Goal: Task Accomplishment & Management: Manage account settings

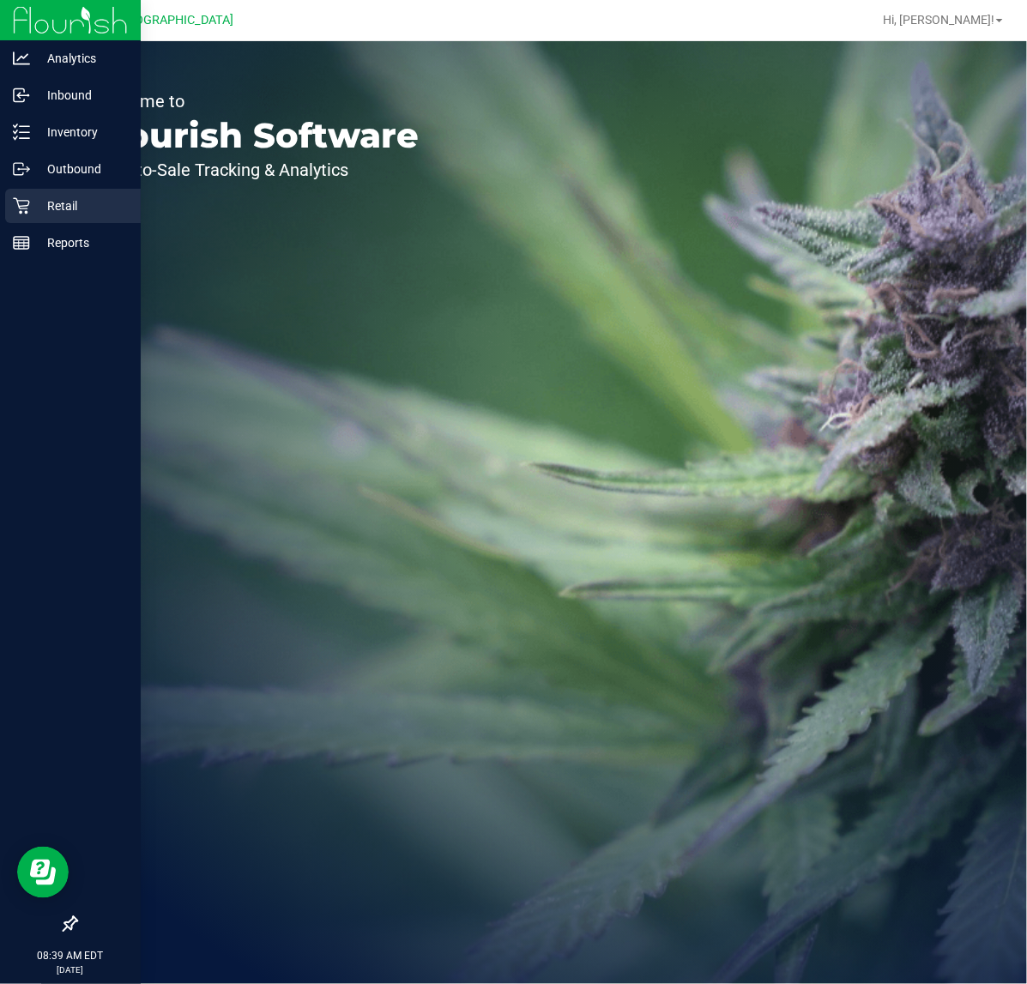
click at [71, 211] on p "Retail" at bounding box center [81, 206] width 103 height 21
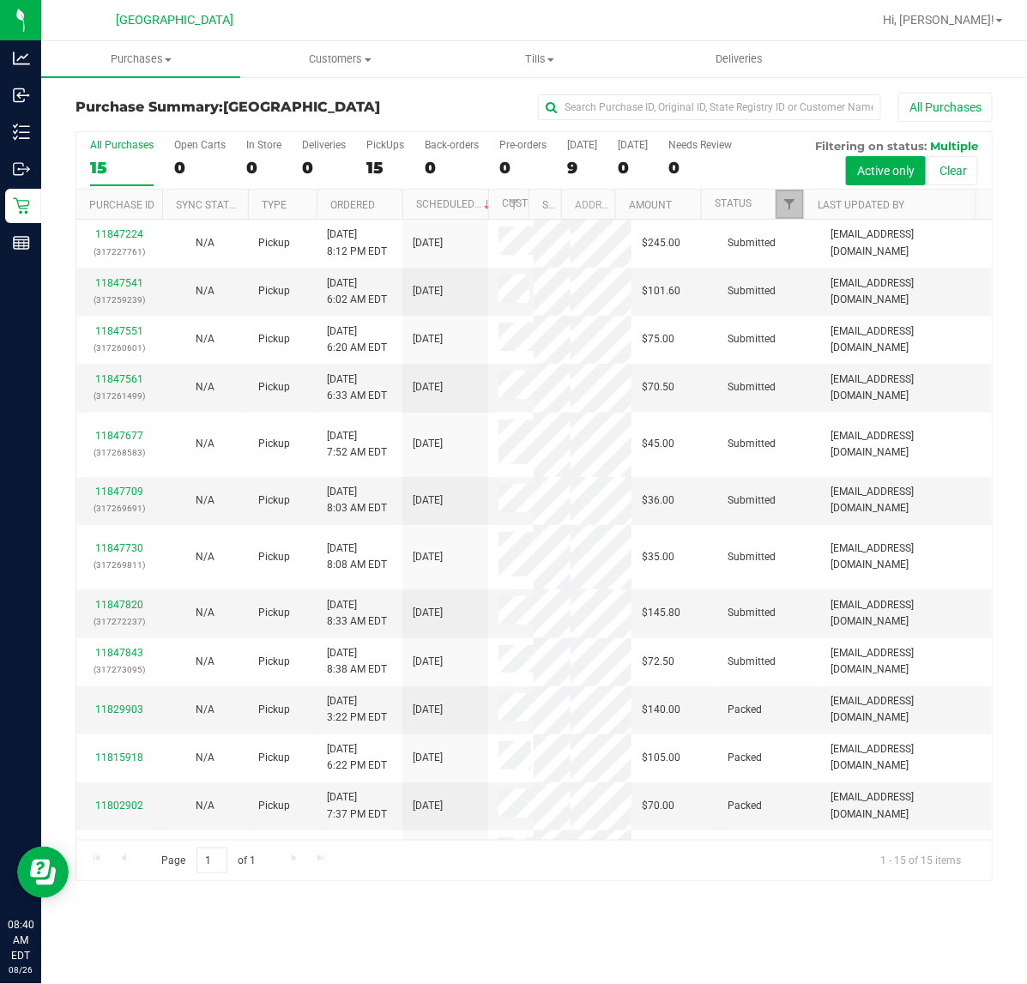
click at [783, 219] on link "Filter" at bounding box center [789, 204] width 28 height 29
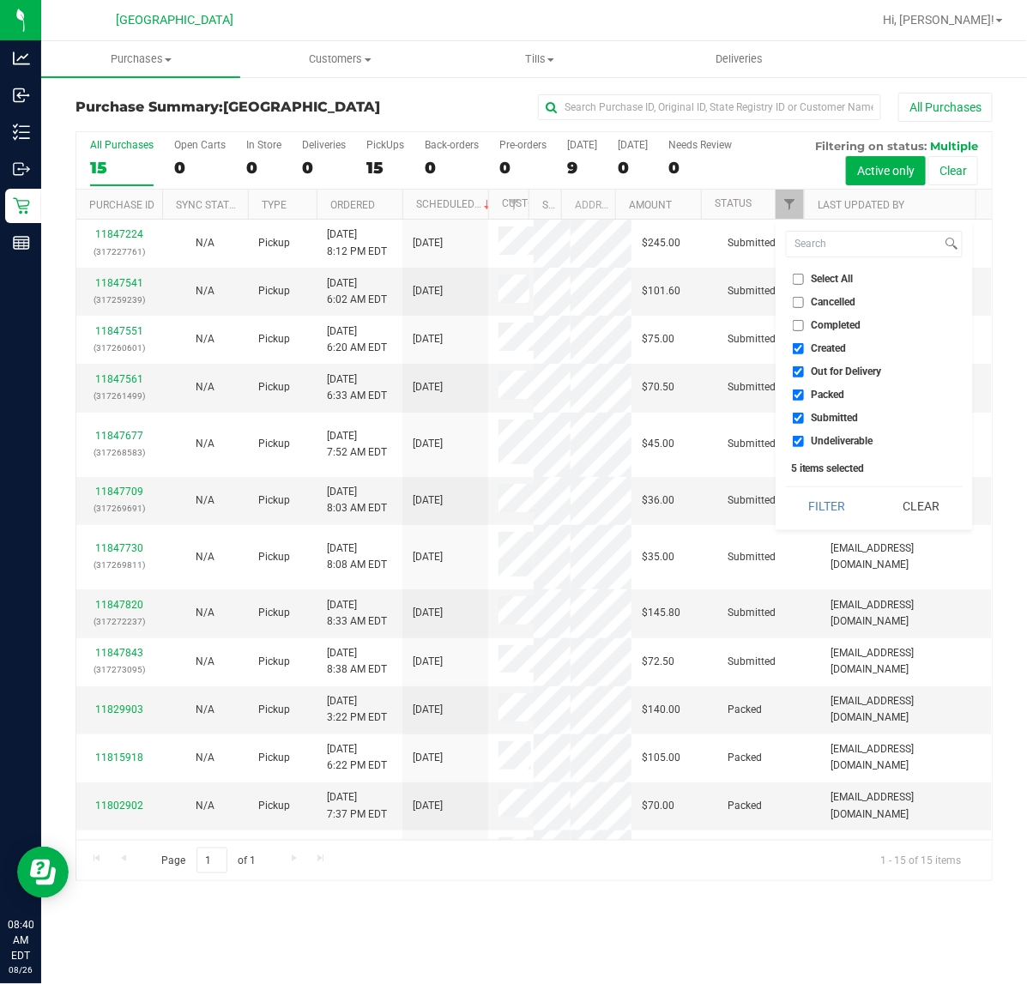
click at [799, 352] on input "Created" at bounding box center [798, 348] width 11 height 11
checkbox input "false"
click at [798, 365] on li "Out for Delivery" at bounding box center [874, 372] width 177 height 18
click at [798, 369] on input "Out for Delivery" at bounding box center [798, 371] width 11 height 11
checkbox input "false"
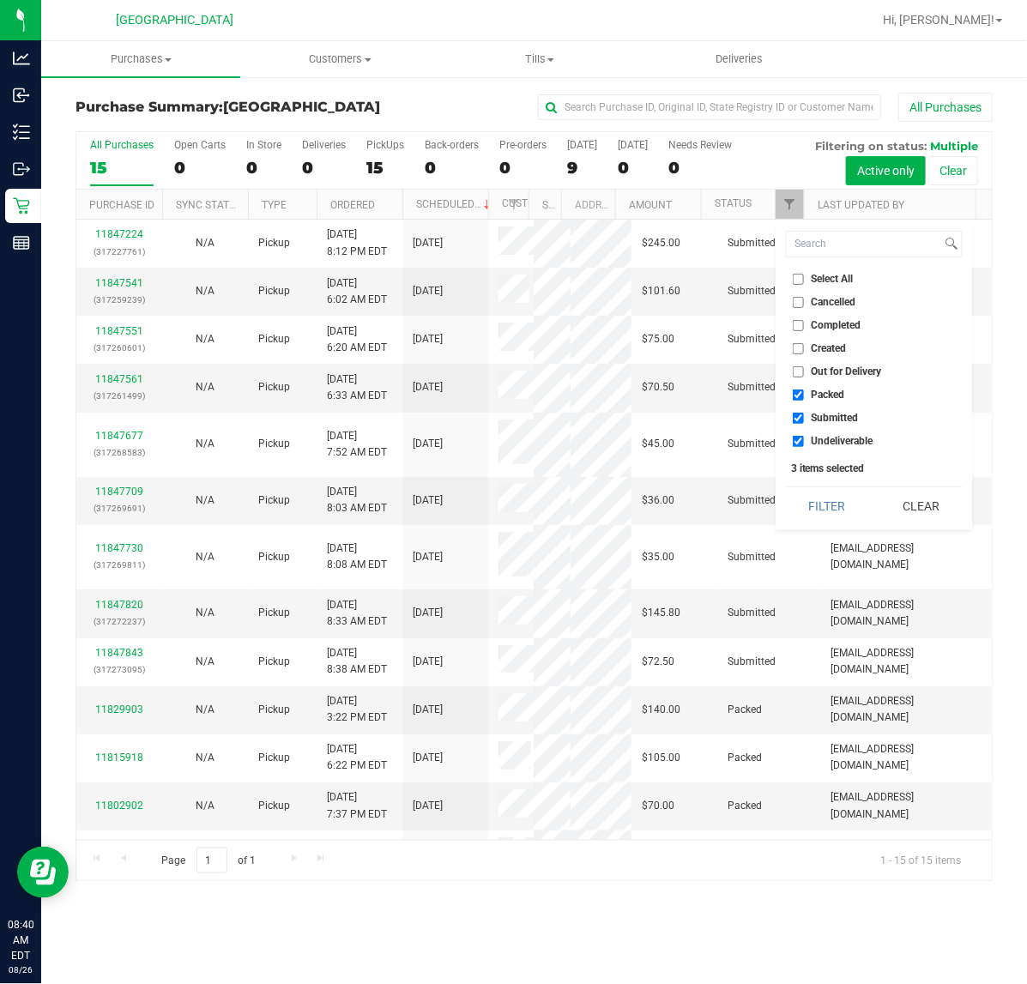
click at [798, 392] on input "Packed" at bounding box center [798, 394] width 11 height 11
checkbox input "false"
click at [799, 440] on input "Undeliverable" at bounding box center [798, 441] width 11 height 11
checkbox input "false"
click at [817, 510] on button "Filter" at bounding box center [827, 506] width 82 height 38
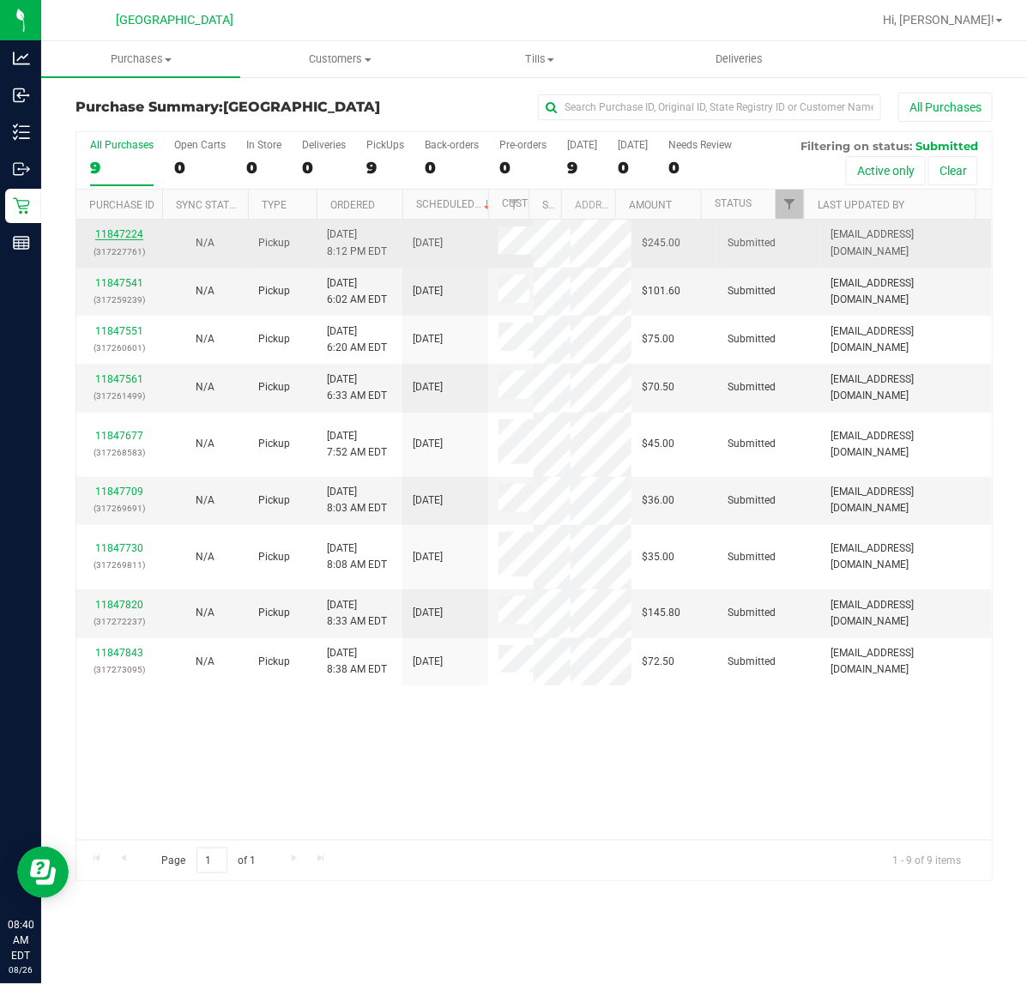
click at [109, 238] on link "11847224" at bounding box center [119, 234] width 48 height 12
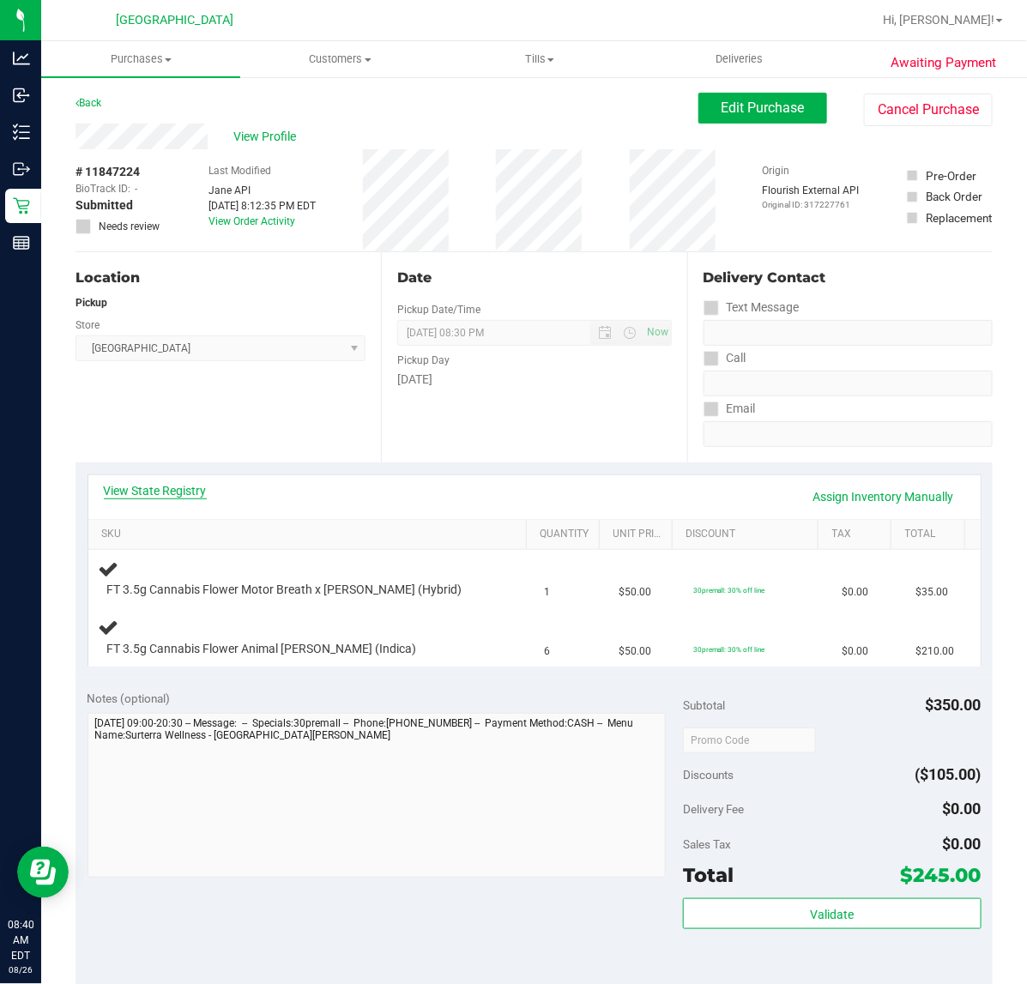
click at [178, 493] on link "View State Registry" at bounding box center [155, 490] width 103 height 17
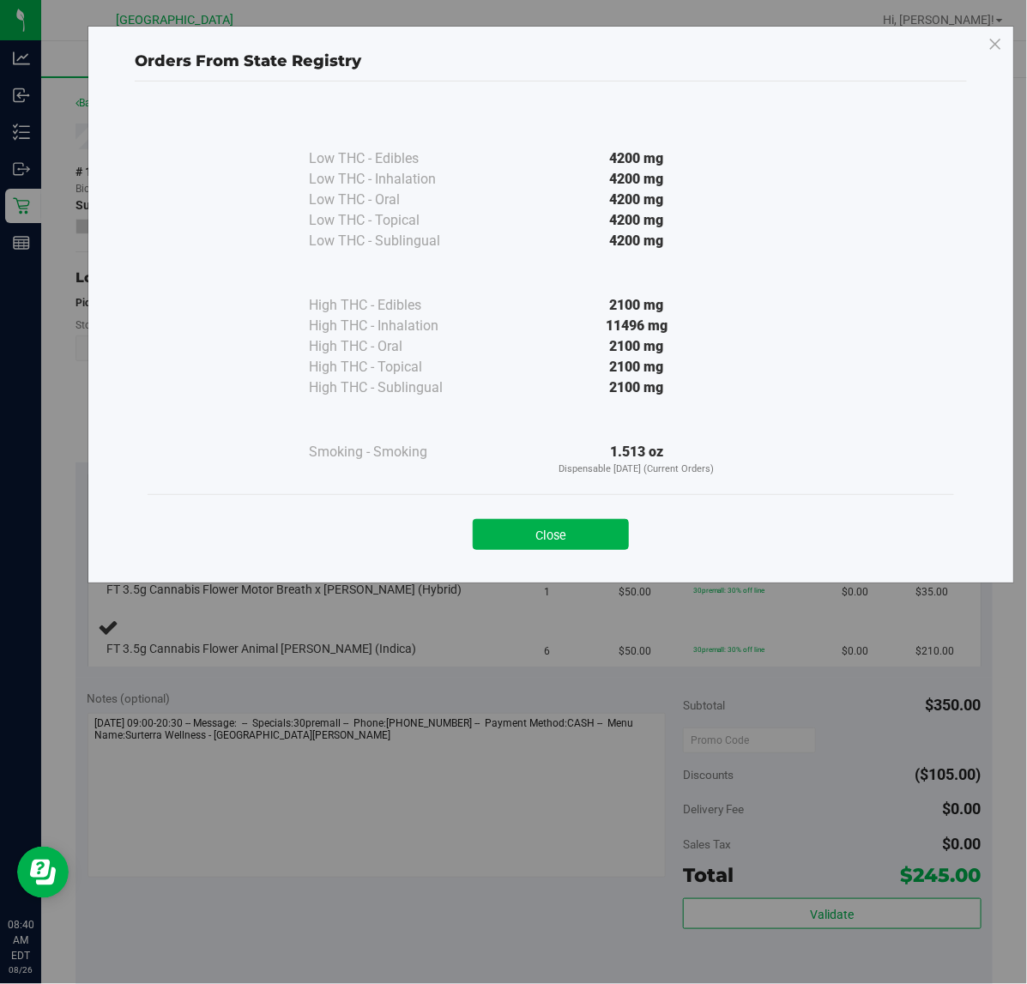
click at [588, 517] on div "Close" at bounding box center [550, 529] width 781 height 43
click at [541, 525] on button "Close" at bounding box center [551, 534] width 156 height 31
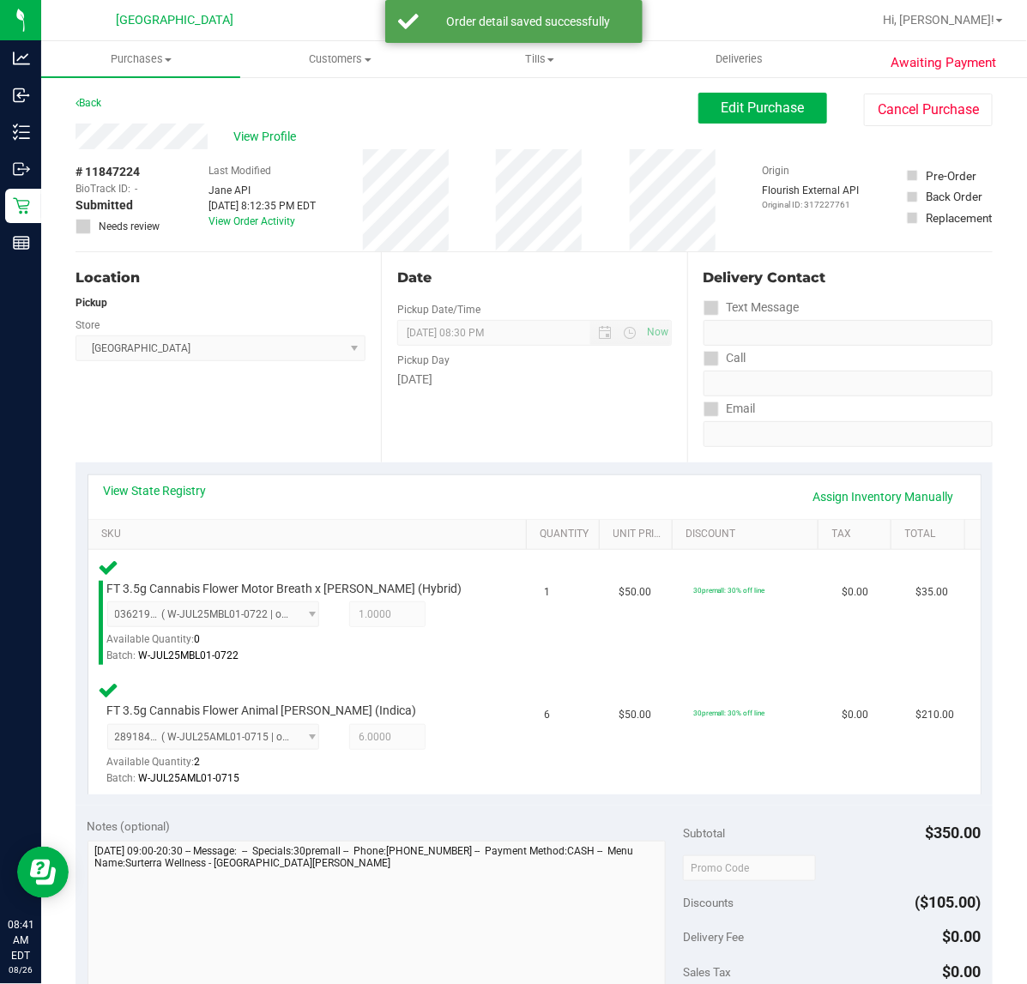
scroll to position [429, 0]
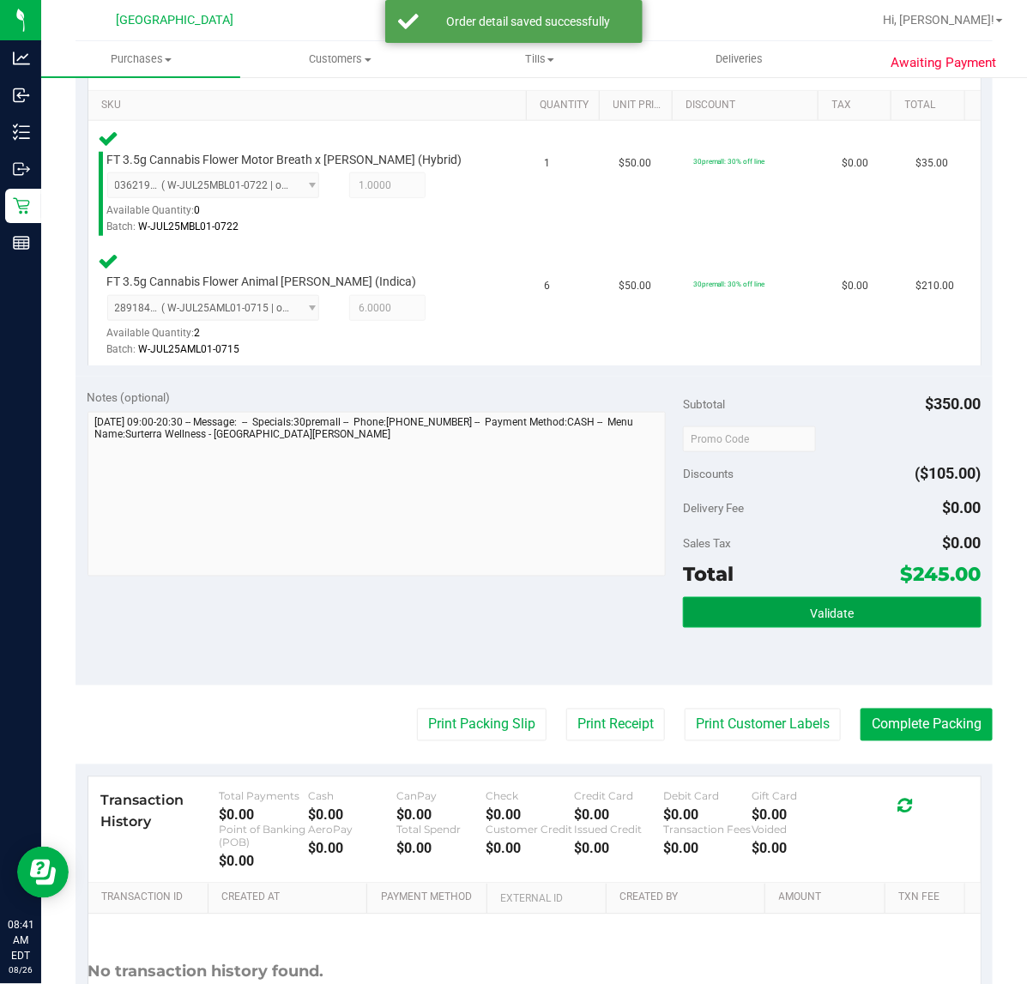
click at [791, 603] on button "Validate" at bounding box center [832, 612] width 298 height 31
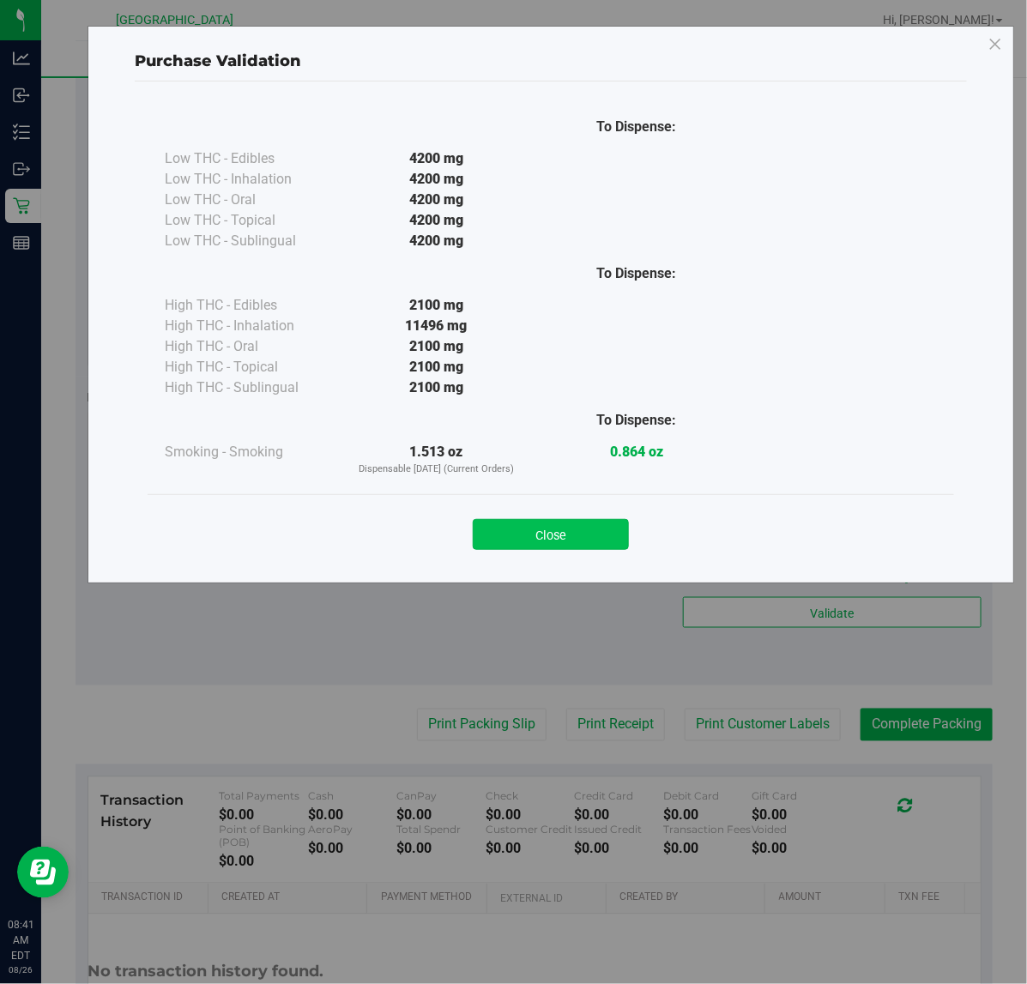
click at [569, 532] on button "Close" at bounding box center [551, 534] width 156 height 31
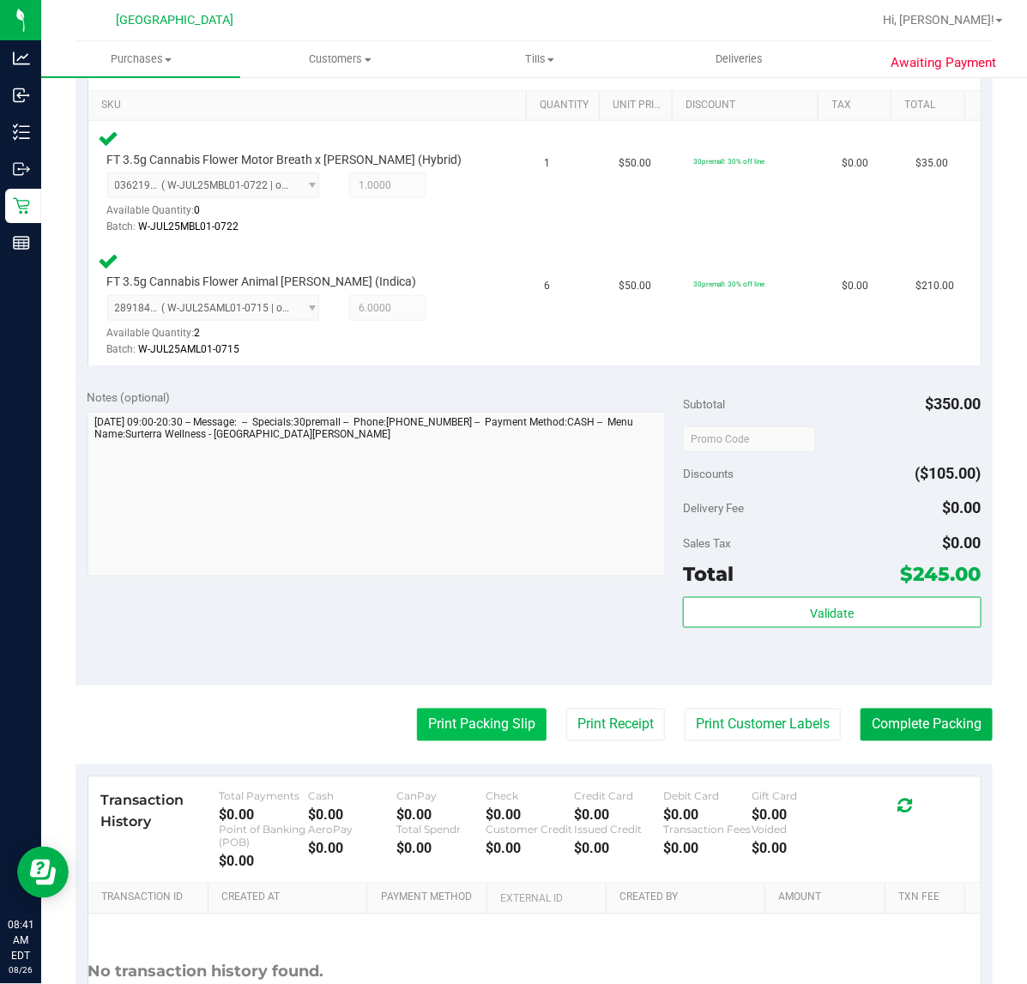
click at [444, 733] on button "Print Packing Slip" at bounding box center [482, 724] width 130 height 33
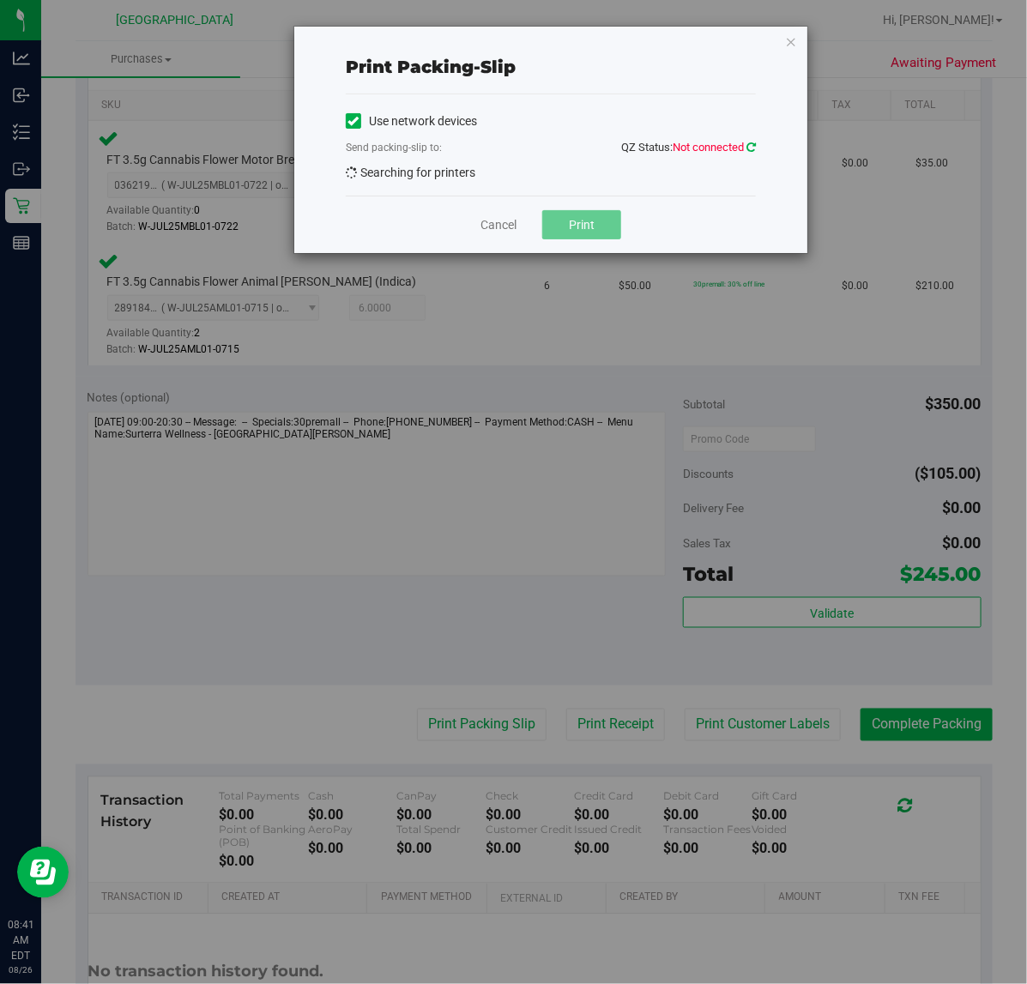
click at [753, 146] on icon at bounding box center [750, 147] width 9 height 11
click at [746, 144] on icon at bounding box center [750, 147] width 9 height 11
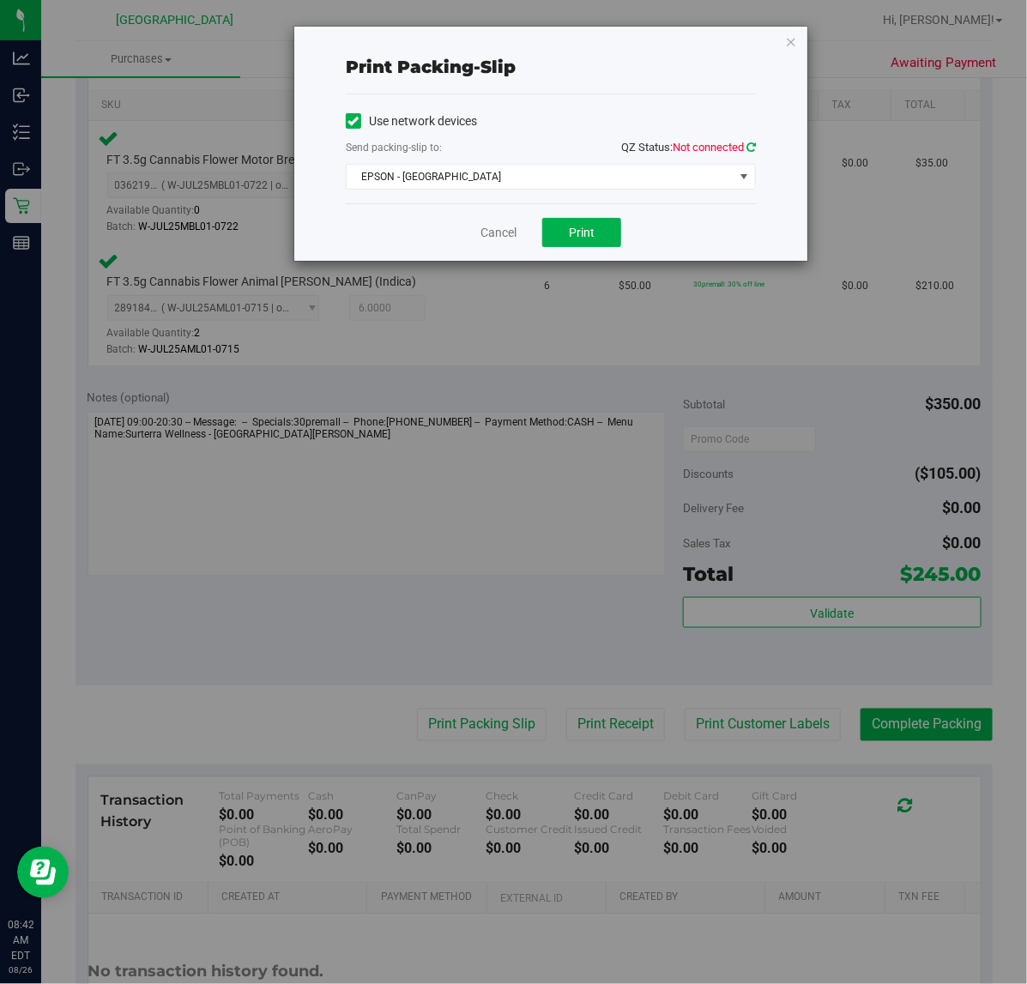
click at [751, 148] on icon at bounding box center [750, 147] width 9 height 11
click at [450, 178] on span "EPSON - EAST-TIMOR" at bounding box center [540, 177] width 387 height 24
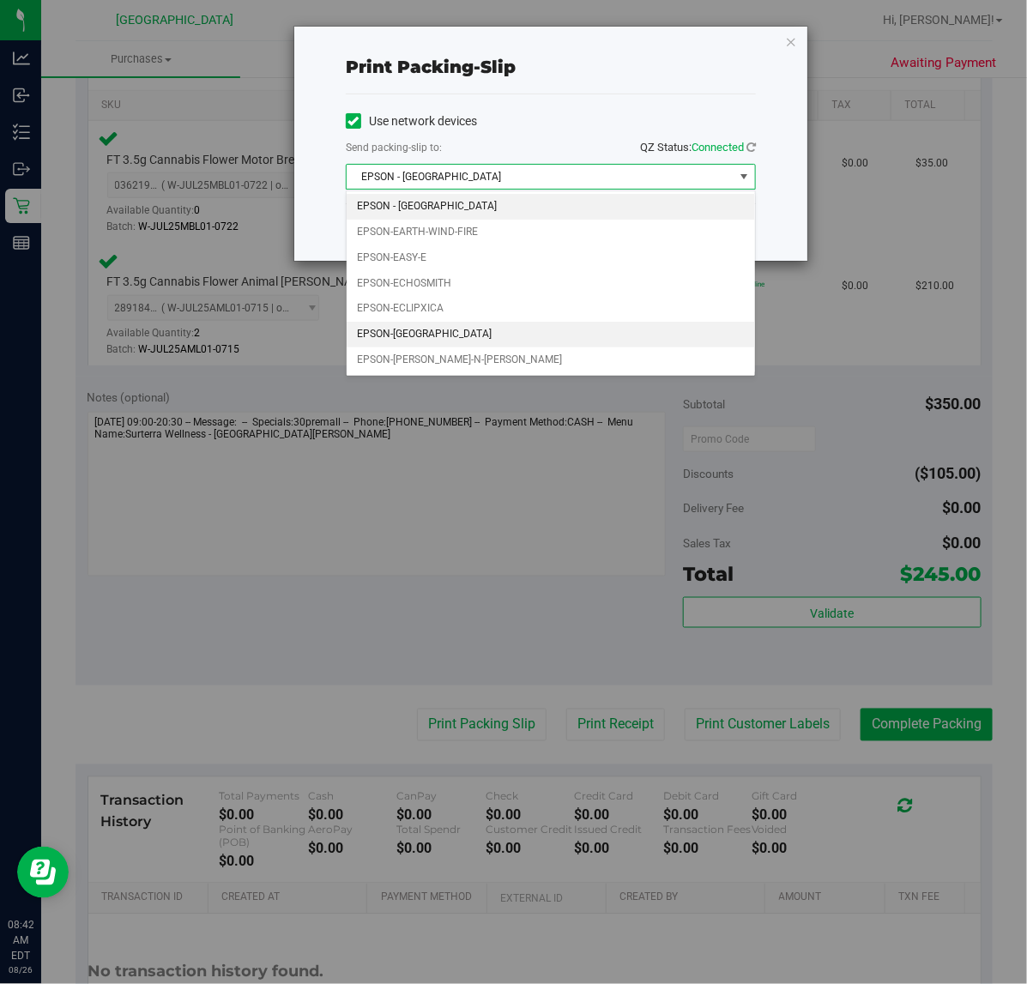
click at [425, 335] on li "EPSON-ECUADOR" at bounding box center [551, 335] width 408 height 26
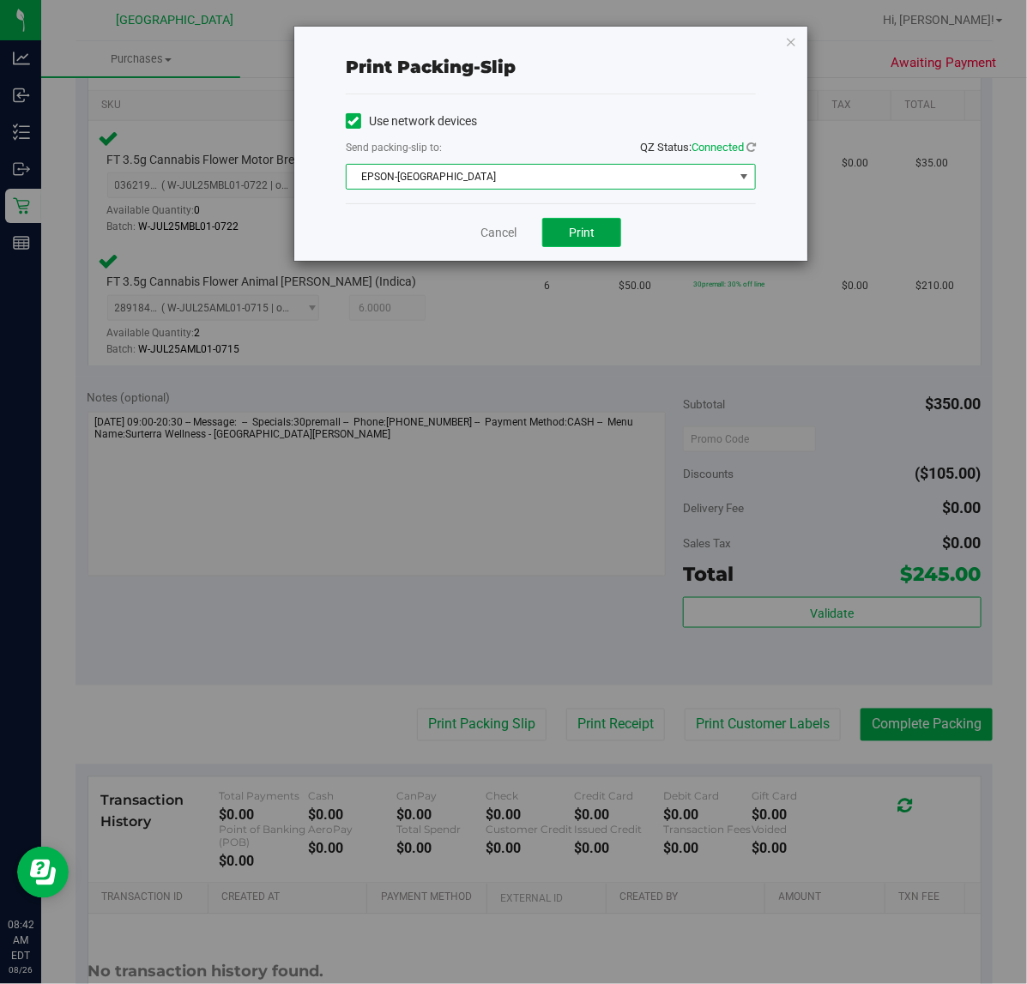
click at [588, 233] on span "Print" at bounding box center [582, 233] width 26 height 14
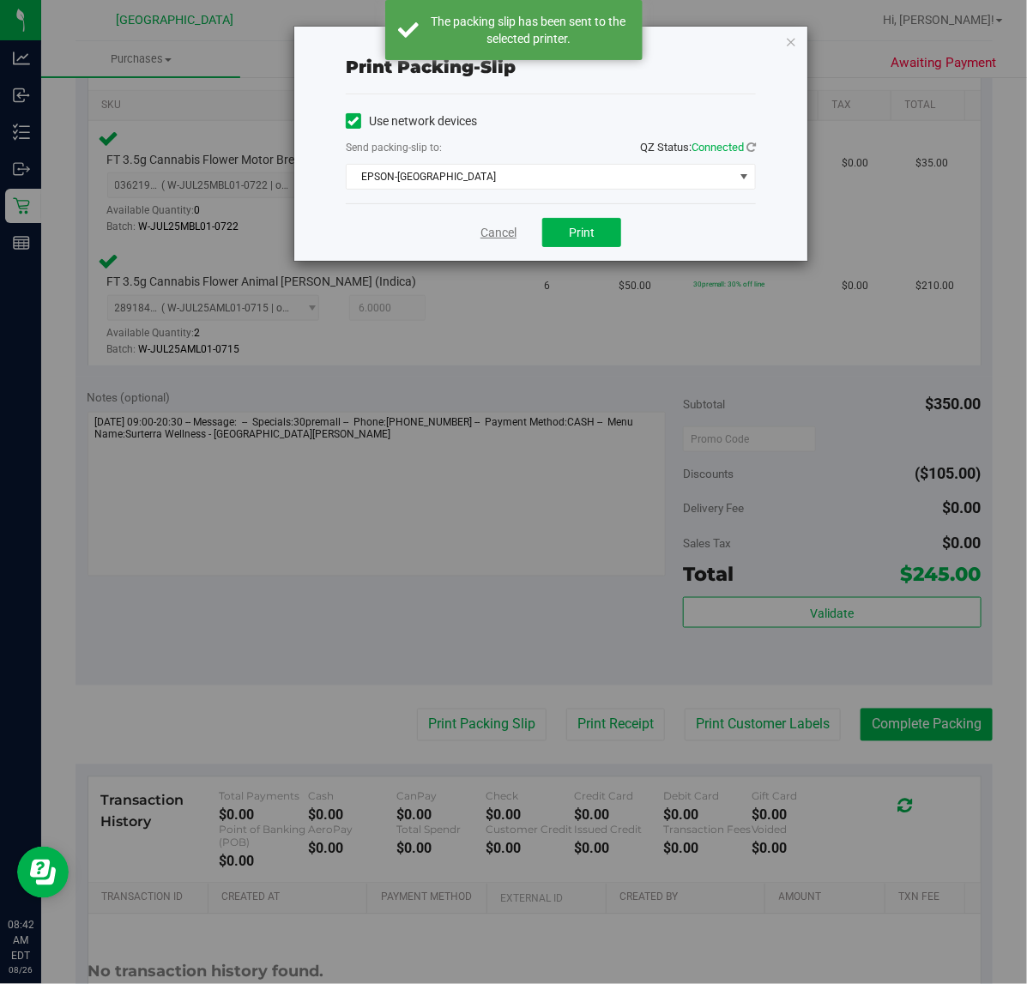
click at [483, 230] on link "Cancel" at bounding box center [498, 233] width 36 height 18
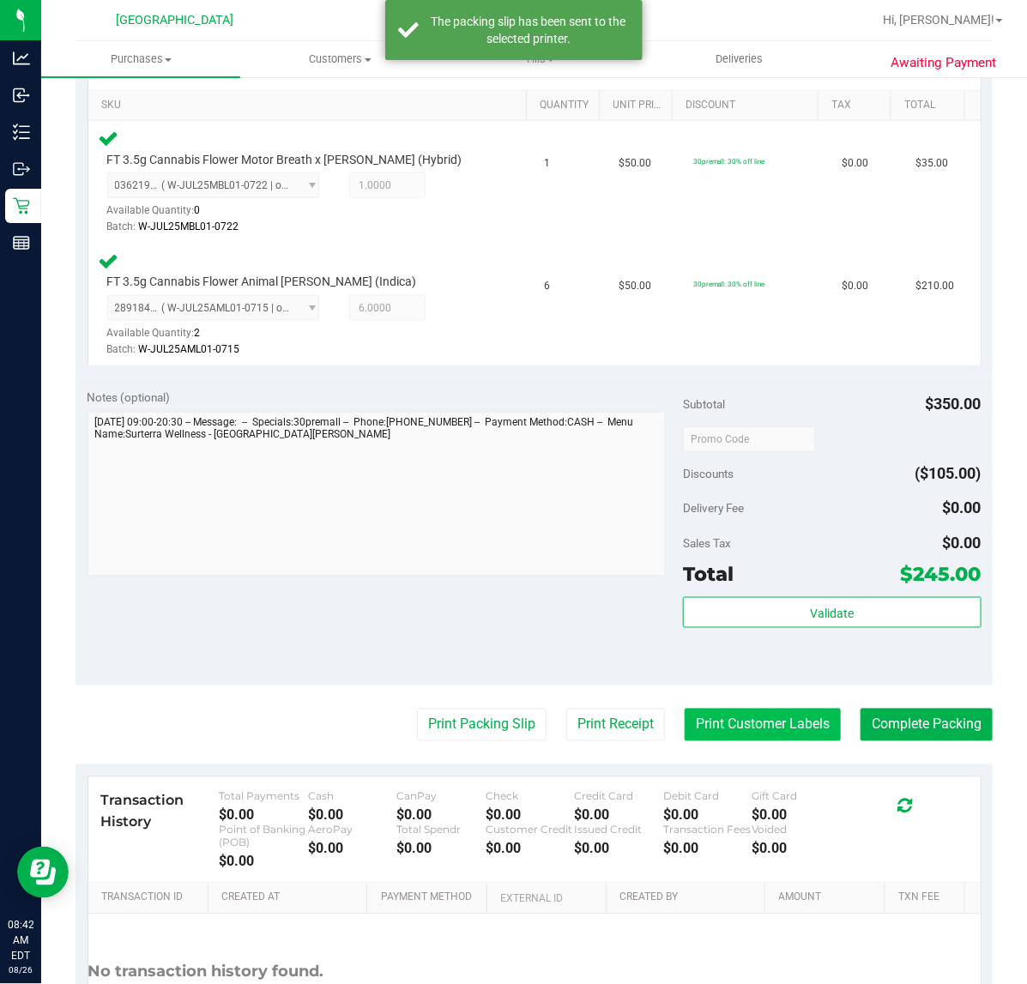
click at [736, 723] on button "Print Customer Labels" at bounding box center [762, 724] width 156 height 33
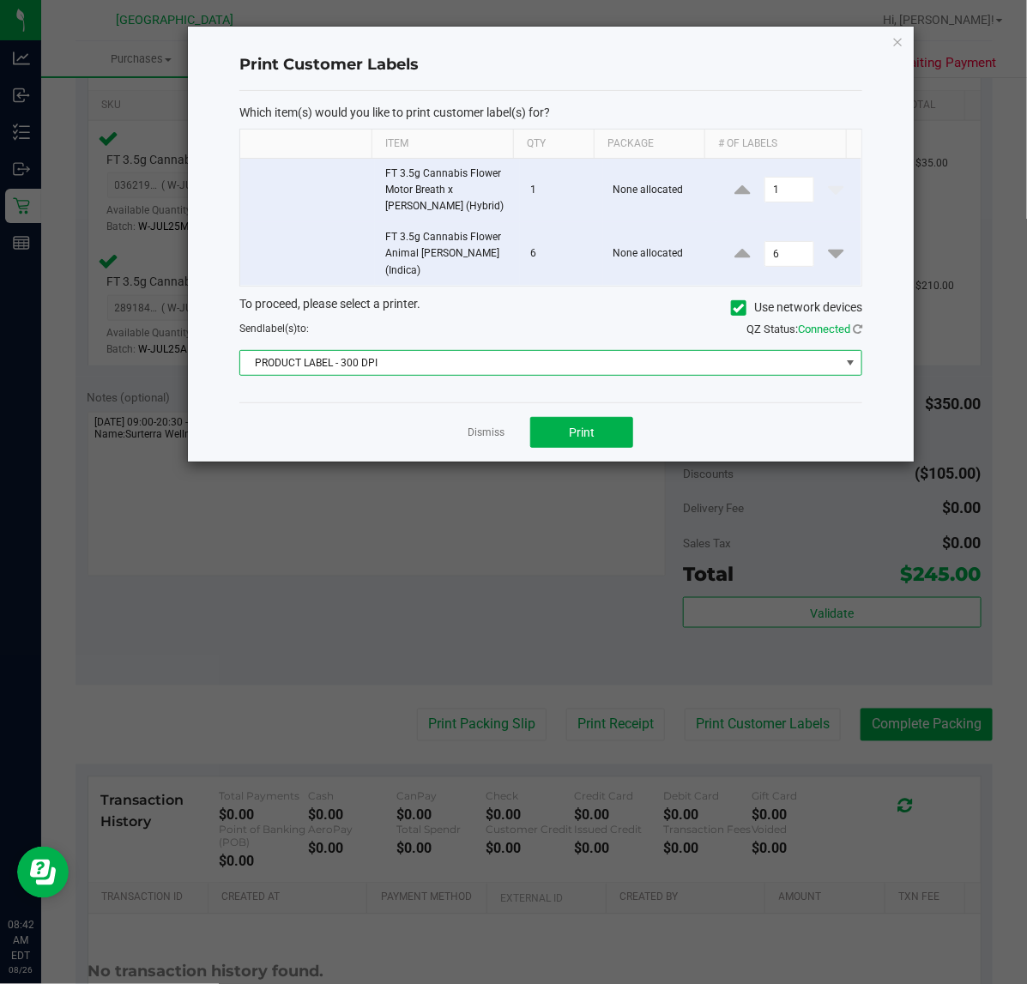
click at [361, 351] on span "PRODUCT LABEL - 300 DPI" at bounding box center [540, 363] width 600 height 24
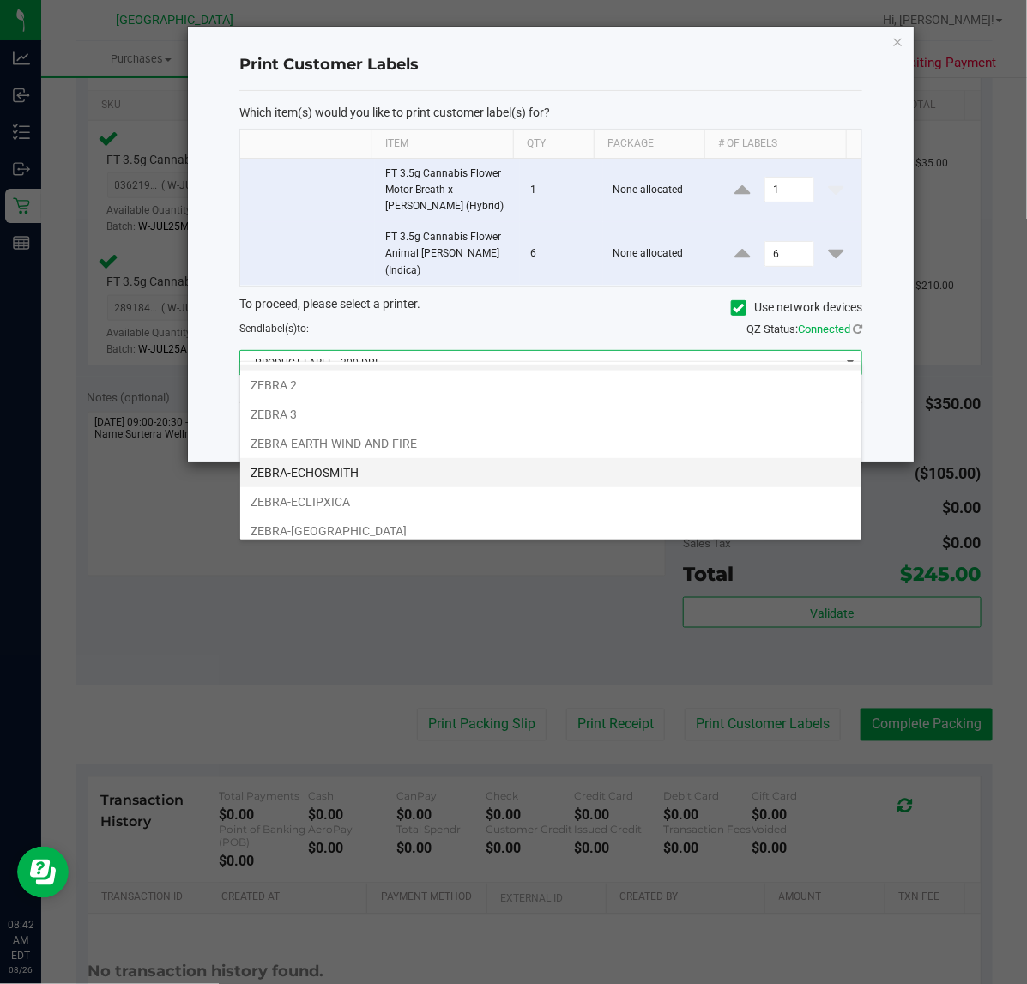
scroll to position [64, 0]
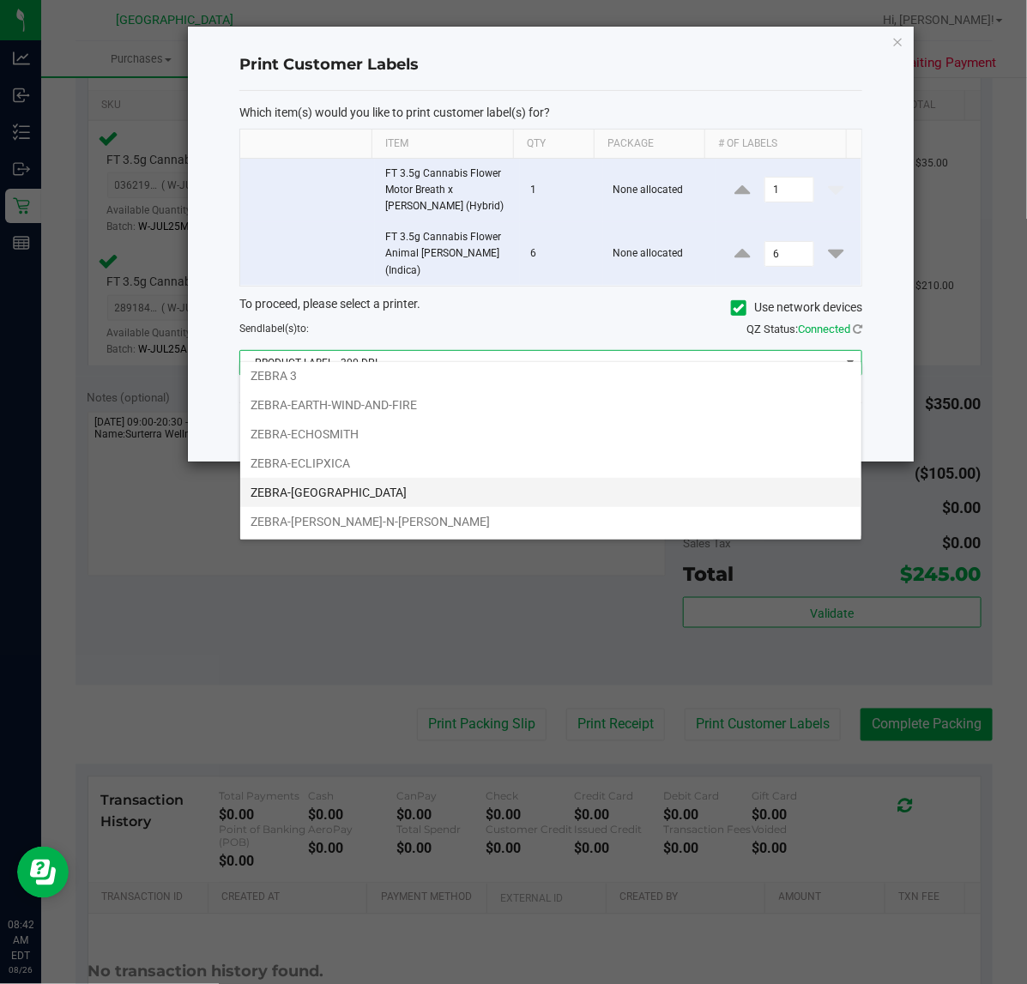
click at [348, 485] on li "ZEBRA-ECUADOR" at bounding box center [550, 492] width 621 height 29
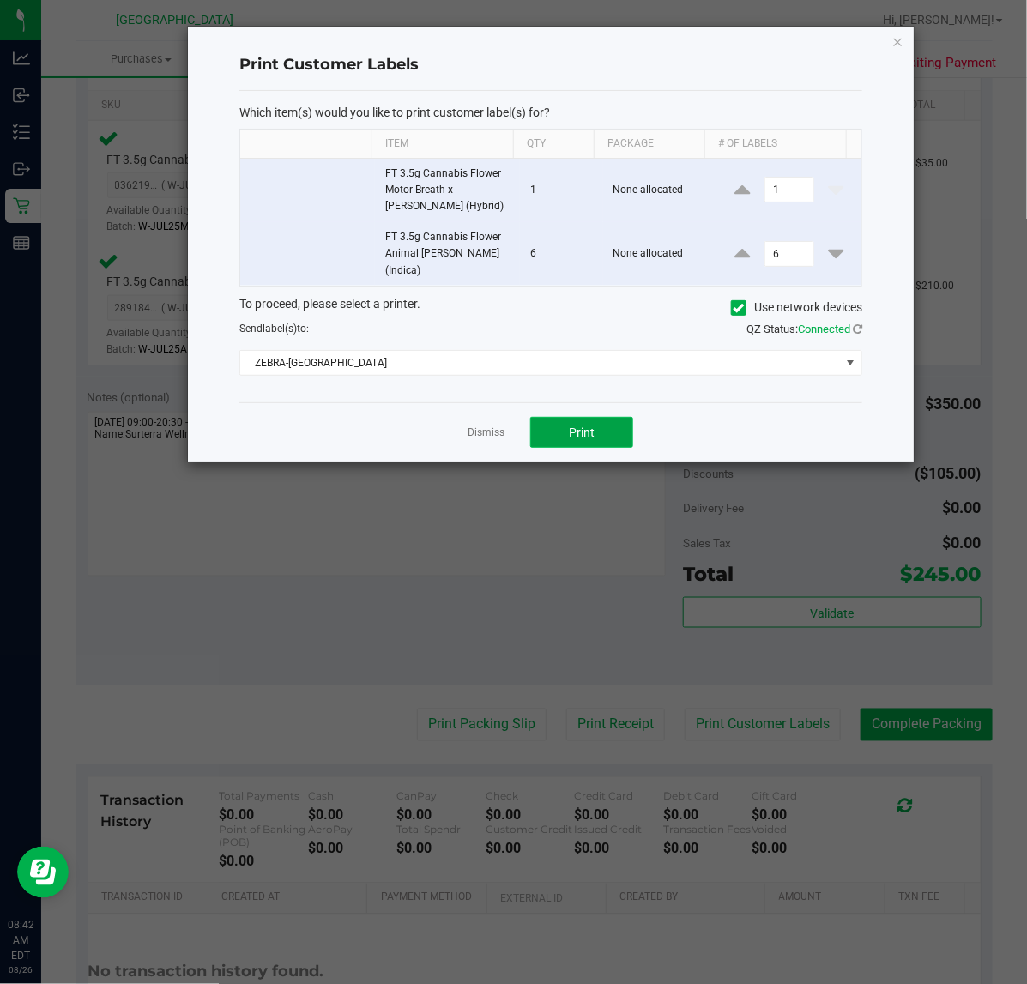
click at [601, 417] on button "Print" at bounding box center [581, 432] width 103 height 31
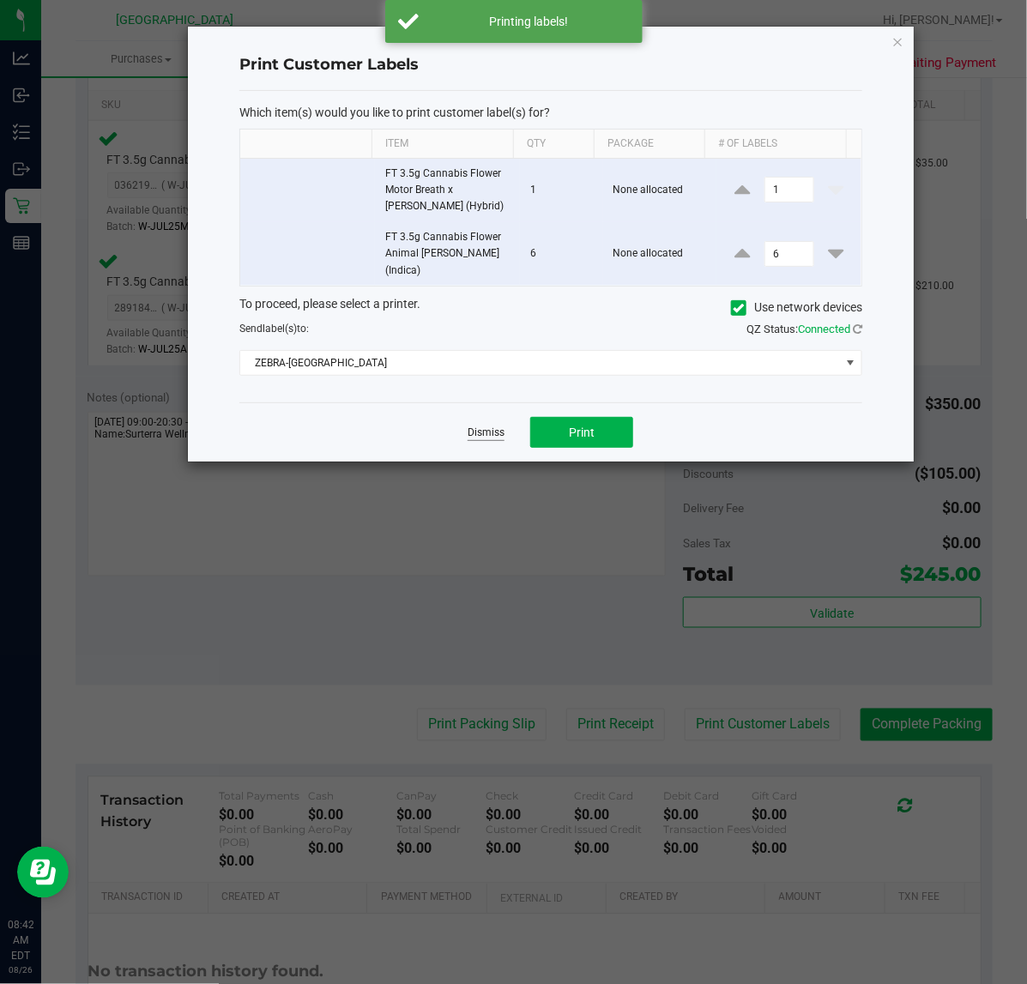
click at [485, 425] on link "Dismiss" at bounding box center [485, 432] width 37 height 15
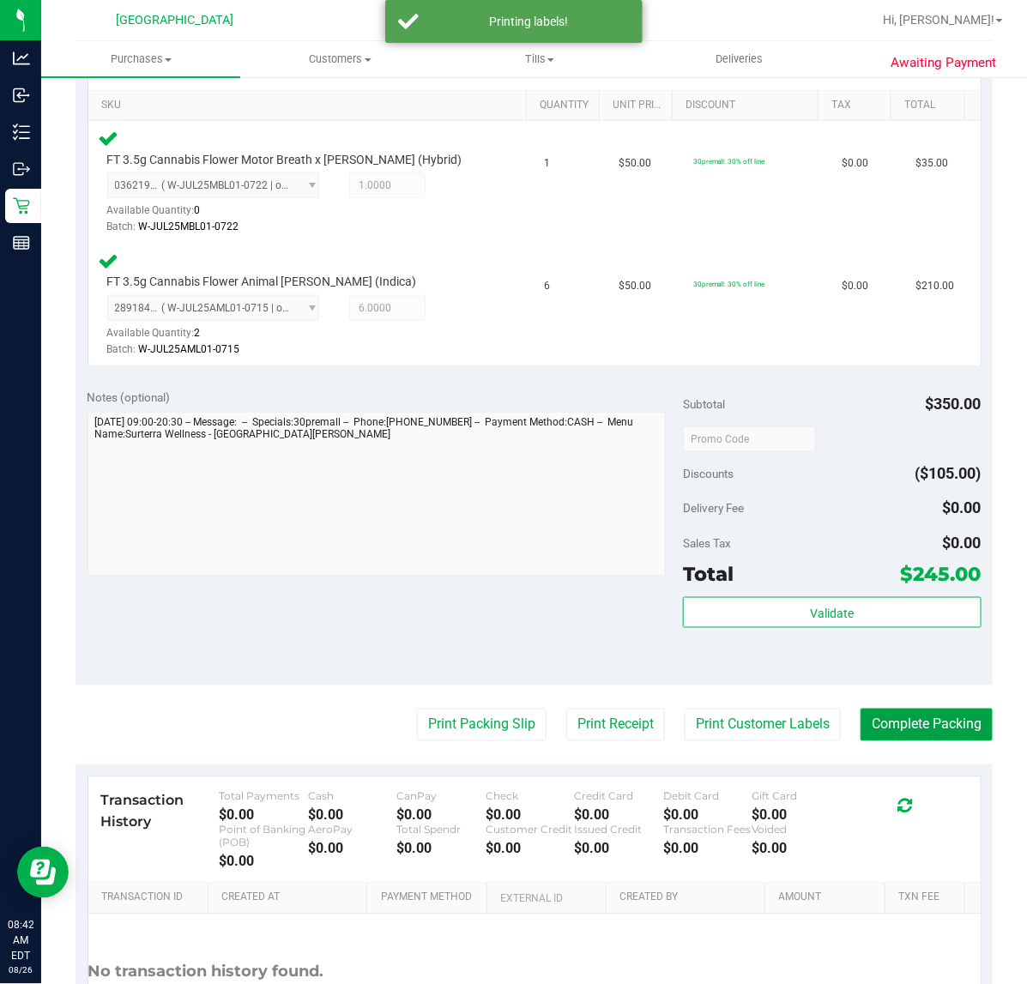
click at [942, 723] on button "Complete Packing" at bounding box center [926, 724] width 132 height 33
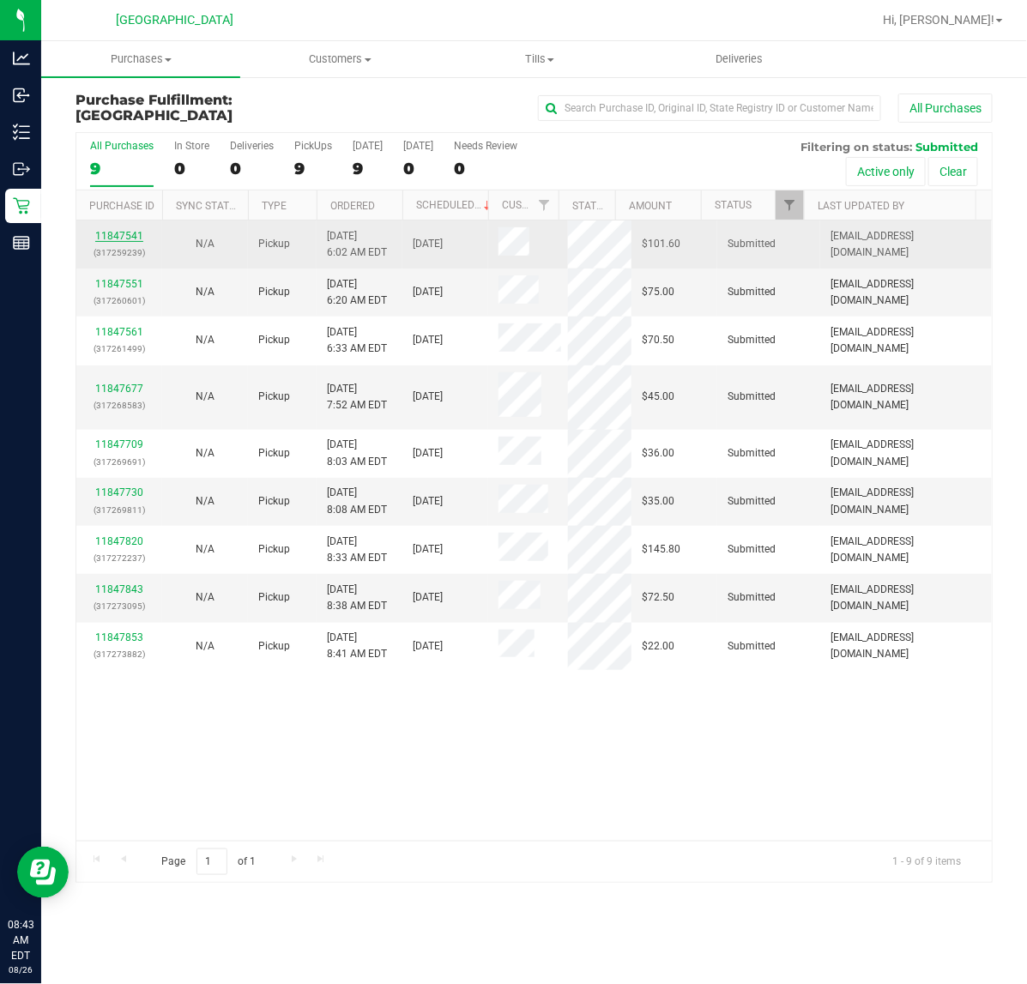
click at [113, 232] on link "11847541" at bounding box center [119, 236] width 48 height 12
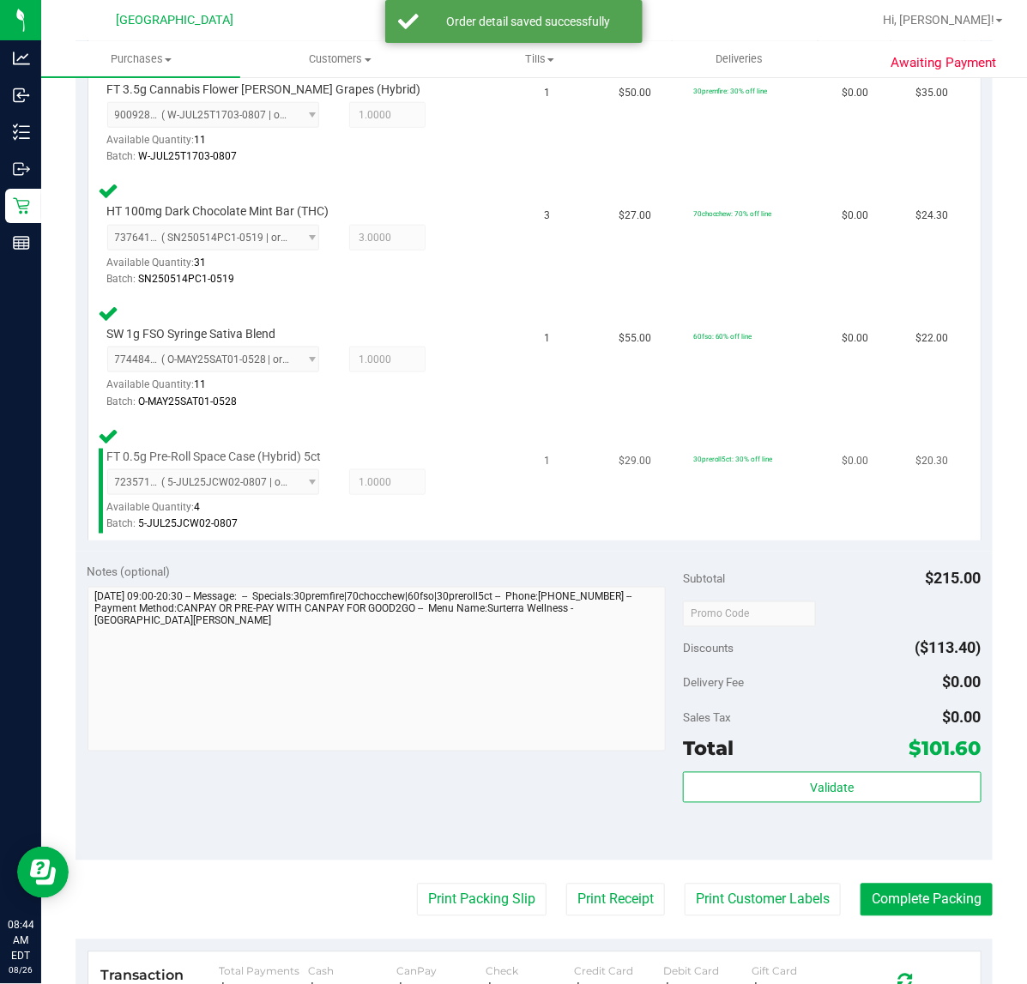
scroll to position [536, 0]
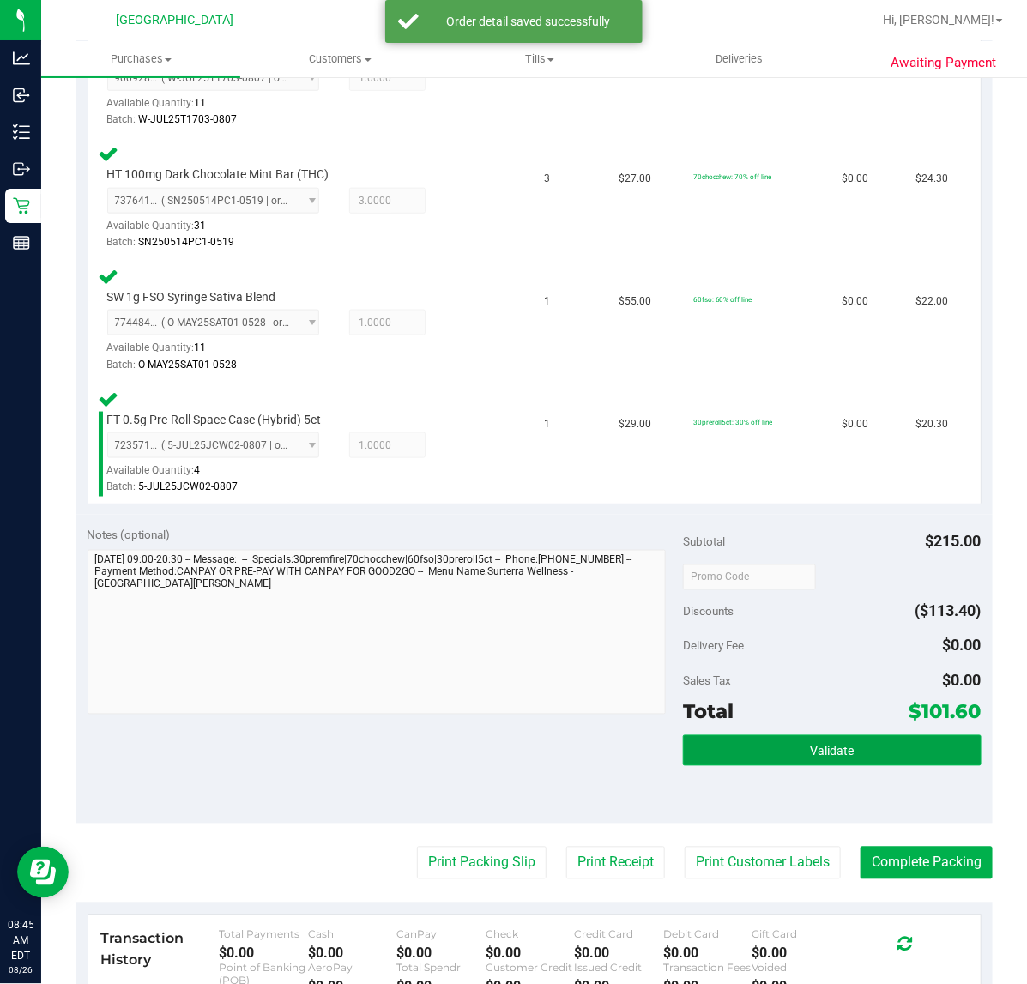
click at [718, 746] on button "Validate" at bounding box center [832, 750] width 298 height 31
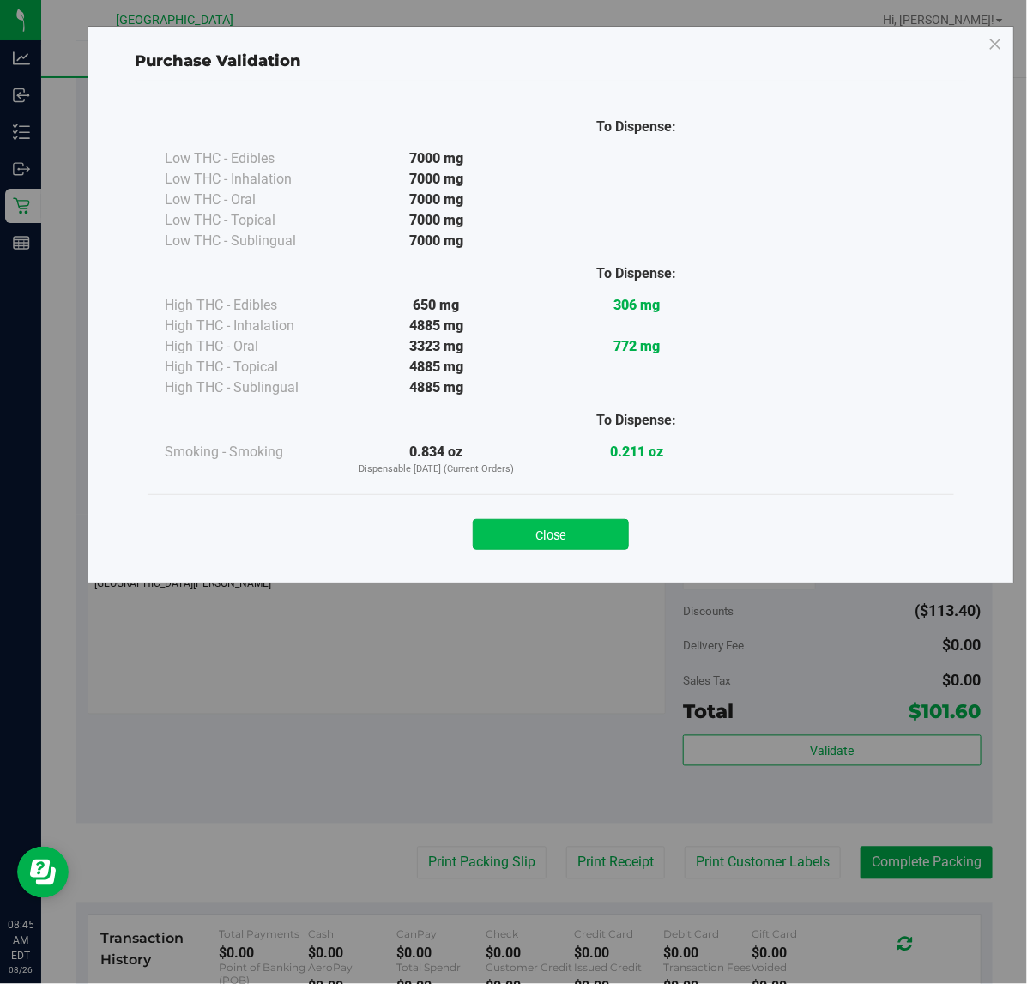
click at [549, 525] on button "Close" at bounding box center [551, 534] width 156 height 31
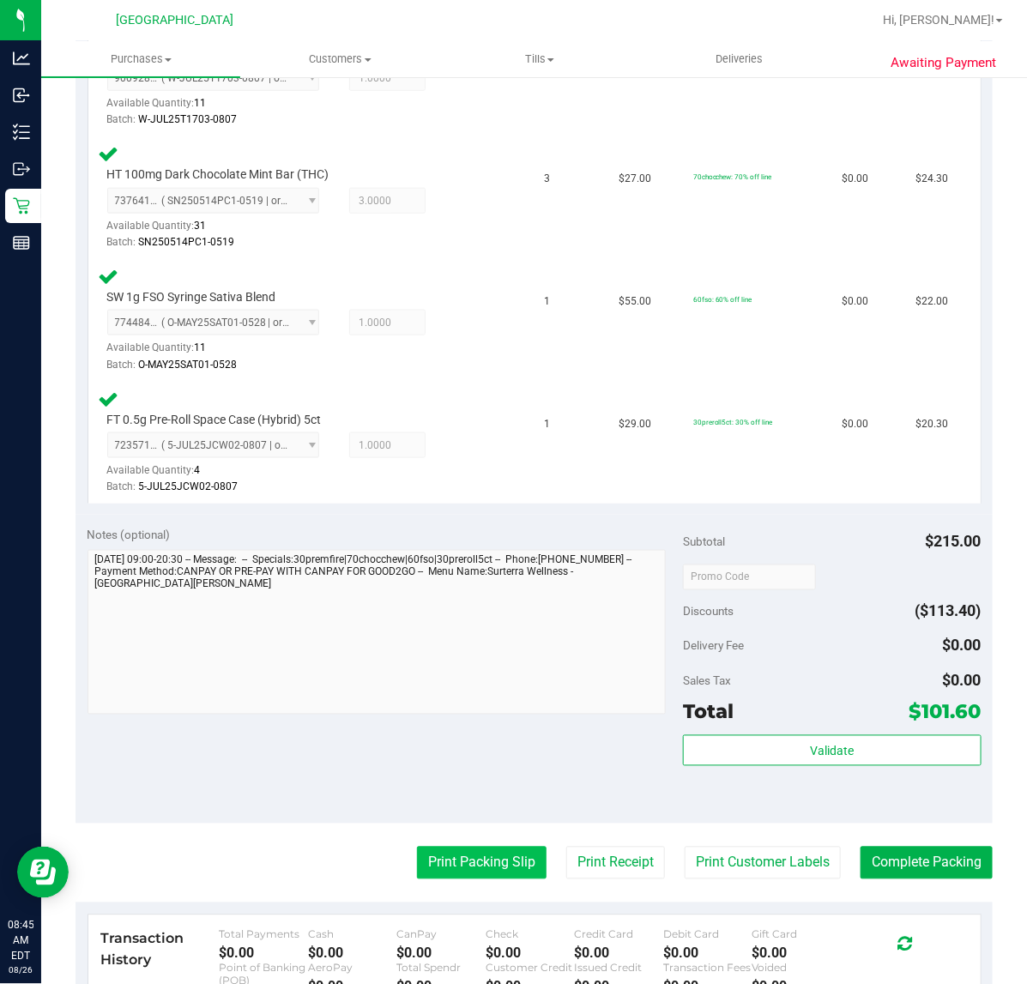
click at [422, 867] on button "Print Packing Slip" at bounding box center [482, 863] width 130 height 33
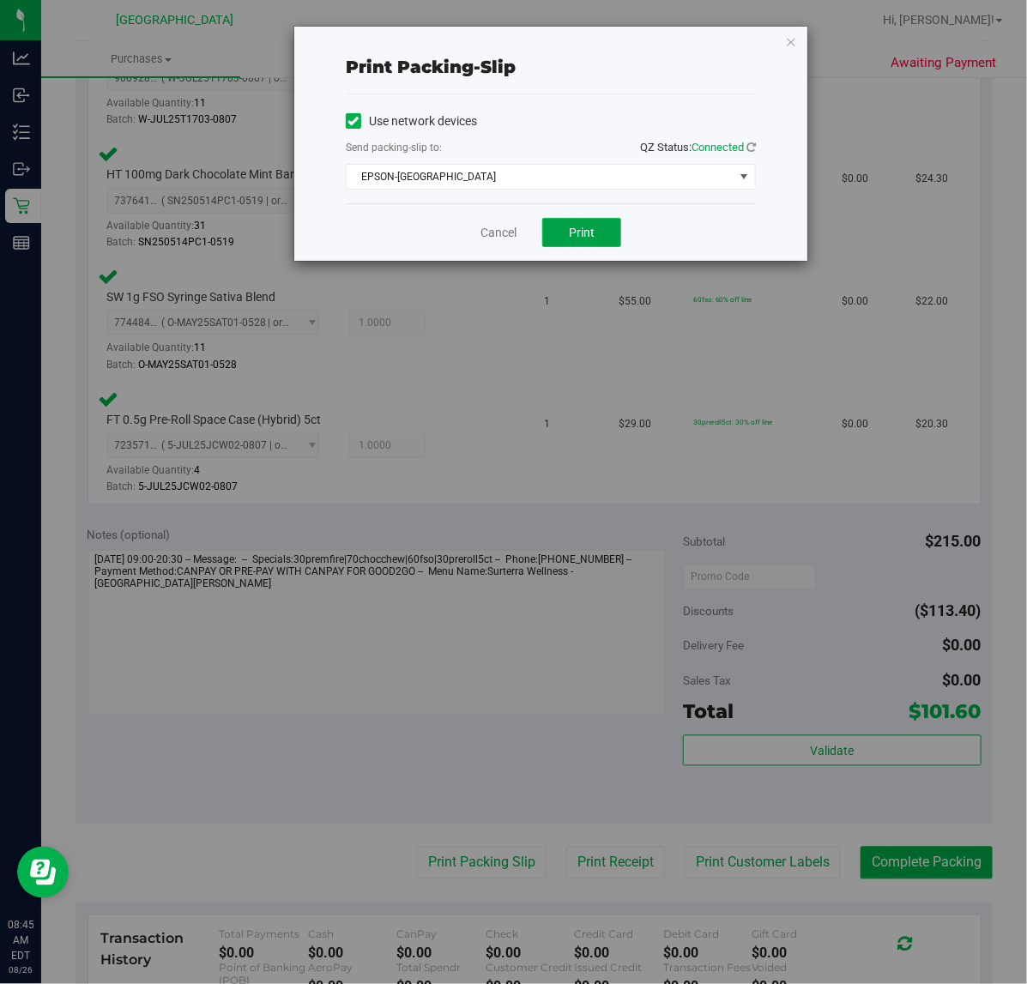
click at [588, 229] on span "Print" at bounding box center [582, 233] width 26 height 14
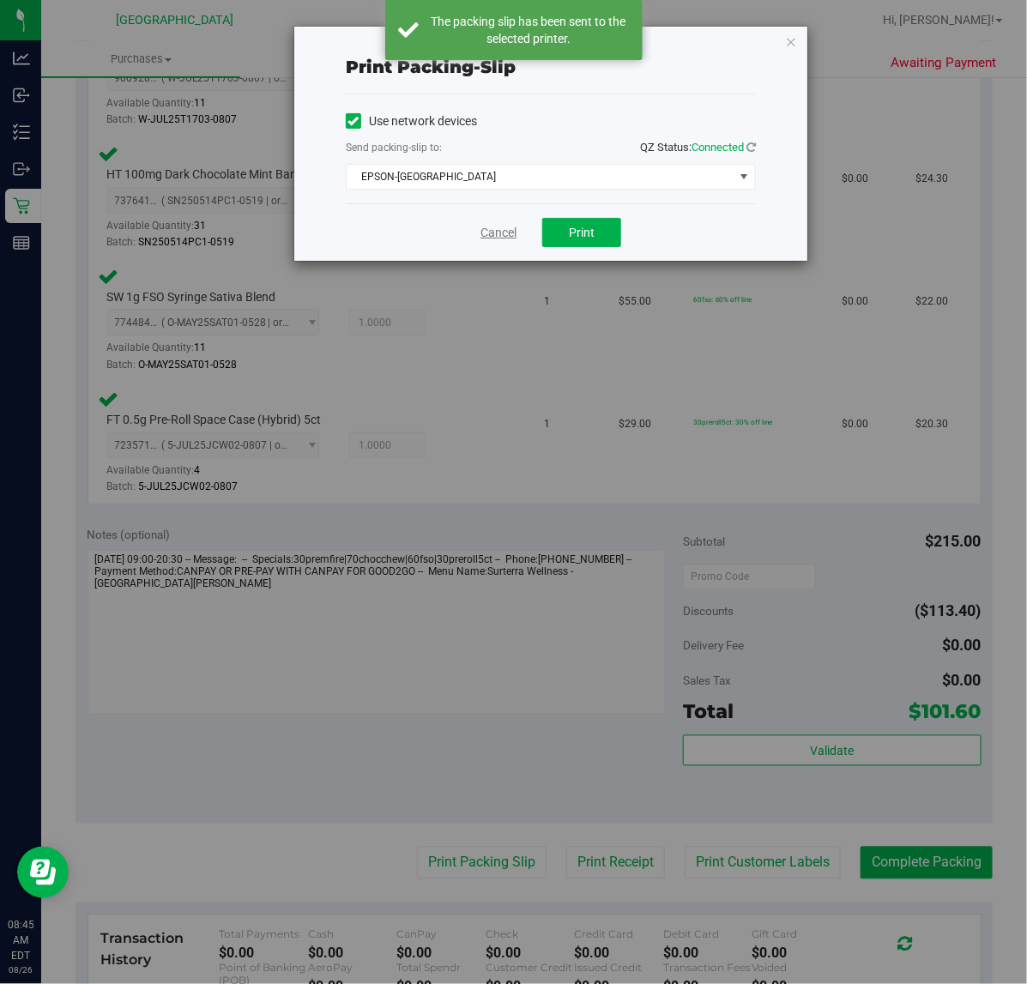
click at [498, 232] on link "Cancel" at bounding box center [498, 233] width 36 height 18
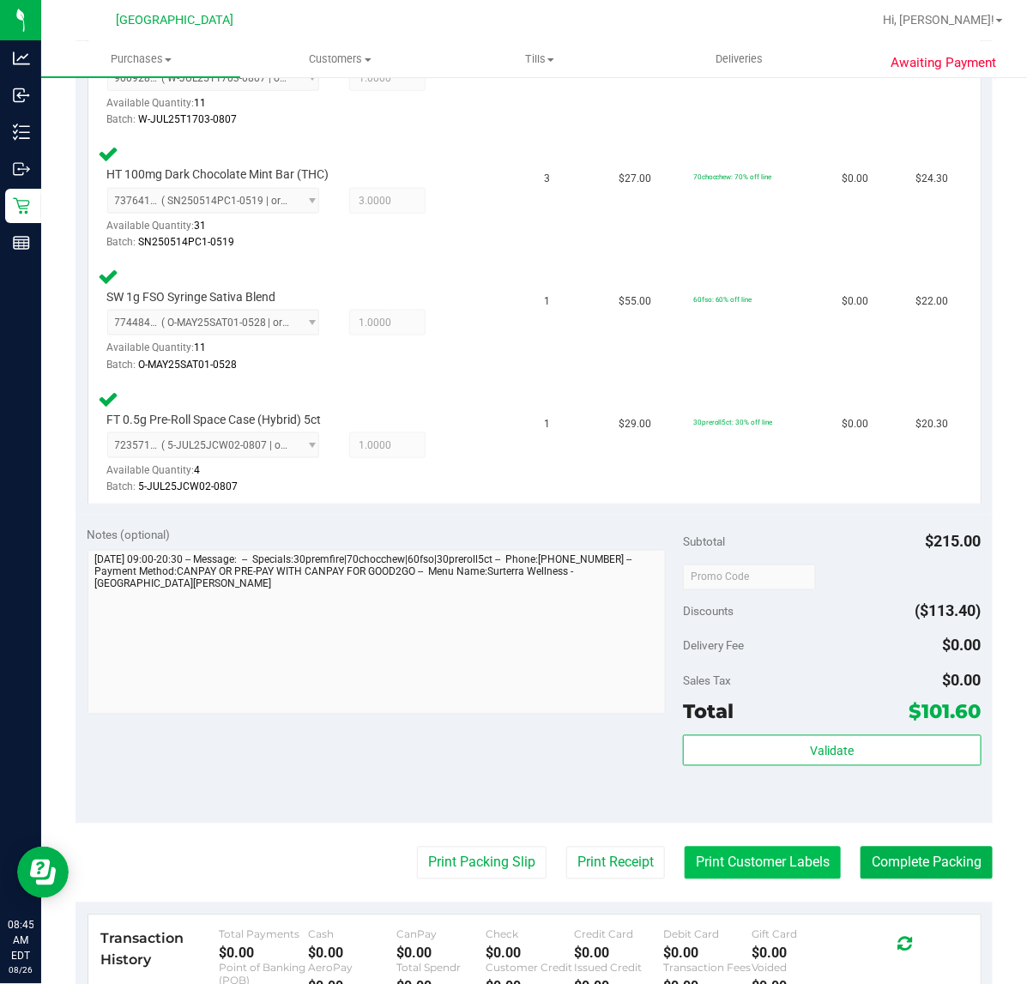
click at [746, 854] on button "Print Customer Labels" at bounding box center [762, 863] width 156 height 33
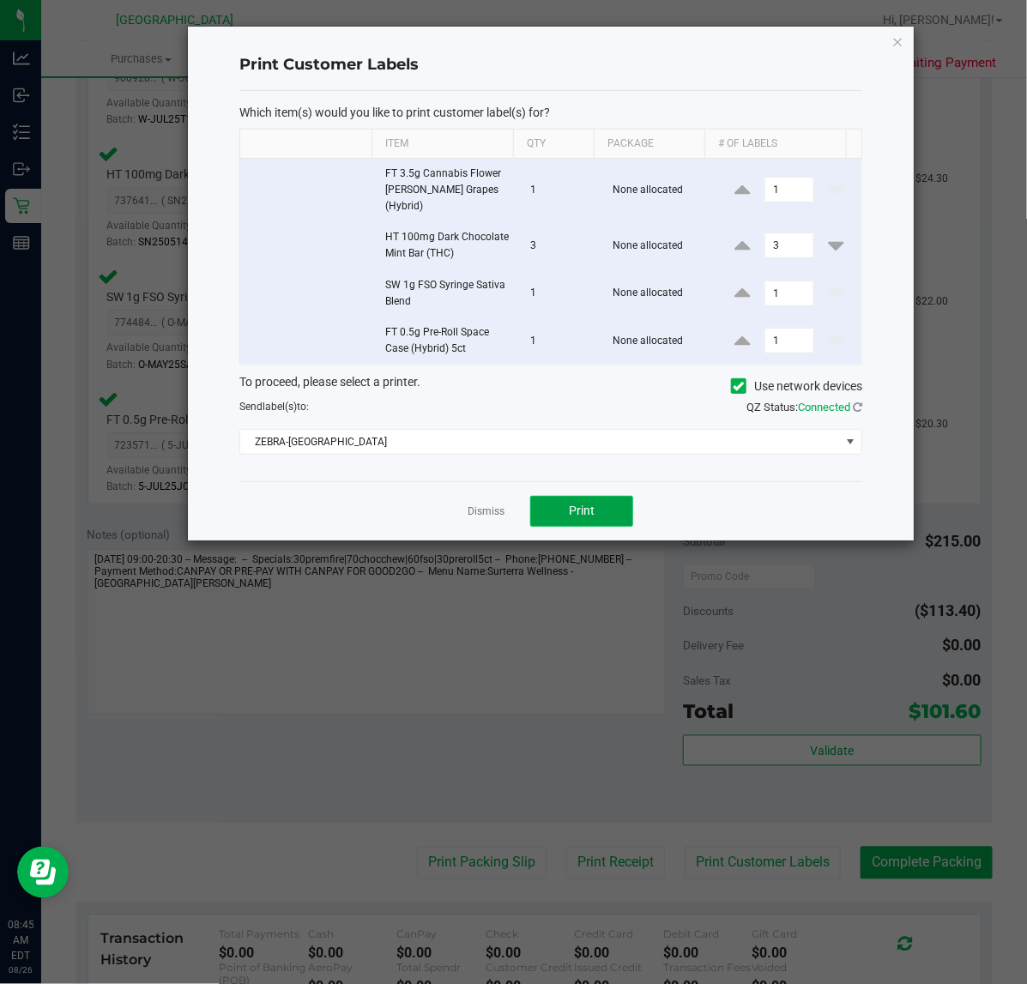
click at [580, 503] on span "Print" at bounding box center [582, 510] width 26 height 14
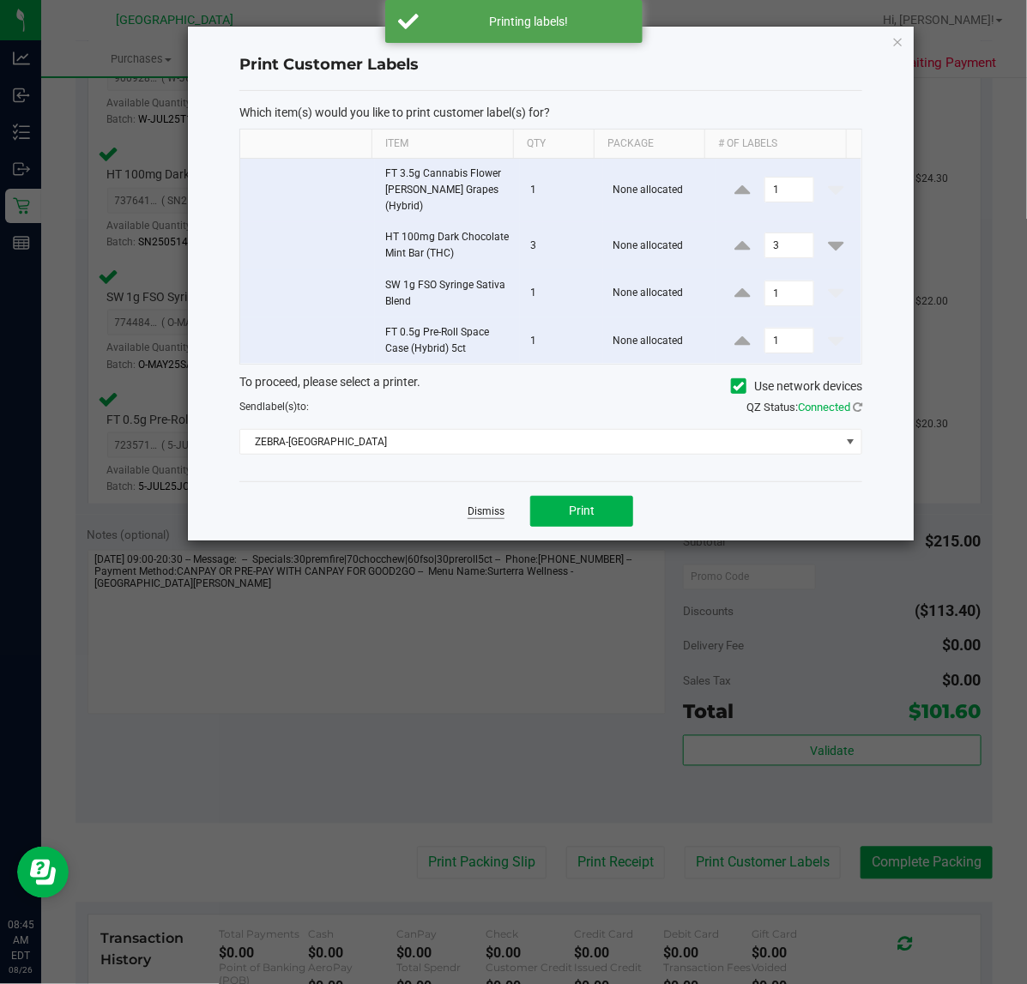
click at [487, 504] on link "Dismiss" at bounding box center [485, 511] width 37 height 15
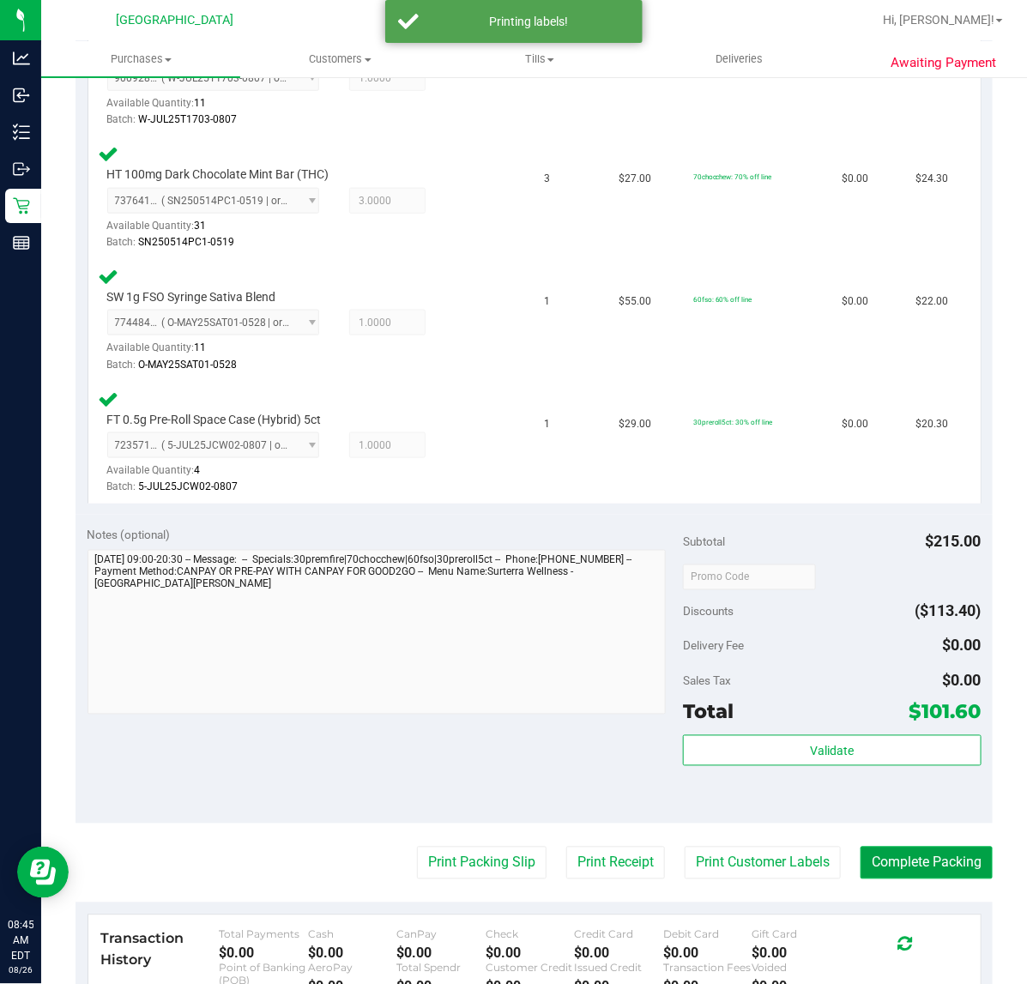
click at [909, 866] on button "Complete Packing" at bounding box center [926, 863] width 132 height 33
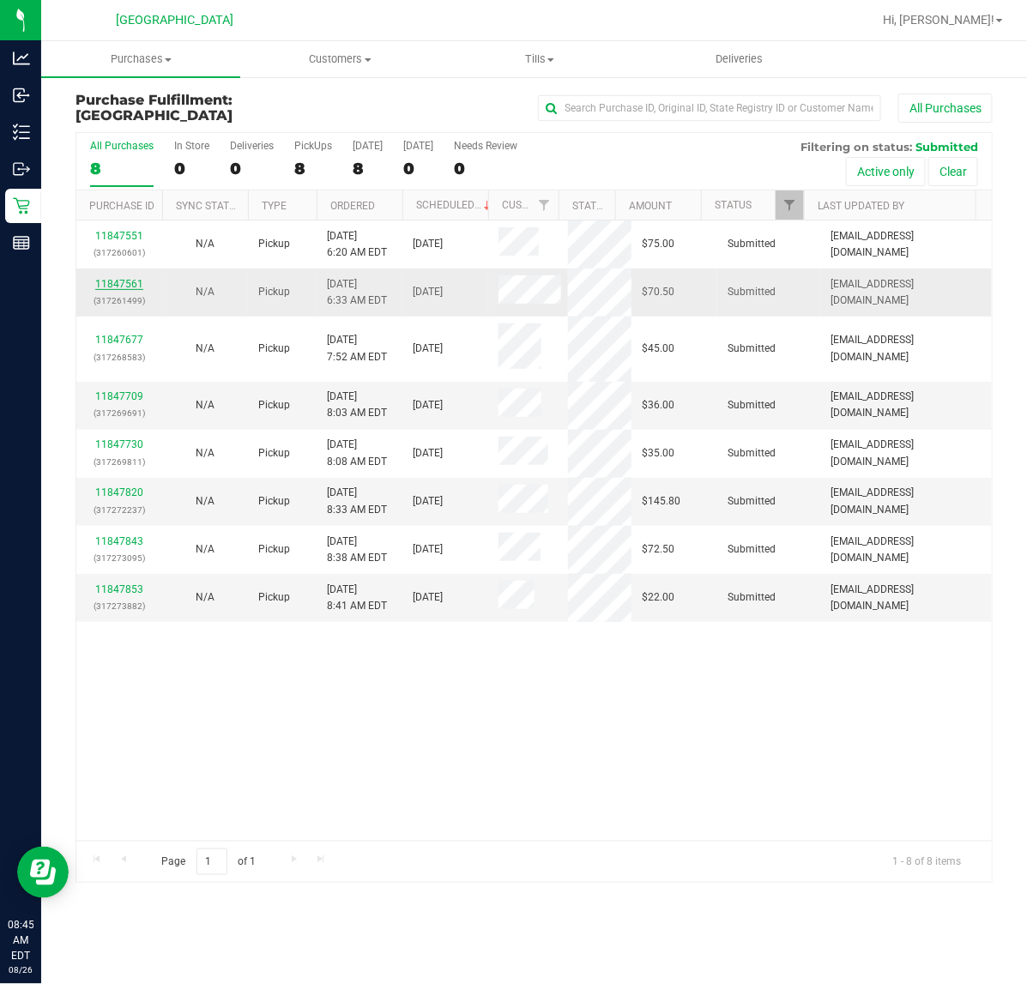
click at [125, 283] on link "11847561" at bounding box center [119, 284] width 48 height 12
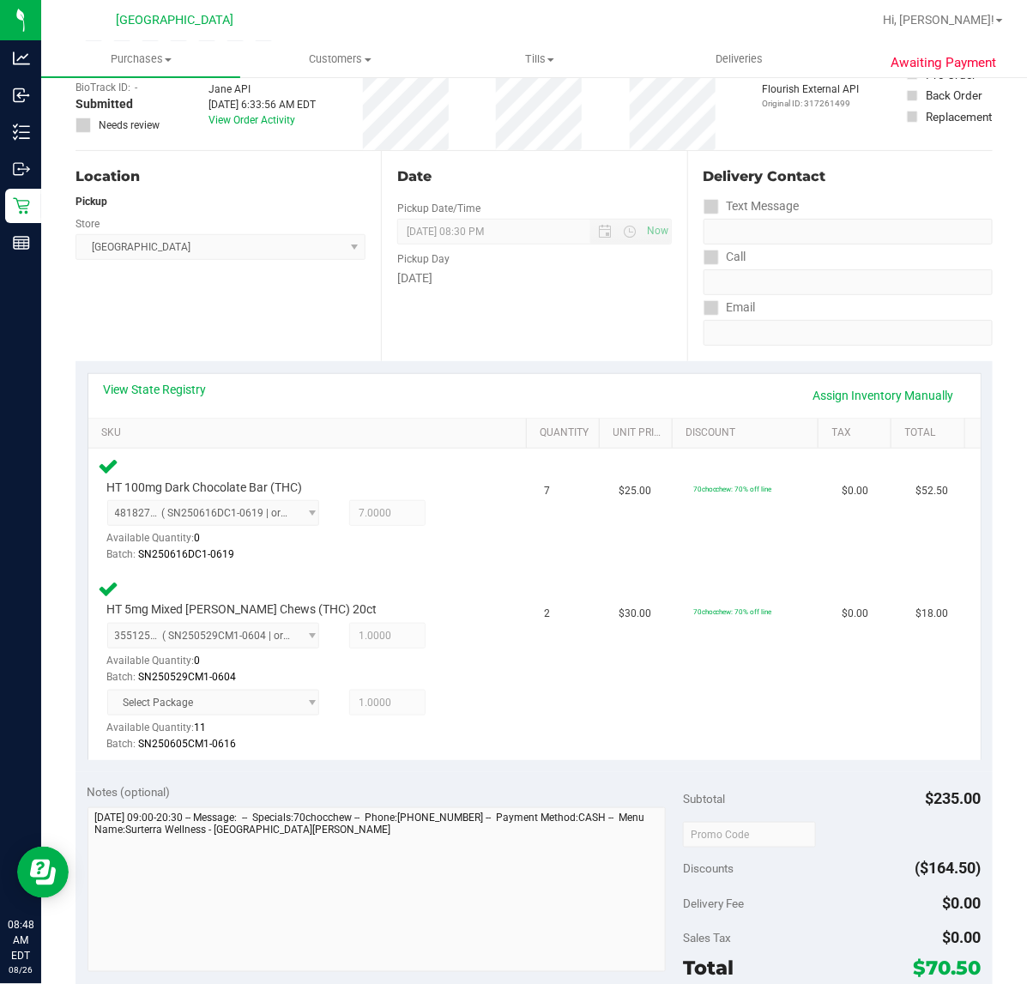
scroll to position [429, 0]
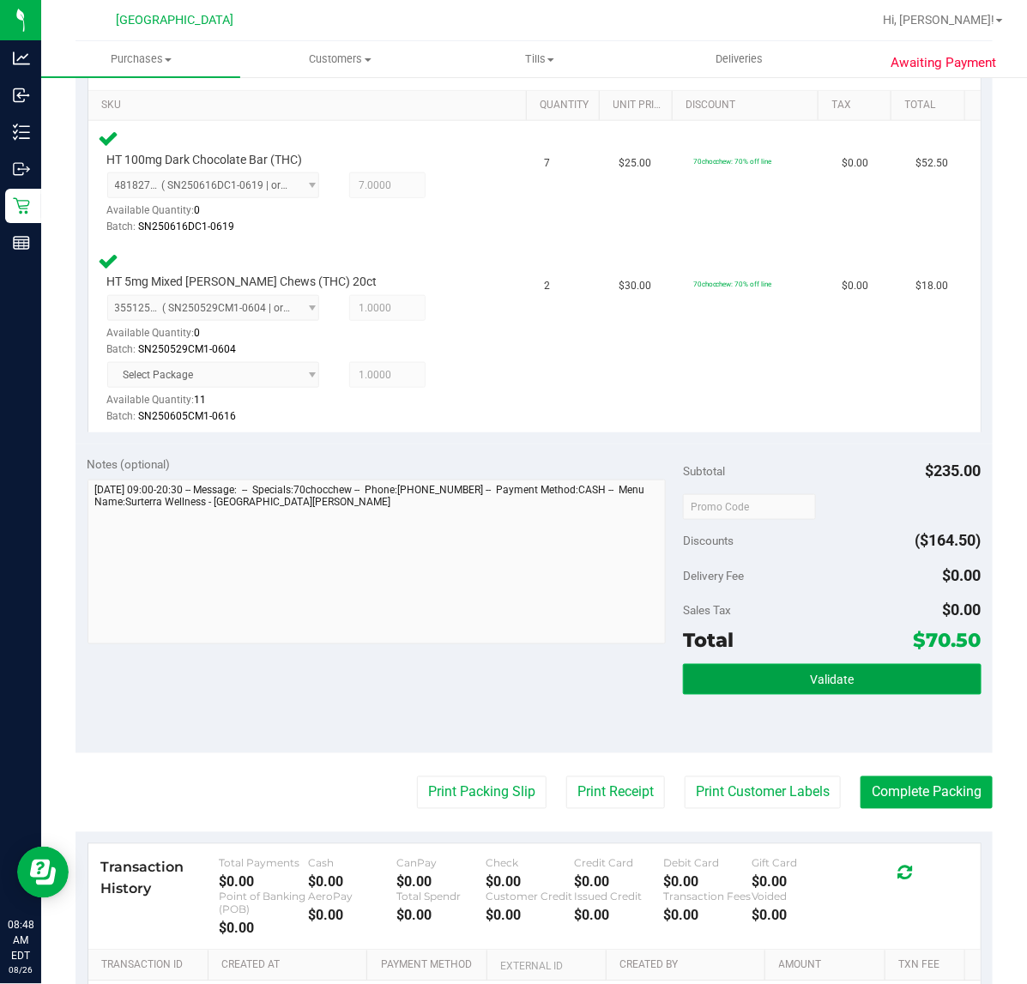
click at [781, 692] on button "Validate" at bounding box center [832, 679] width 298 height 31
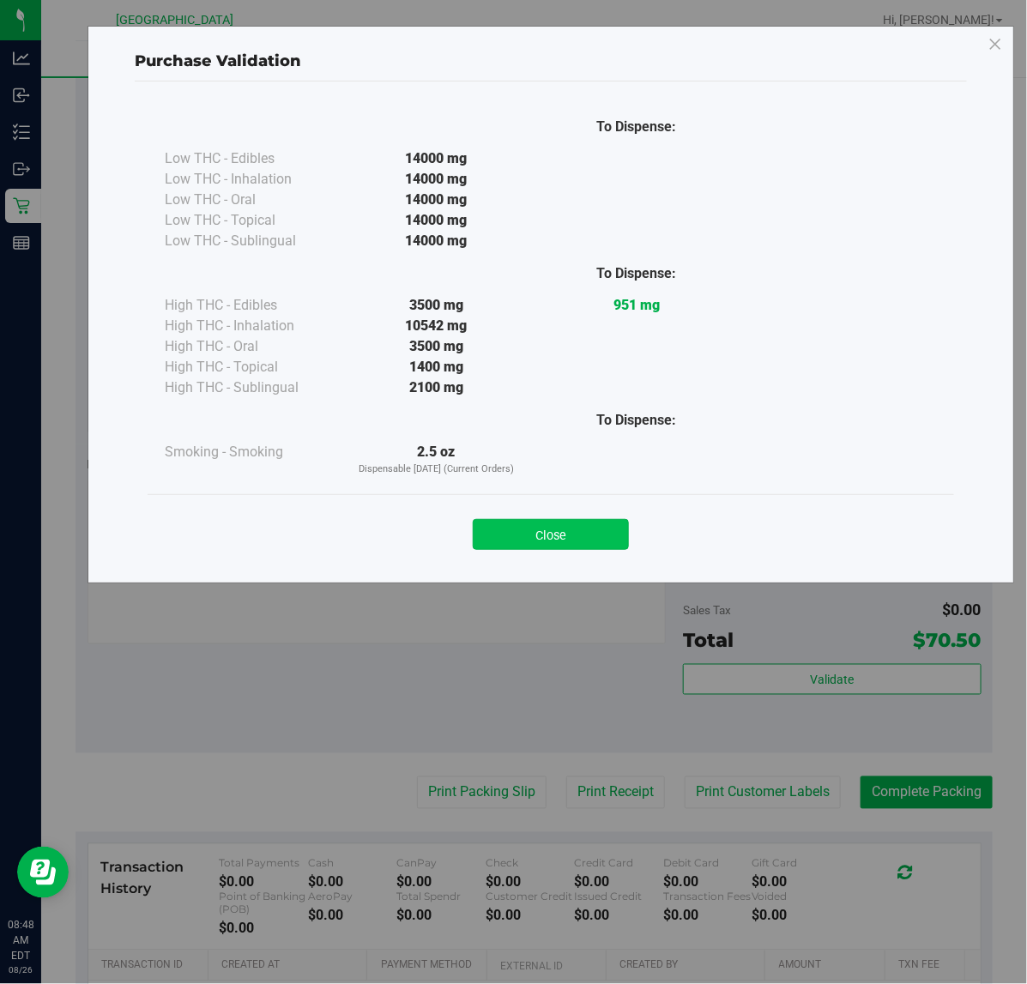
click at [576, 538] on button "Close" at bounding box center [551, 534] width 156 height 31
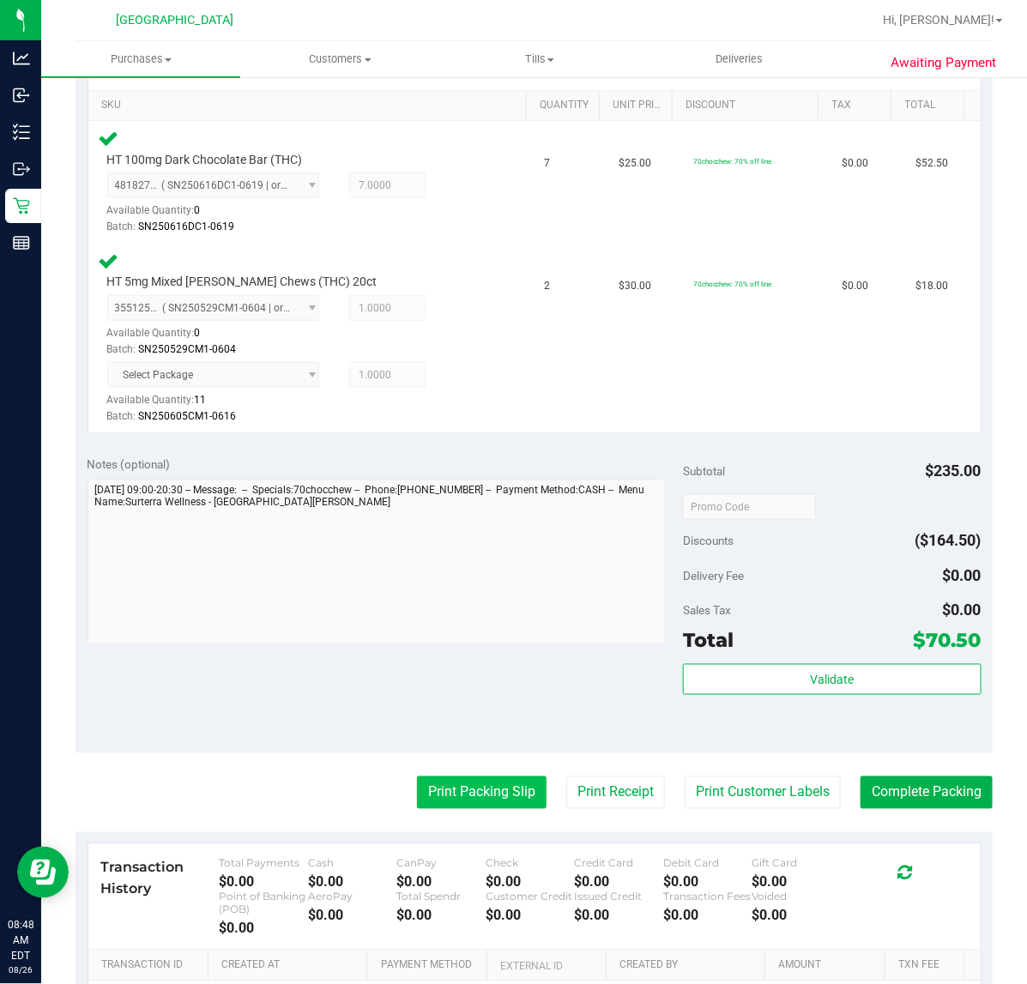
click at [467, 806] on button "Print Packing Slip" at bounding box center [482, 792] width 130 height 33
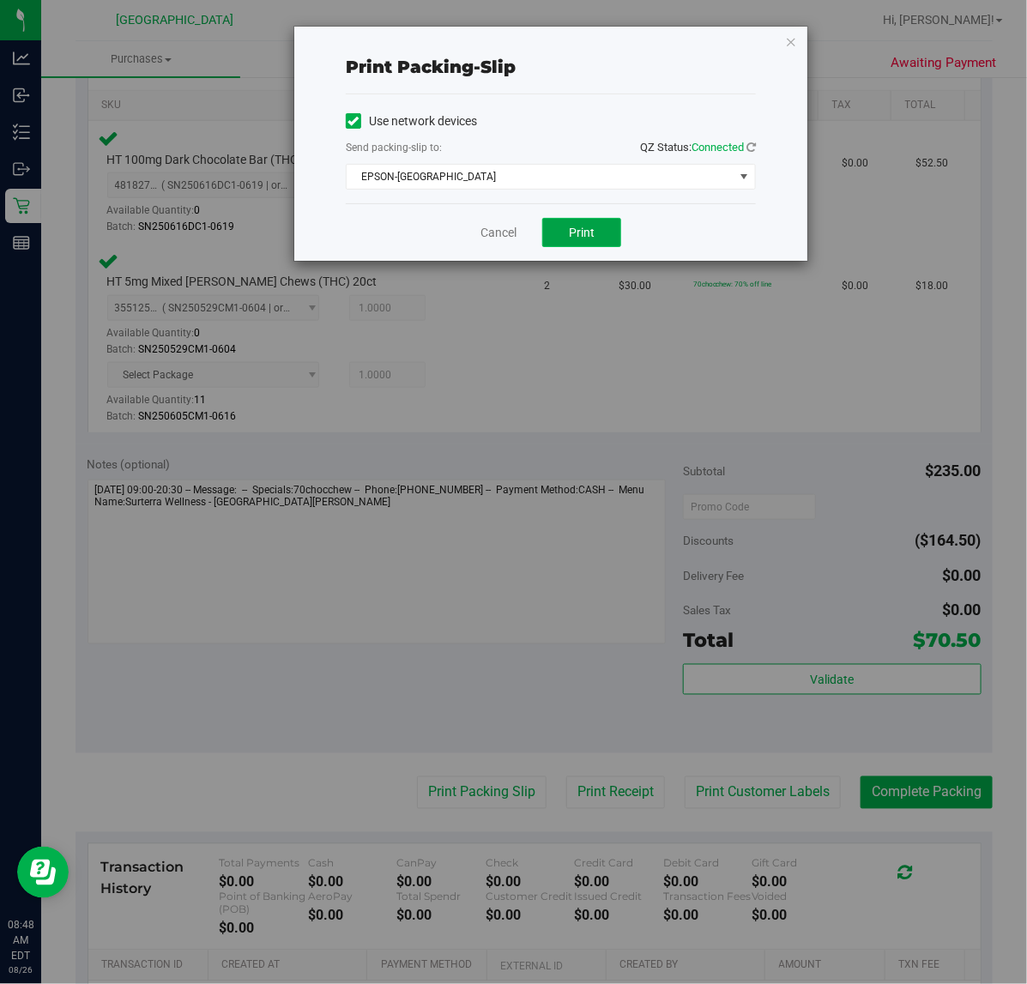
click at [590, 227] on span "Print" at bounding box center [582, 233] width 26 height 14
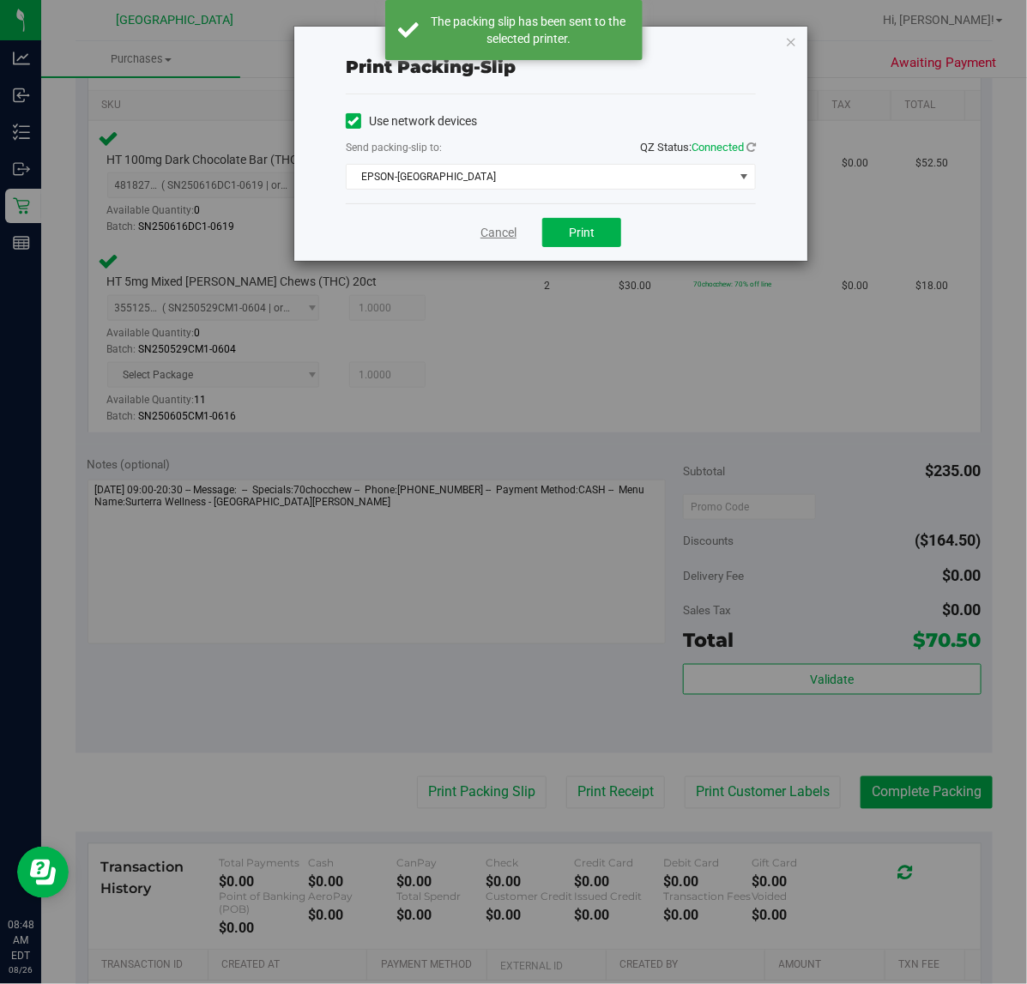
click at [495, 230] on link "Cancel" at bounding box center [498, 233] width 36 height 18
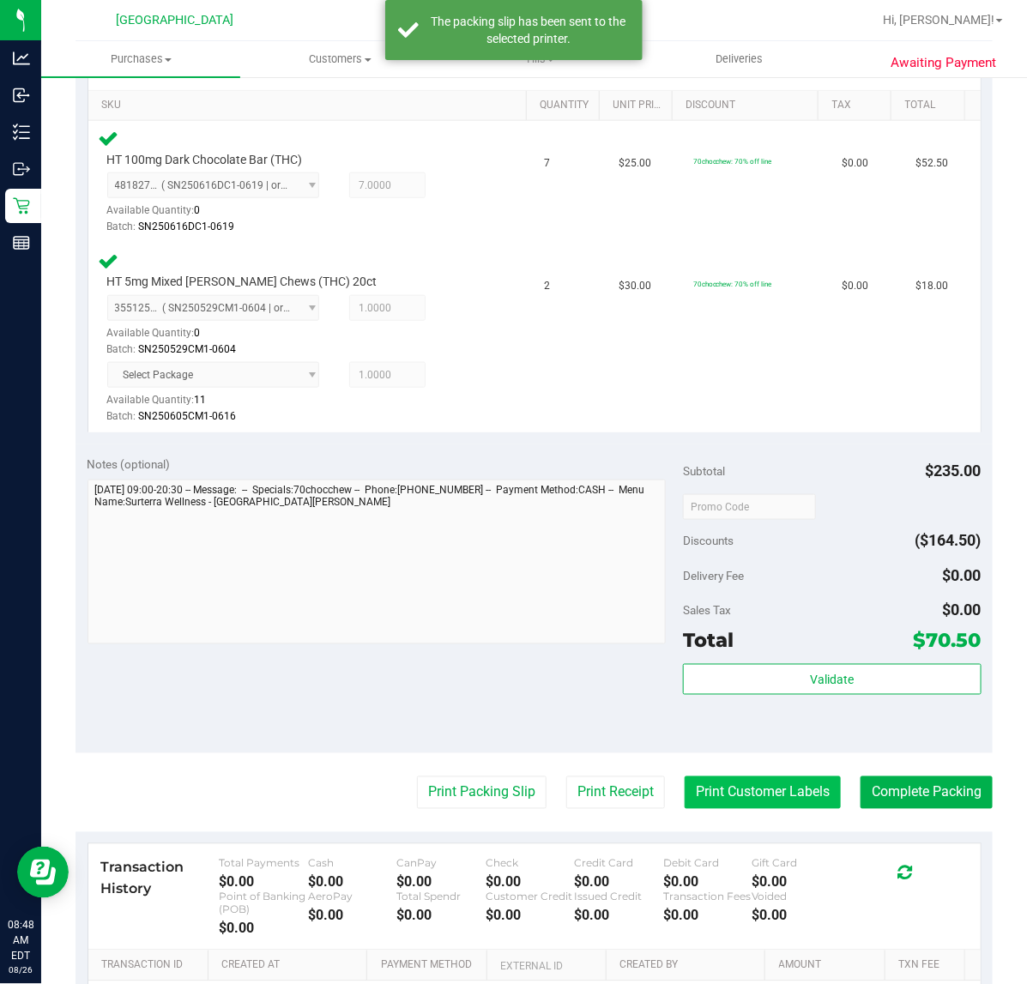
click at [776, 793] on button "Print Customer Labels" at bounding box center [762, 792] width 156 height 33
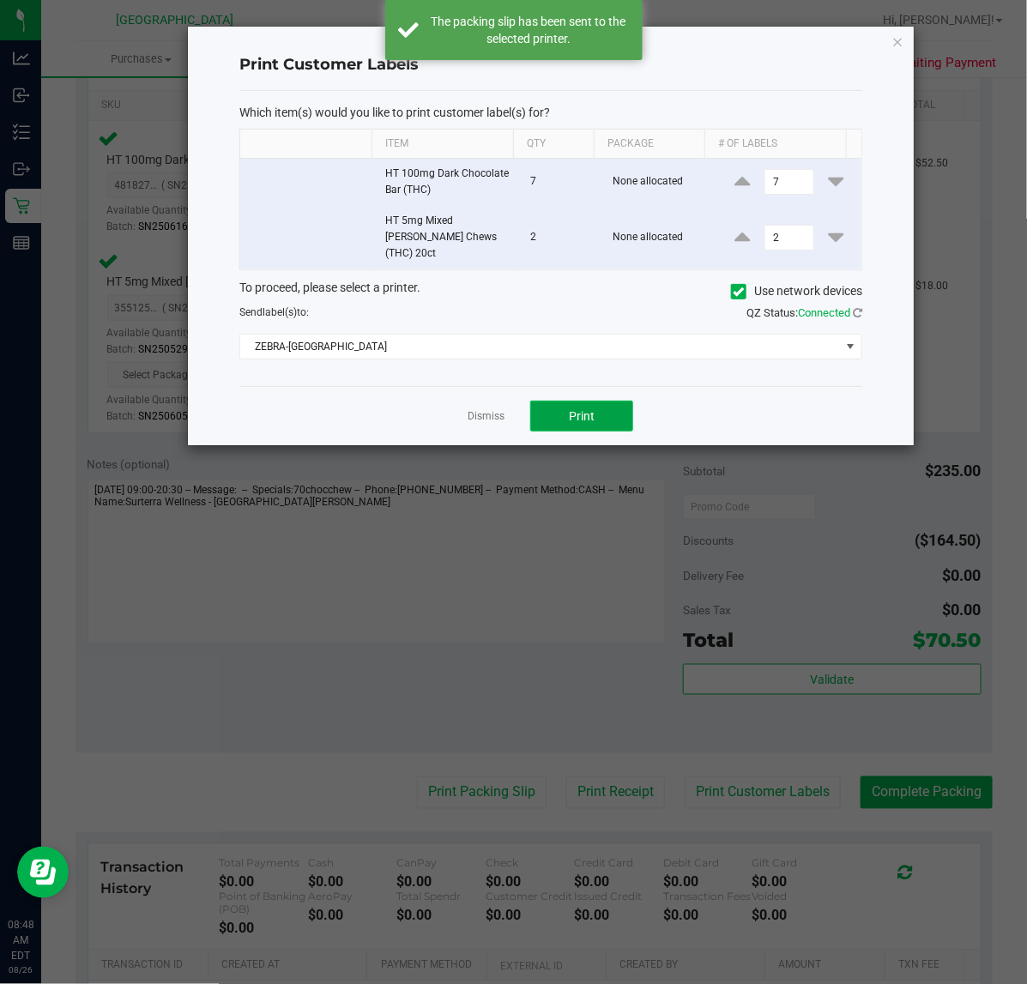
click at [579, 412] on button "Print" at bounding box center [581, 416] width 103 height 31
click at [500, 409] on link "Dismiss" at bounding box center [485, 416] width 37 height 15
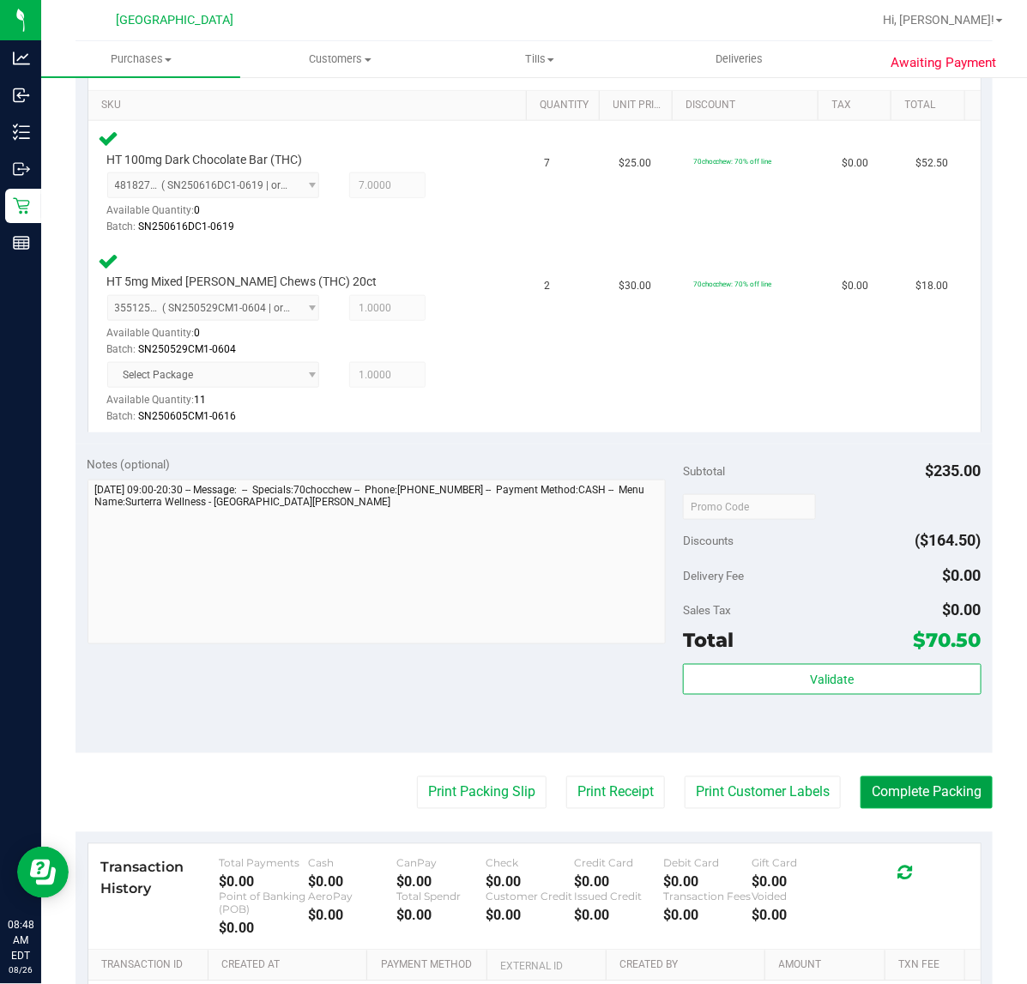
click at [940, 799] on button "Complete Packing" at bounding box center [926, 792] width 132 height 33
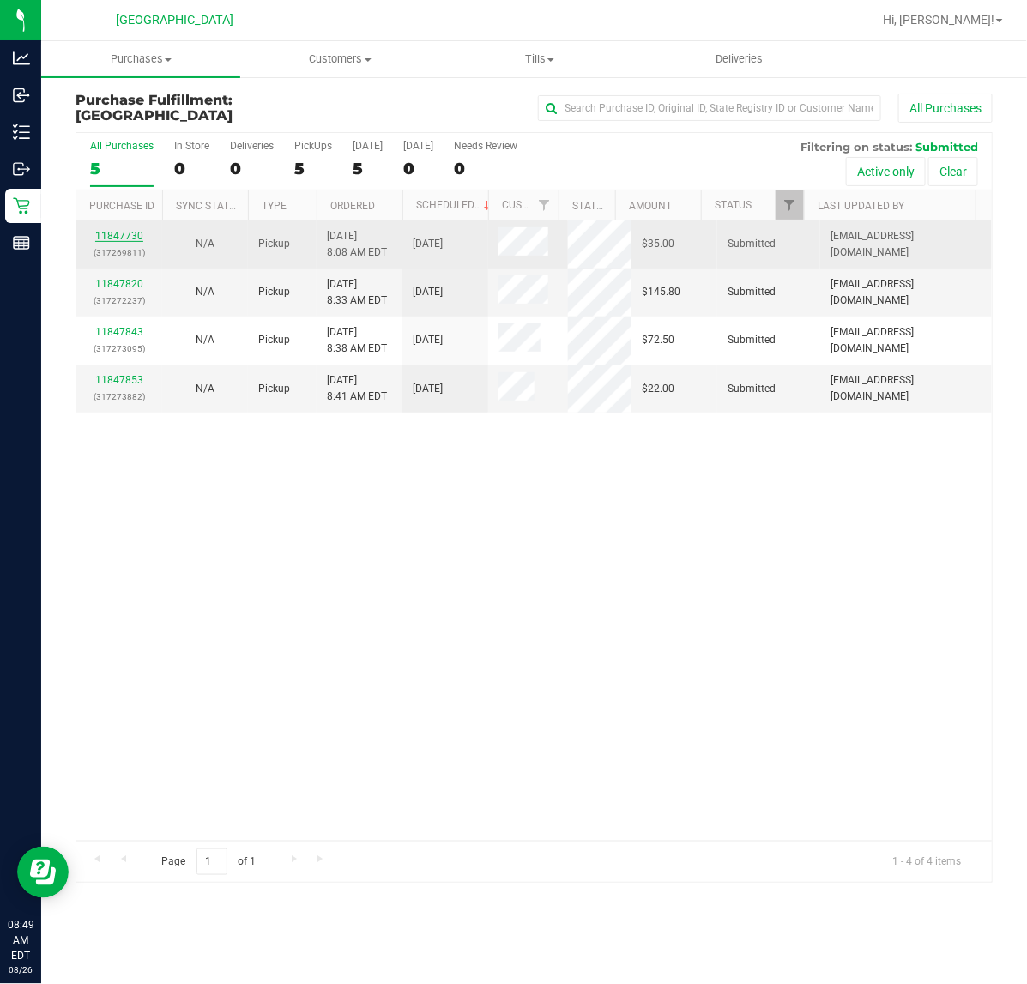
click at [137, 238] on link "11847730" at bounding box center [119, 236] width 48 height 12
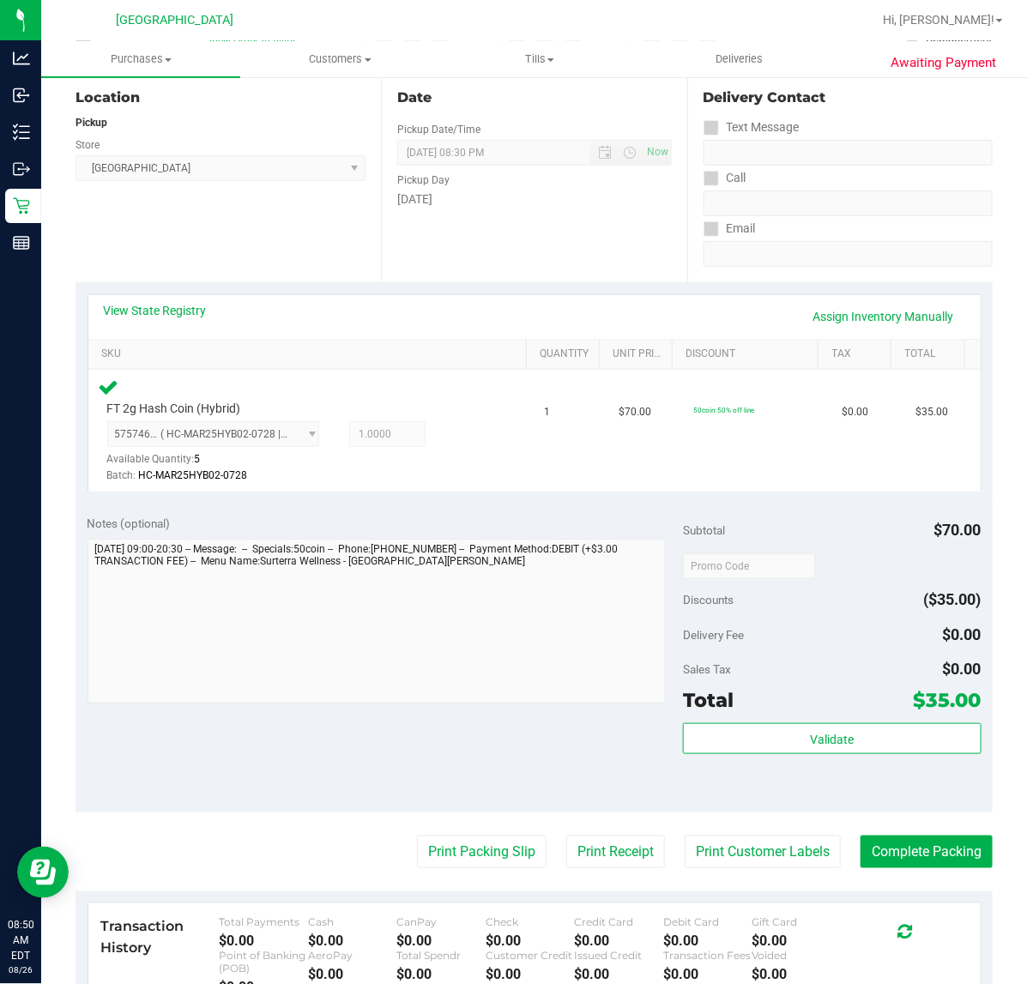
scroll to position [214, 0]
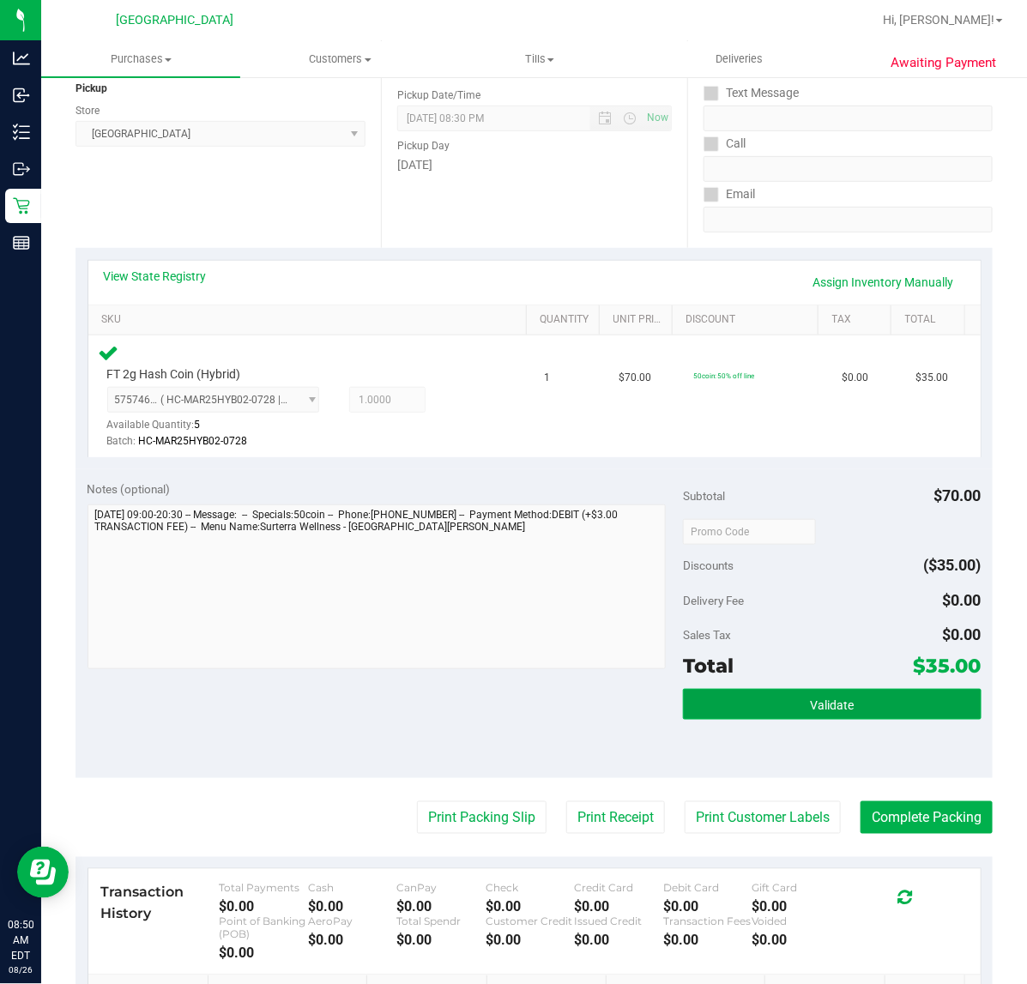
click at [824, 701] on span "Validate" at bounding box center [832, 705] width 44 height 14
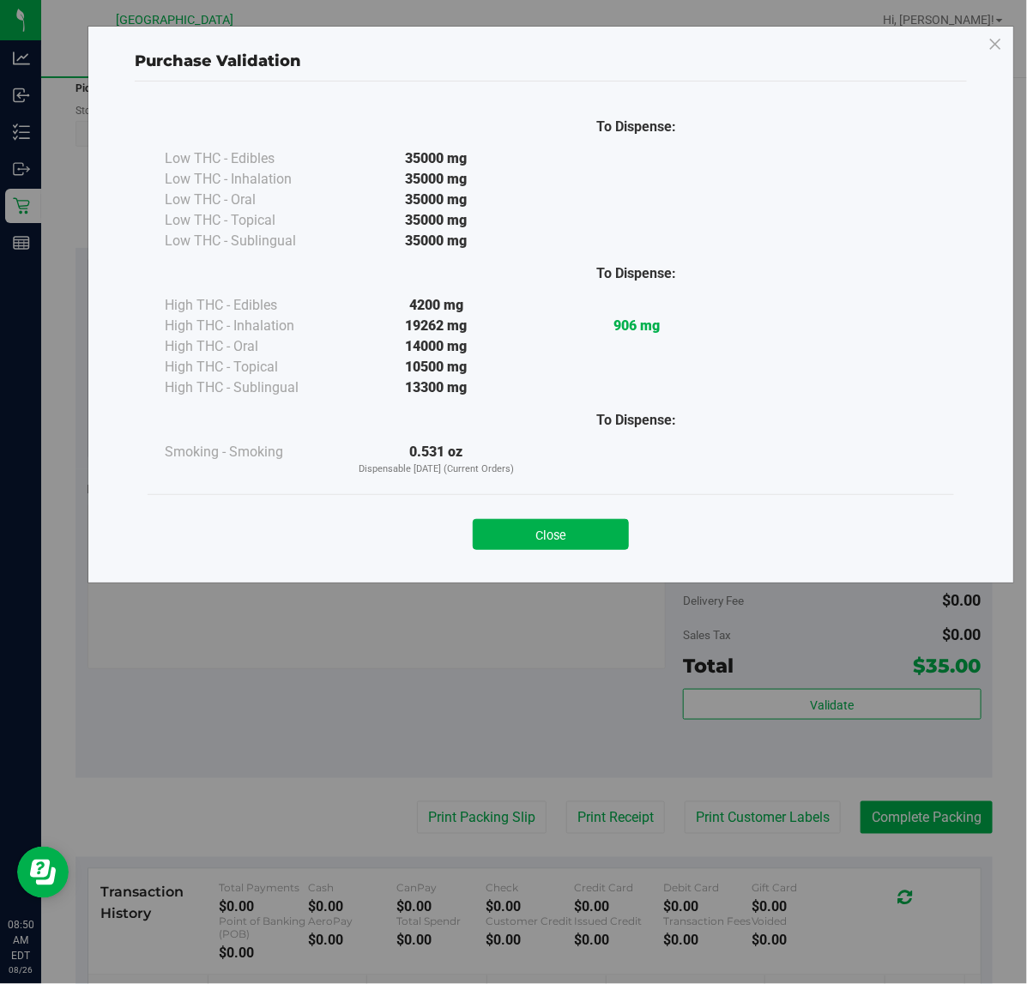
click at [526, 516] on div "Close" at bounding box center [550, 529] width 781 height 43
click at [525, 545] on button "Close" at bounding box center [551, 534] width 156 height 31
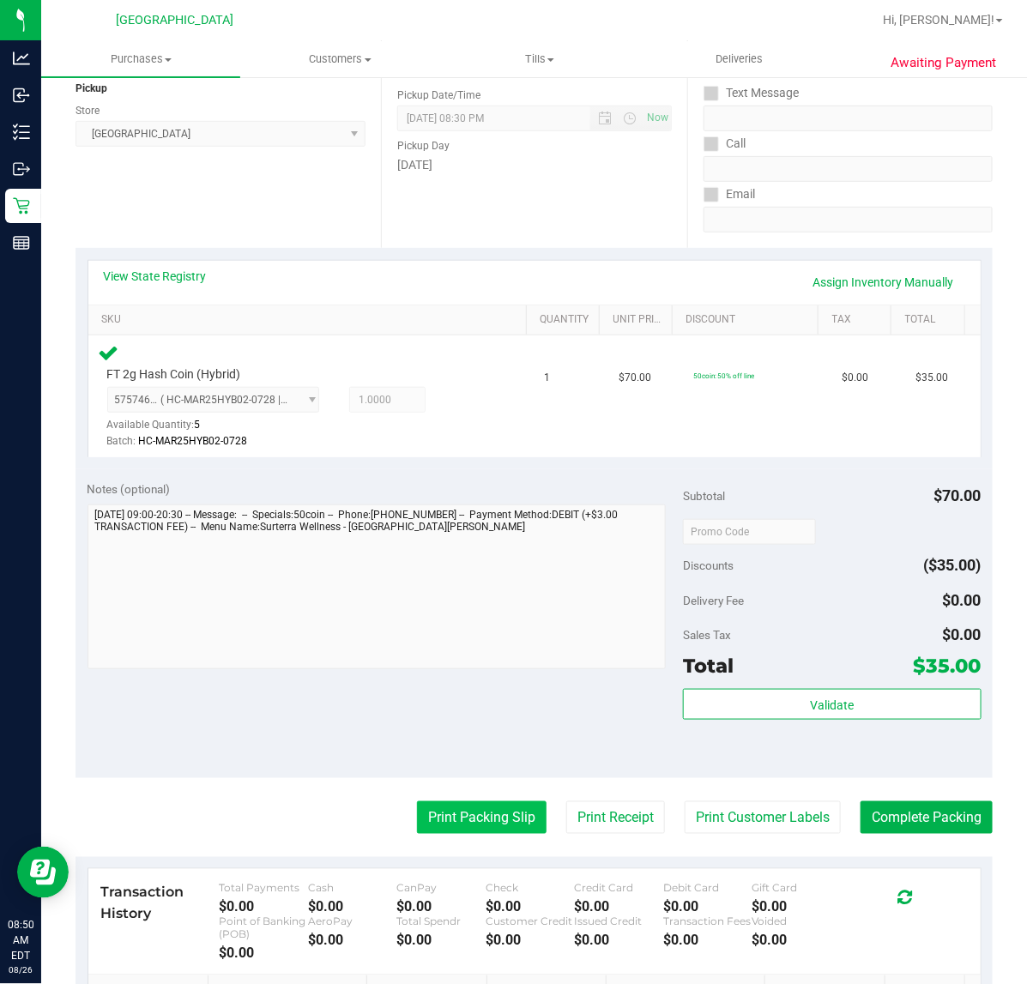
click at [494, 815] on button "Print Packing Slip" at bounding box center [482, 817] width 130 height 33
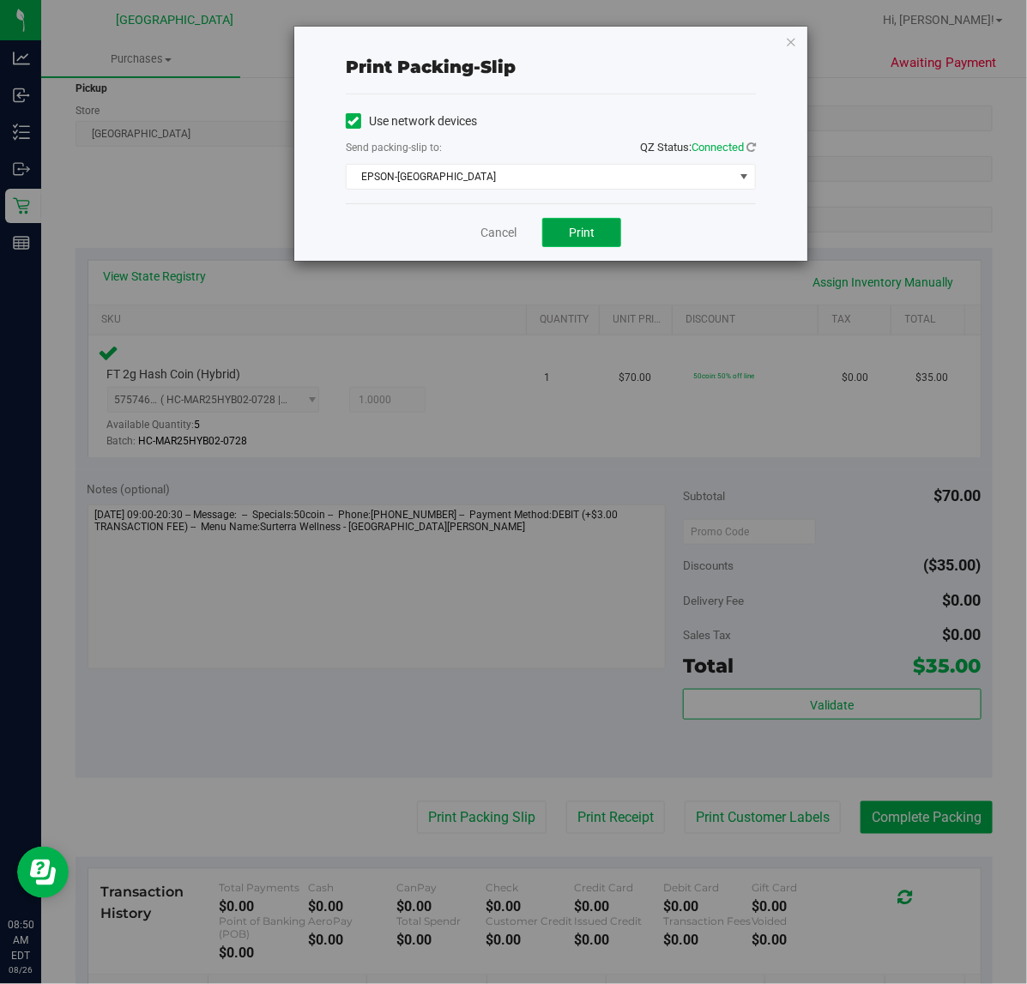
click at [576, 242] on button "Print" at bounding box center [581, 232] width 79 height 29
click at [491, 241] on link "Cancel" at bounding box center [498, 233] width 36 height 18
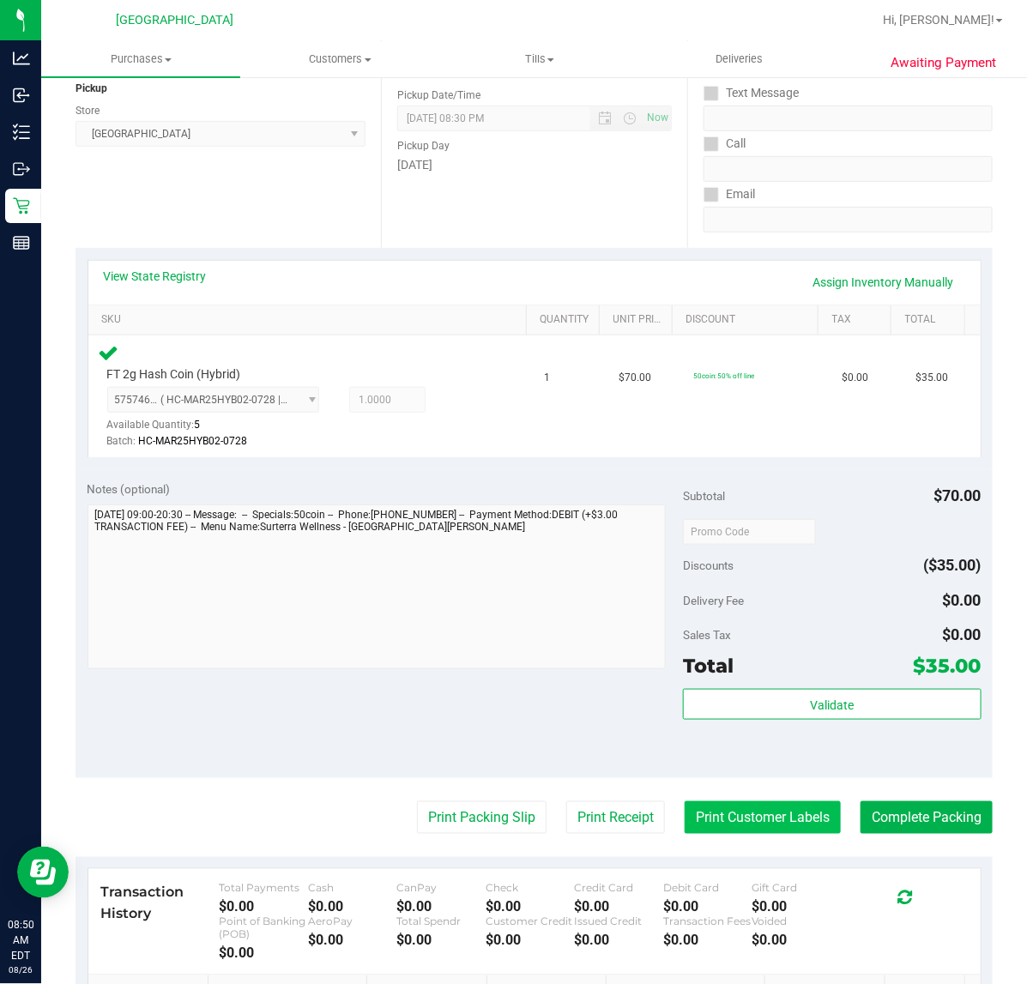
click at [761, 803] on button "Print Customer Labels" at bounding box center [762, 817] width 156 height 33
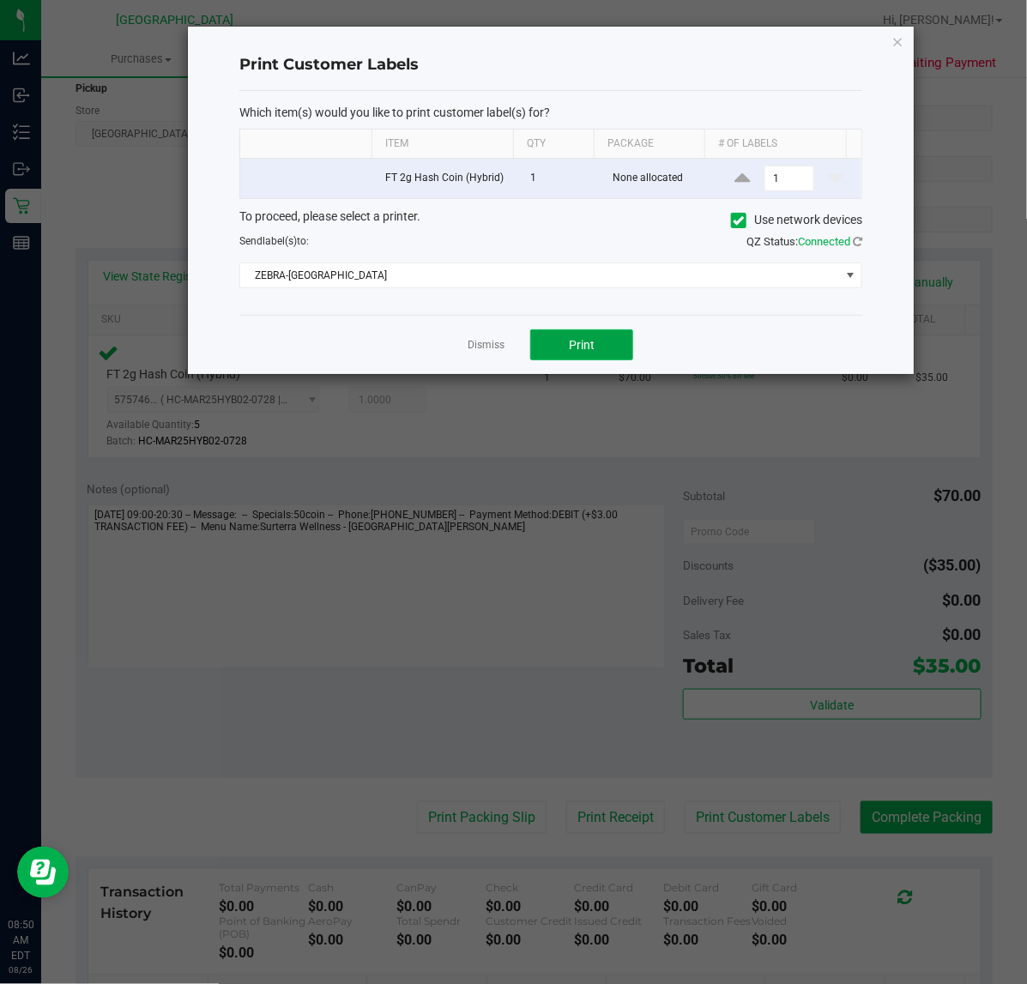
click at [619, 353] on button "Print" at bounding box center [581, 344] width 103 height 31
click at [490, 348] on link "Dismiss" at bounding box center [485, 345] width 37 height 15
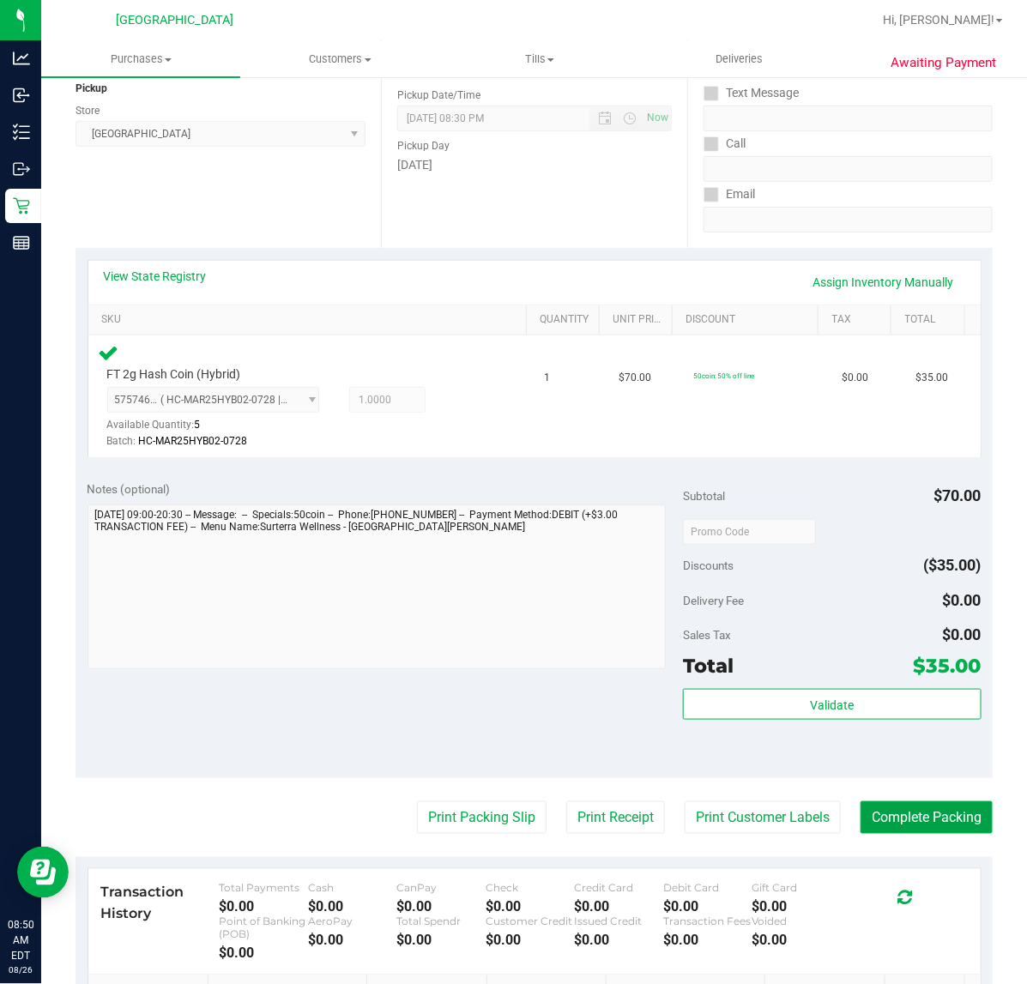
click at [894, 825] on button "Complete Packing" at bounding box center [926, 817] width 132 height 33
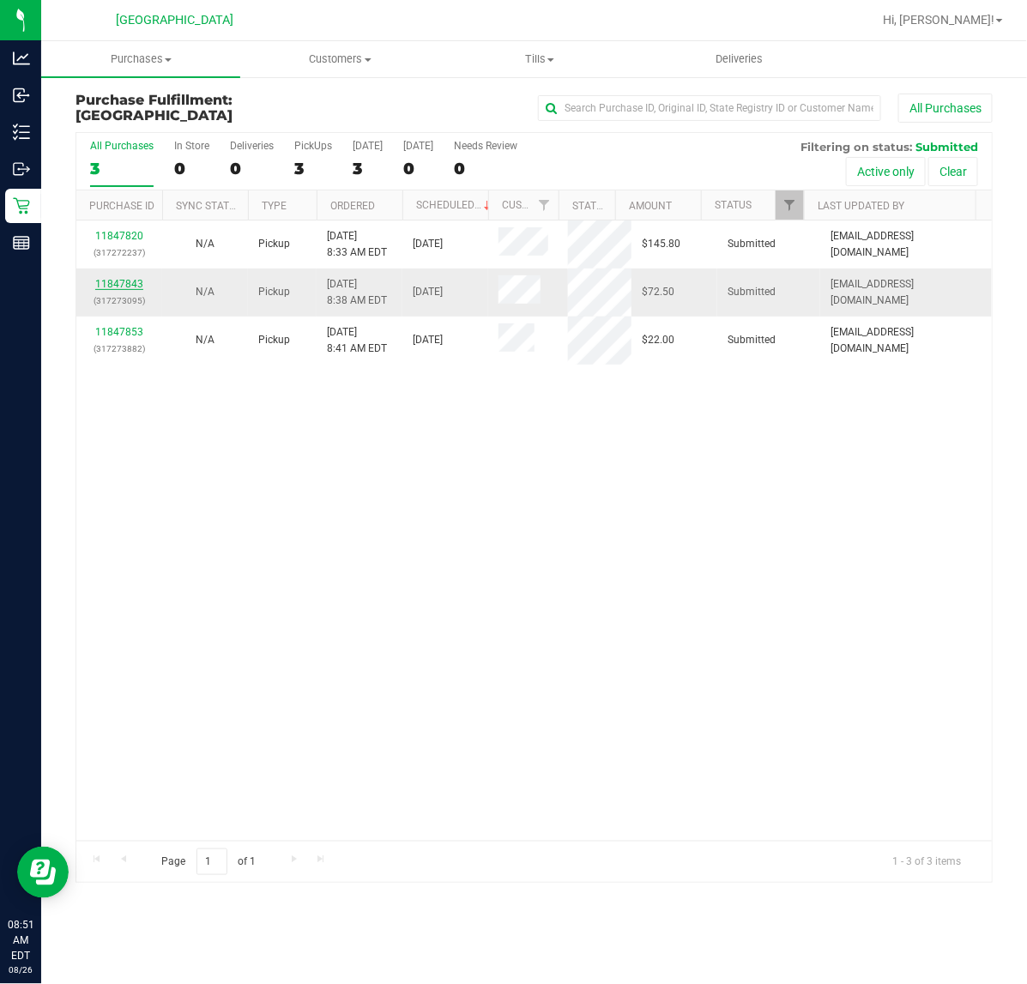
click at [114, 284] on link "11847843" at bounding box center [119, 284] width 48 height 12
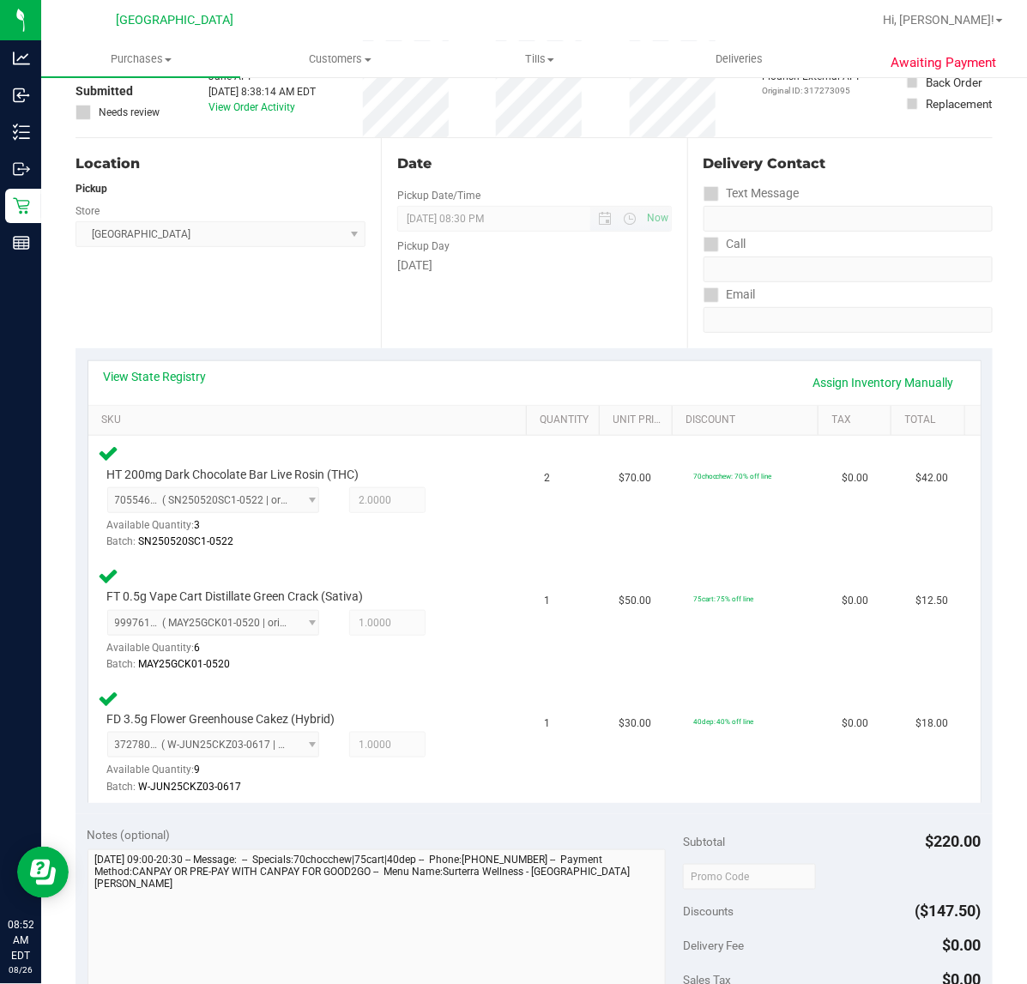
scroll to position [429, 0]
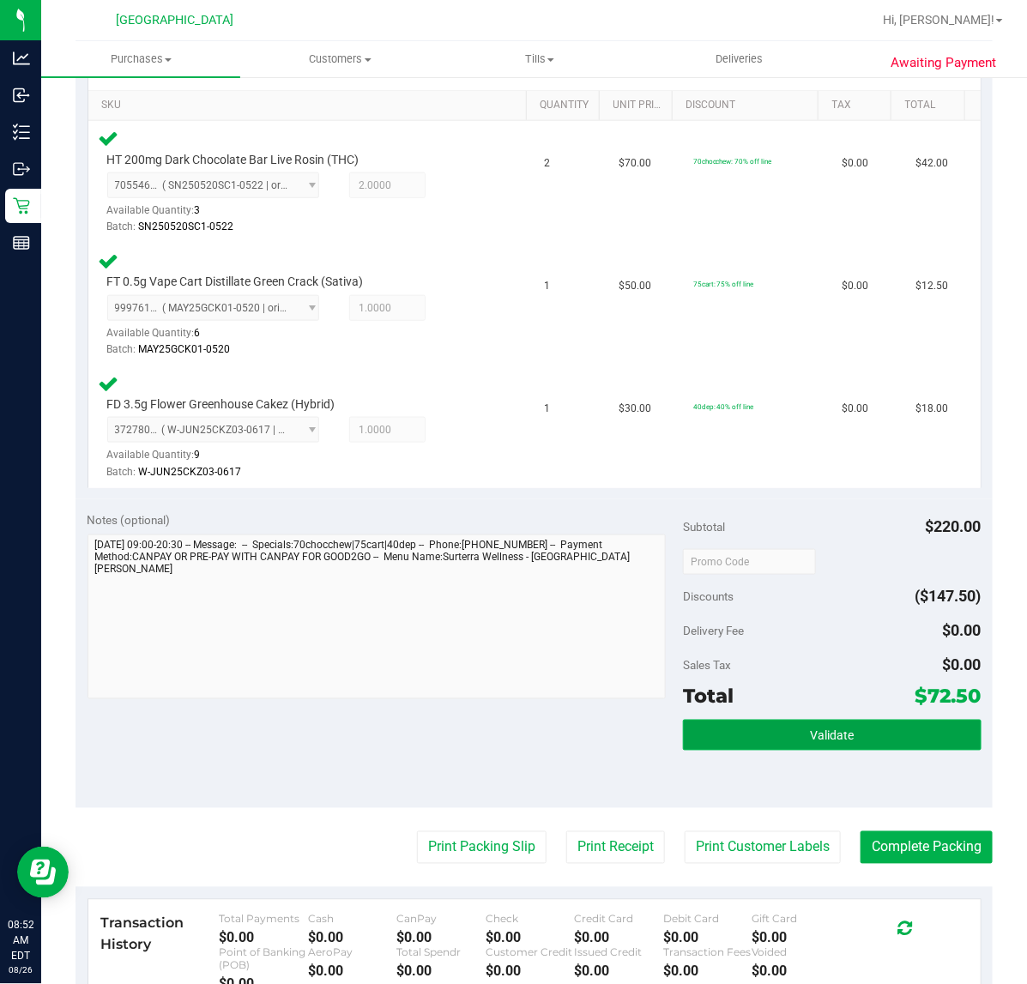
click at [787, 743] on button "Validate" at bounding box center [832, 735] width 298 height 31
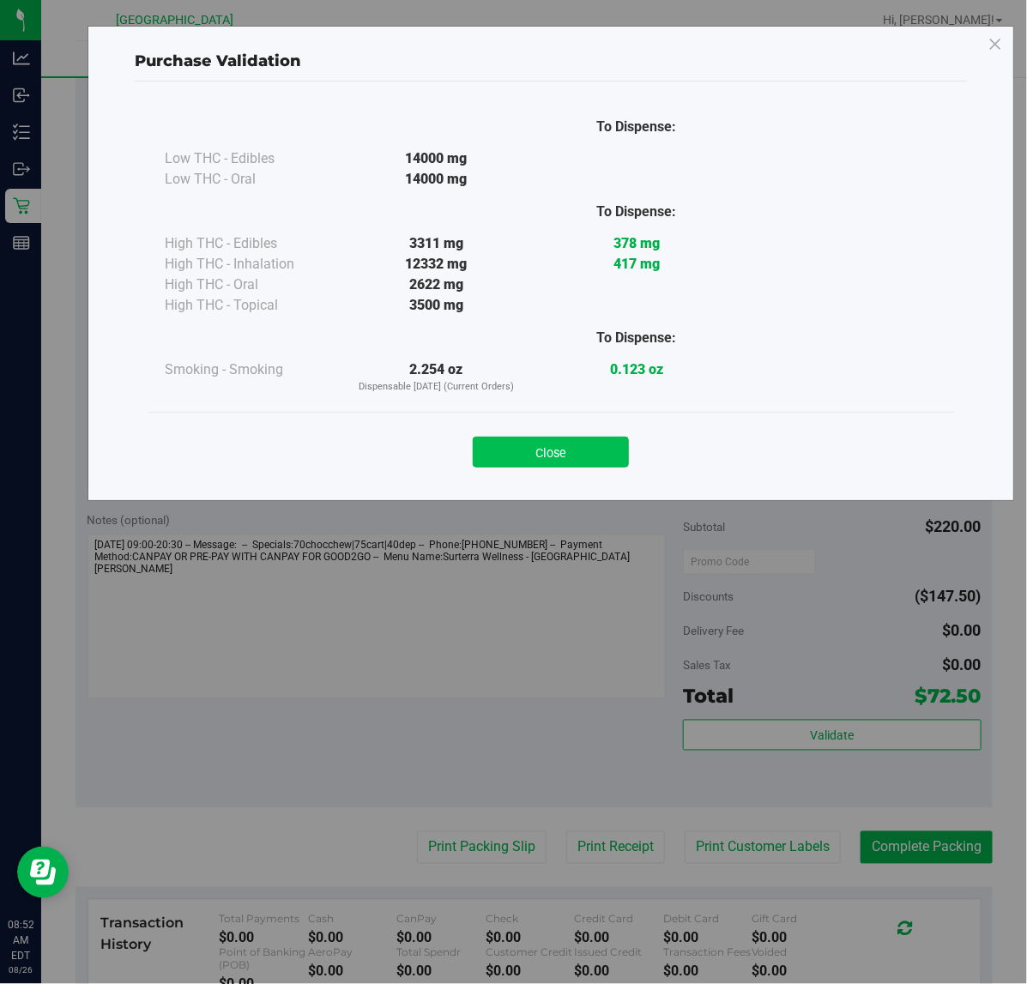
click at [564, 451] on button "Close" at bounding box center [551, 452] width 156 height 31
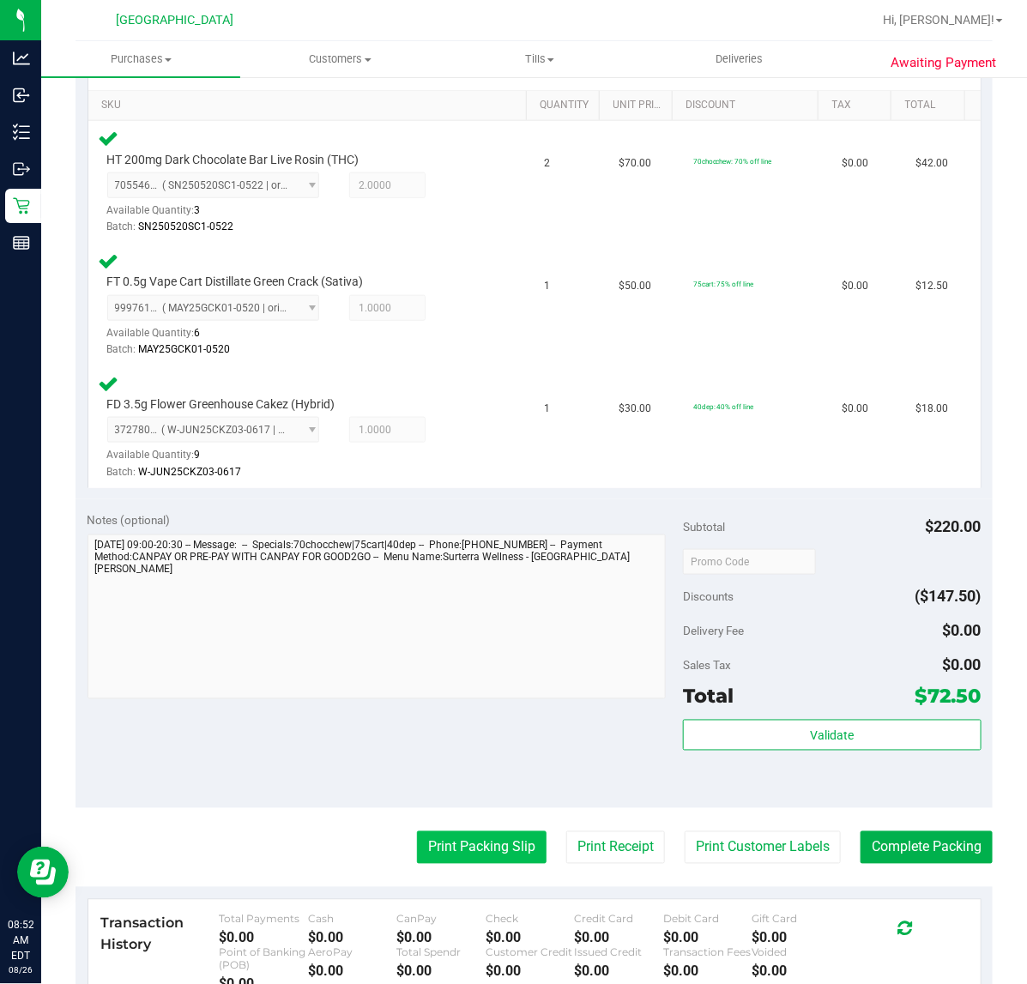
click at [465, 834] on button "Print Packing Slip" at bounding box center [482, 847] width 130 height 33
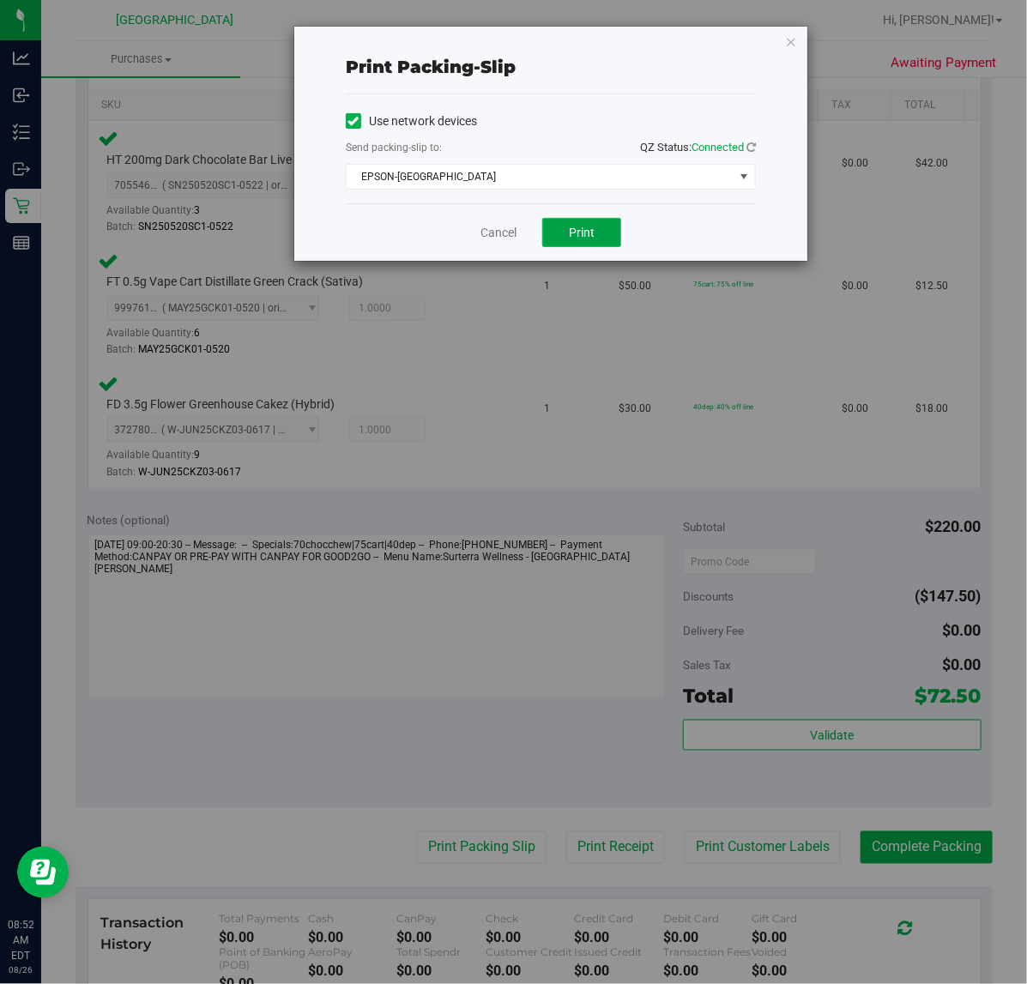
click at [588, 220] on button "Print" at bounding box center [581, 232] width 79 height 29
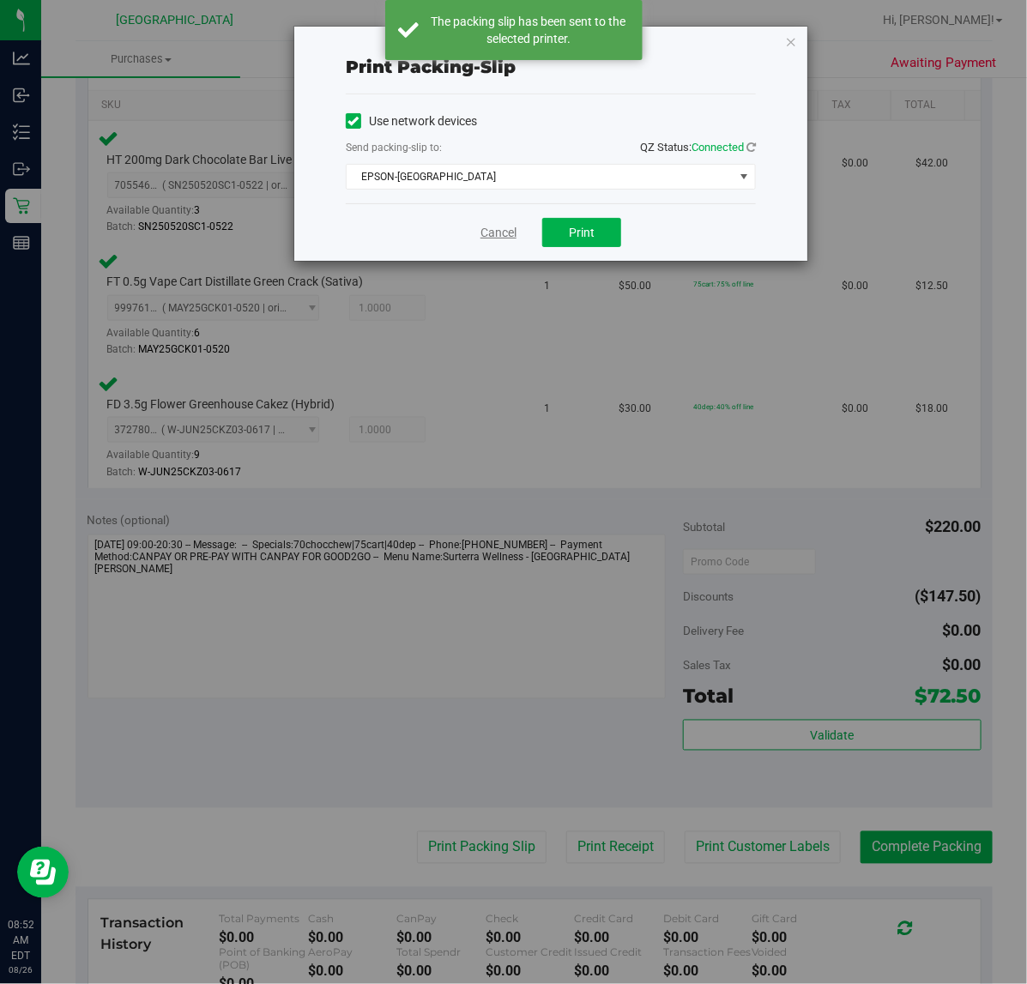
click at [494, 237] on link "Cancel" at bounding box center [498, 233] width 36 height 18
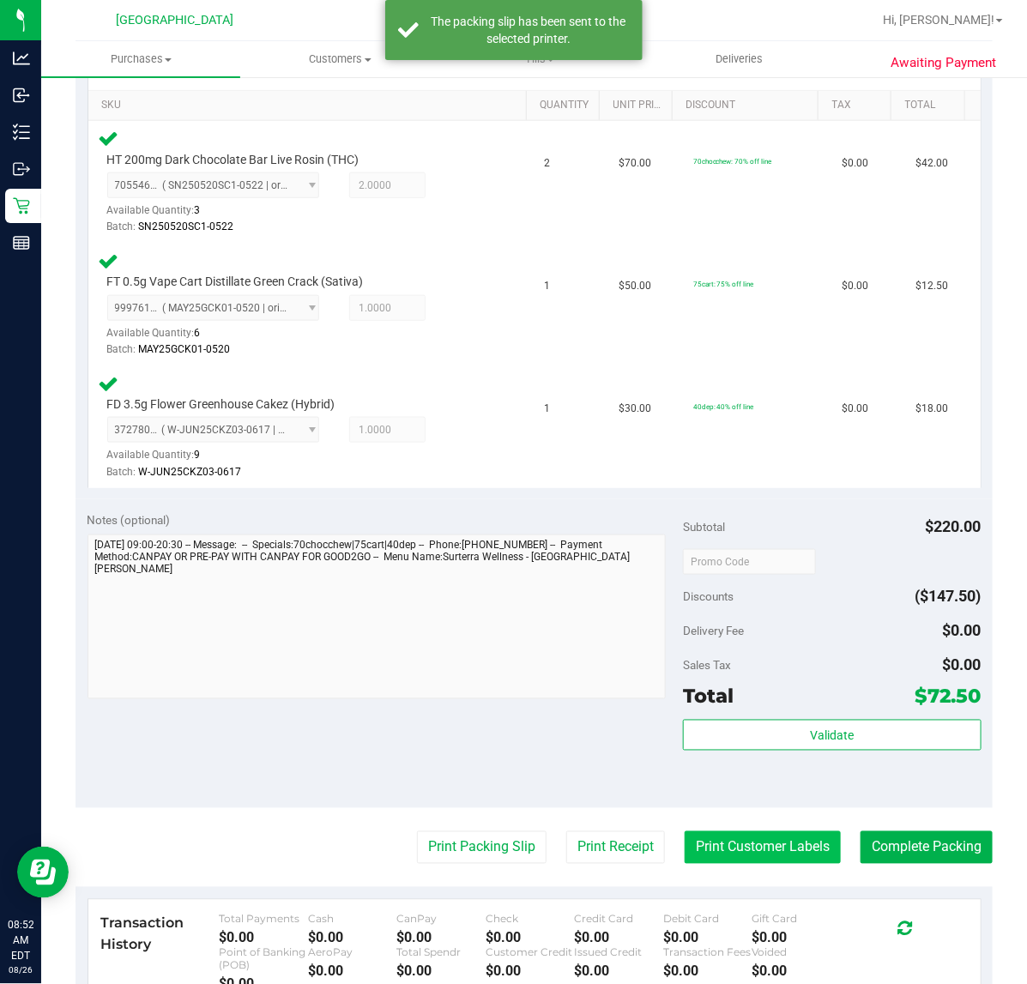
click at [772, 845] on button "Print Customer Labels" at bounding box center [762, 847] width 156 height 33
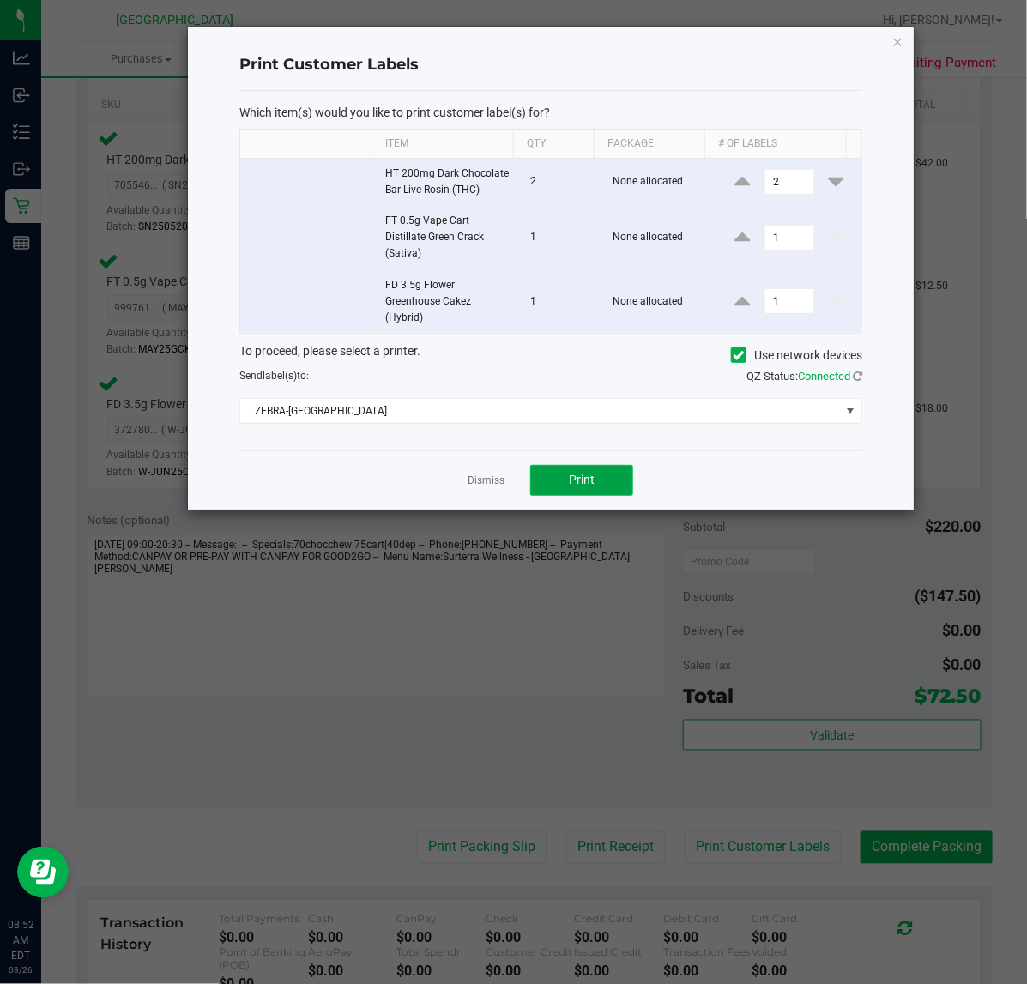
click at [567, 473] on button "Print" at bounding box center [581, 480] width 103 height 31
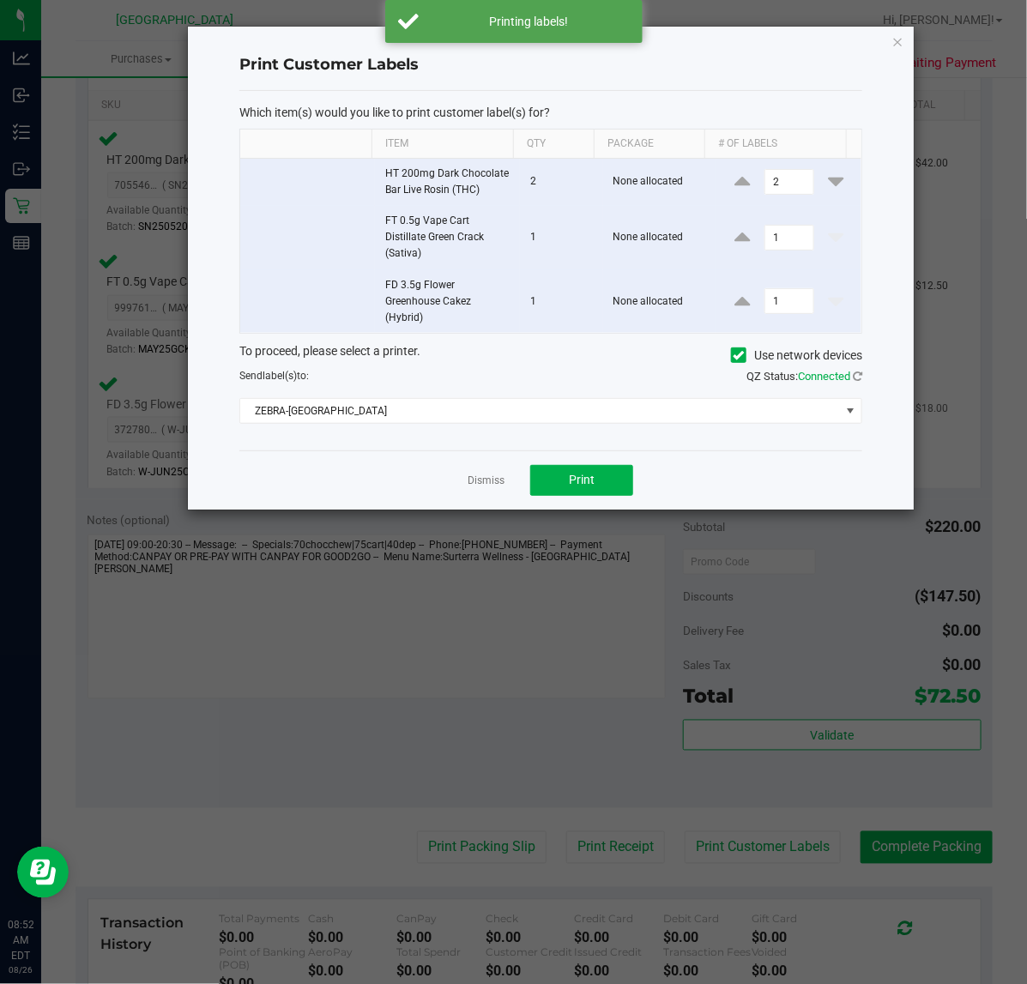
click at [489, 482] on link "Dismiss" at bounding box center [485, 480] width 37 height 15
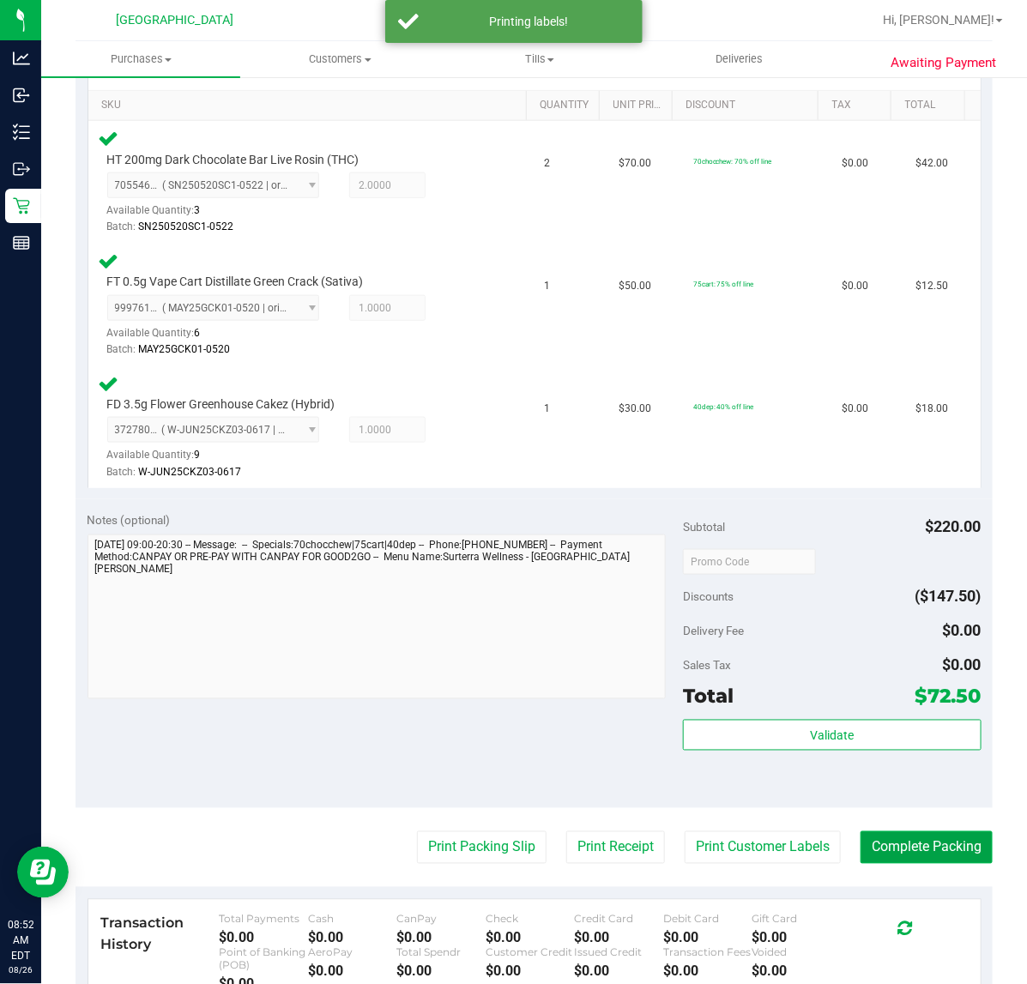
click at [902, 849] on button "Complete Packing" at bounding box center [926, 847] width 132 height 33
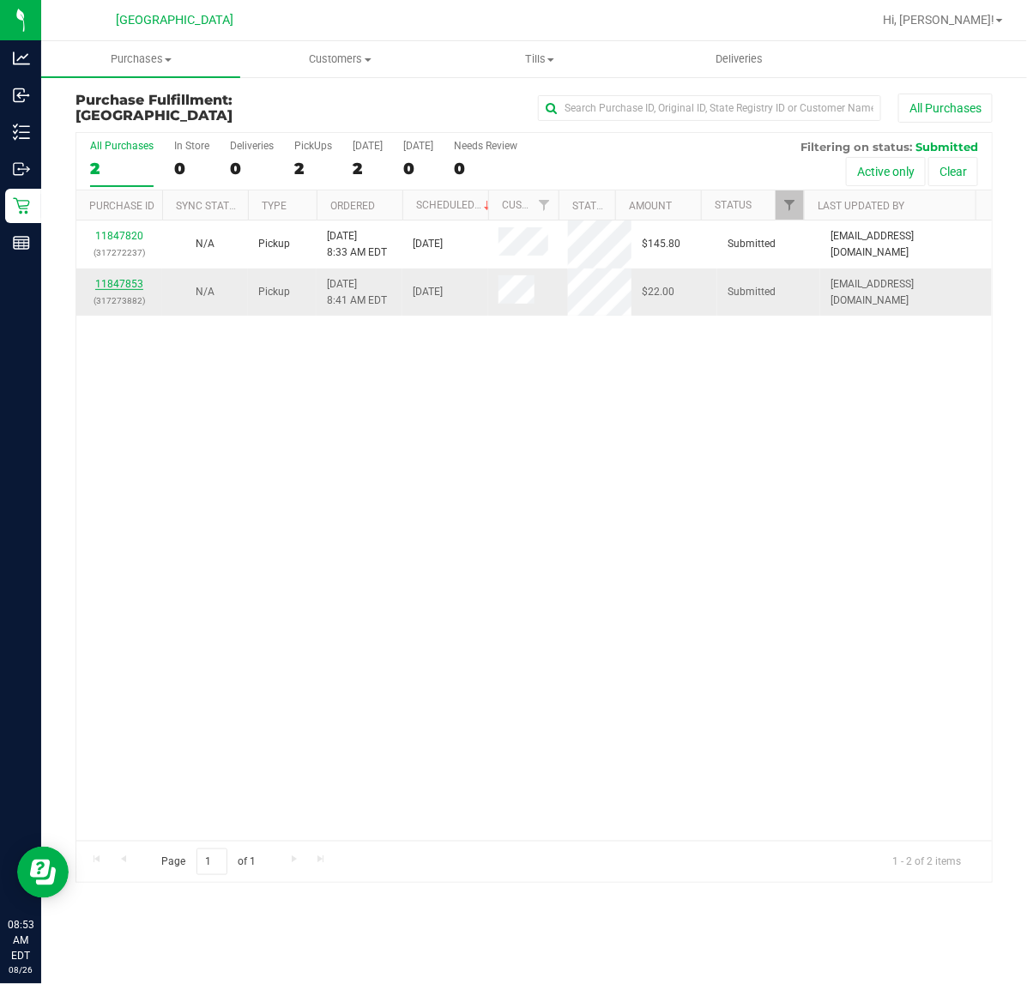
click at [125, 278] on link "11847853" at bounding box center [119, 284] width 48 height 12
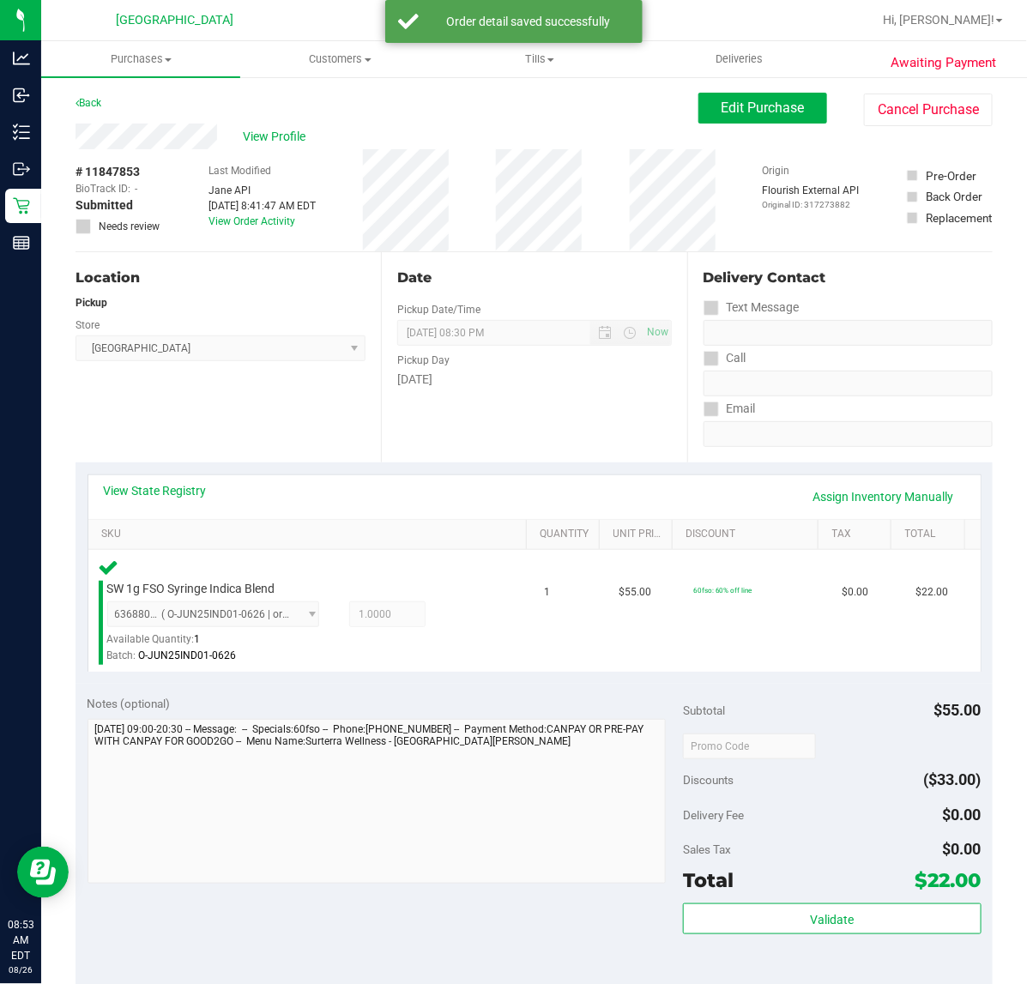
scroll to position [451, 0]
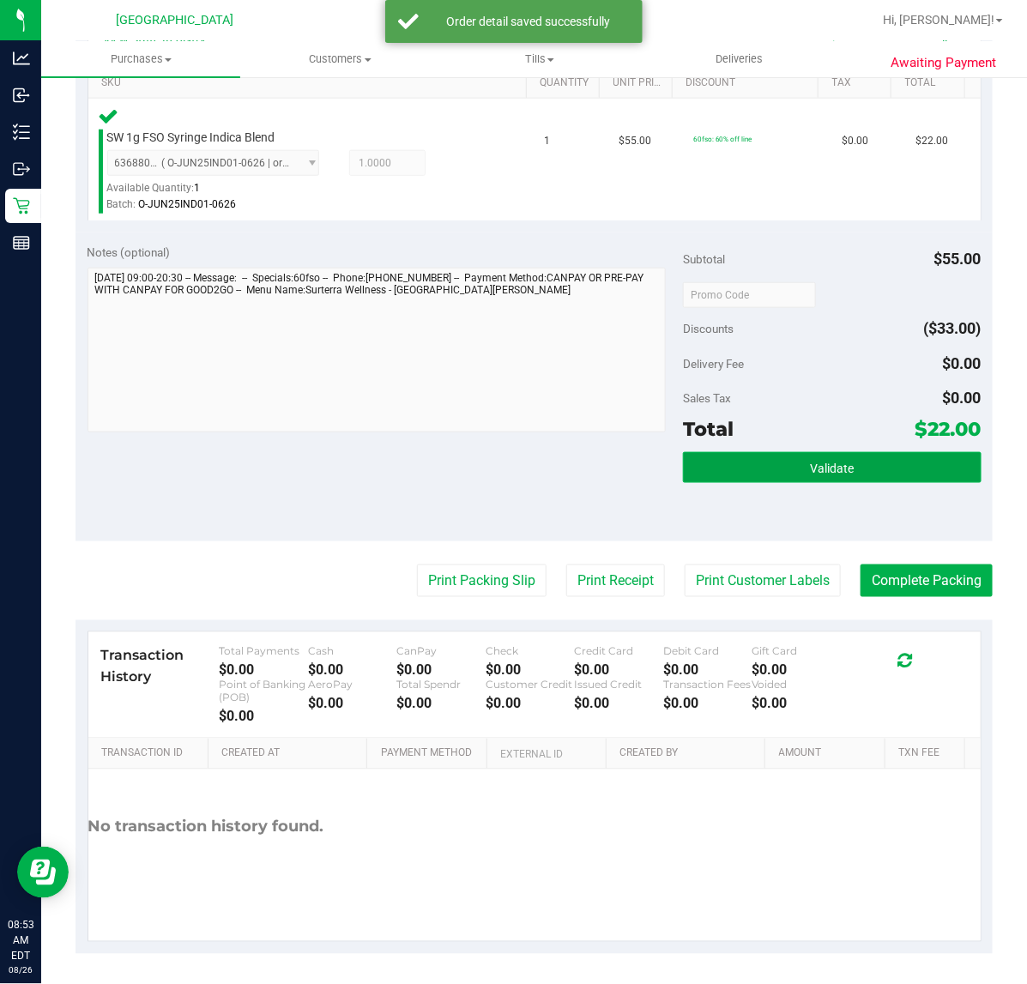
click at [773, 472] on button "Validate" at bounding box center [832, 467] width 298 height 31
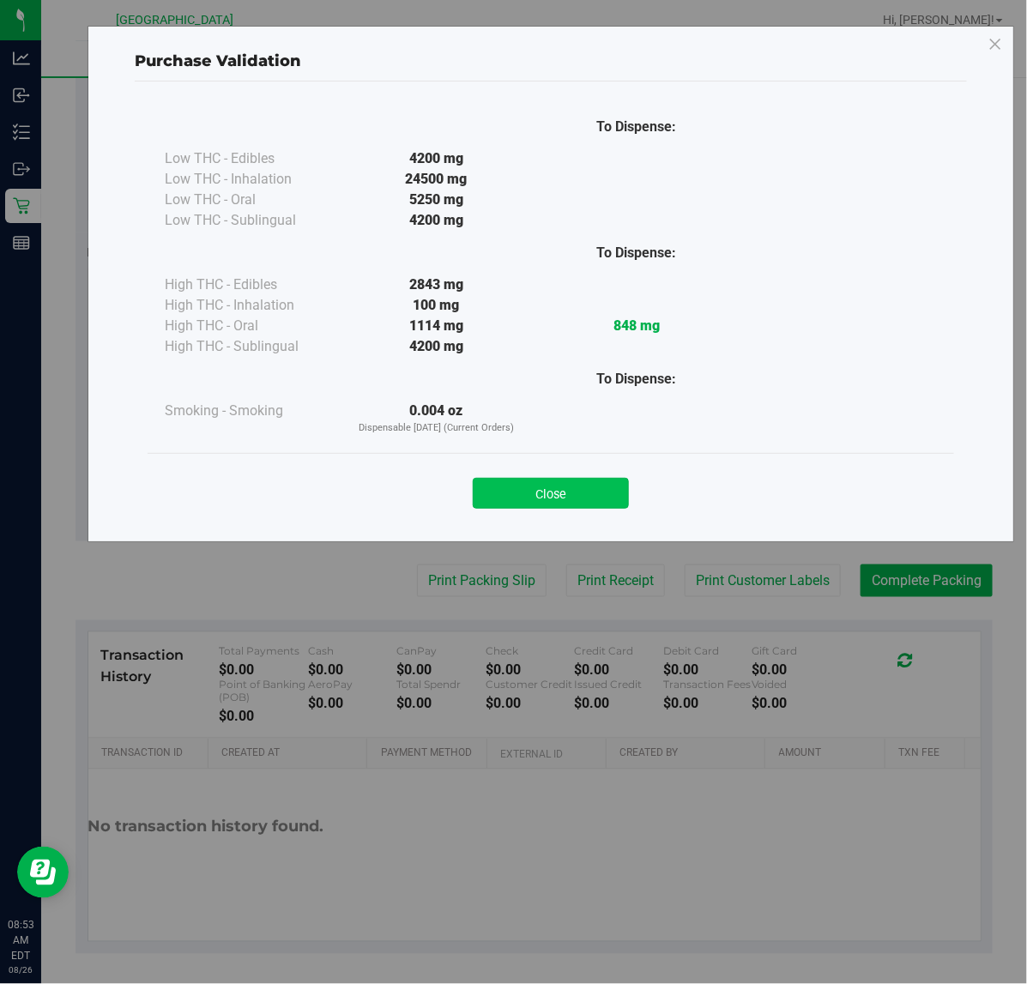
click at [579, 494] on button "Close" at bounding box center [551, 493] width 156 height 31
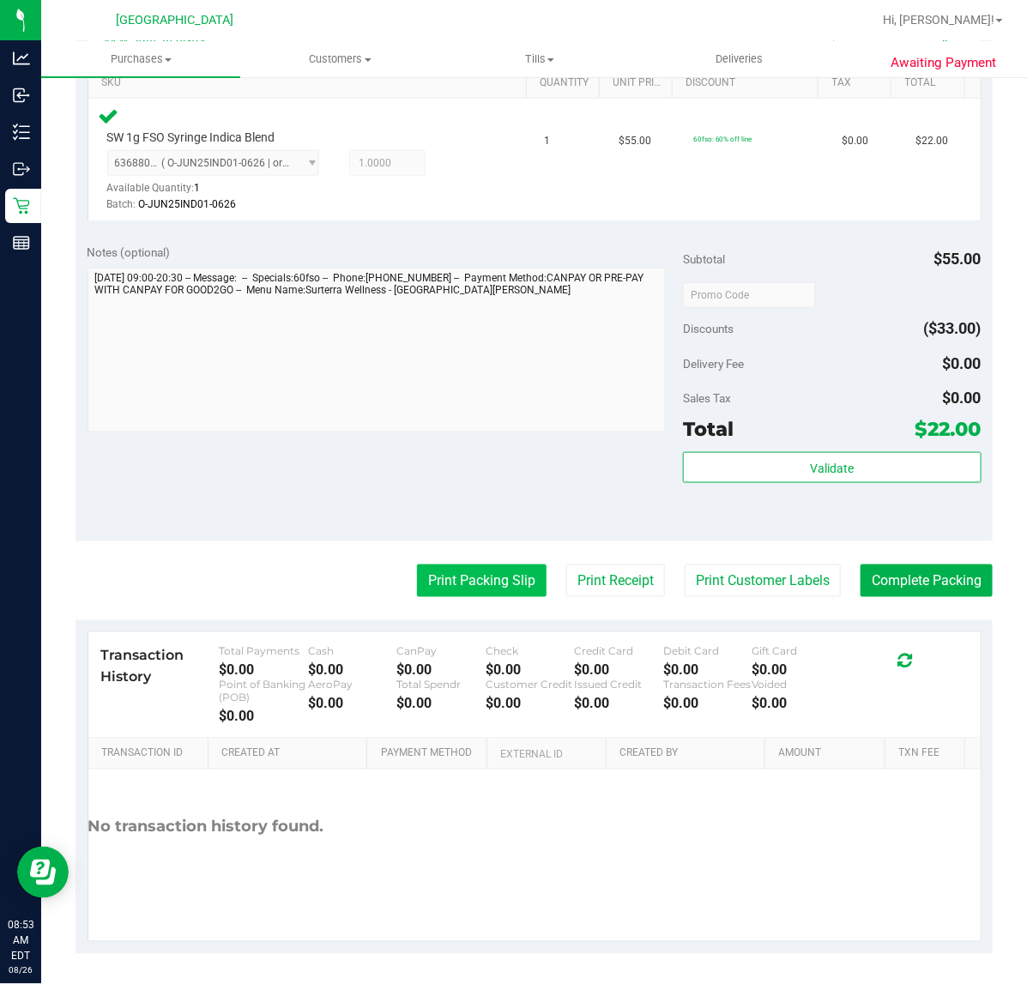
click at [476, 584] on button "Print Packing Slip" at bounding box center [482, 580] width 130 height 33
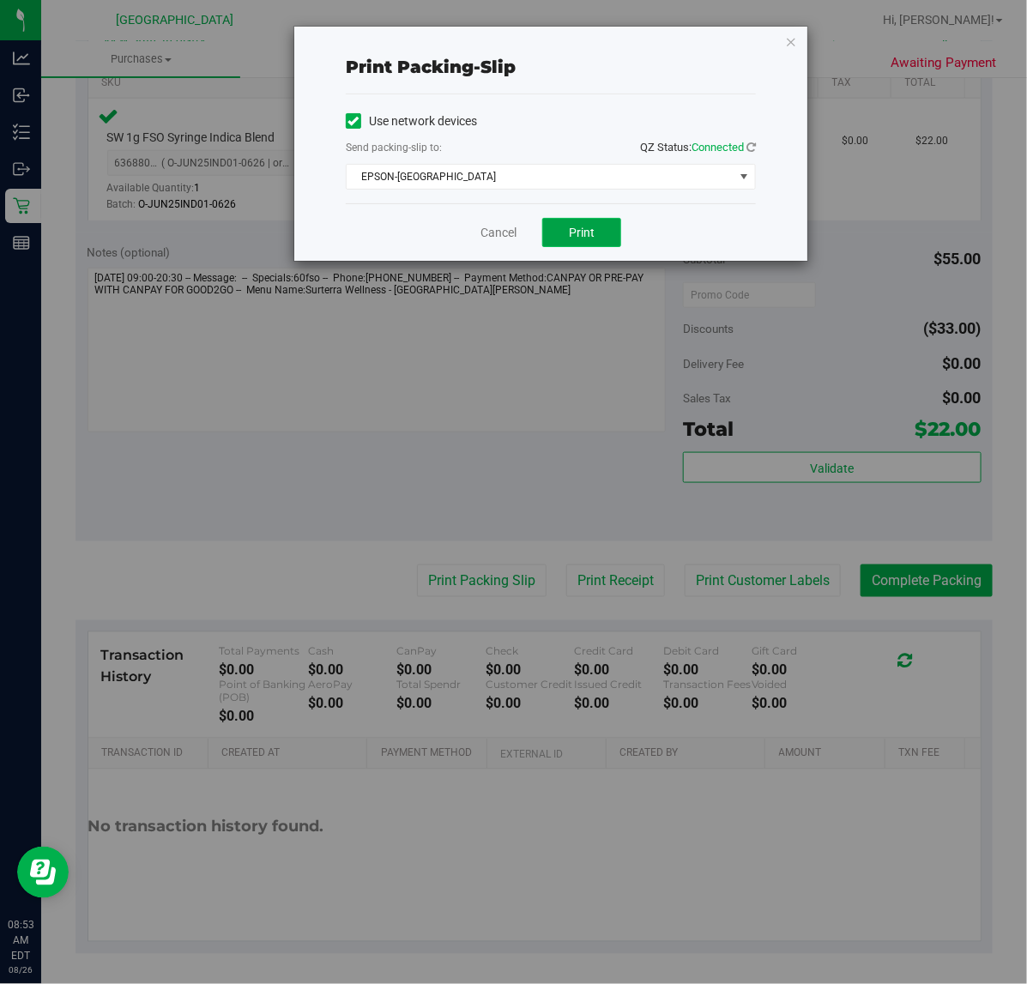
click at [573, 244] on button "Print" at bounding box center [581, 232] width 79 height 29
click at [512, 232] on link "Cancel" at bounding box center [498, 233] width 36 height 18
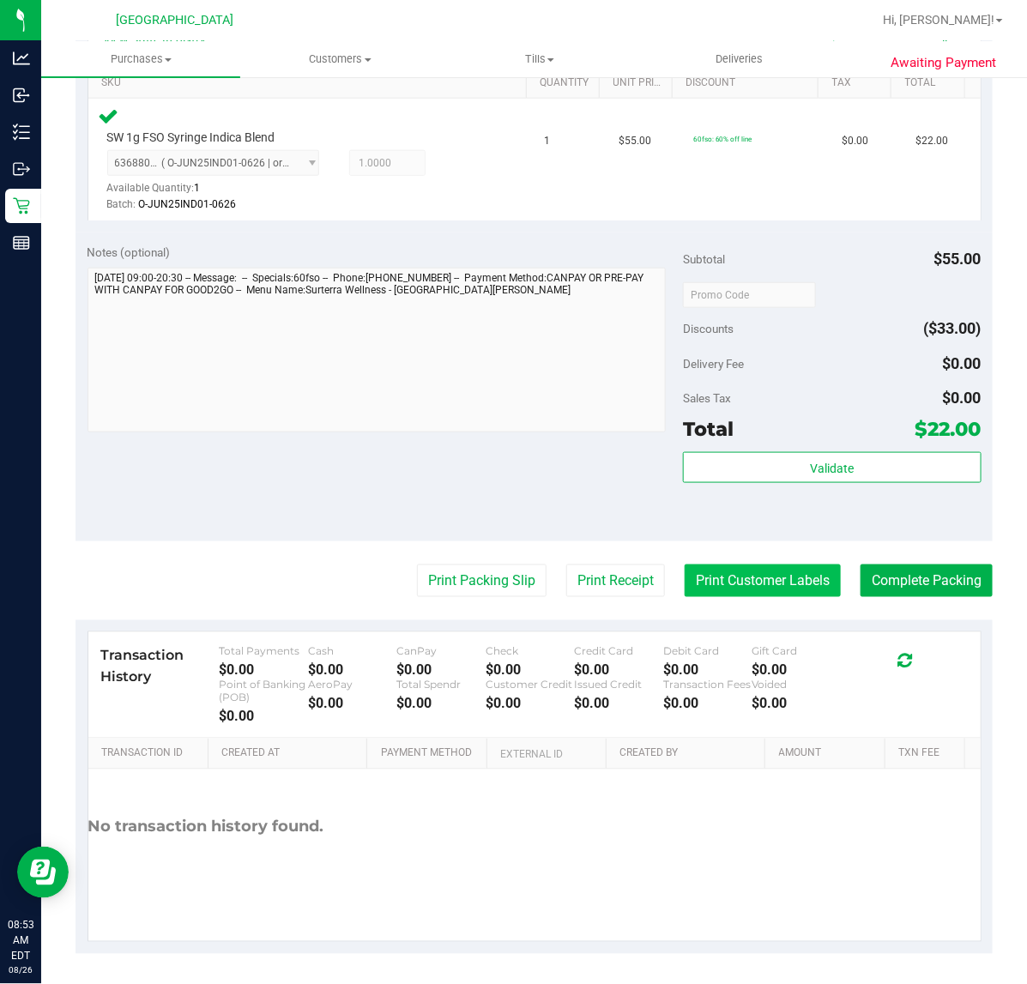
click at [790, 572] on button "Print Customer Labels" at bounding box center [762, 580] width 156 height 33
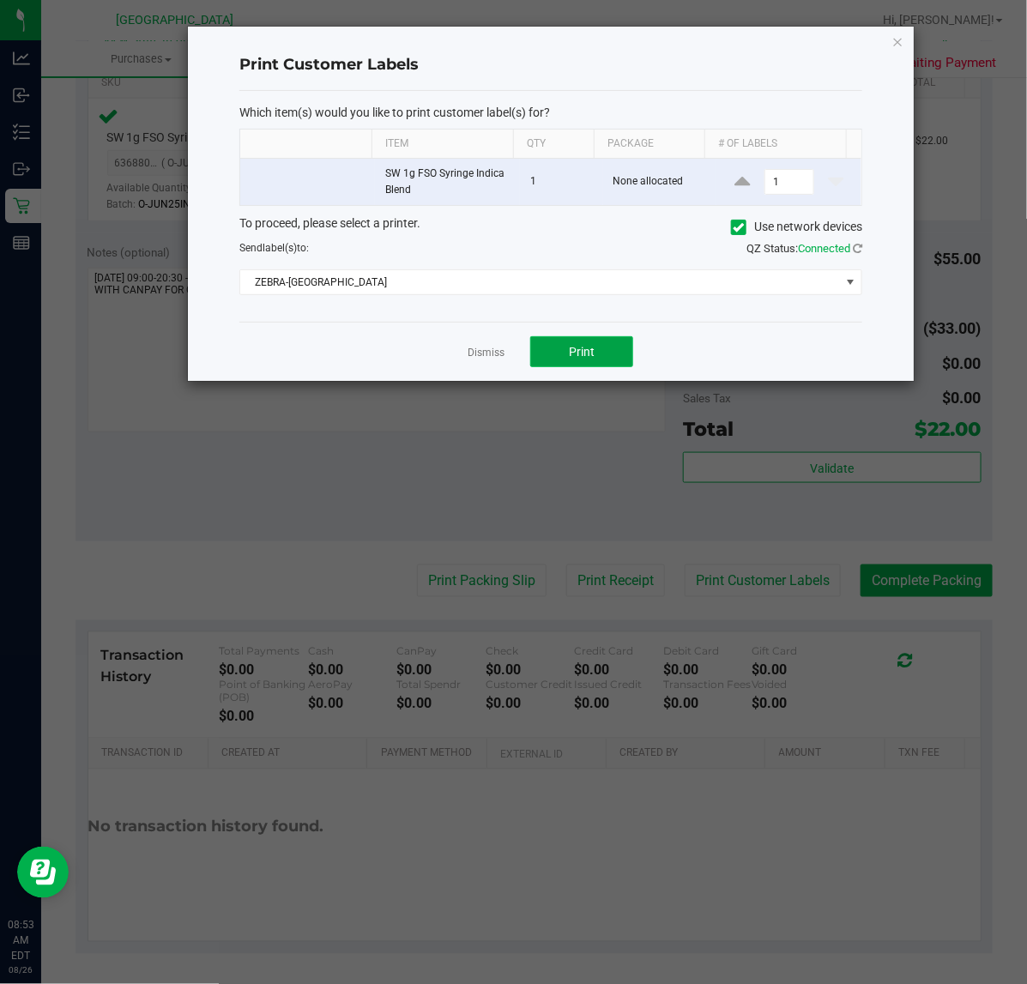
click at [603, 359] on button "Print" at bounding box center [581, 351] width 103 height 31
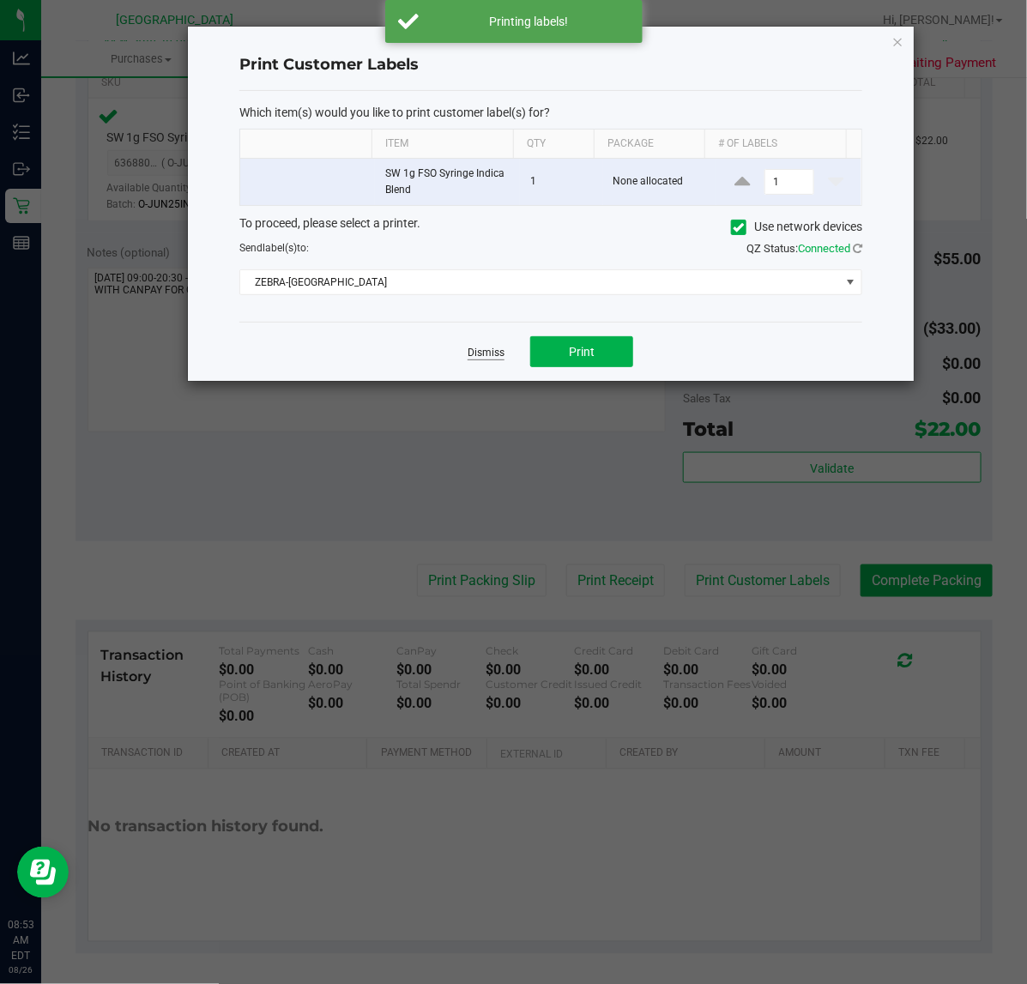
click at [479, 356] on link "Dismiss" at bounding box center [485, 353] width 37 height 15
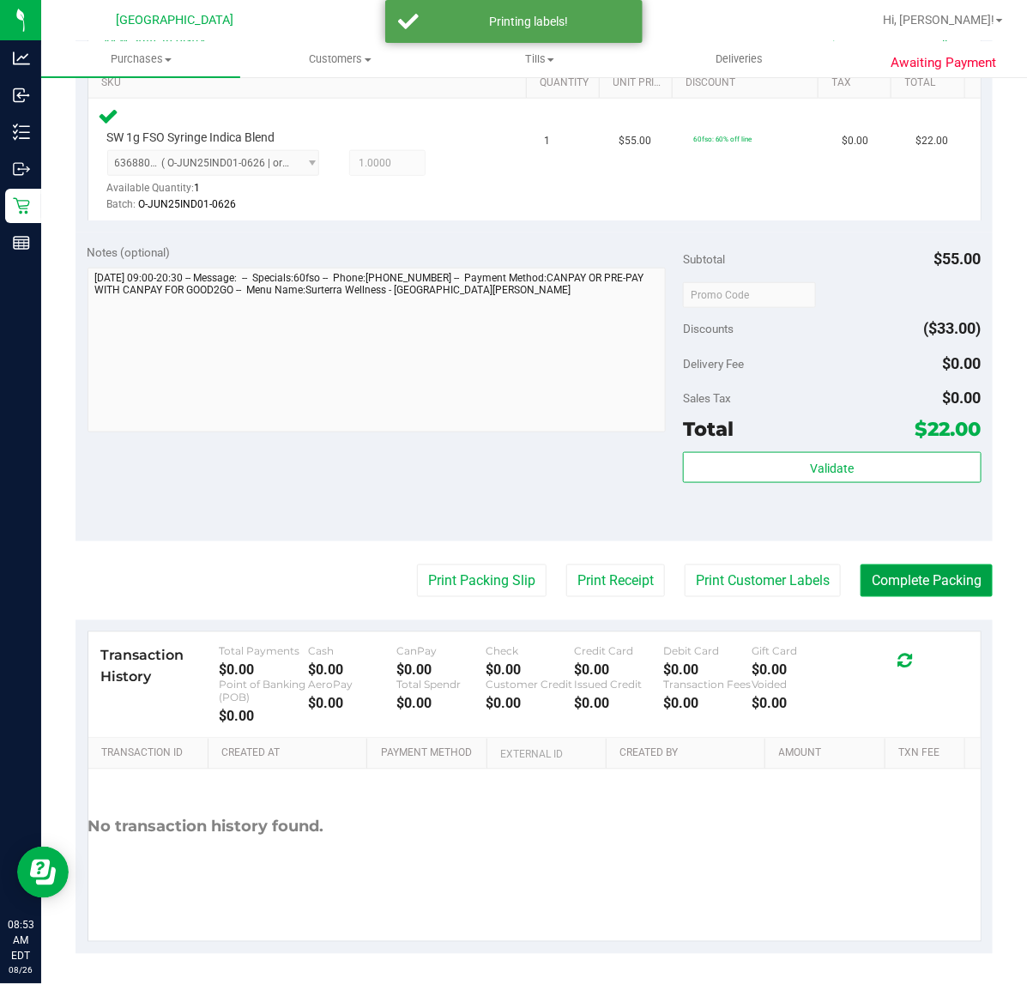
click at [906, 582] on button "Complete Packing" at bounding box center [926, 580] width 132 height 33
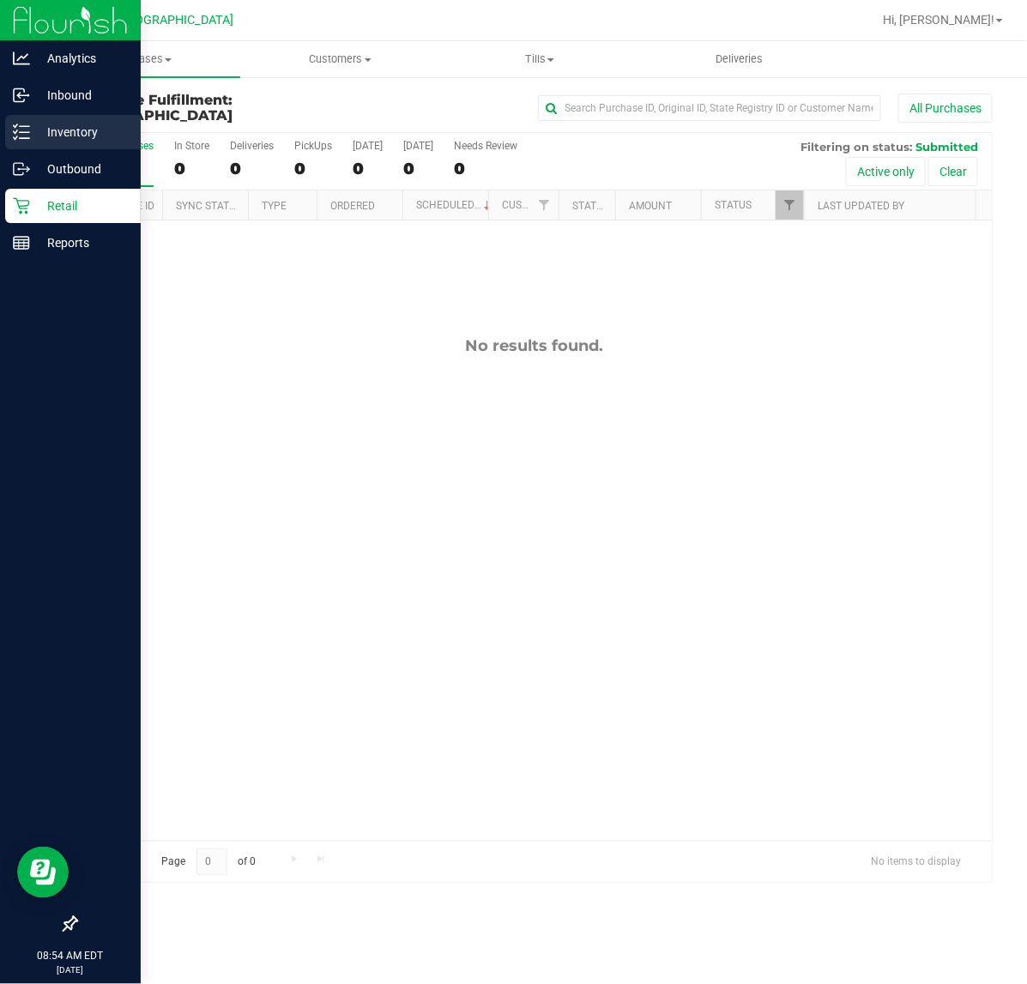
click at [52, 125] on p "Inventory" at bounding box center [81, 132] width 103 height 21
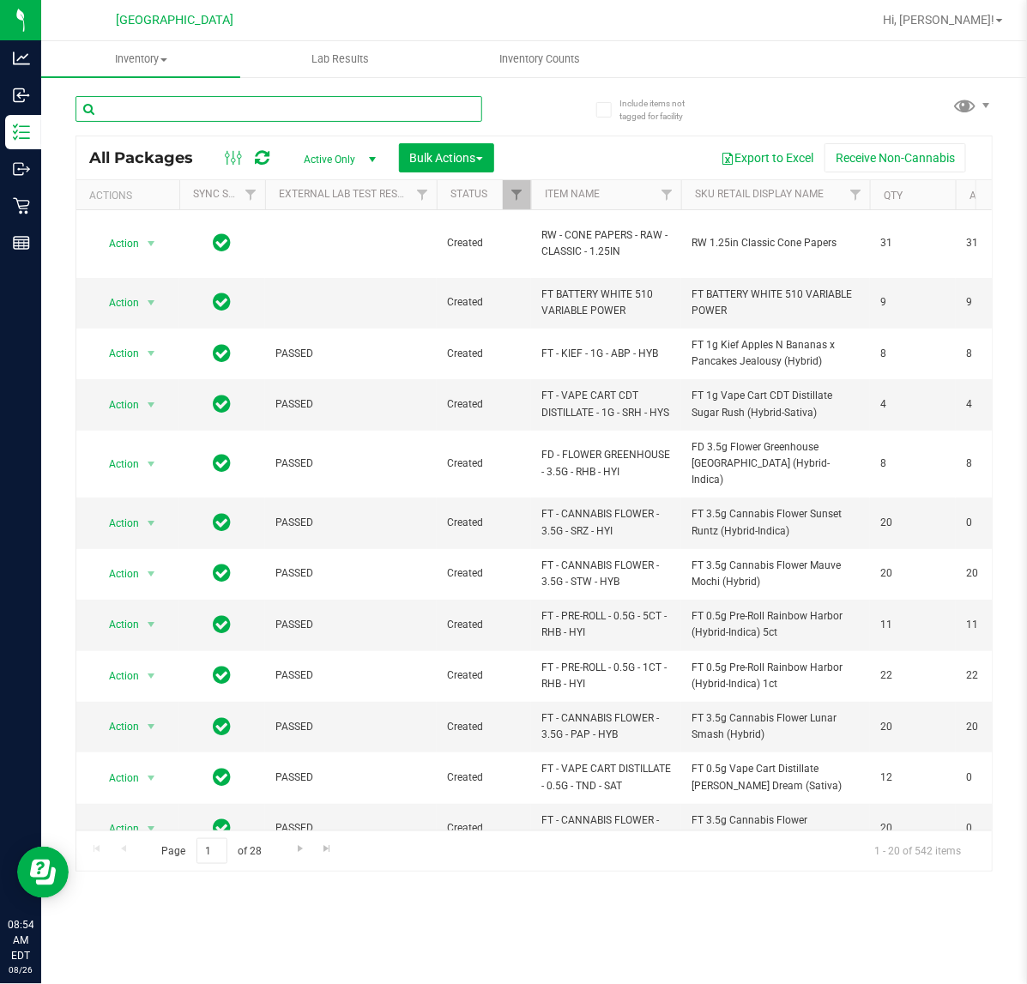
click at [340, 106] on input "text" at bounding box center [278, 109] width 407 height 26
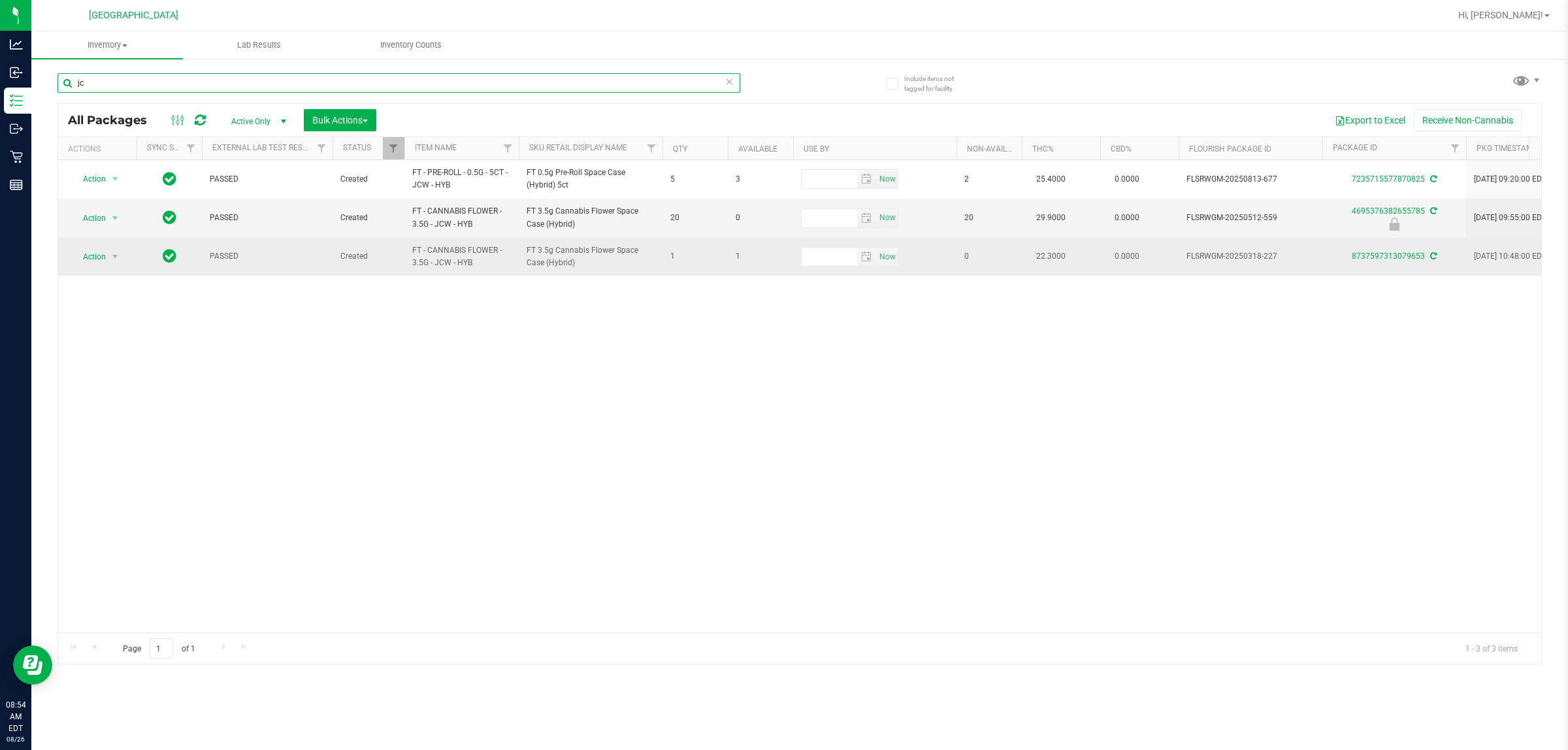
type input "j"
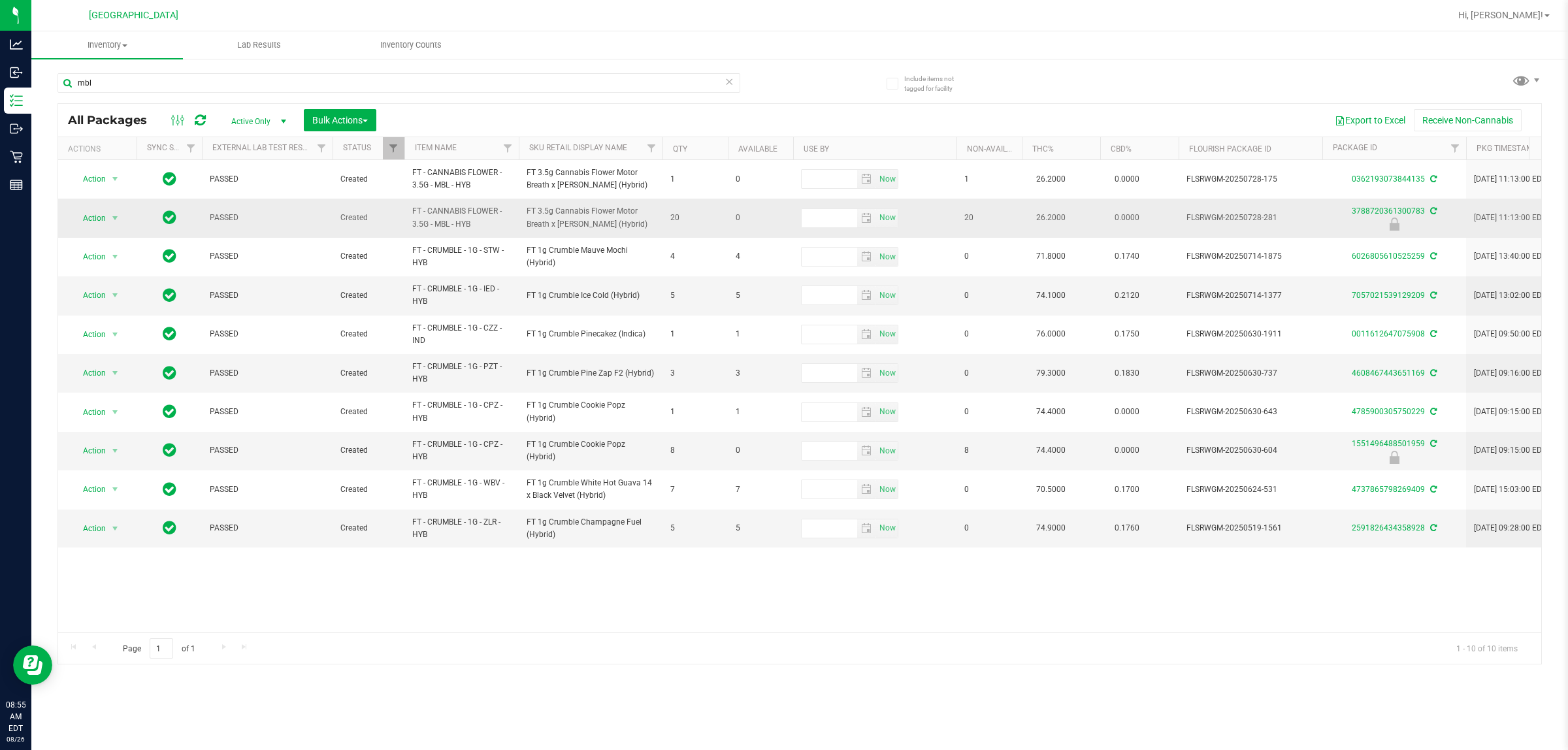
click at [461, 223] on span "FT - CANNABIS FLOWER - 3.5G - MBL - HYB" at bounding box center [461, 217] width 99 height 25
copy tr "FT - CANNABIS FLOWER - 3.5G - MBL - HYB"
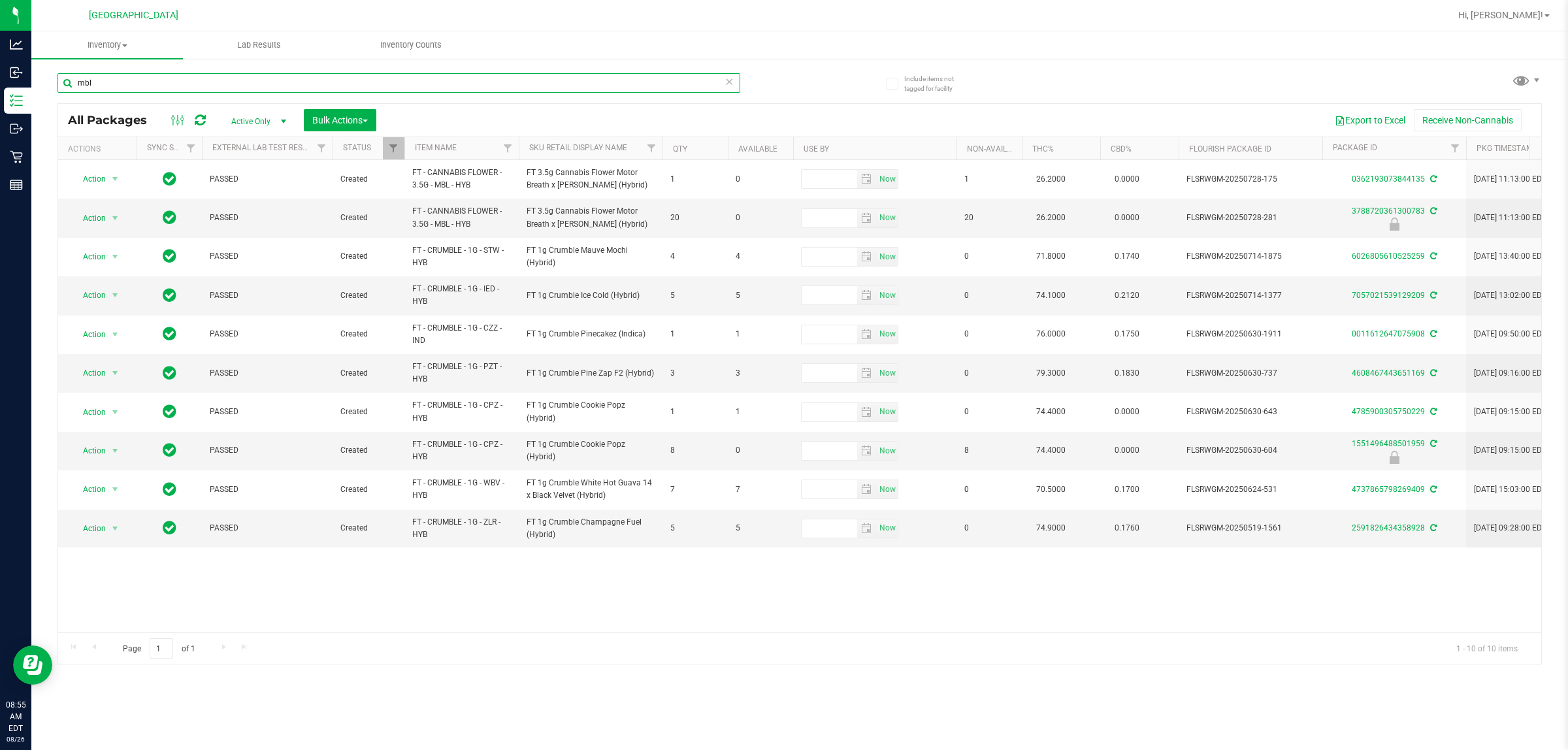
click at [191, 81] on input "mbl" at bounding box center [398, 83] width 682 height 20
paste input "FT - CANNABIS FLOWER - 3.5G - MBL - HYB"
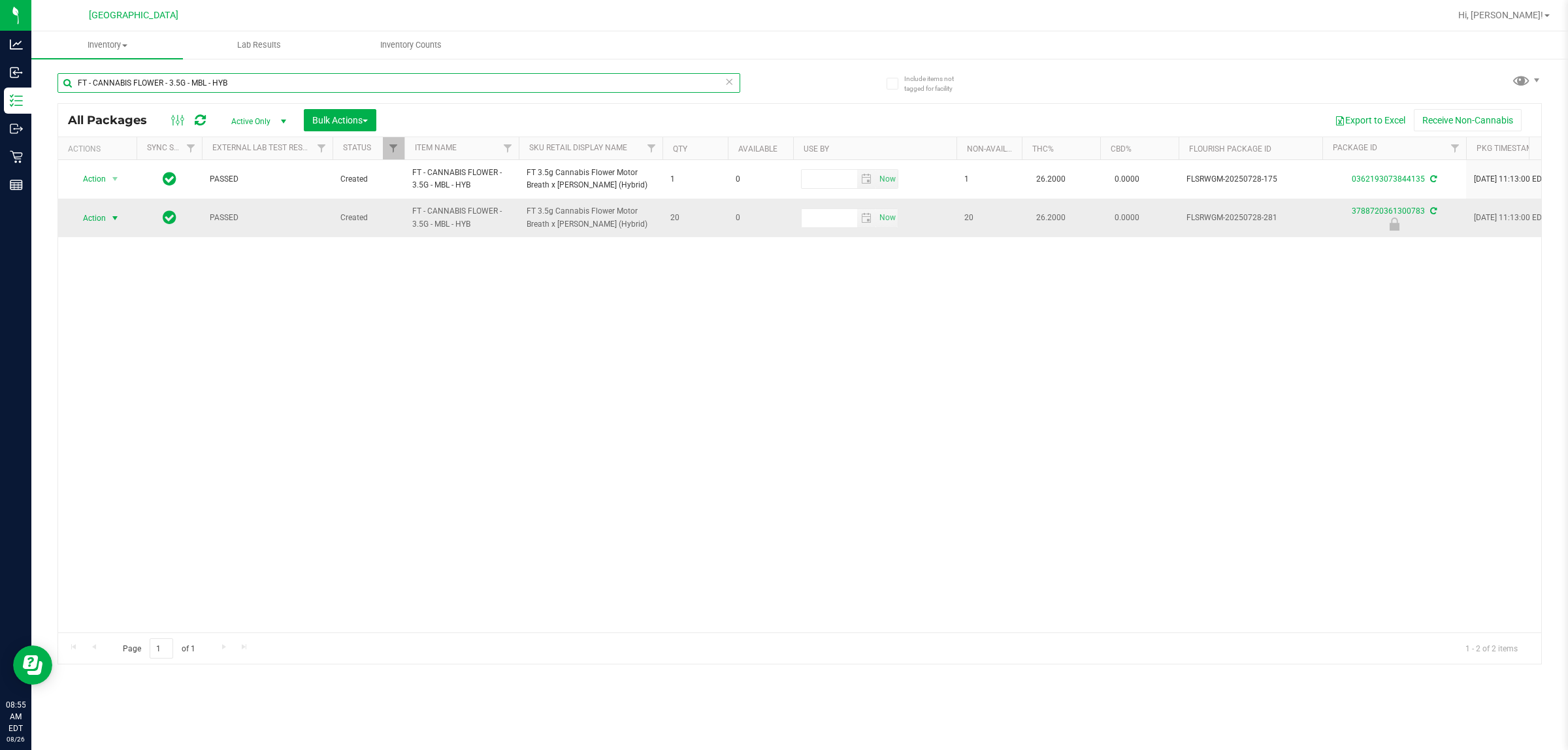
type input "FT - CANNABIS FLOWER - 3.5G - MBL - HYB"
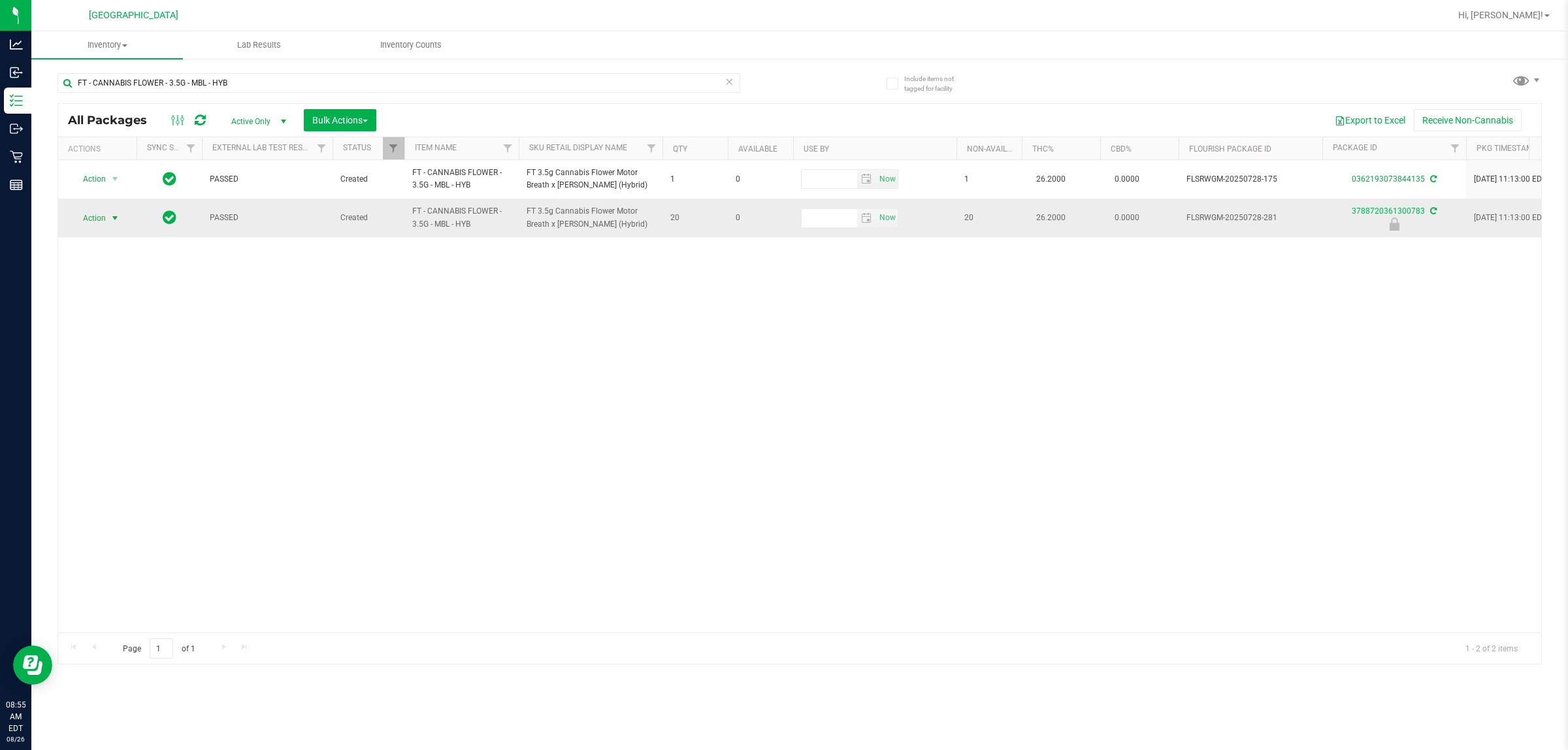
click at [110, 219] on span "select" at bounding box center [115, 219] width 11 height 11
click at [122, 365] on li "Unlock package" at bounding box center [113, 374] width 85 height 20
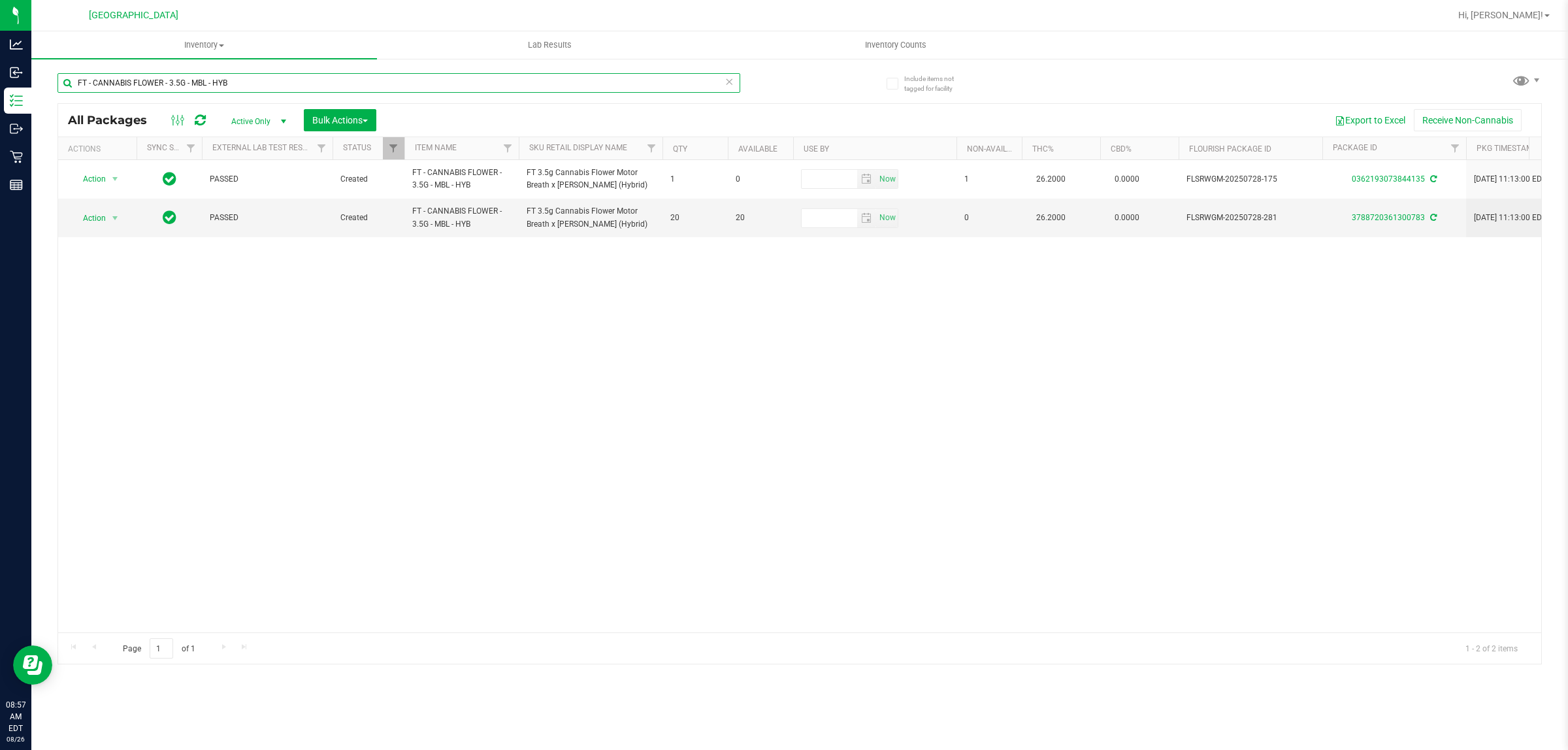
click at [251, 80] on input "FT - CANNABIS FLOWER - 3.5G - MBL - HYB" at bounding box center [398, 83] width 682 height 20
click at [251, 80] on input "FT - CANNABIS FLOWER - 3.5G - MBL - HYB" at bounding box center [398, 83] width 682 height 20
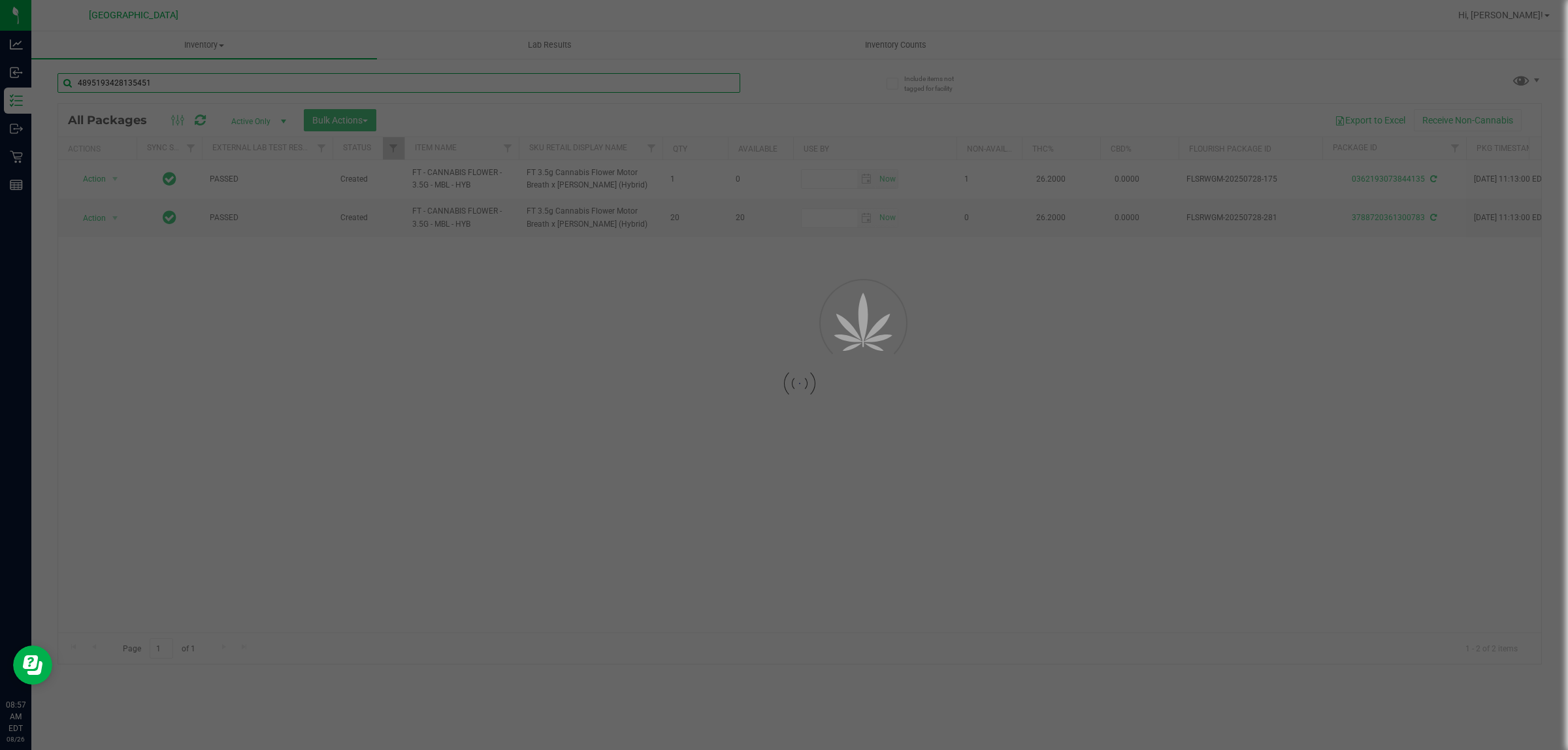
type input "4895193428135451"
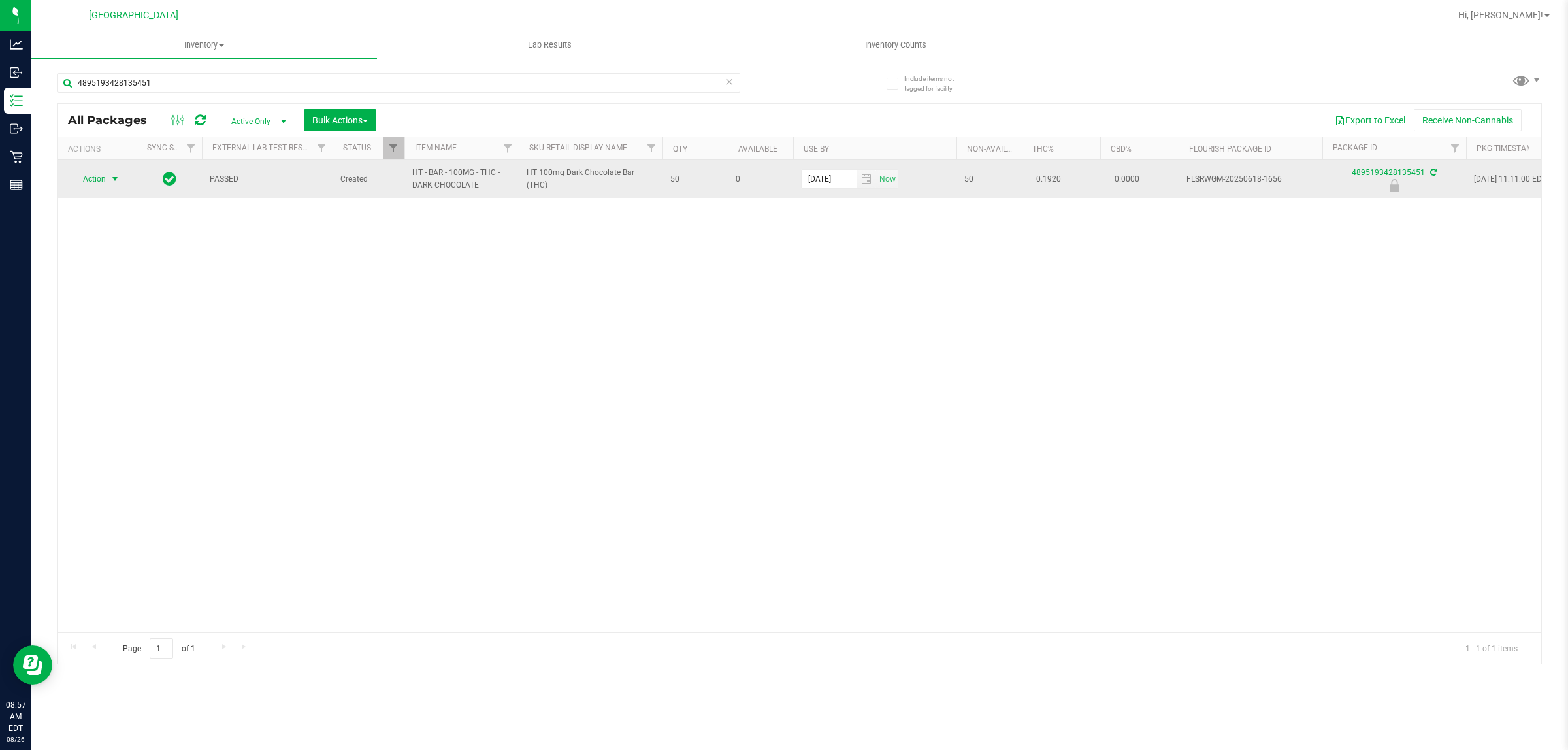
click at [97, 187] on span "Action" at bounding box center [88, 179] width 35 height 18
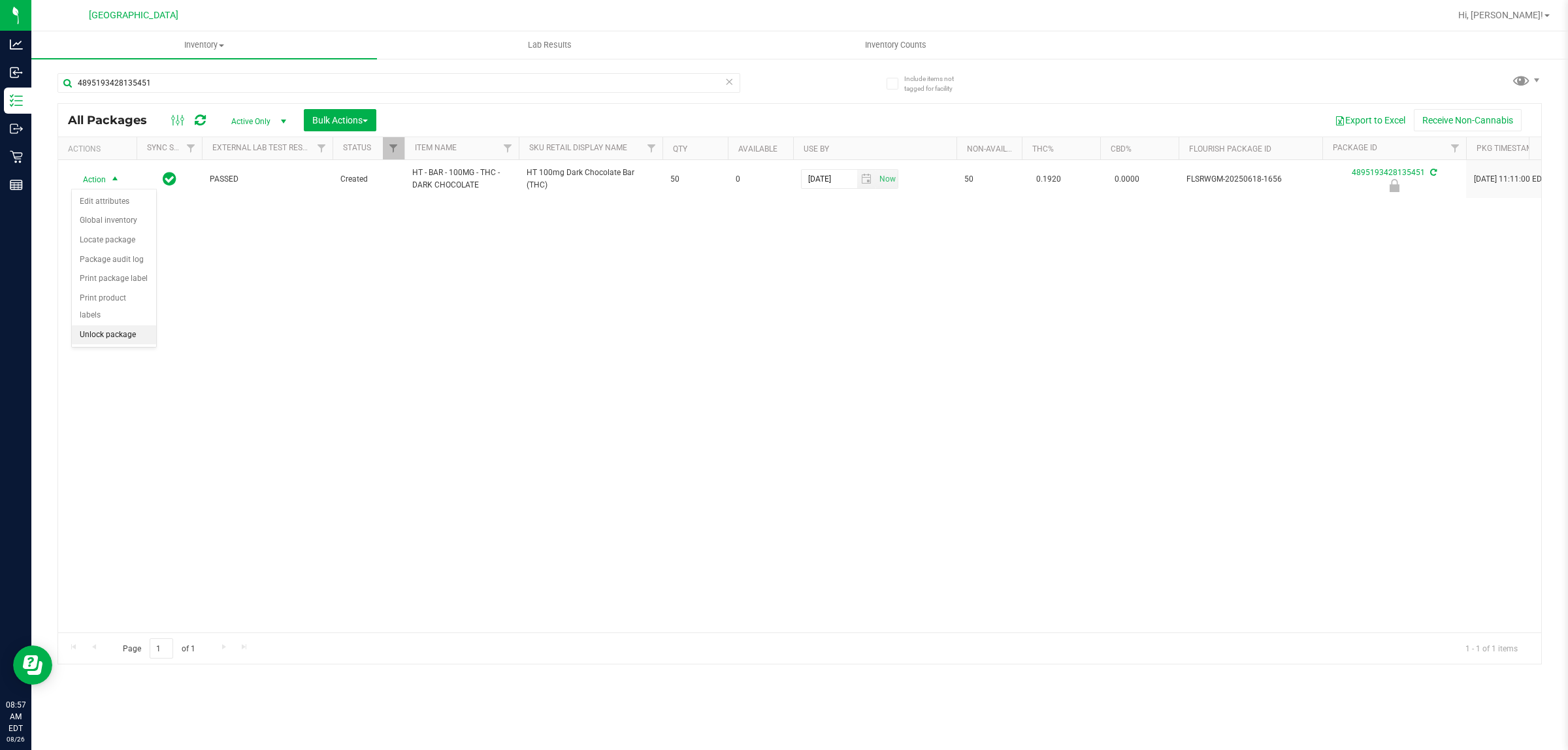
click at [133, 325] on li "Unlock package" at bounding box center [113, 335] width 85 height 20
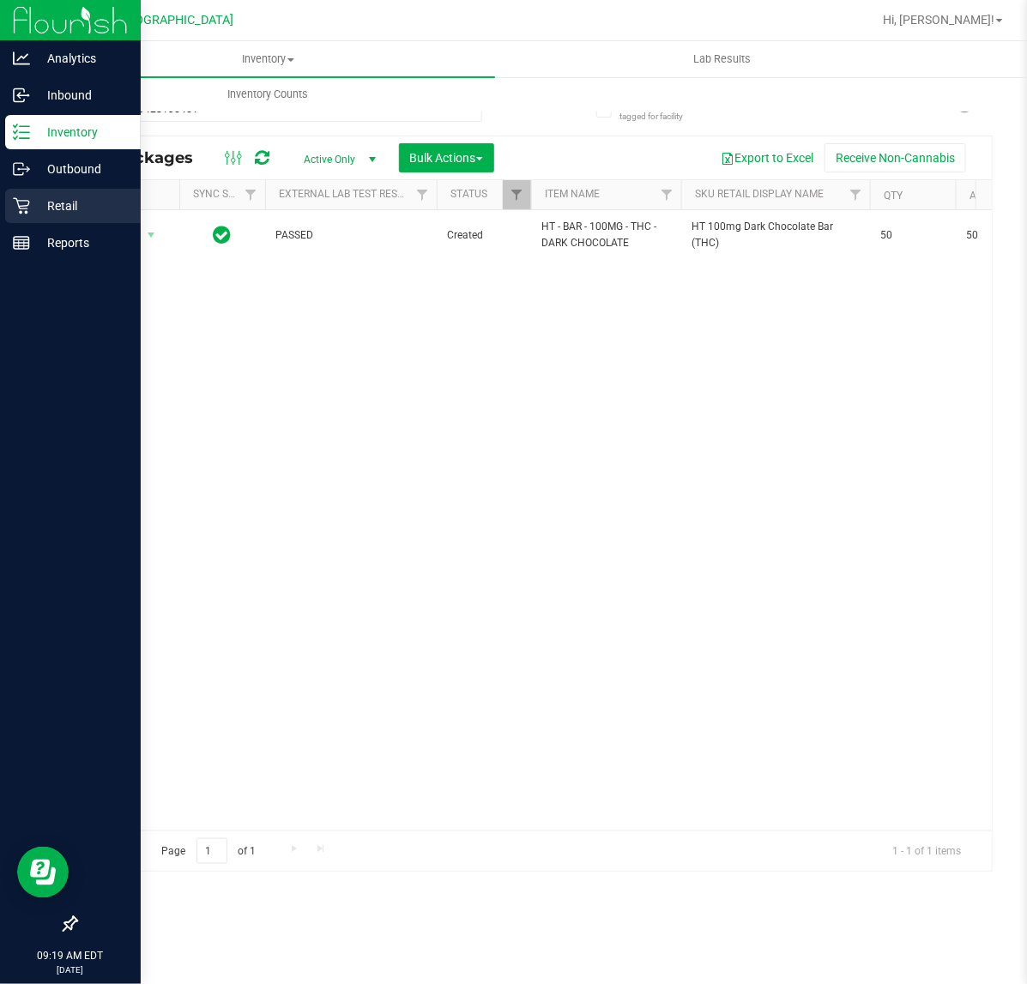
click at [45, 202] on p "Retail" at bounding box center [81, 206] width 103 height 21
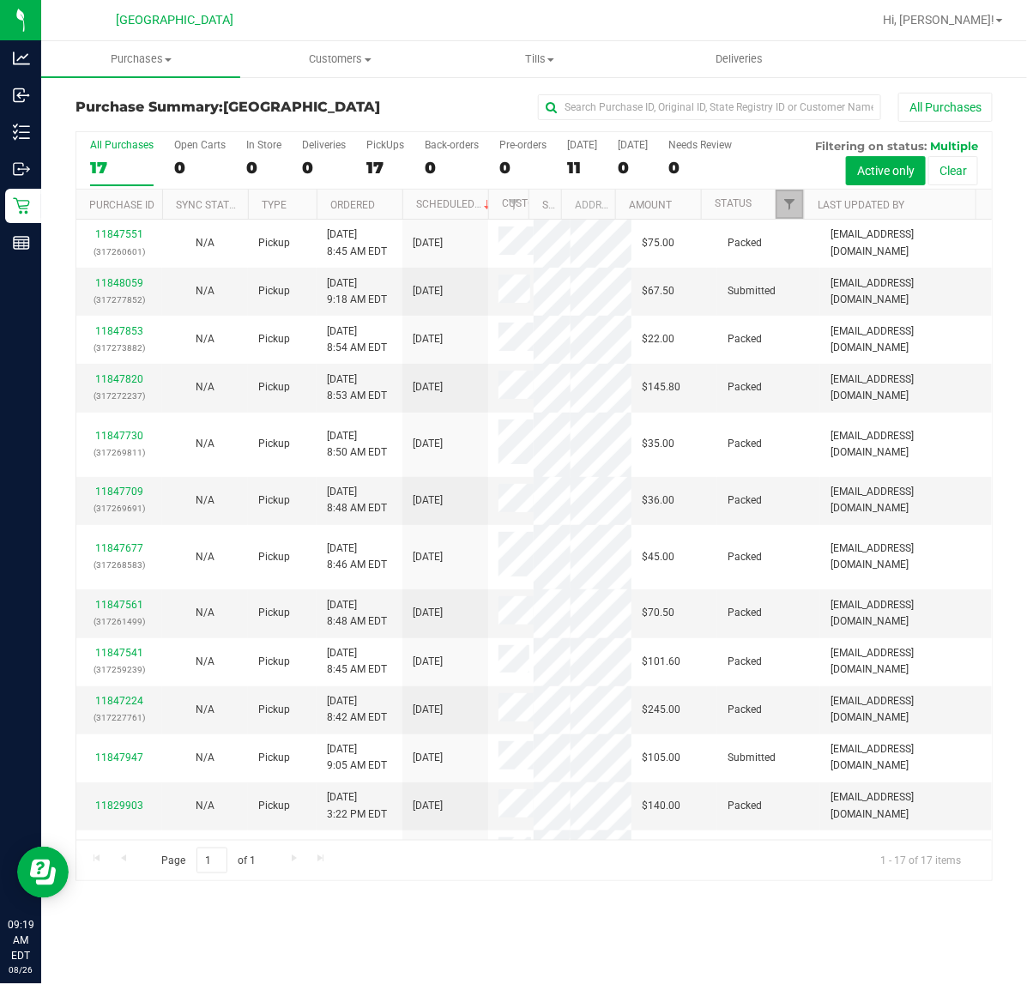
click at [791, 215] on link "Filter" at bounding box center [789, 204] width 28 height 29
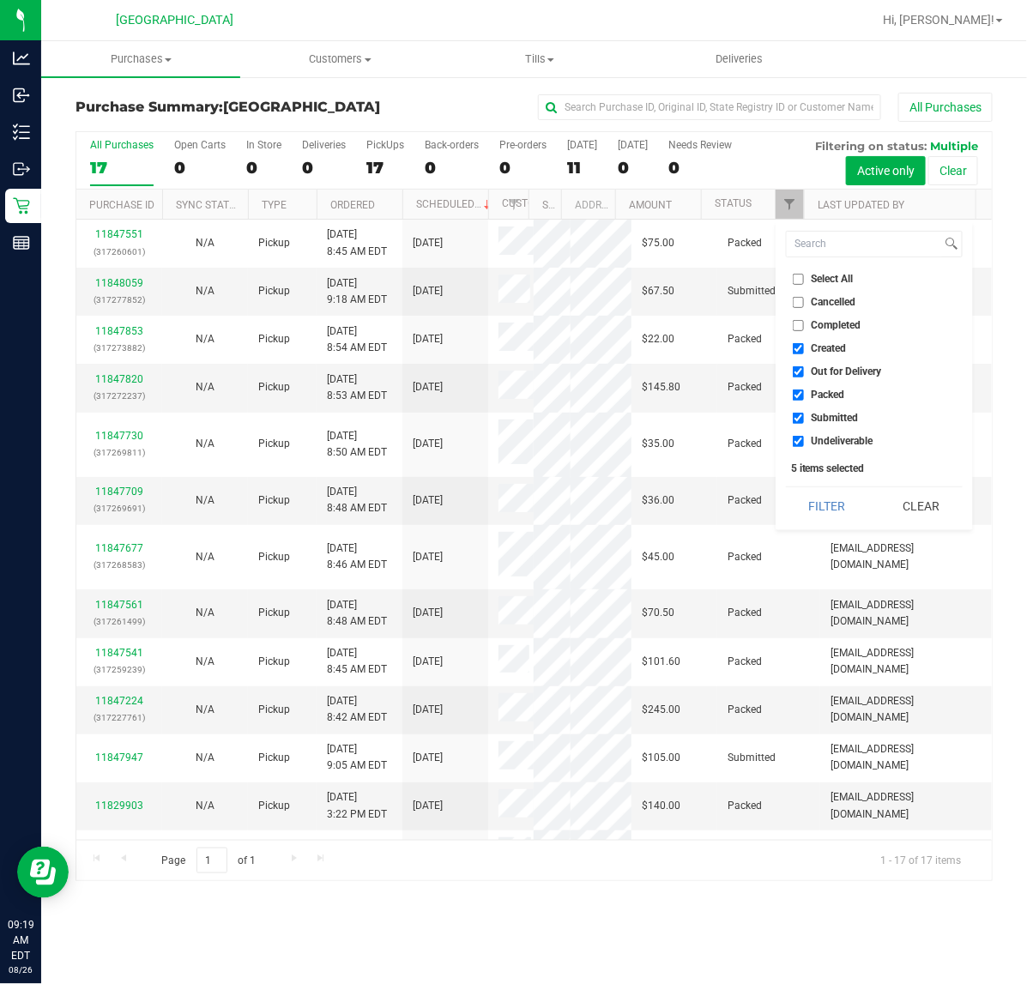
click at [803, 349] on input "Created" at bounding box center [798, 348] width 11 height 11
checkbox input "false"
click at [802, 371] on input "Out for Delivery" at bounding box center [798, 371] width 11 height 11
checkbox input "false"
click at [802, 396] on input "Packed" at bounding box center [798, 394] width 11 height 11
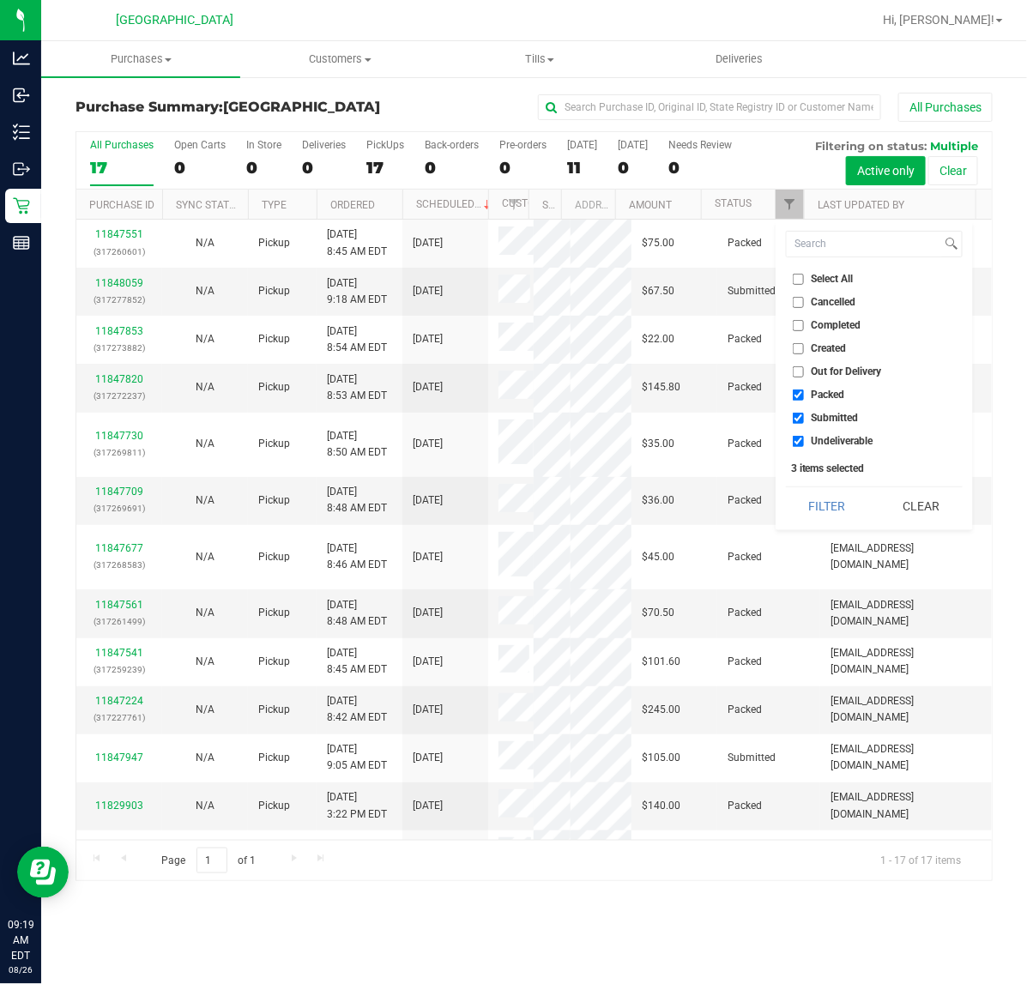
checkbox input "false"
click at [802, 437] on input "Undeliverable" at bounding box center [798, 441] width 11 height 11
checkbox input "false"
click at [846, 502] on button "Filter" at bounding box center [827, 506] width 82 height 38
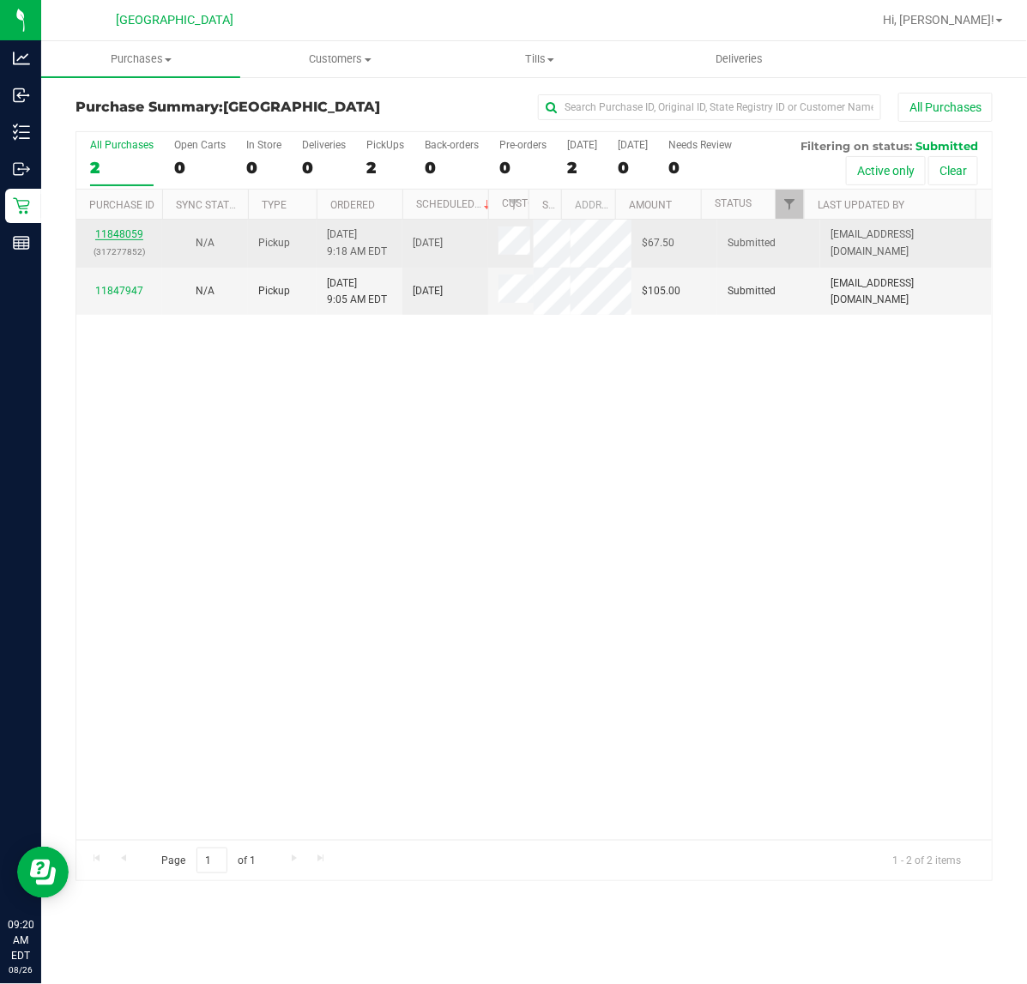
click at [125, 232] on link "11848059" at bounding box center [119, 234] width 48 height 12
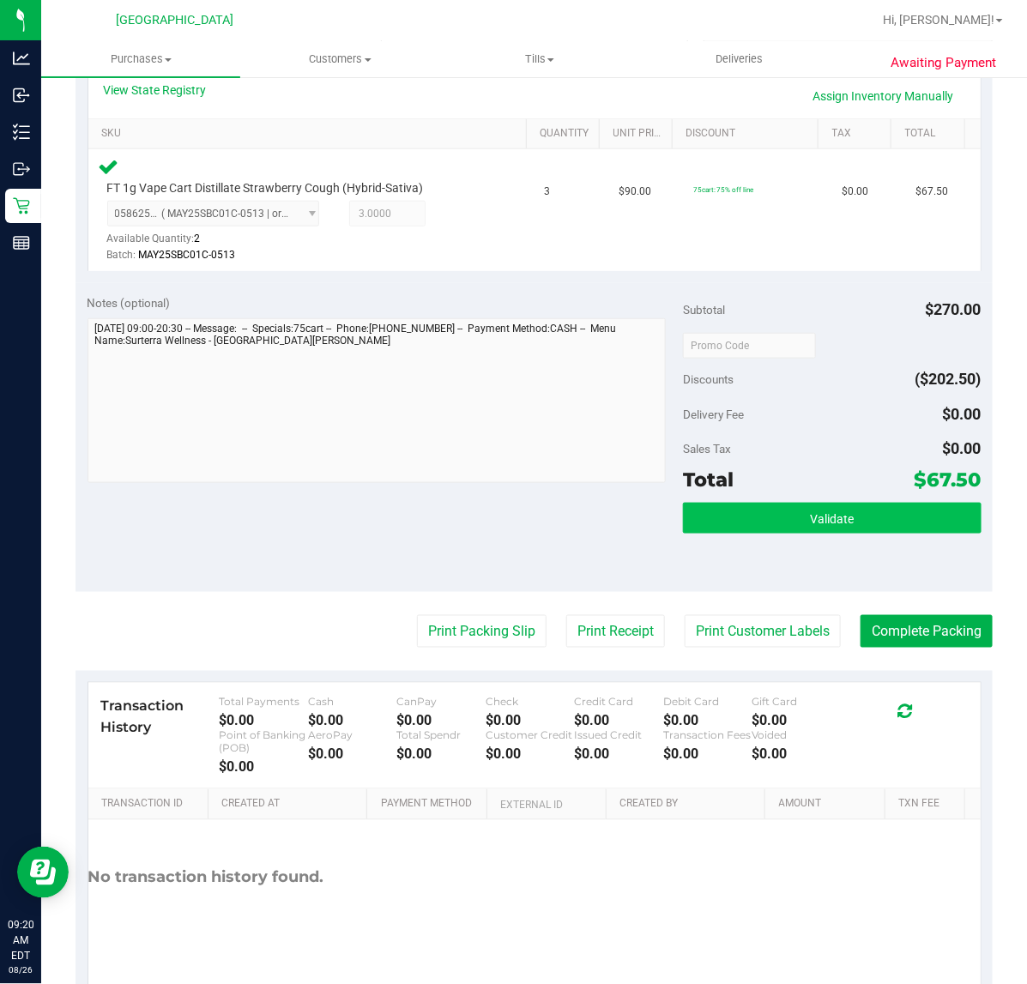
scroll to position [429, 0]
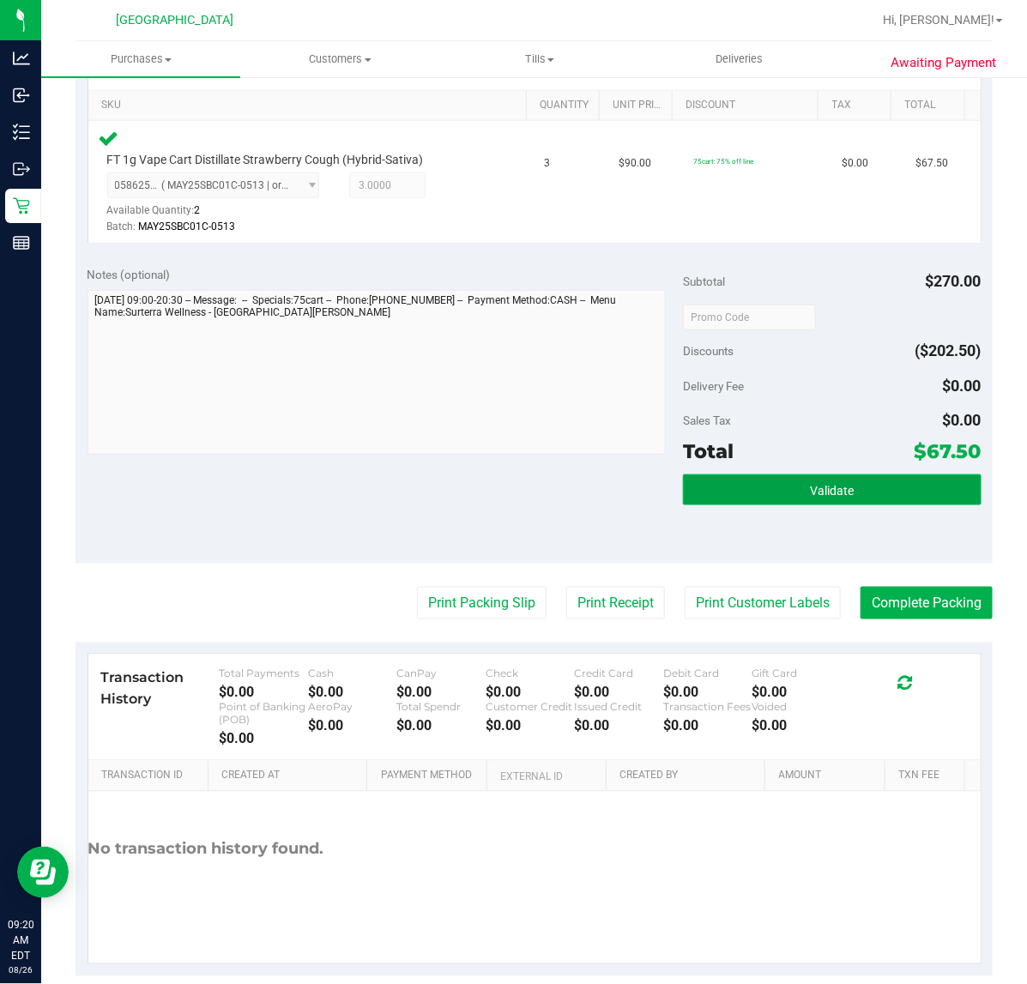
click at [821, 489] on span "Validate" at bounding box center [832, 491] width 44 height 14
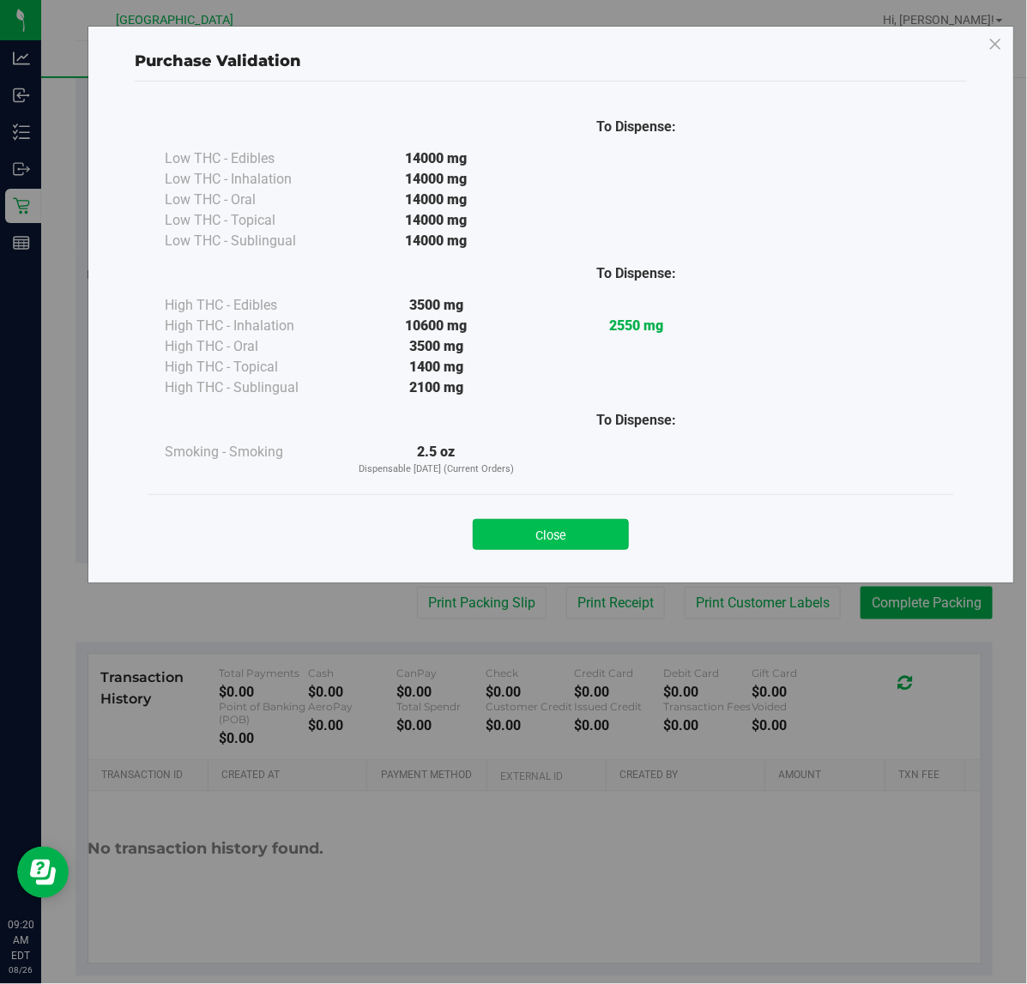
click at [600, 524] on button "Close" at bounding box center [551, 534] width 156 height 31
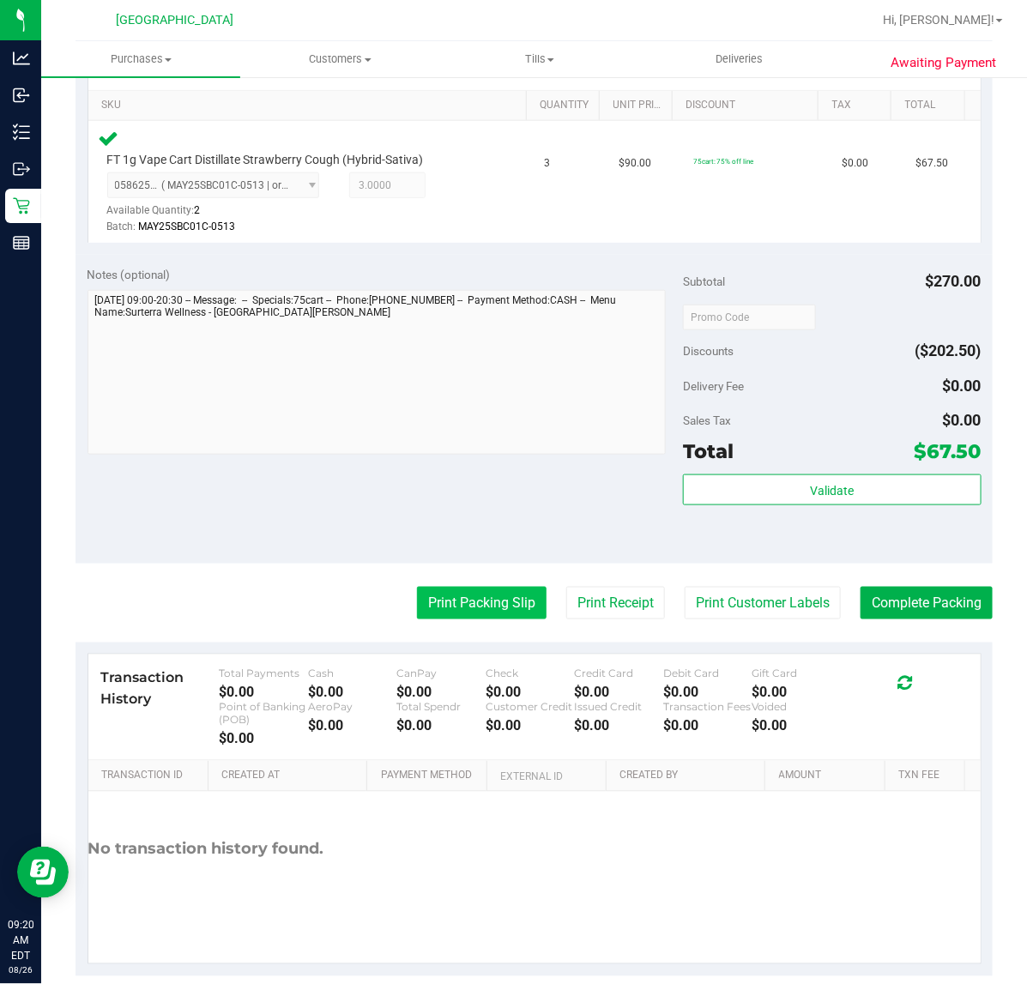
click at [417, 611] on button "Print Packing Slip" at bounding box center [482, 603] width 130 height 33
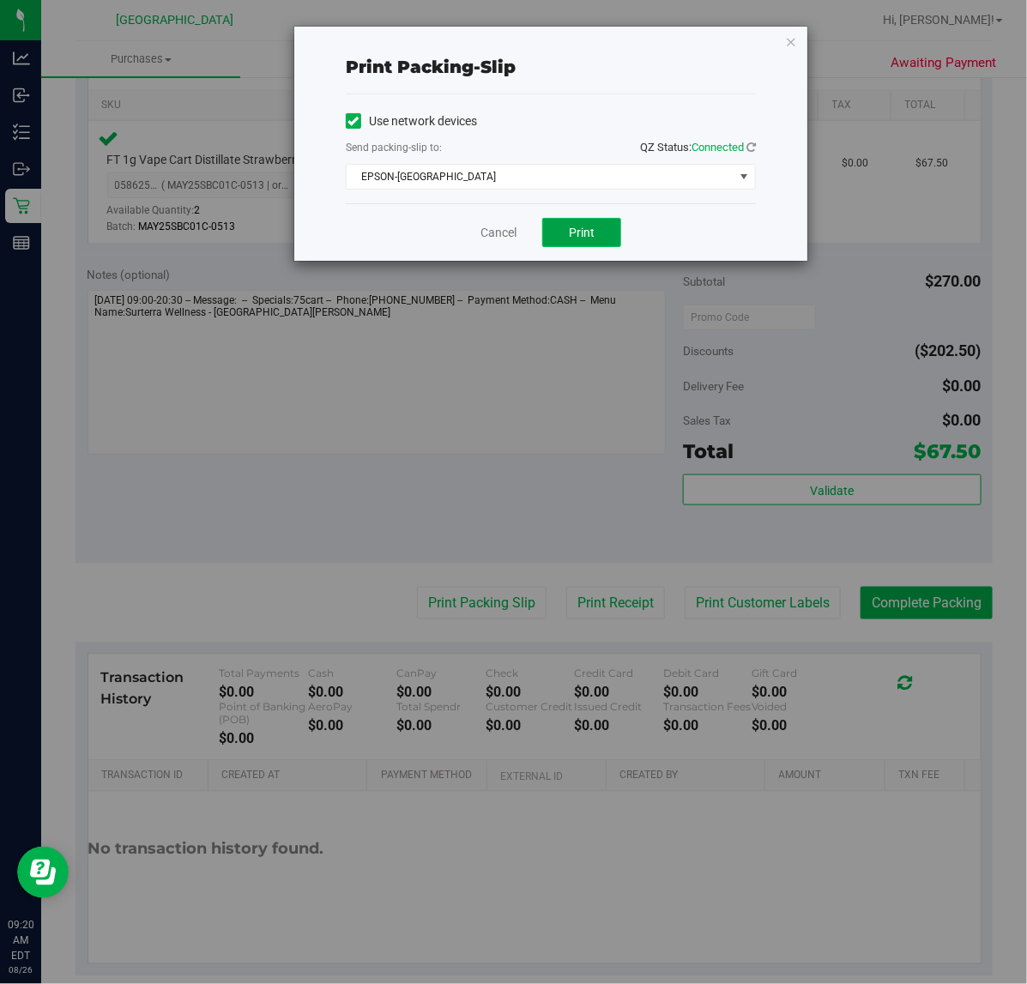
click at [601, 240] on button "Print" at bounding box center [581, 232] width 79 height 29
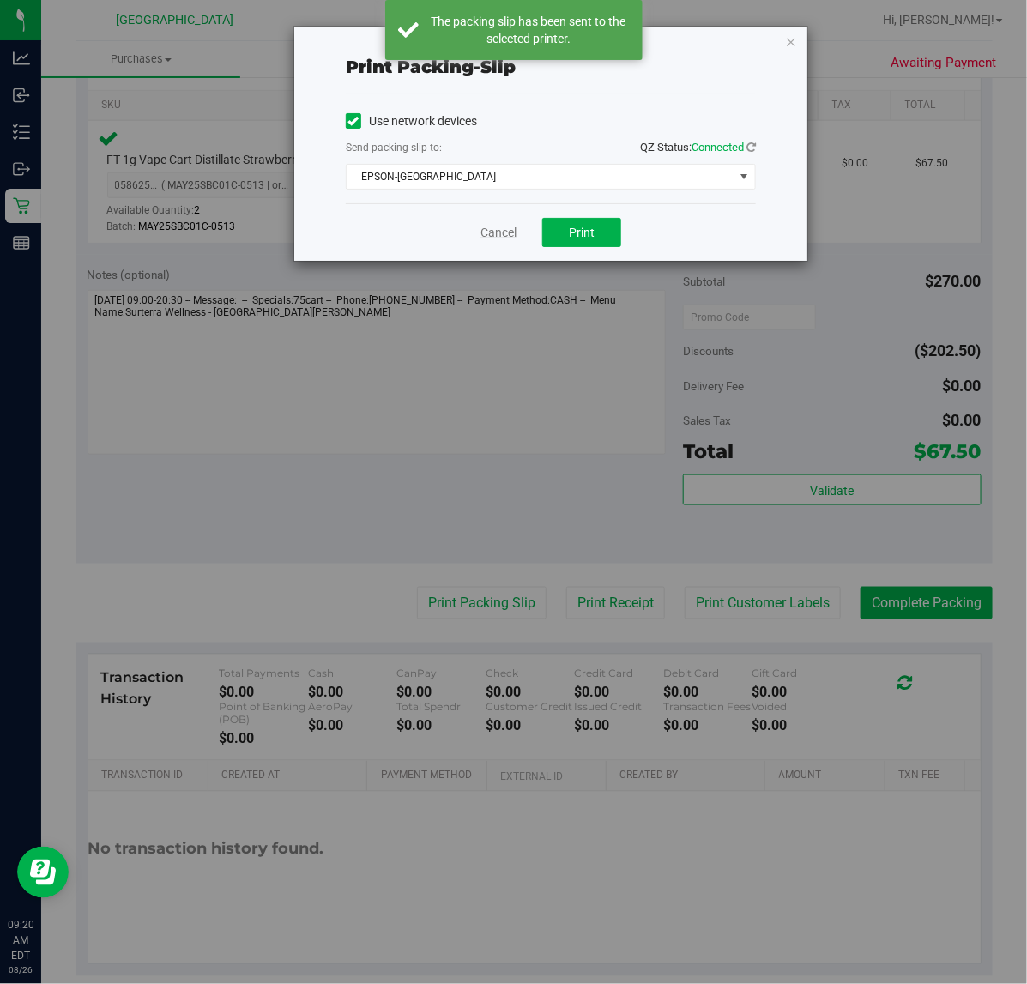
click at [502, 238] on link "Cancel" at bounding box center [498, 233] width 36 height 18
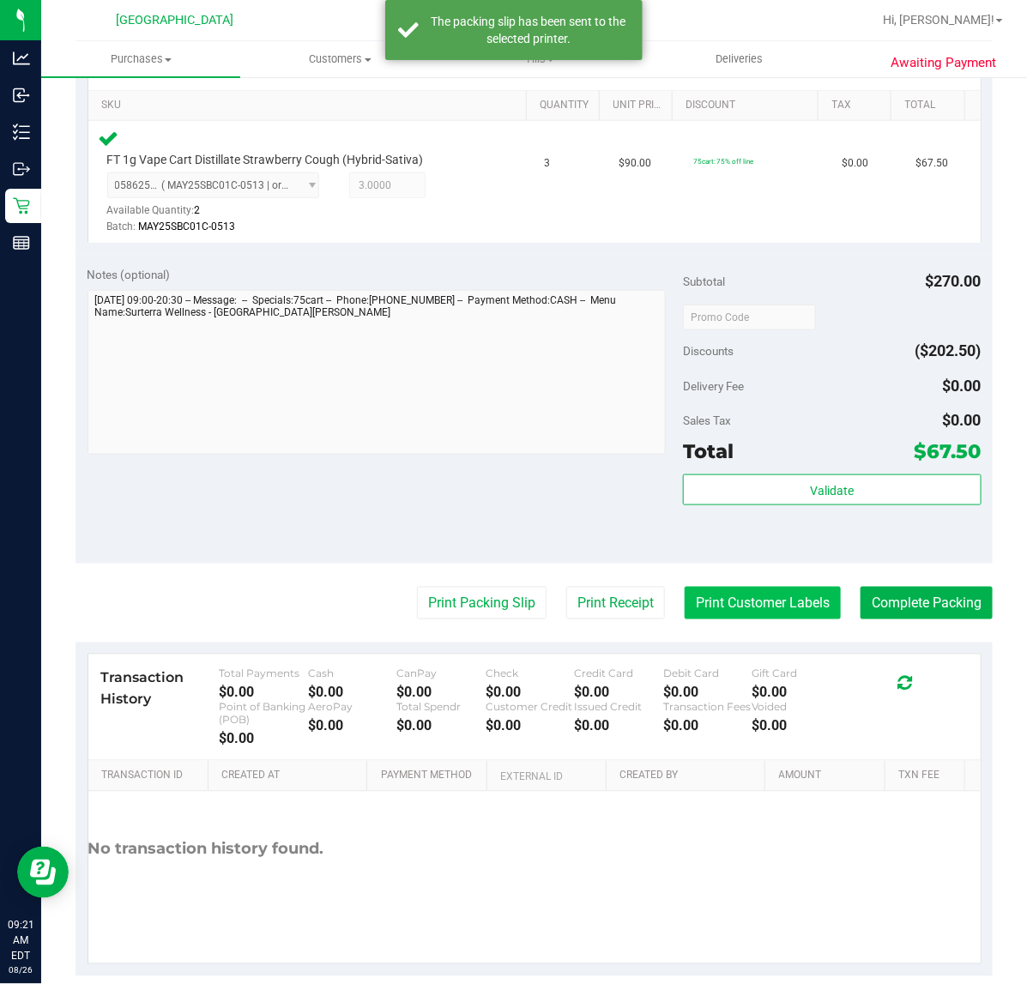
click at [770, 601] on button "Print Customer Labels" at bounding box center [762, 603] width 156 height 33
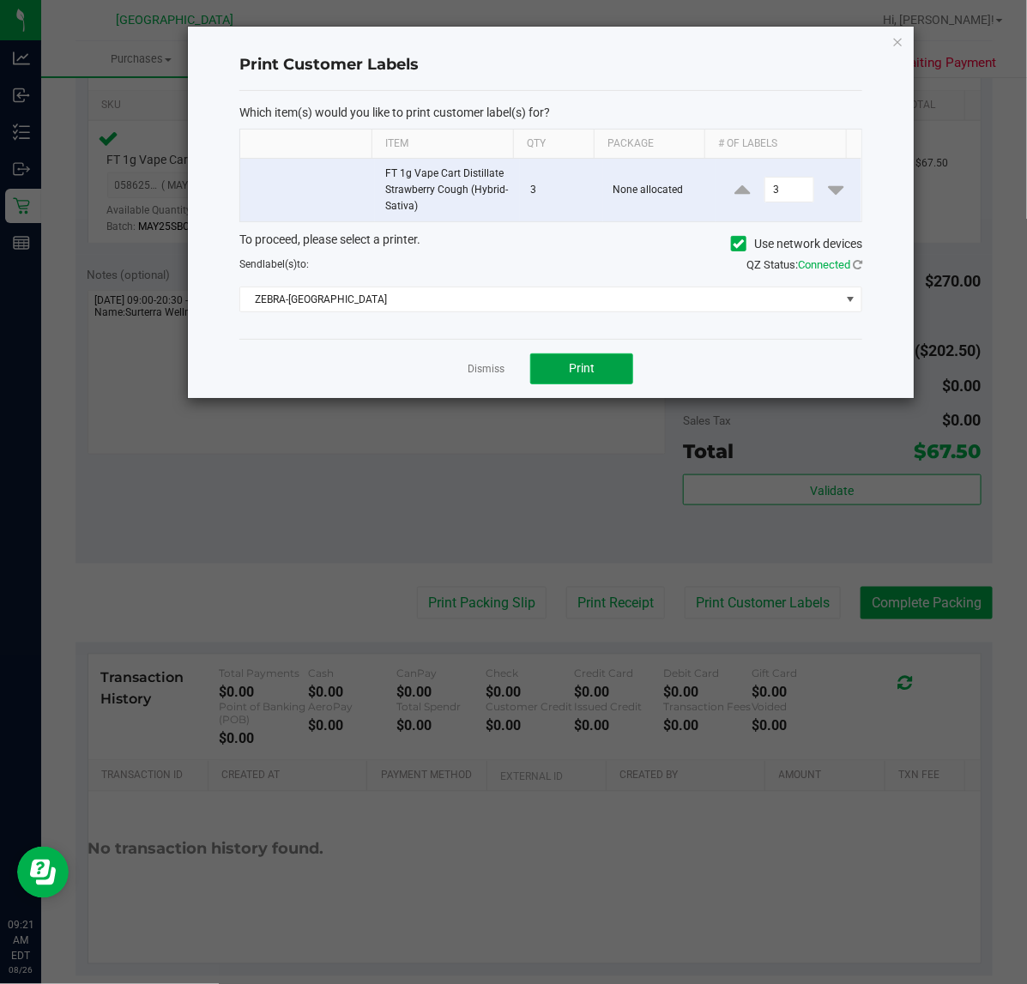
click at [584, 374] on span "Print" at bounding box center [582, 368] width 26 height 14
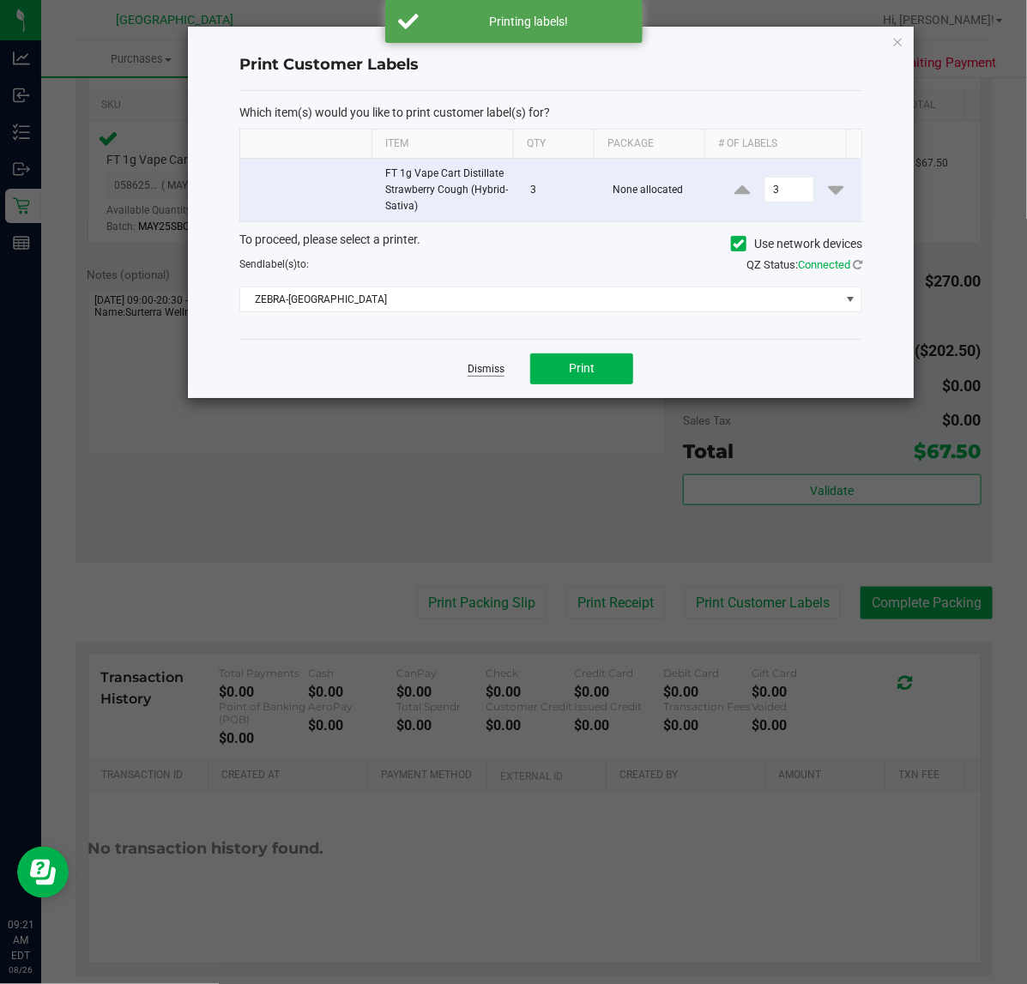
click at [491, 369] on link "Dismiss" at bounding box center [485, 369] width 37 height 15
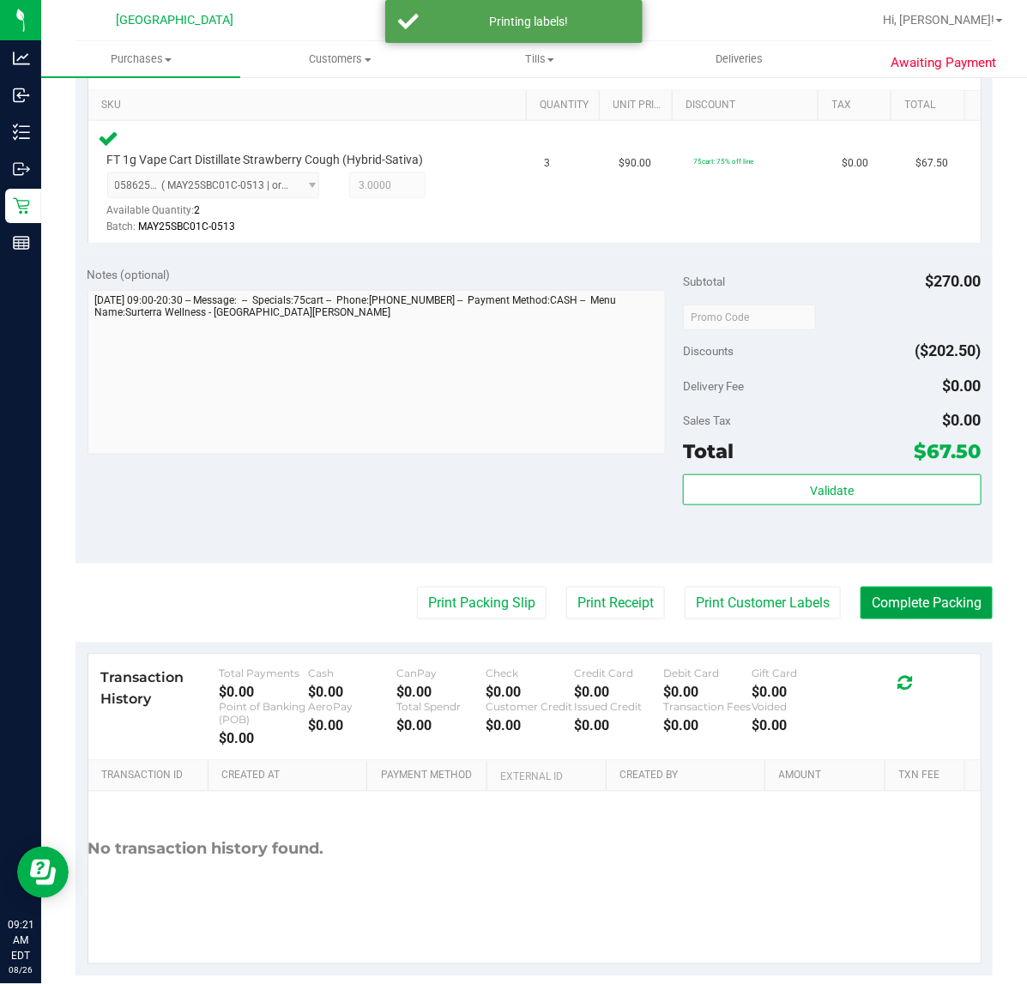
click at [901, 590] on button "Complete Packing" at bounding box center [926, 603] width 132 height 33
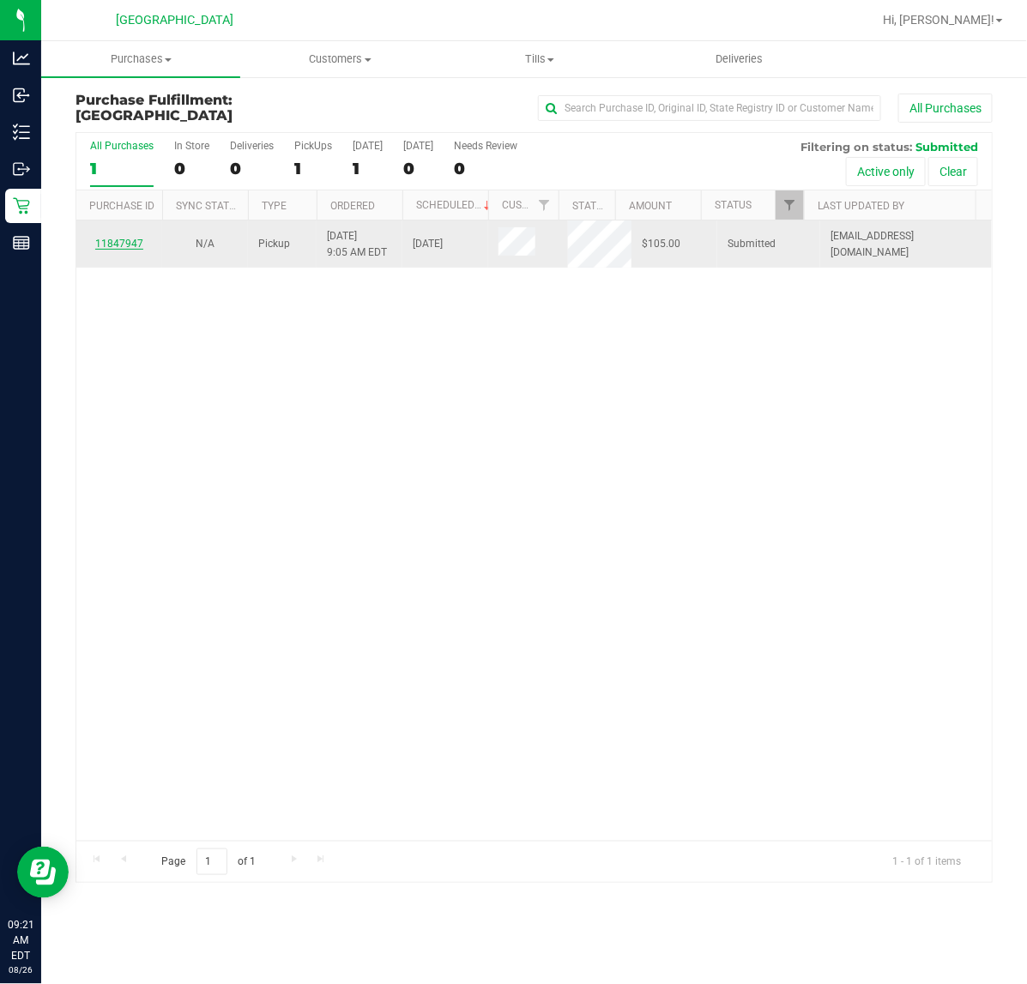
click at [124, 243] on link "11847947" at bounding box center [119, 244] width 48 height 12
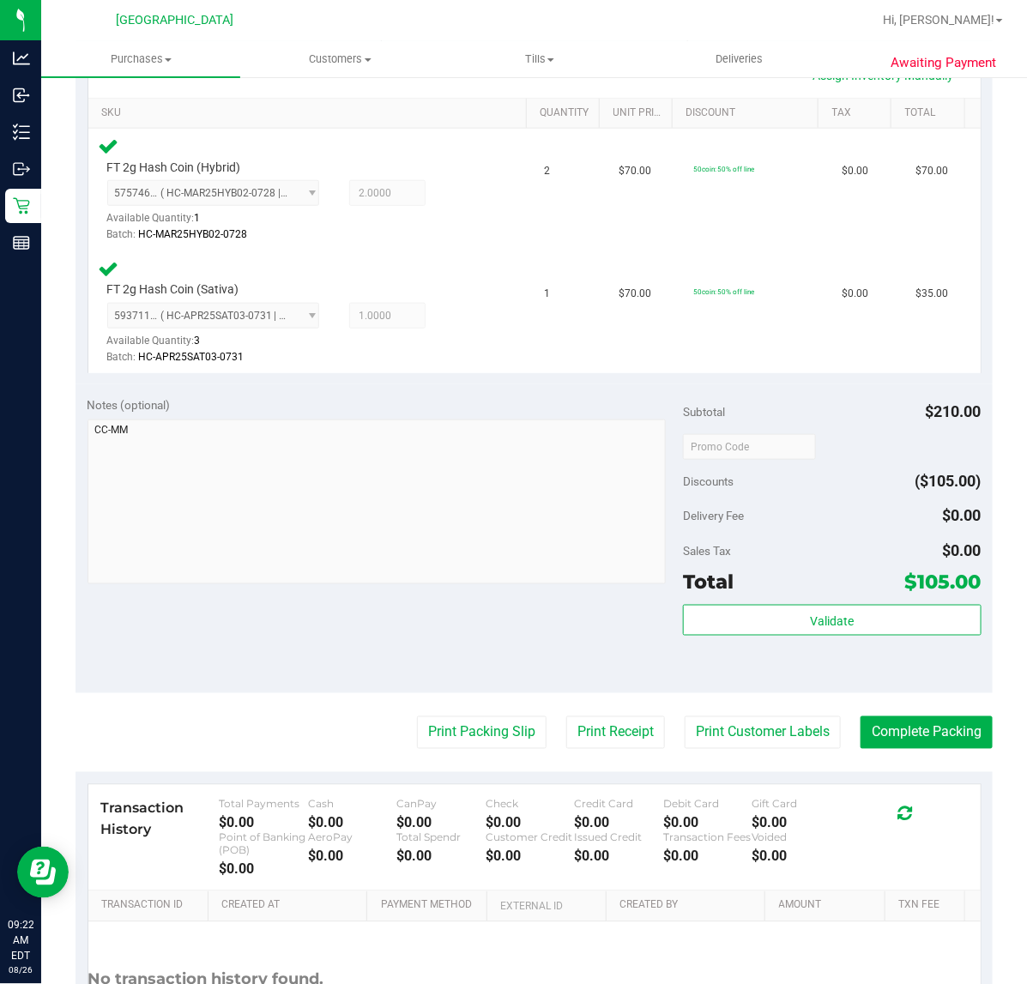
scroll to position [429, 0]
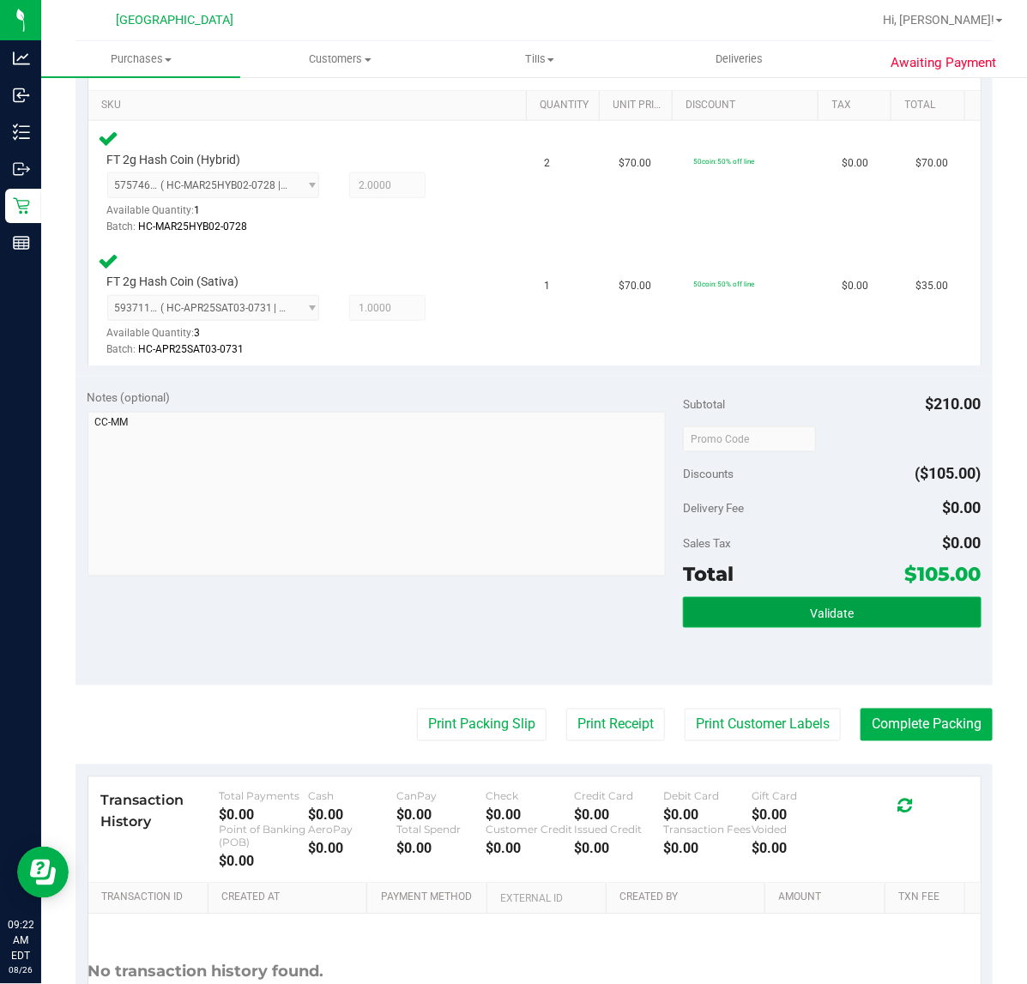
click at [789, 600] on button "Validate" at bounding box center [832, 612] width 298 height 31
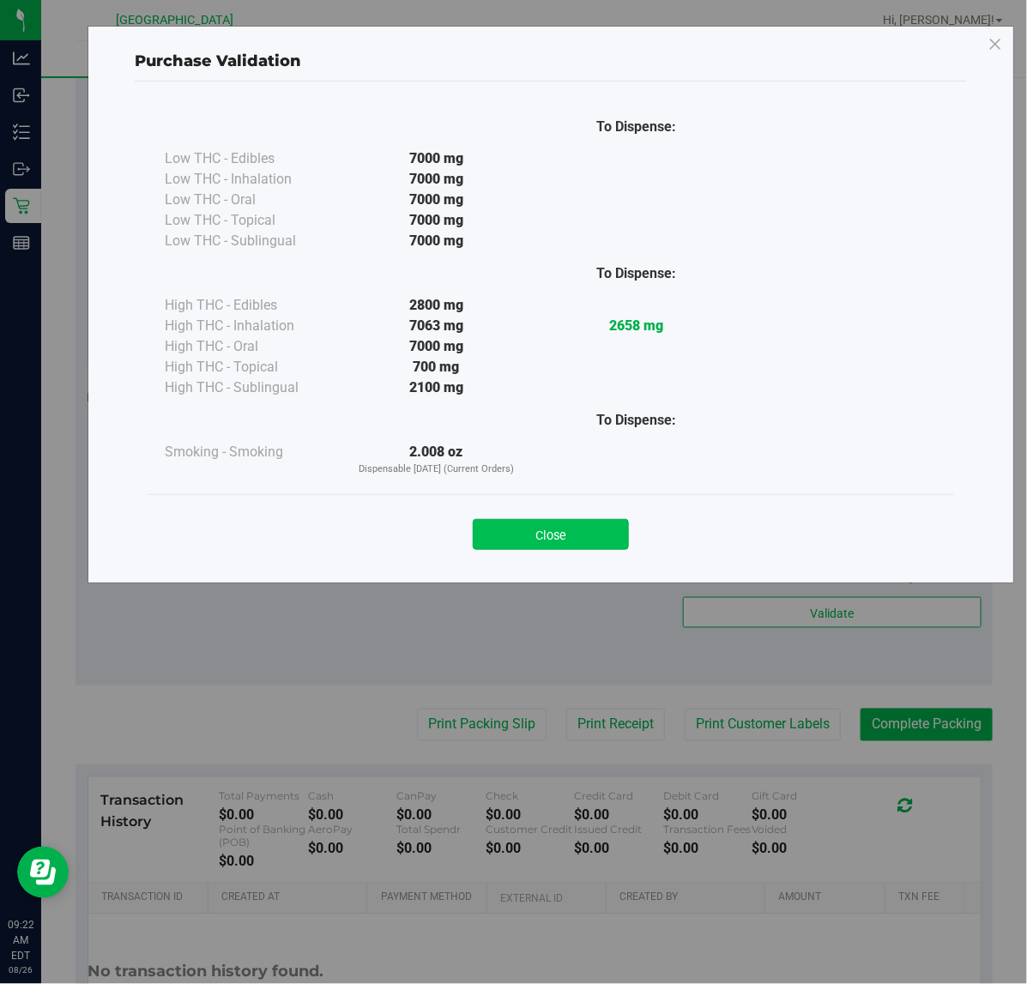
click at [546, 534] on button "Close" at bounding box center [551, 534] width 156 height 31
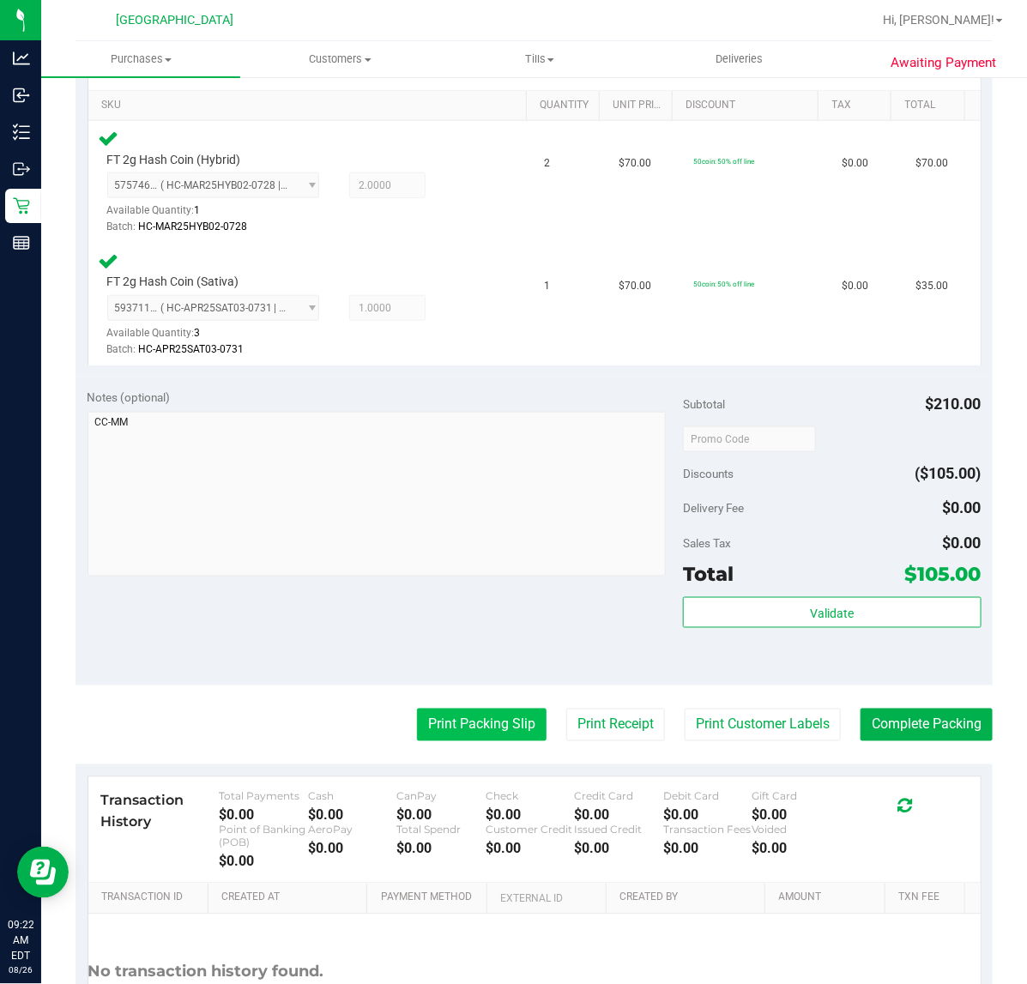
click at [480, 726] on button "Print Packing Slip" at bounding box center [482, 724] width 130 height 33
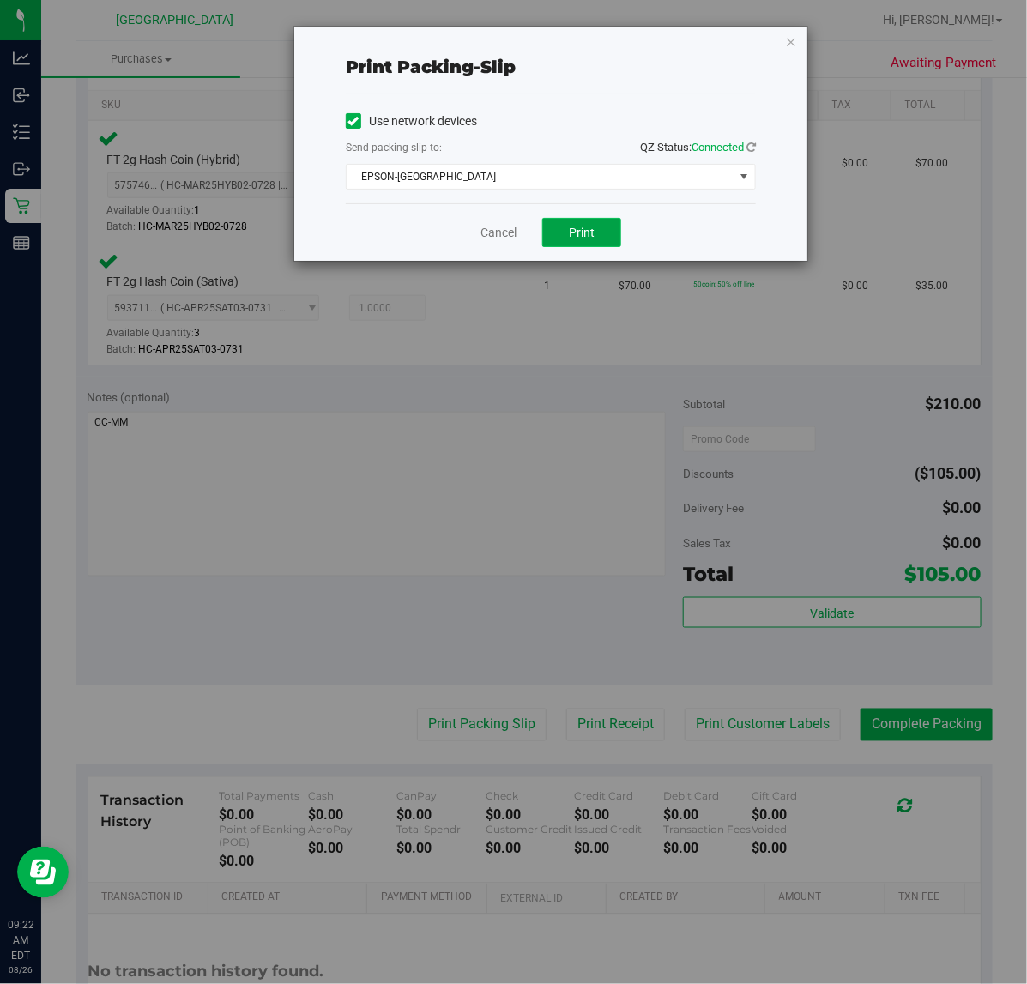
click at [588, 237] on span "Print" at bounding box center [582, 233] width 26 height 14
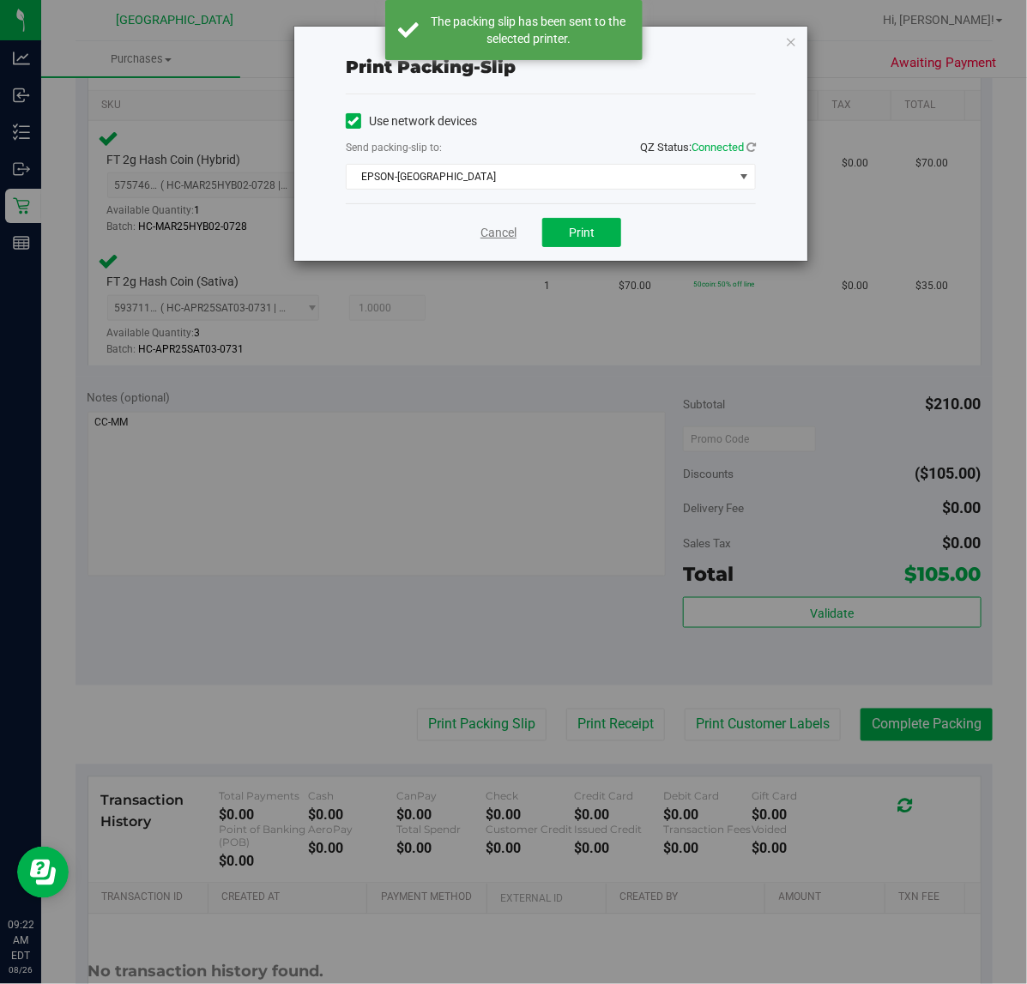
click at [507, 237] on link "Cancel" at bounding box center [498, 233] width 36 height 18
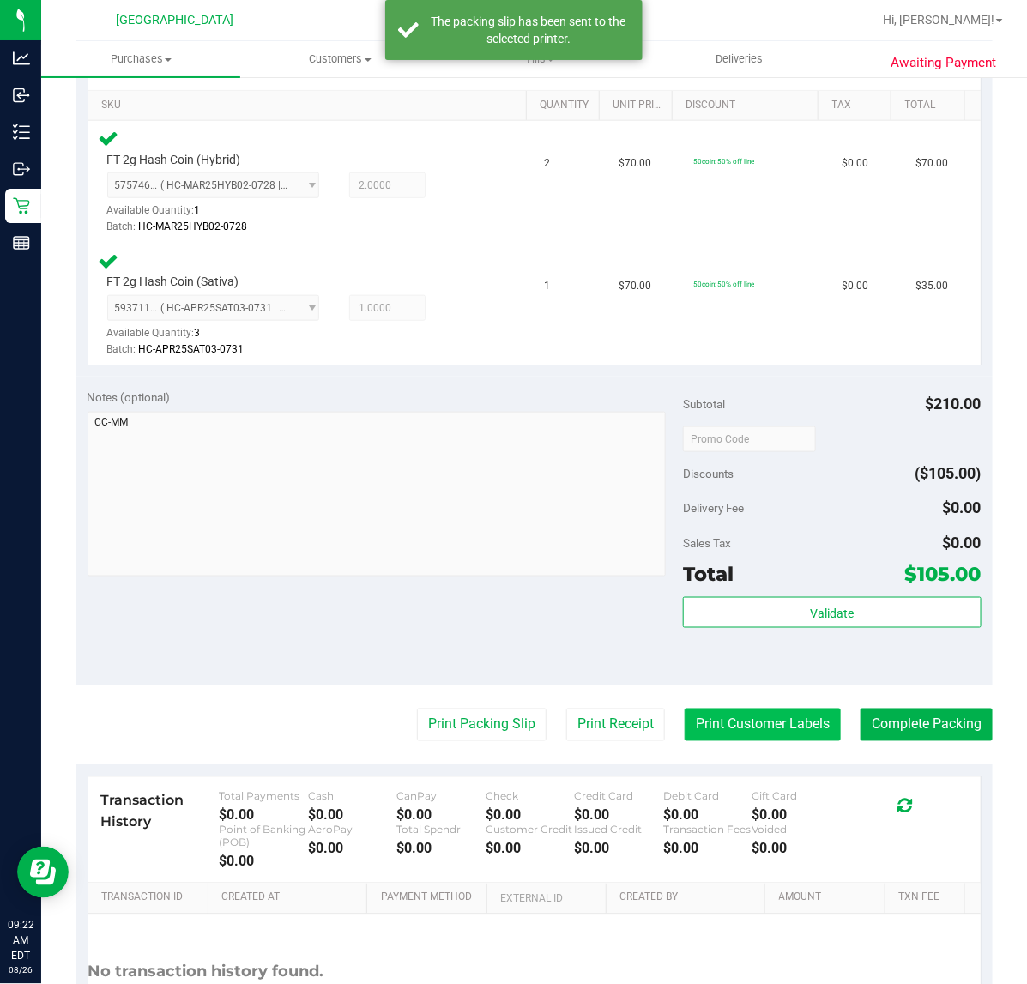
click at [777, 717] on button "Print Customer Labels" at bounding box center [762, 724] width 156 height 33
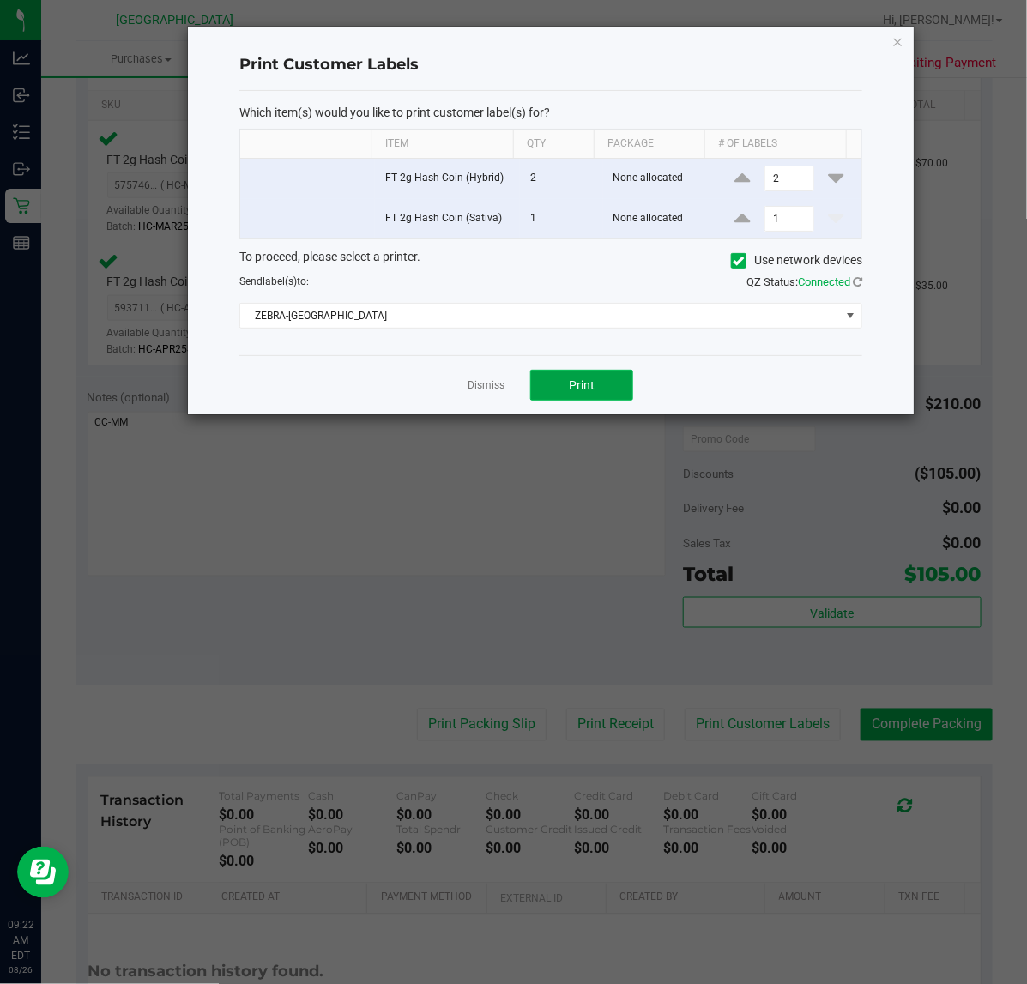
click at [589, 388] on span "Print" at bounding box center [582, 385] width 26 height 14
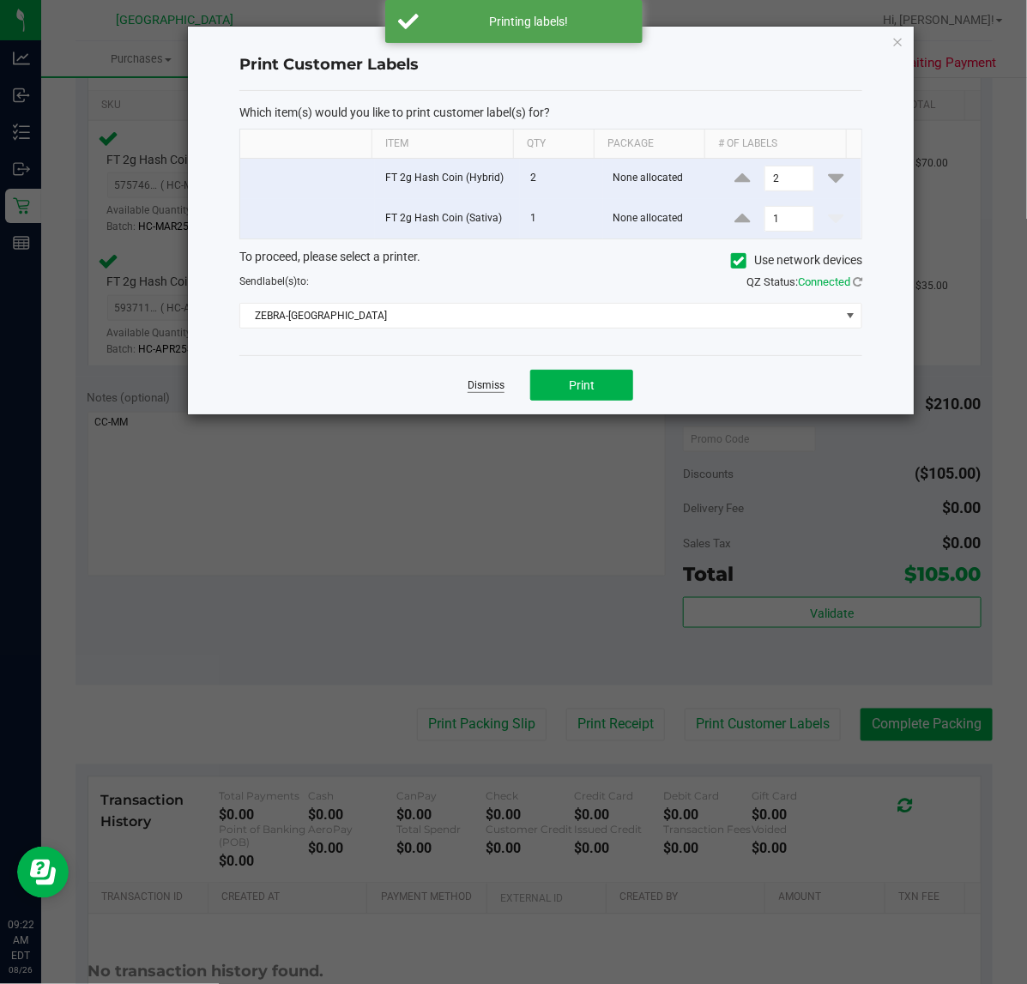
click at [493, 386] on link "Dismiss" at bounding box center [485, 385] width 37 height 15
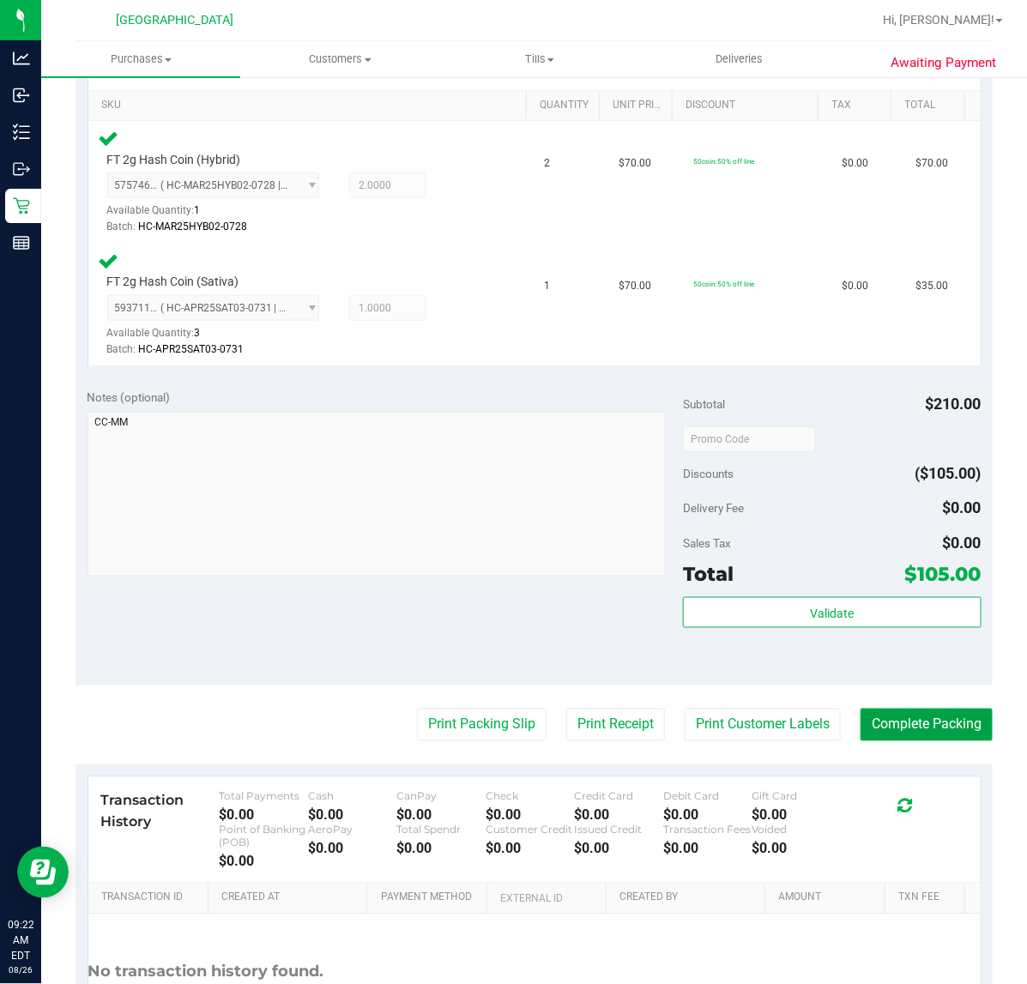
click at [925, 727] on button "Complete Packing" at bounding box center [926, 724] width 132 height 33
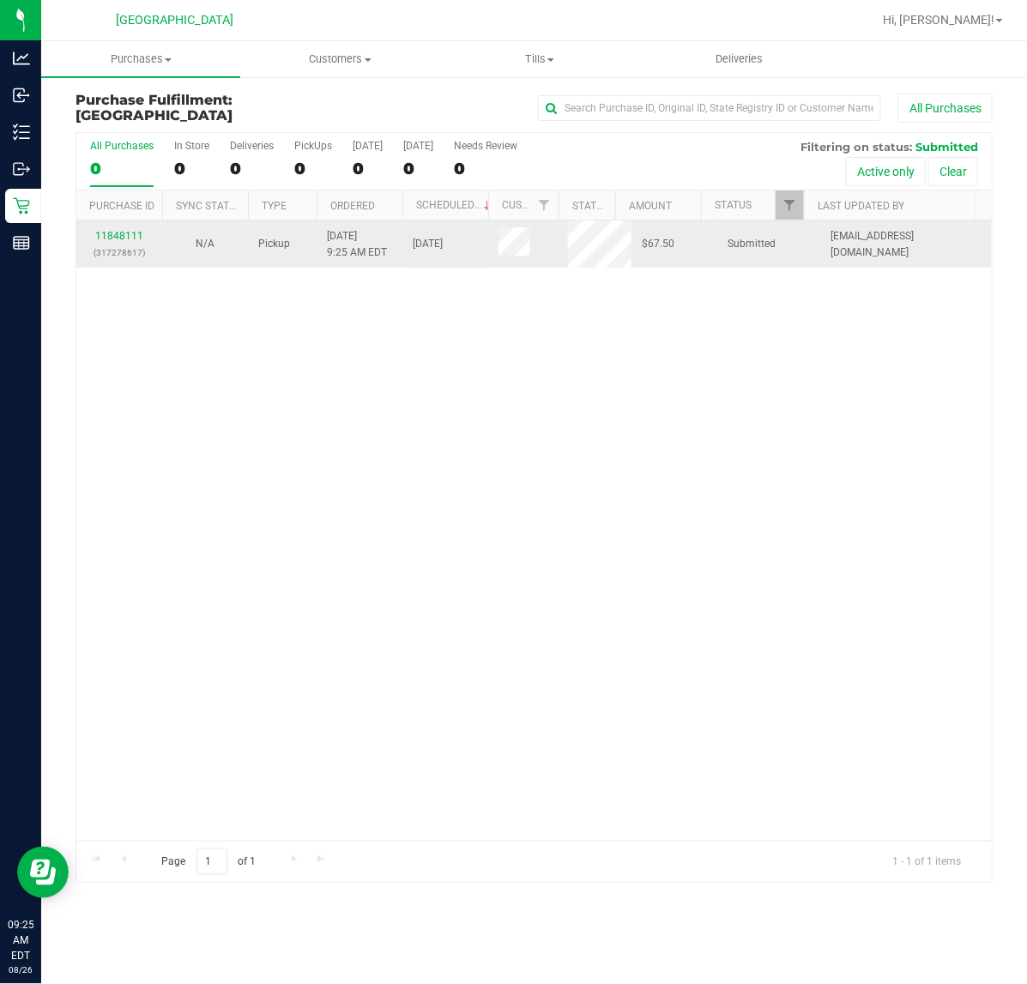
click at [172, 240] on div "N/A" at bounding box center [204, 244] width 65 height 16
click at [138, 238] on link "11848111" at bounding box center [119, 236] width 48 height 12
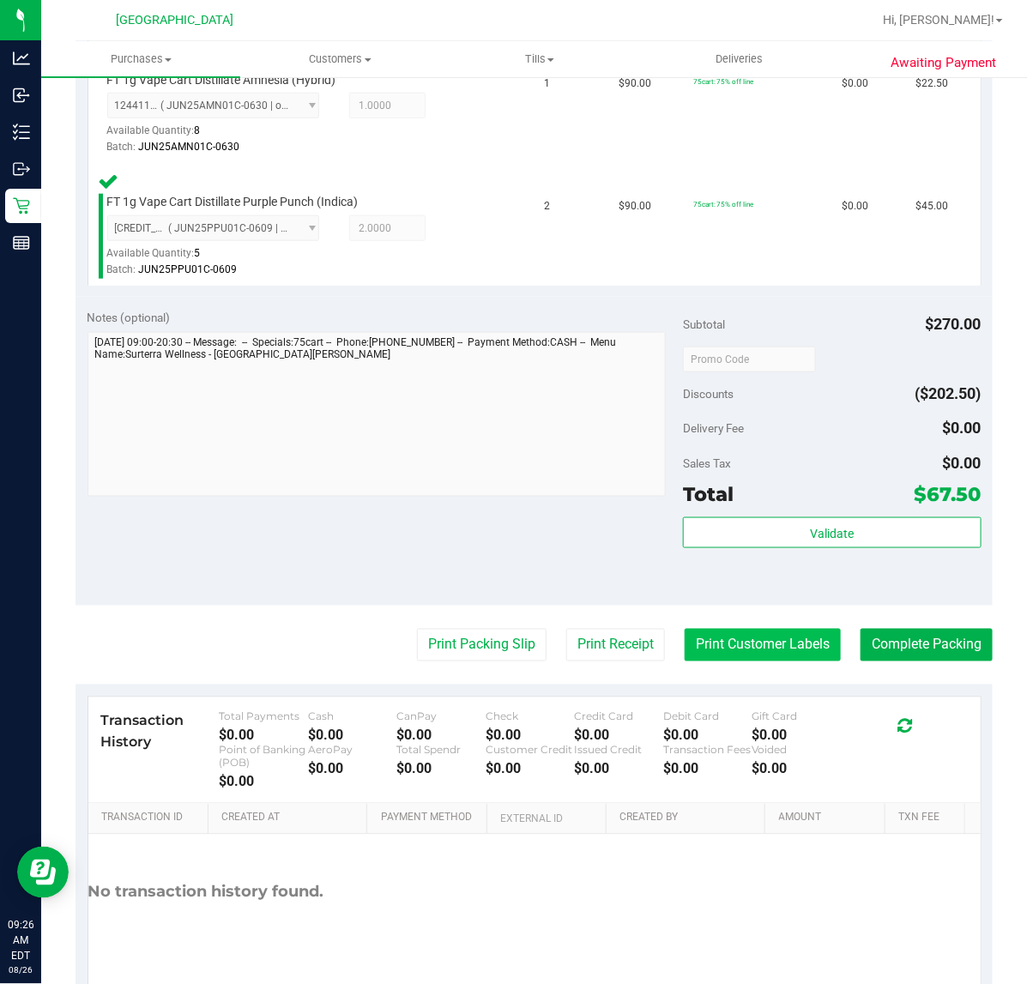
scroll to position [536, 0]
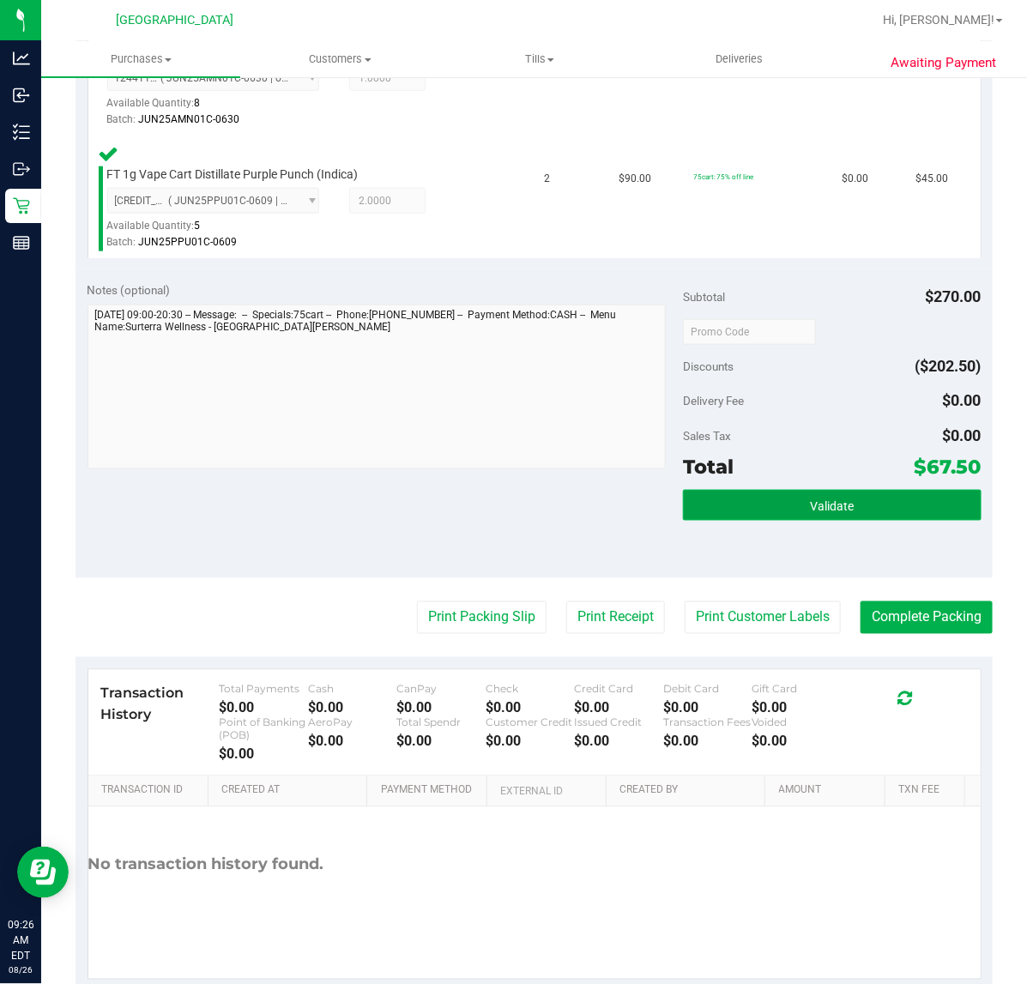
click at [834, 493] on button "Validate" at bounding box center [832, 505] width 298 height 31
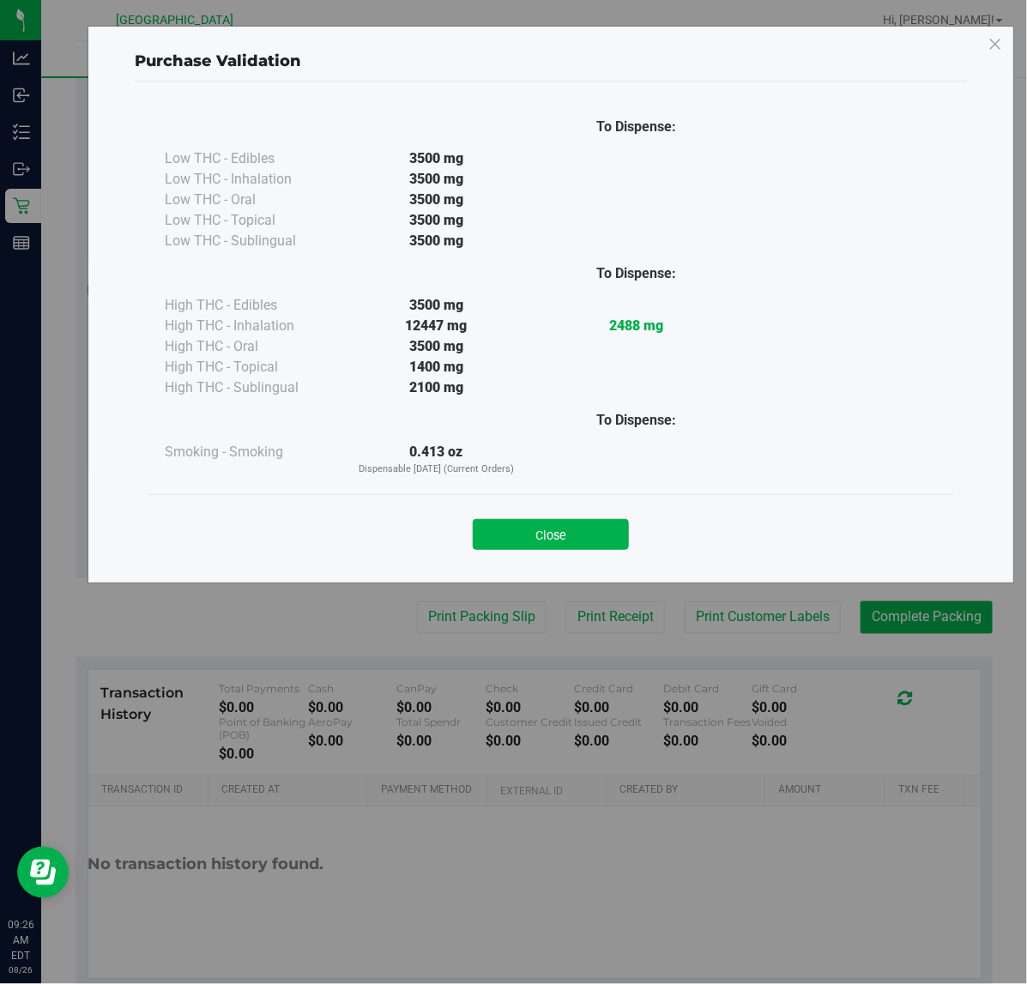
click at [551, 520] on button "Close" at bounding box center [551, 534] width 156 height 31
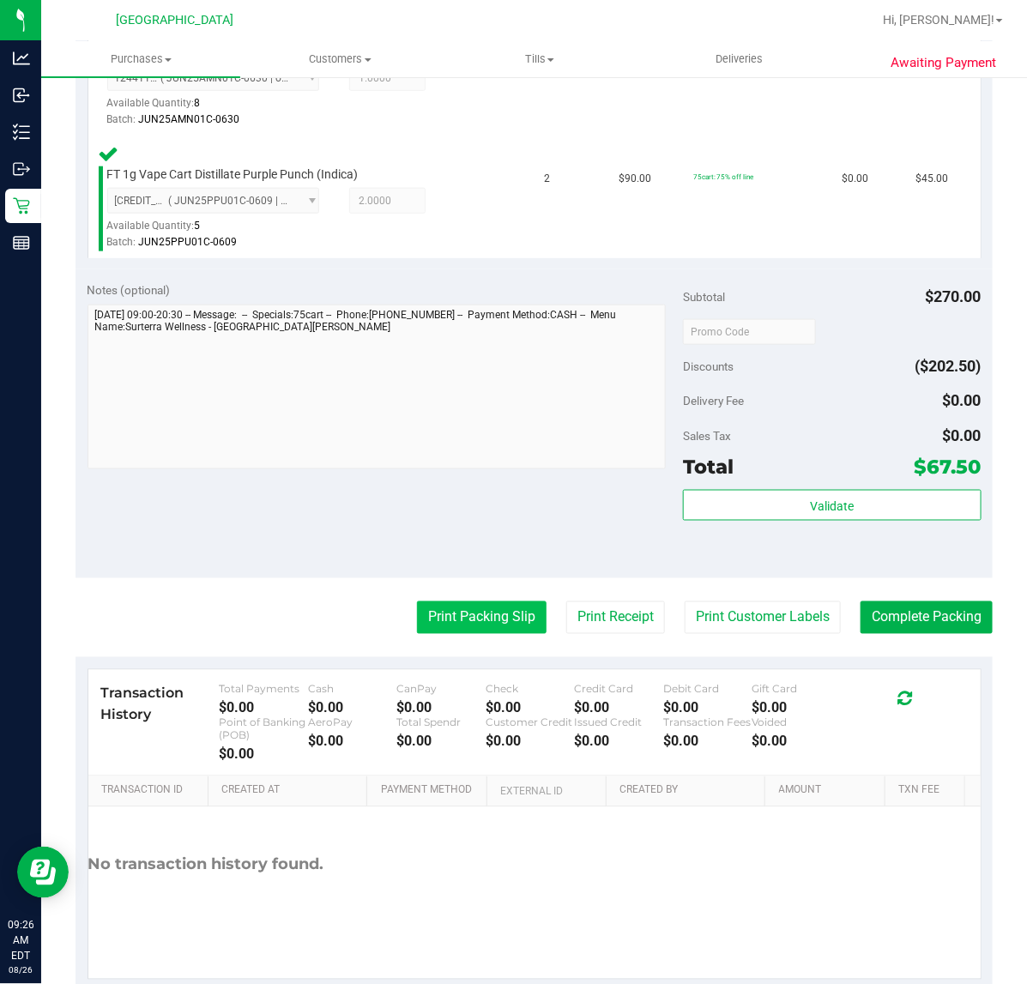
click at [480, 611] on button "Print Packing Slip" at bounding box center [482, 617] width 130 height 33
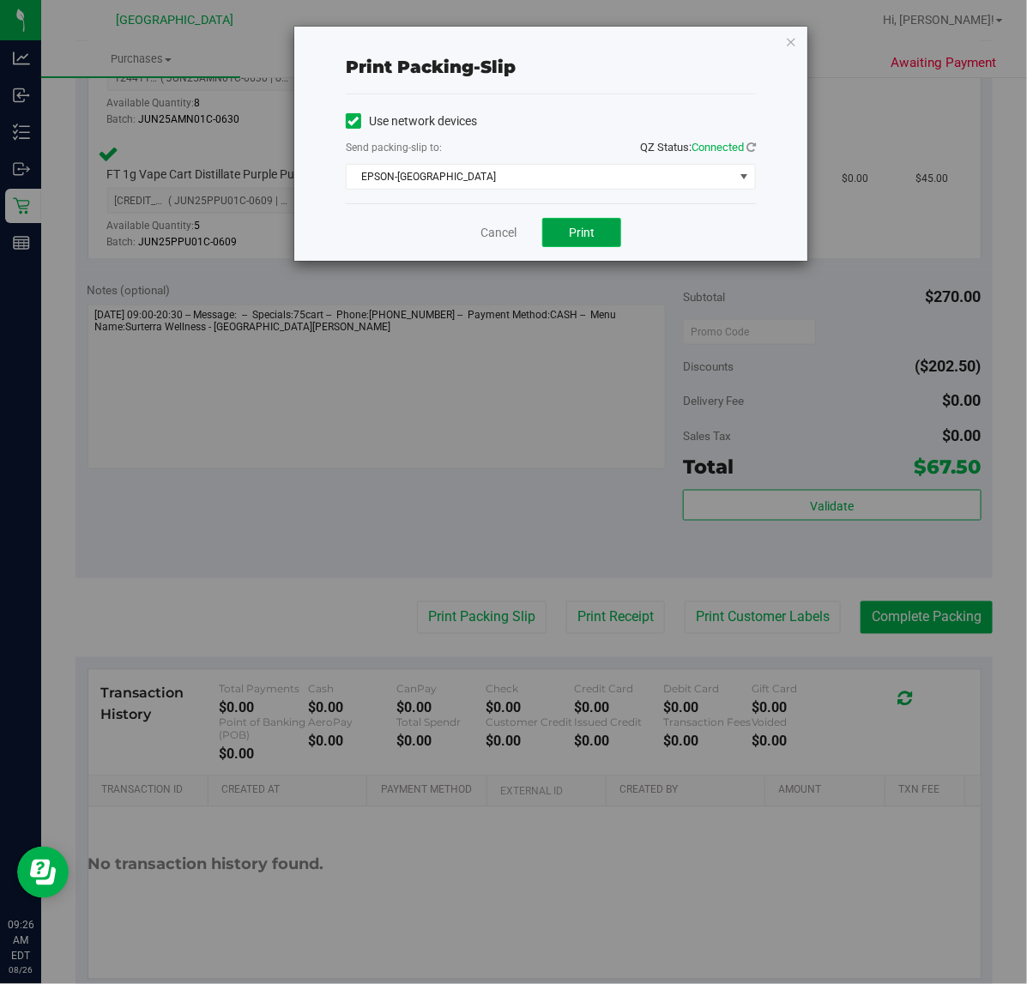
click at [567, 230] on button "Print" at bounding box center [581, 232] width 79 height 29
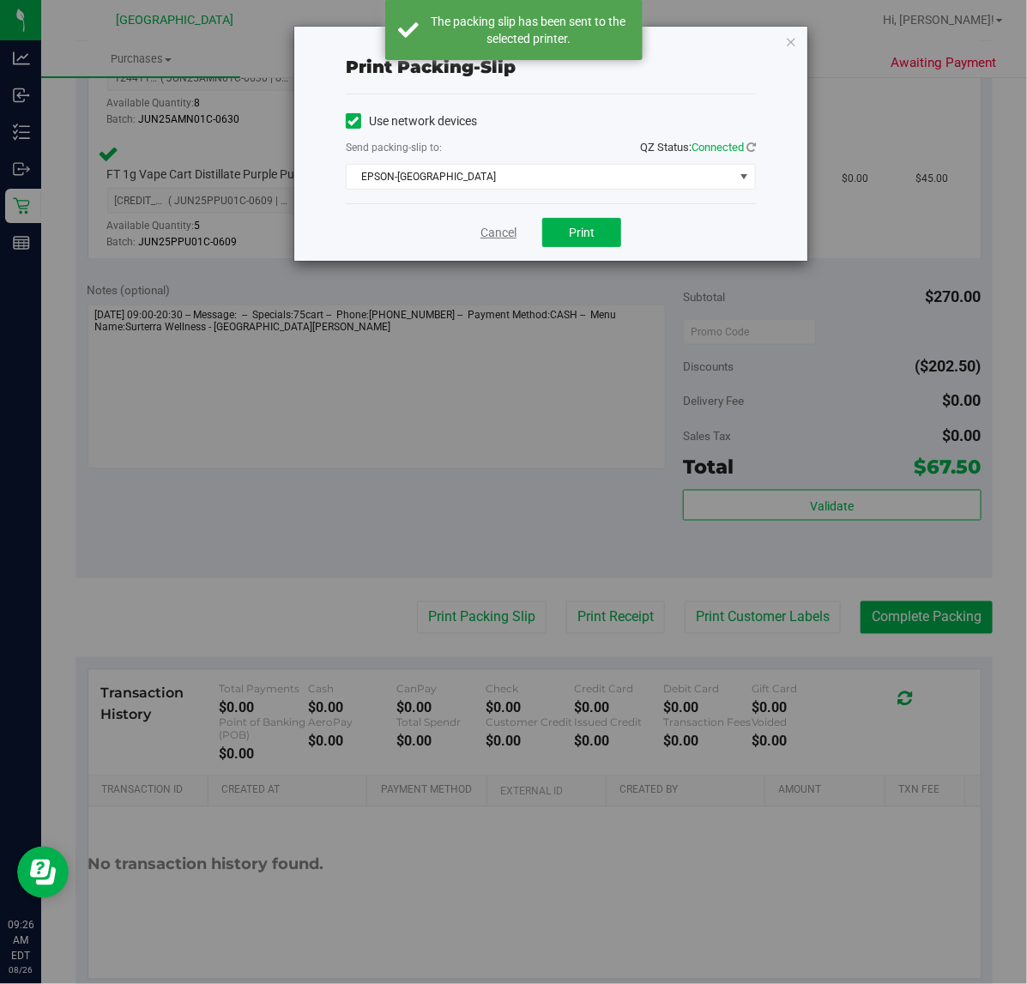
click at [496, 236] on link "Cancel" at bounding box center [498, 233] width 36 height 18
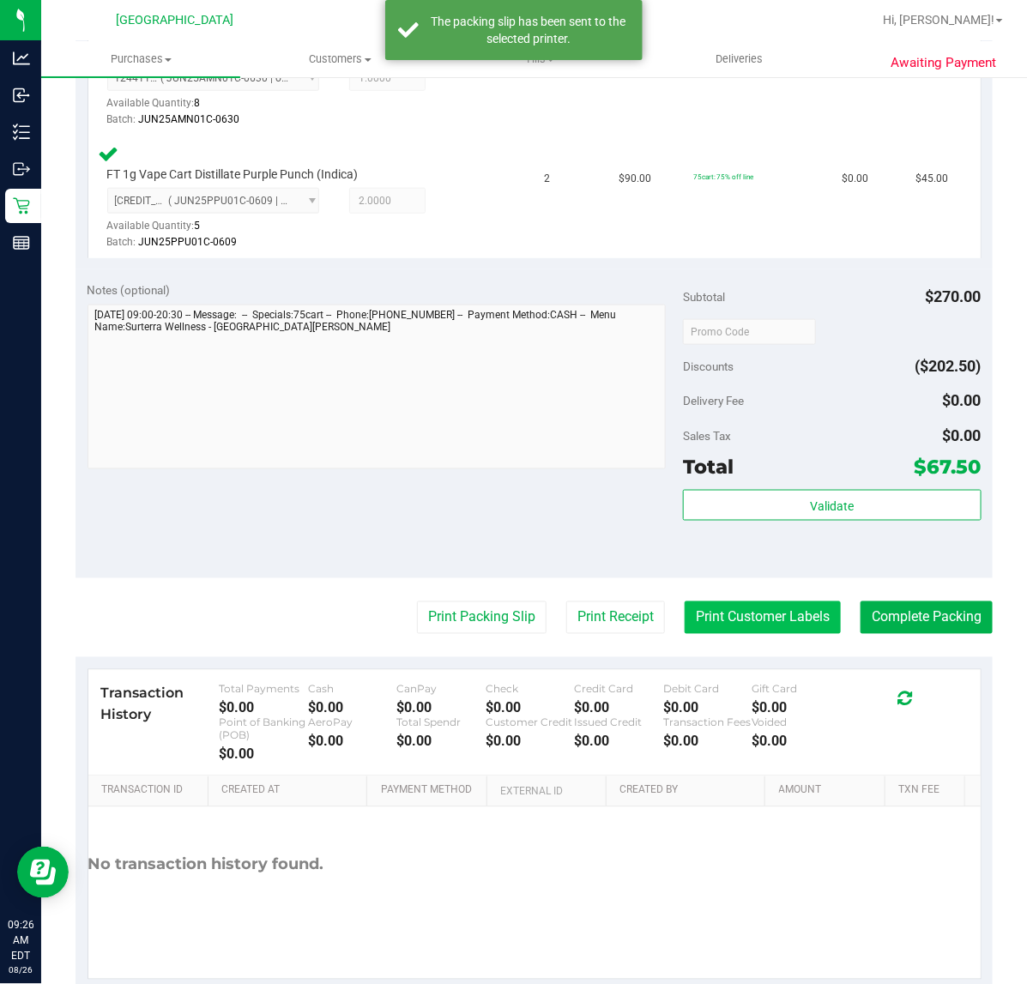
click at [739, 603] on button "Print Customer Labels" at bounding box center [762, 617] width 156 height 33
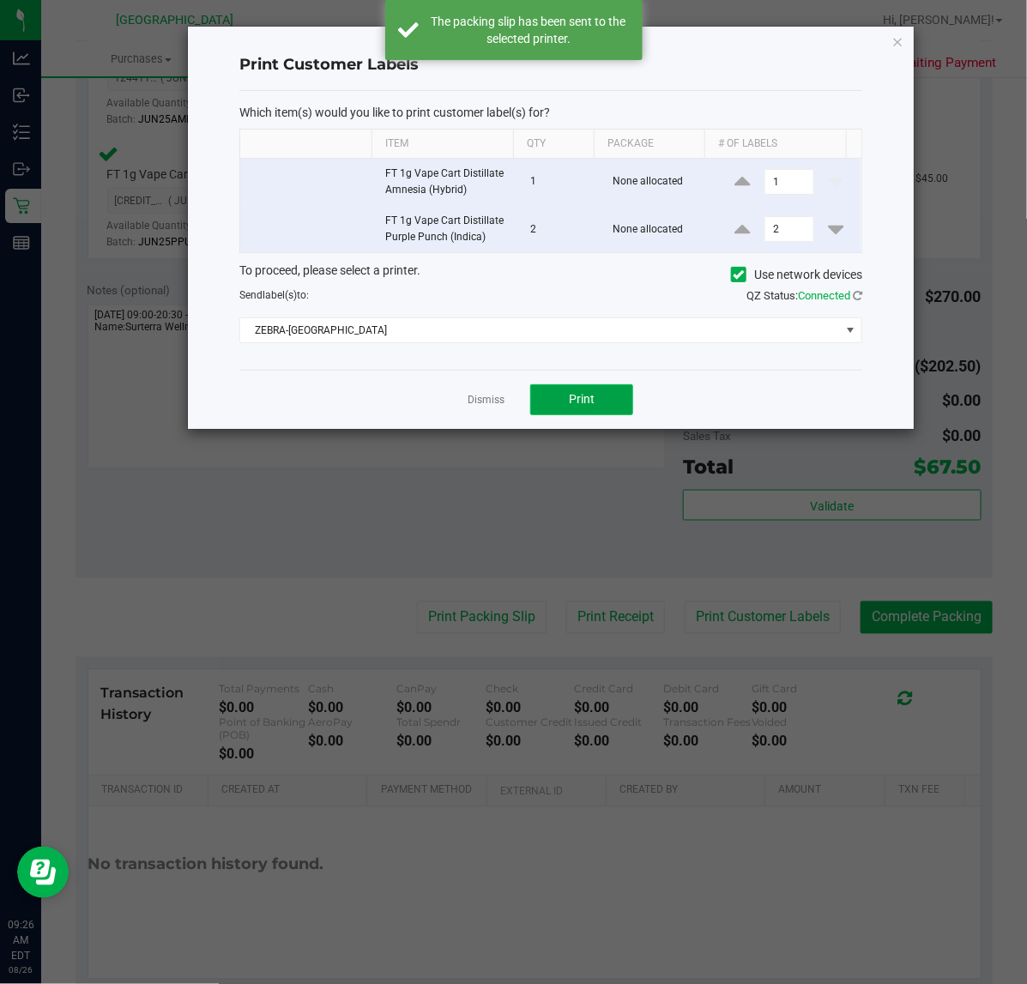
click at [580, 404] on span "Print" at bounding box center [582, 399] width 26 height 14
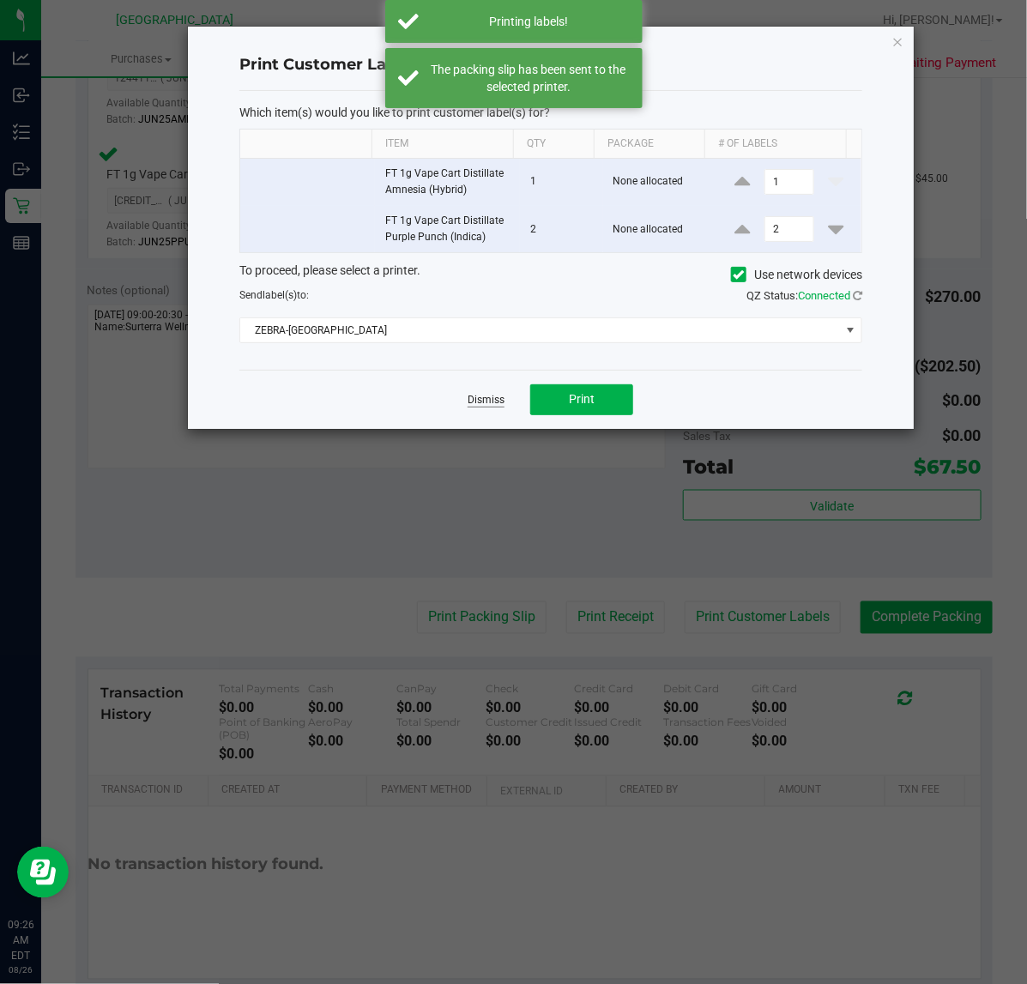
click at [493, 403] on link "Dismiss" at bounding box center [485, 400] width 37 height 15
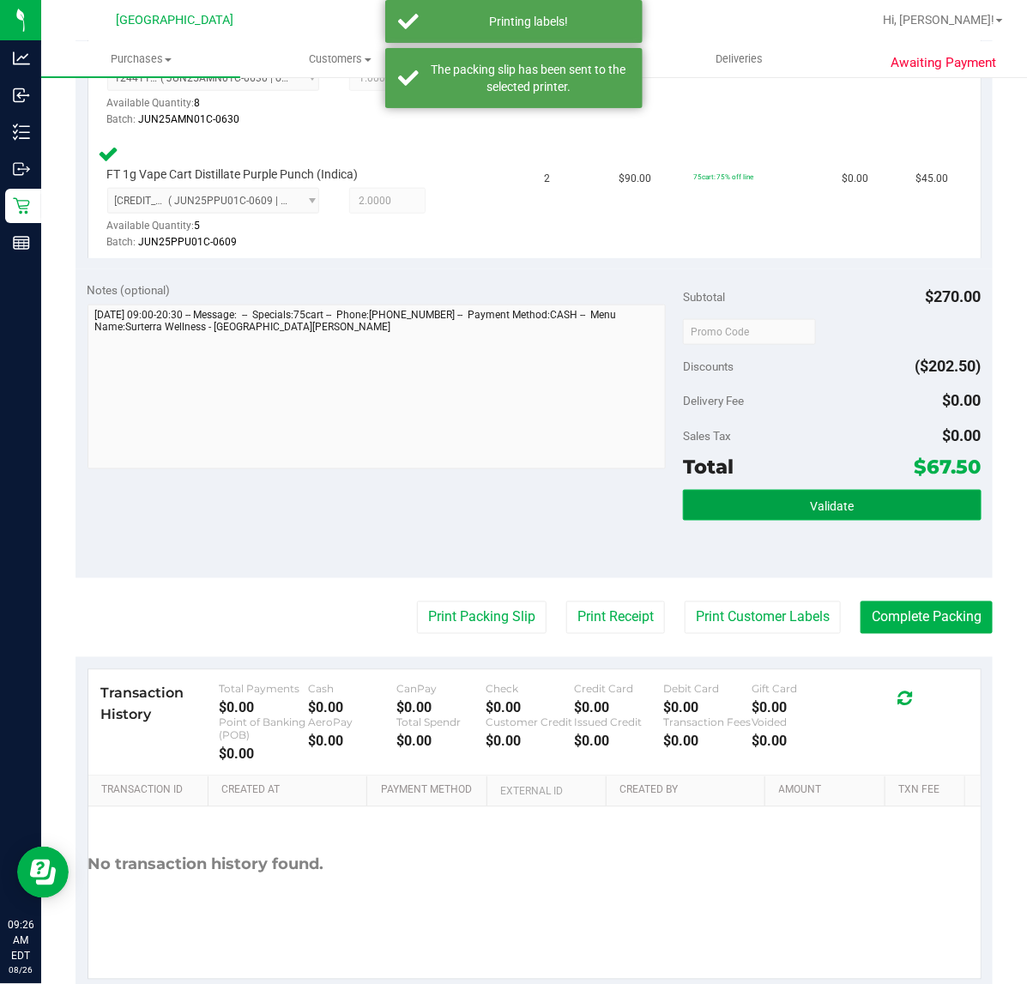
click at [729, 502] on button "Validate" at bounding box center [832, 505] width 298 height 31
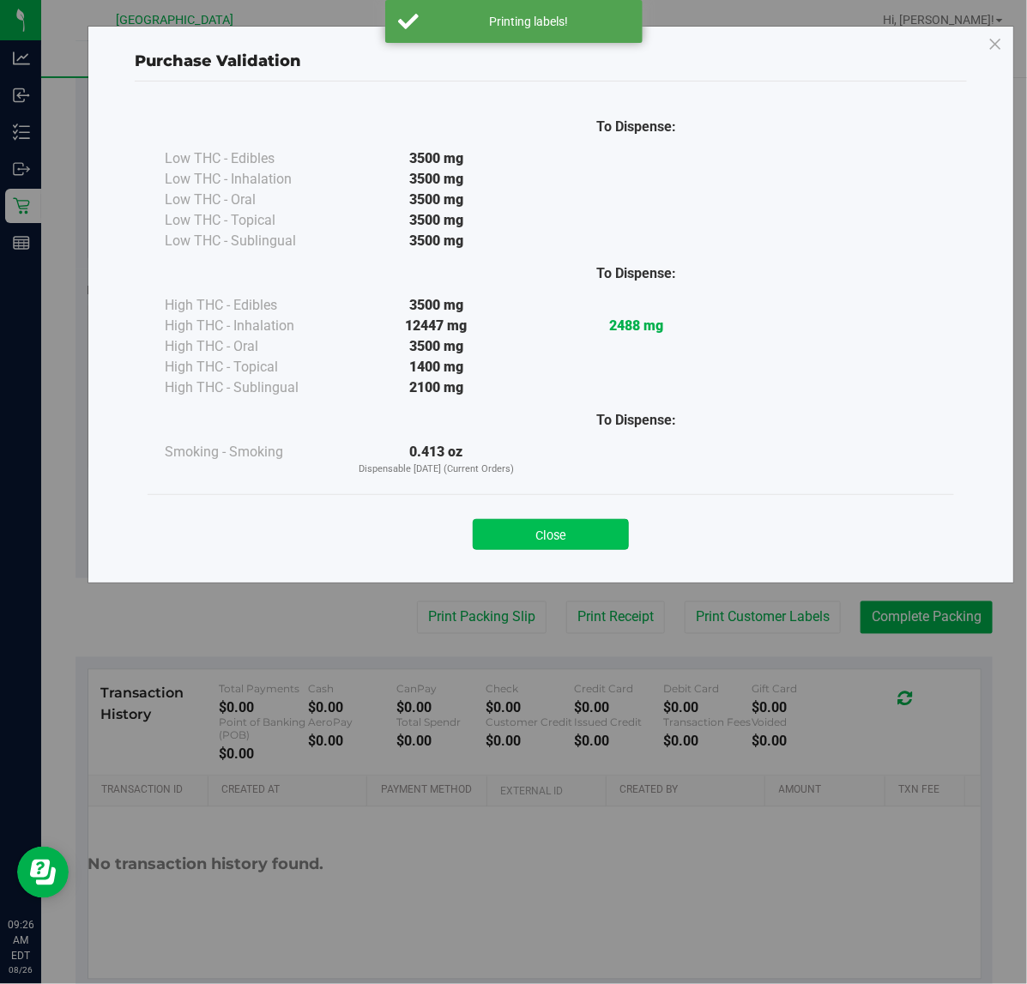
click at [562, 539] on button "Close" at bounding box center [551, 534] width 156 height 31
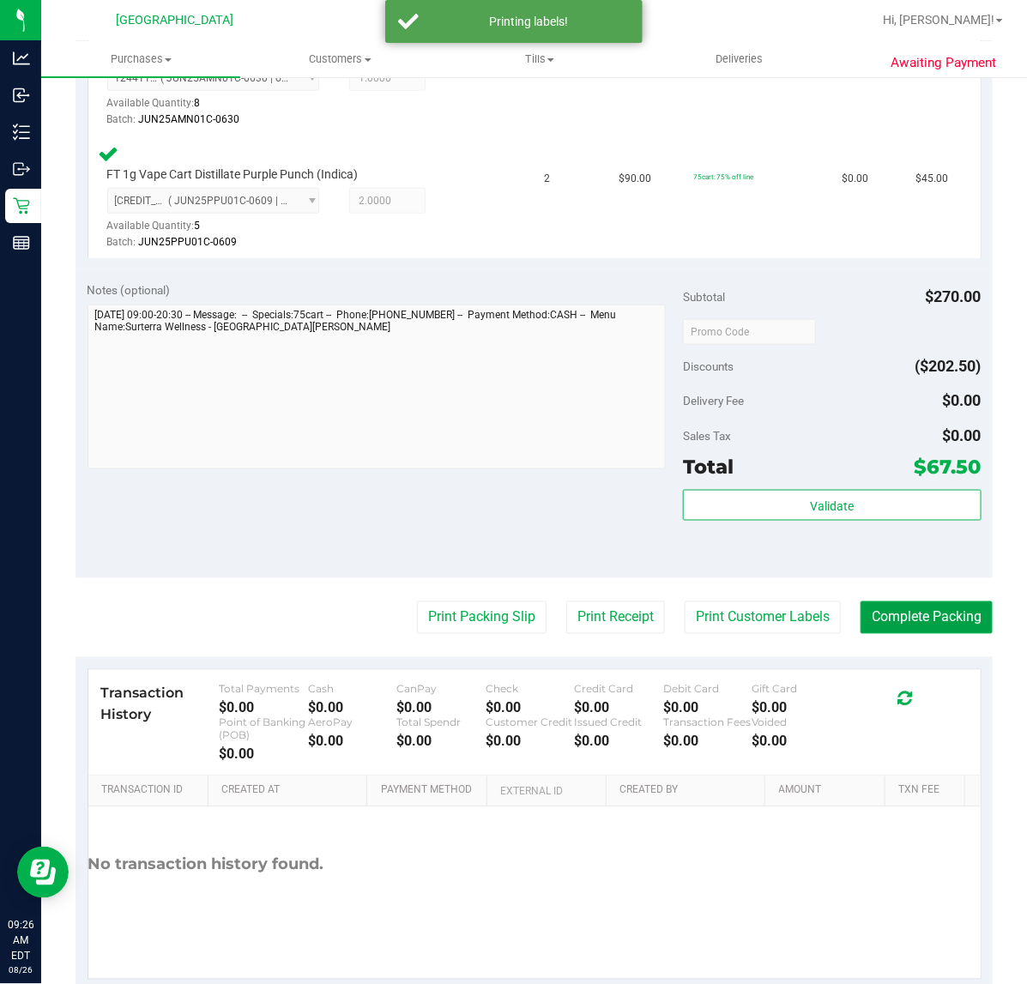
click at [939, 619] on button "Complete Packing" at bounding box center [926, 617] width 132 height 33
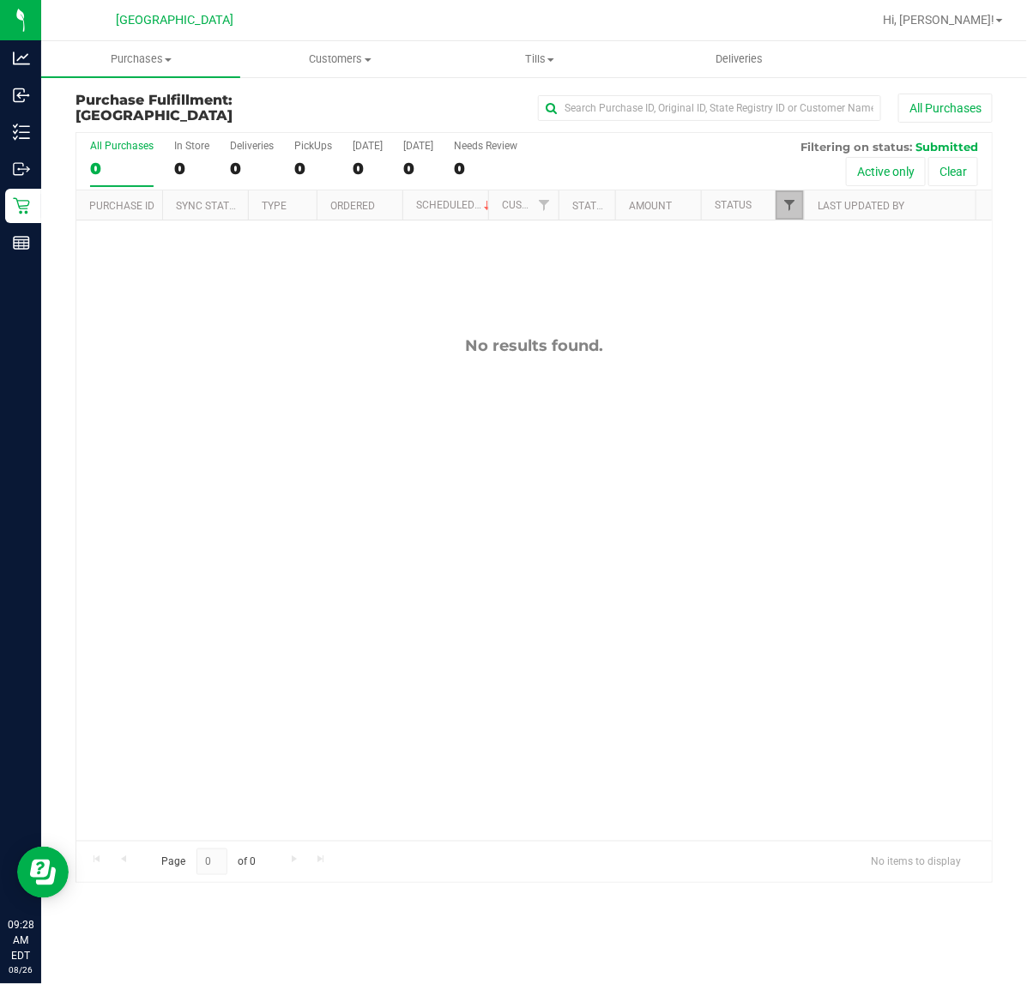
click at [782, 206] on span "Filter" at bounding box center [789, 205] width 14 height 14
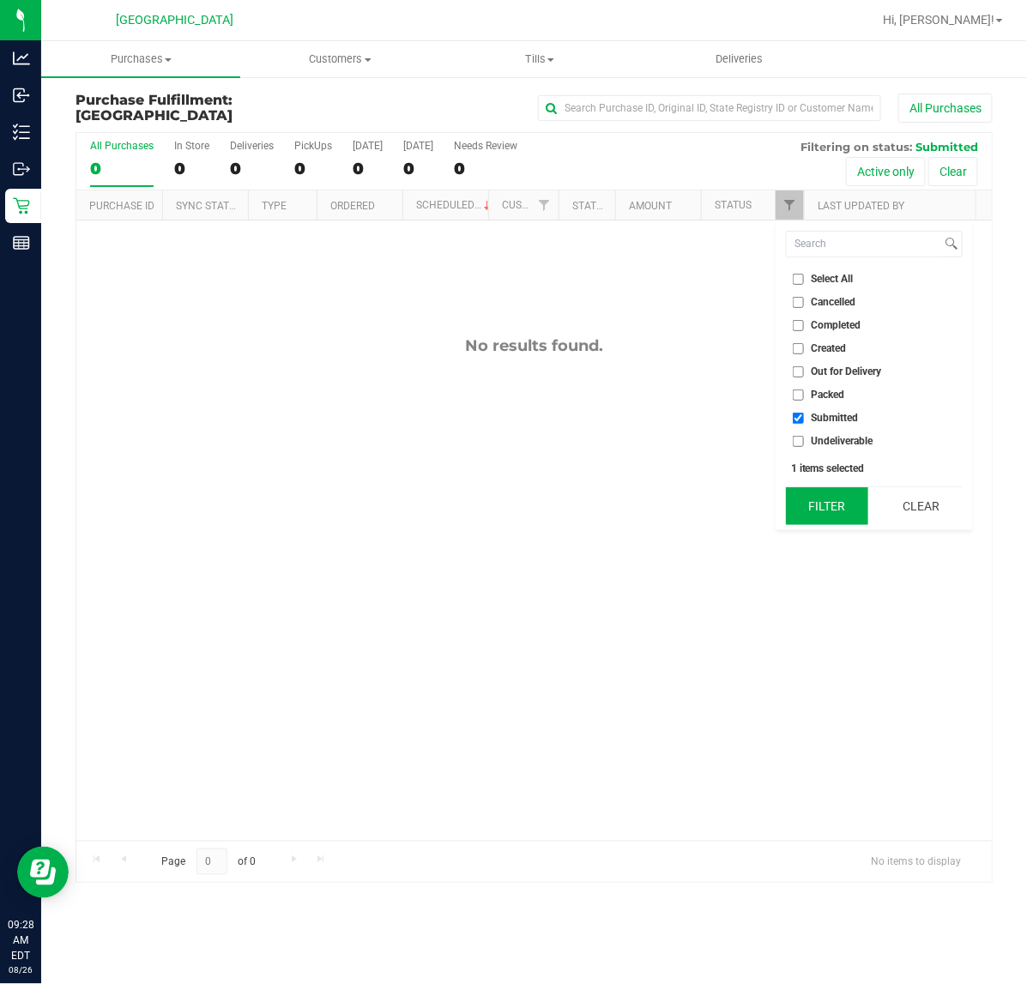
click at [826, 499] on button "Filter" at bounding box center [827, 506] width 82 height 38
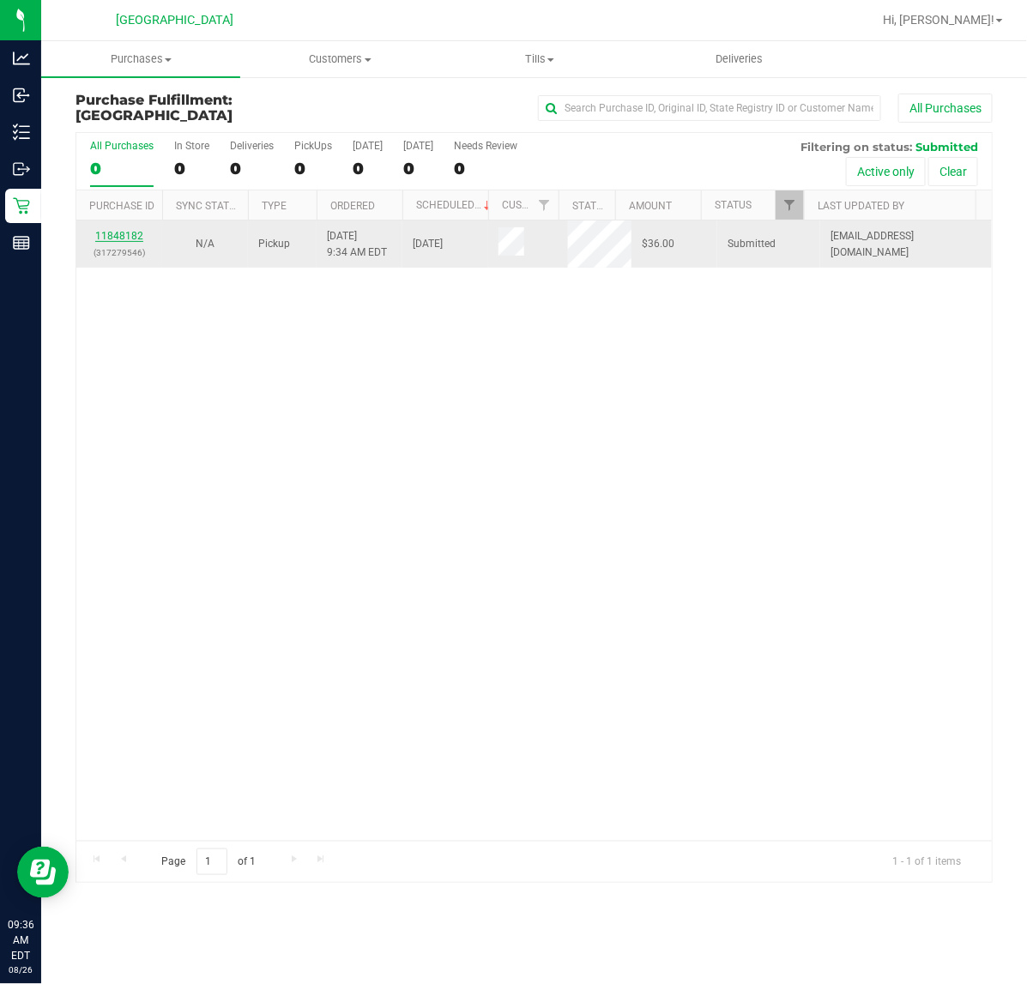
click at [142, 230] on link "11848182" at bounding box center [119, 236] width 48 height 12
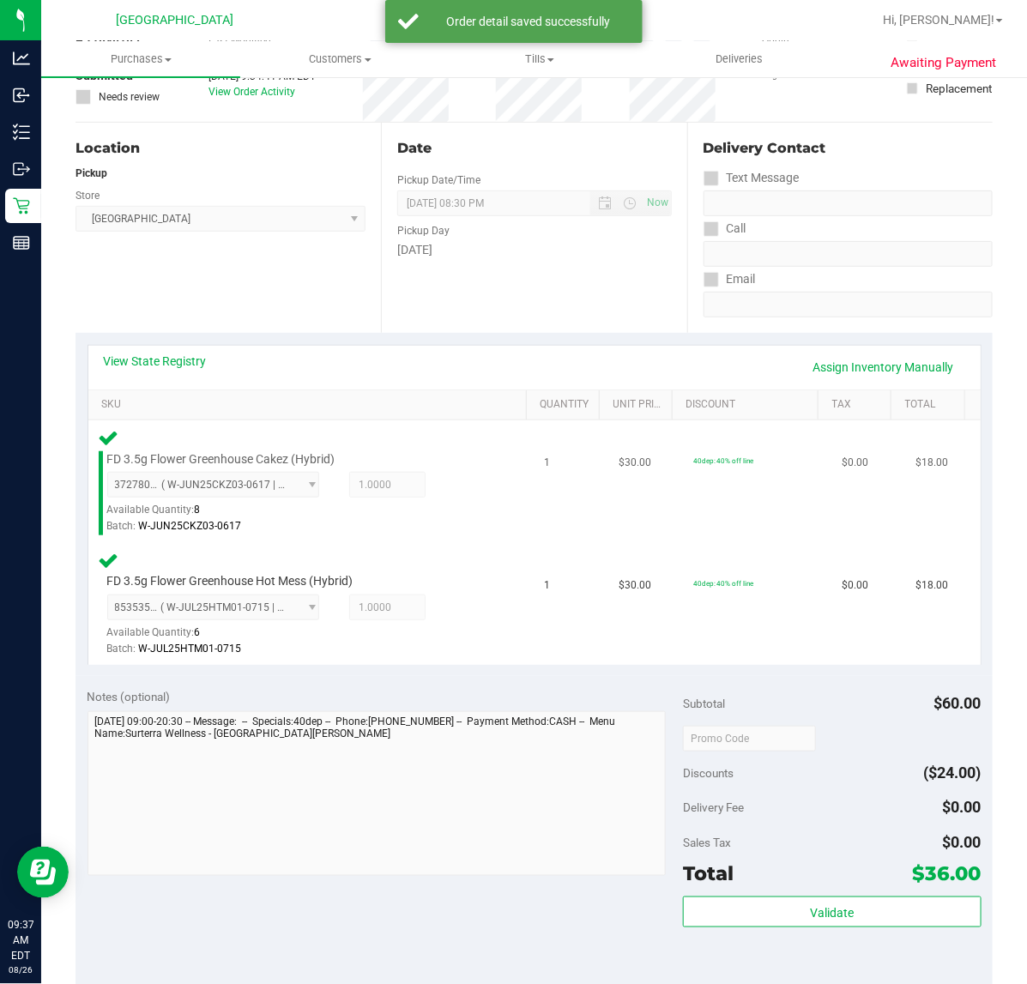
scroll to position [429, 0]
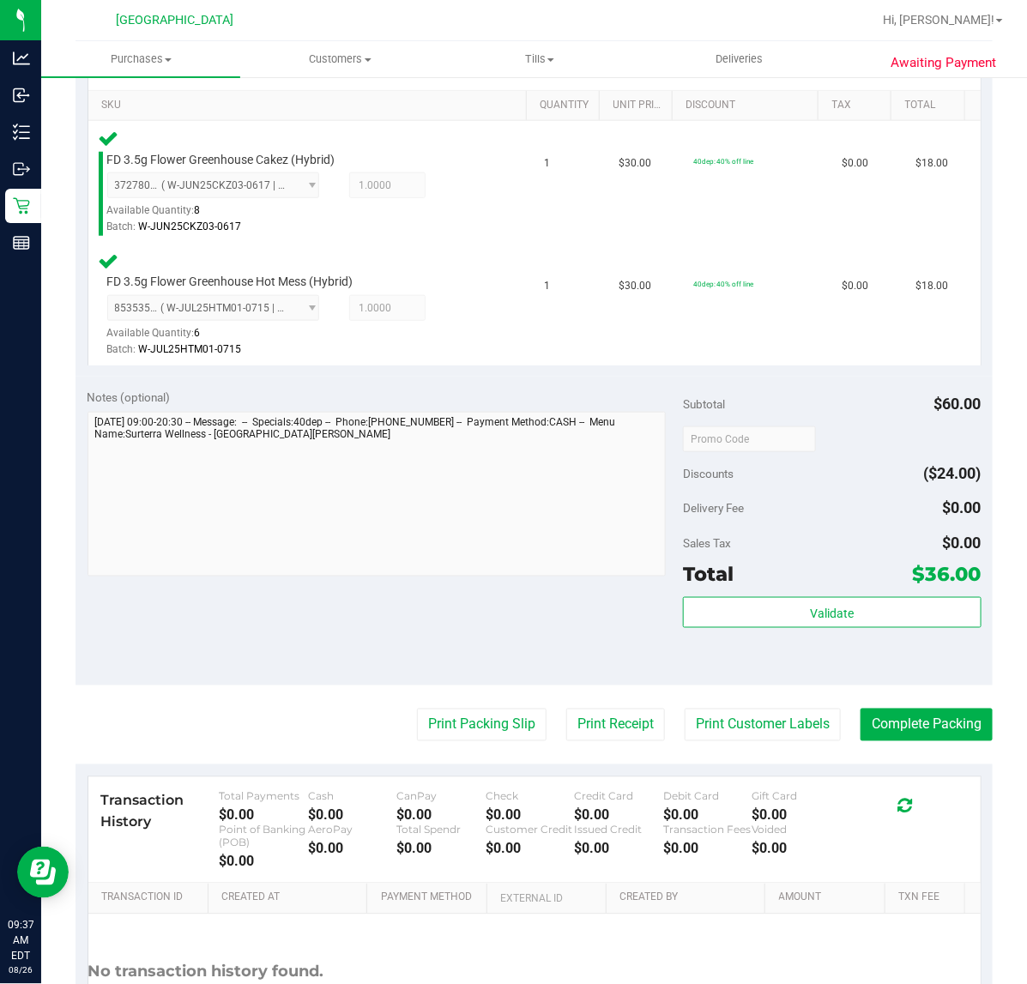
click at [806, 592] on div "Subtotal $60.00 Discounts ($24.00) Delivery Fee $0.00 Sales Tax $0.00 Total $36…" at bounding box center [832, 532] width 298 height 286
click at [810, 606] on span "Validate" at bounding box center [832, 613] width 44 height 14
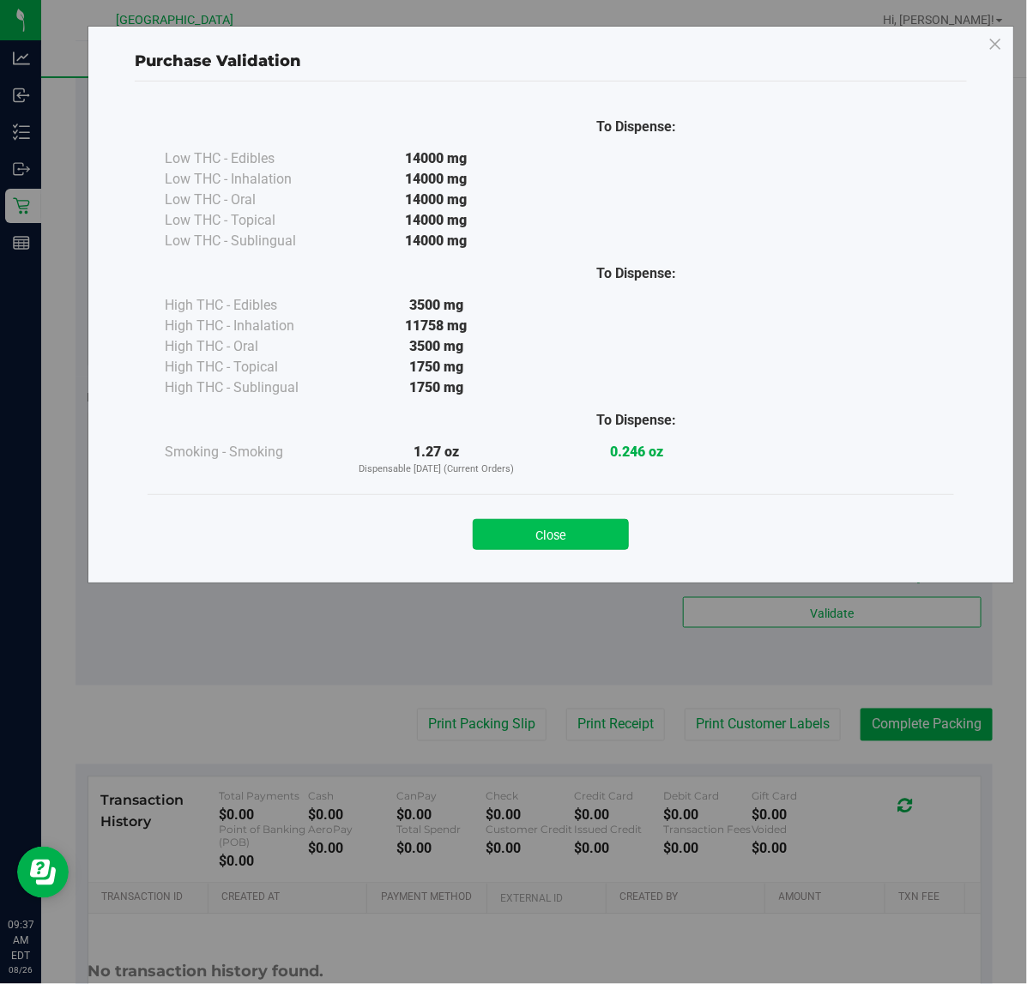
click at [528, 546] on button "Close" at bounding box center [551, 534] width 156 height 31
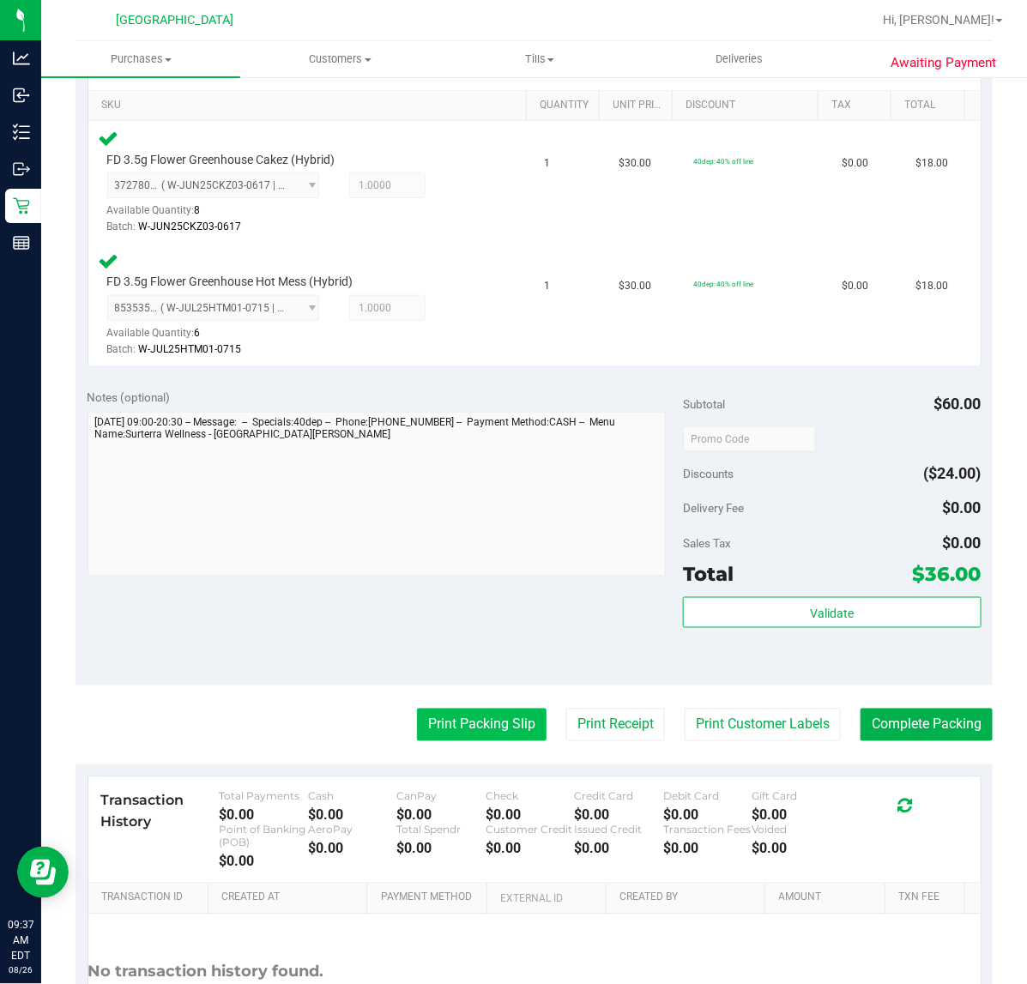
click at [481, 729] on button "Print Packing Slip" at bounding box center [482, 724] width 130 height 33
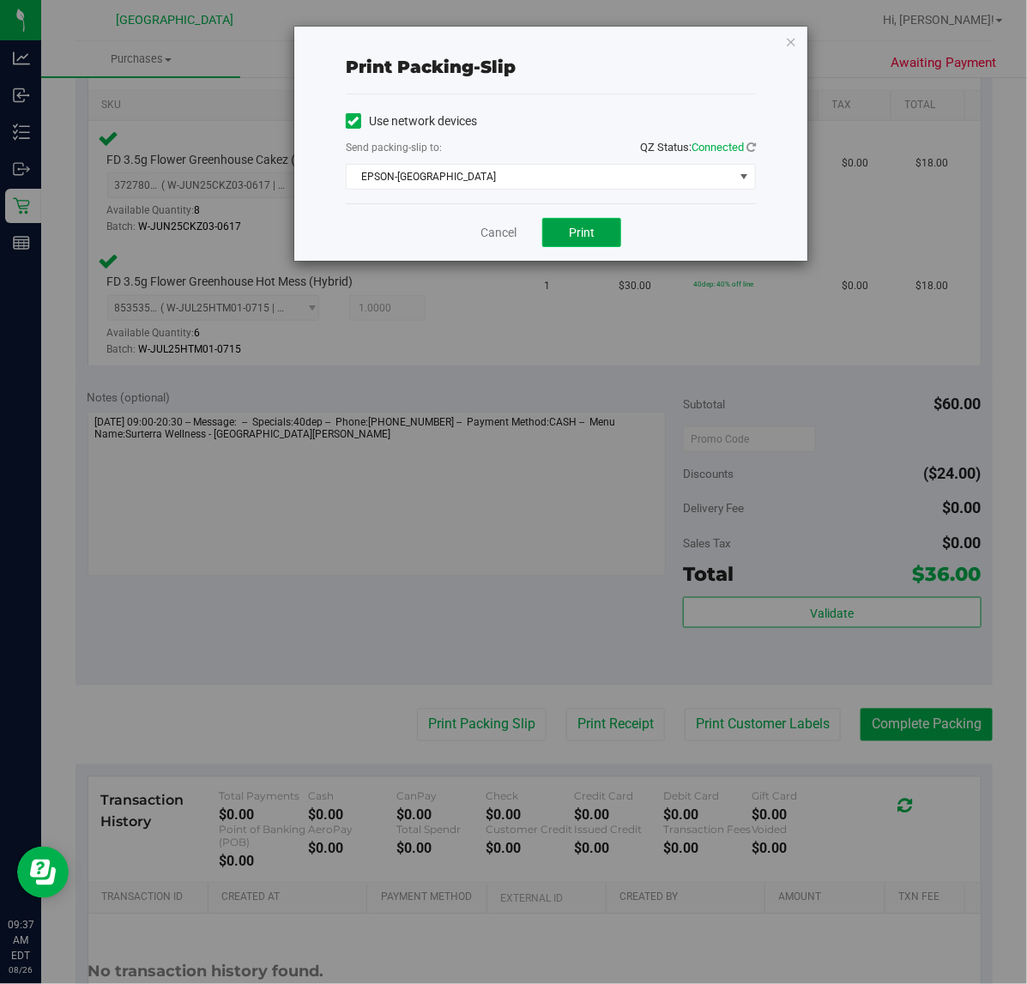
click at [600, 233] on button "Print" at bounding box center [581, 232] width 79 height 29
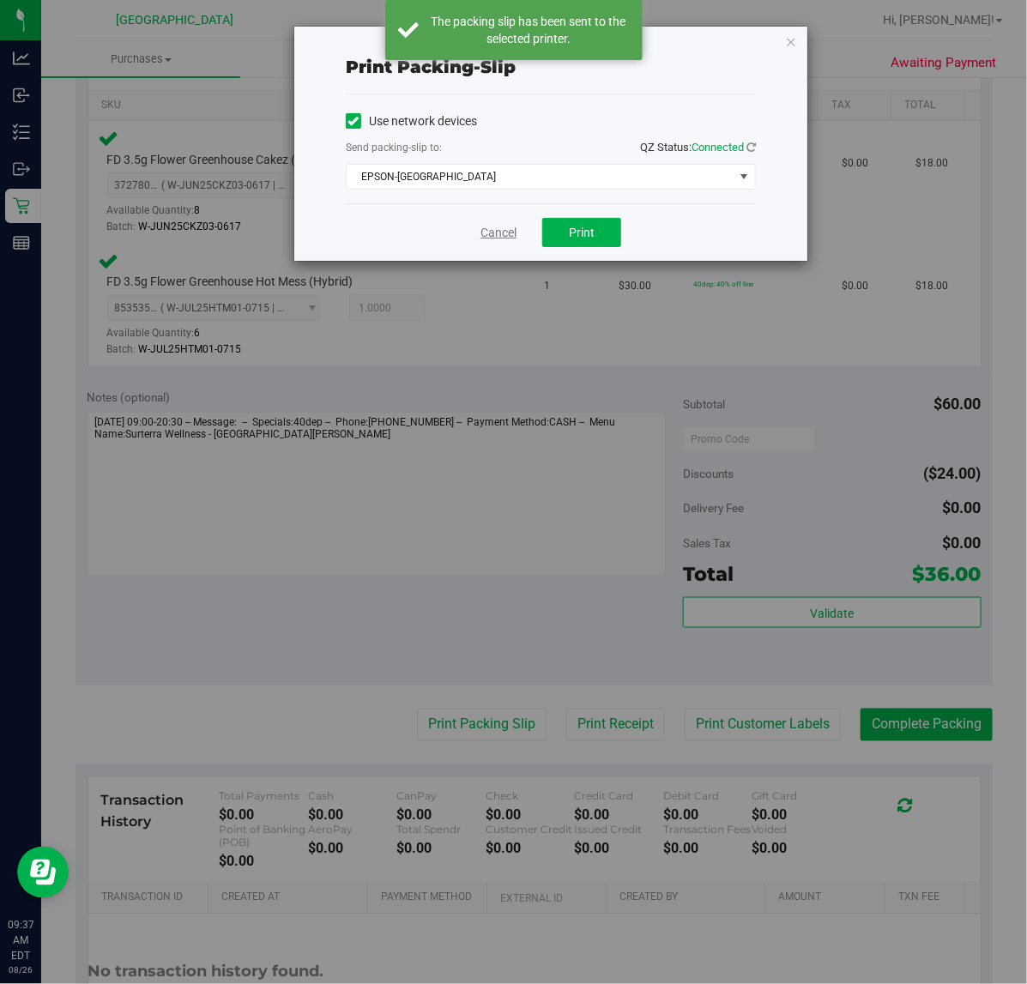
click at [489, 238] on link "Cancel" at bounding box center [498, 233] width 36 height 18
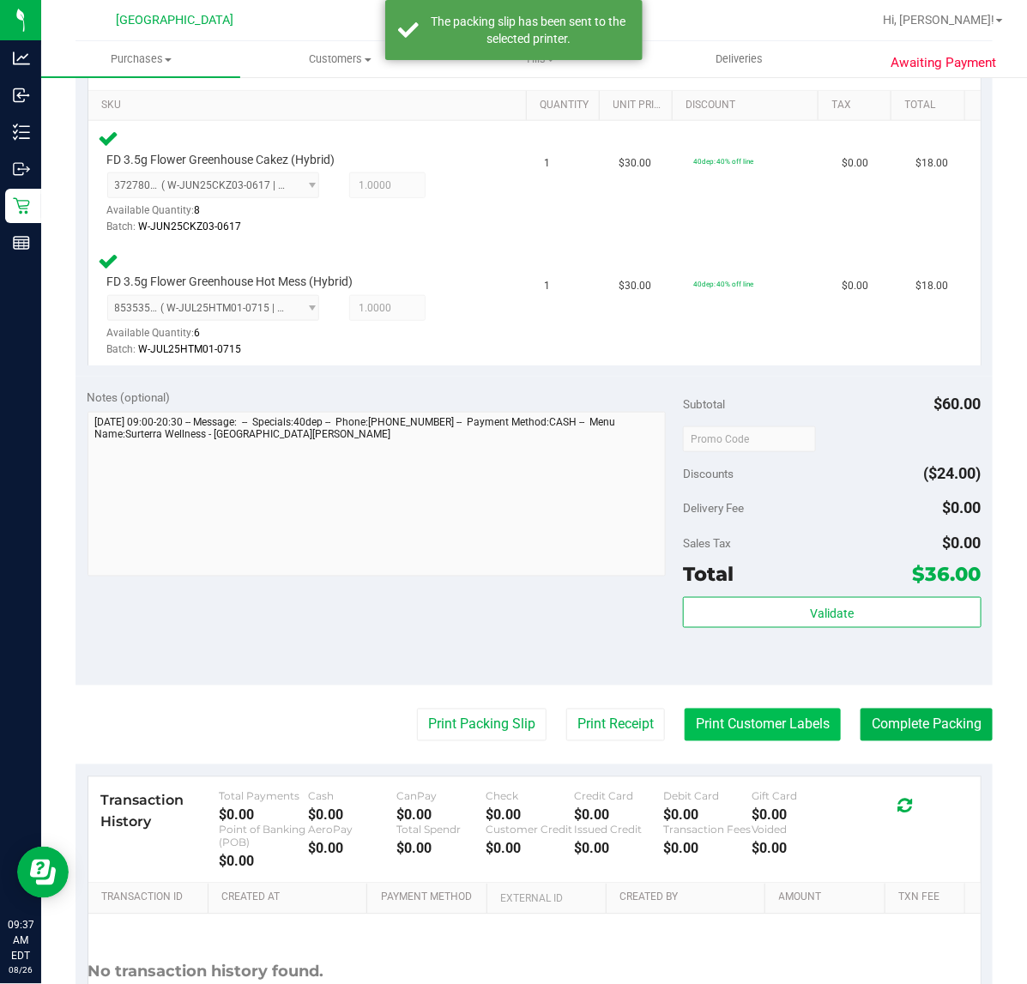
click at [776, 718] on button "Print Customer Labels" at bounding box center [762, 724] width 156 height 33
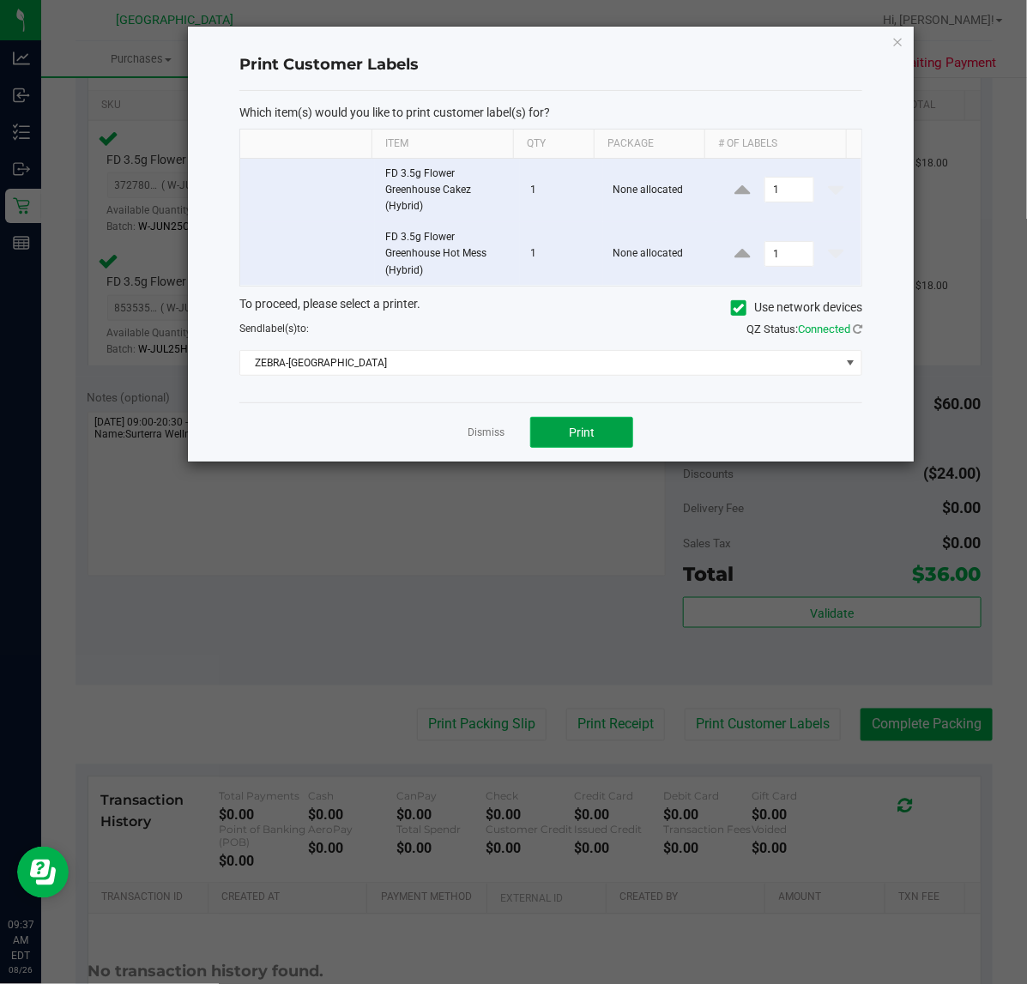
click at [555, 431] on button "Print" at bounding box center [581, 432] width 103 height 31
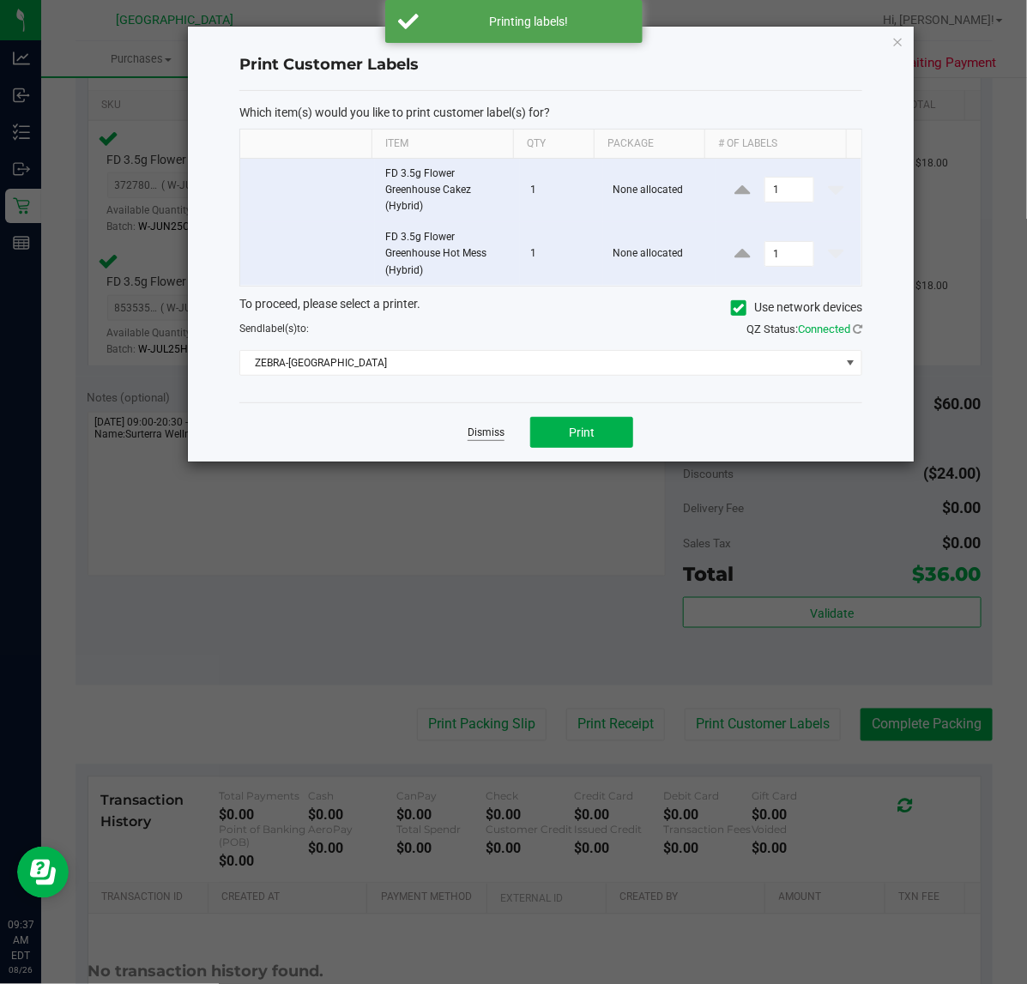
click at [495, 431] on link "Dismiss" at bounding box center [485, 432] width 37 height 15
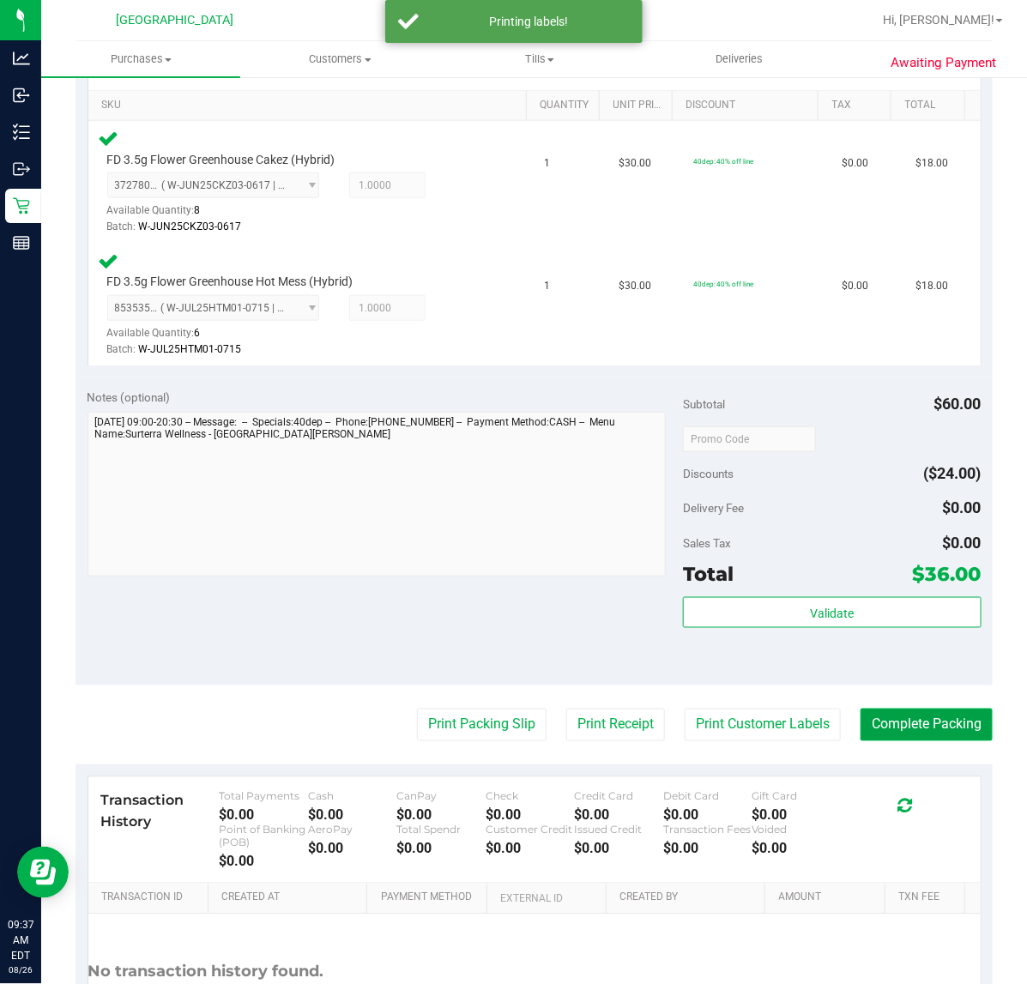
click at [929, 719] on button "Complete Packing" at bounding box center [926, 724] width 132 height 33
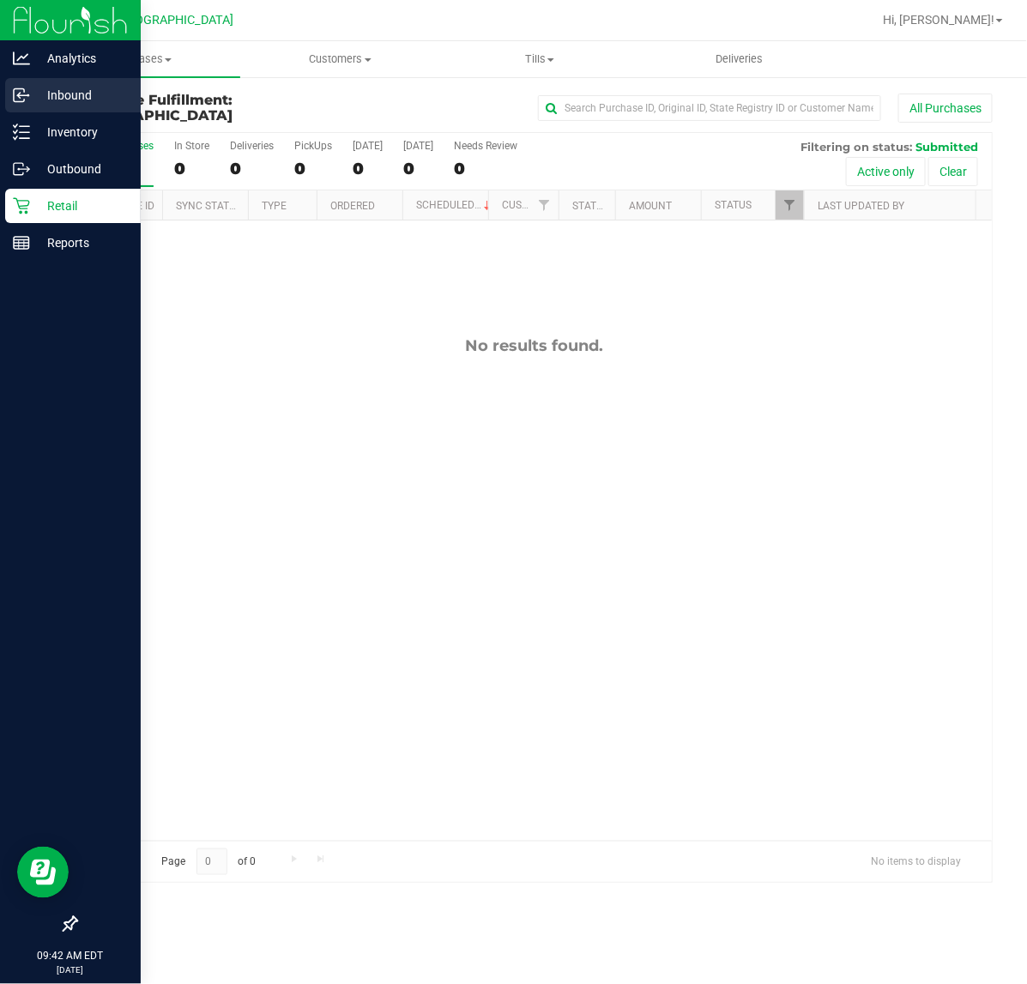
click at [24, 100] on icon at bounding box center [21, 95] width 17 height 17
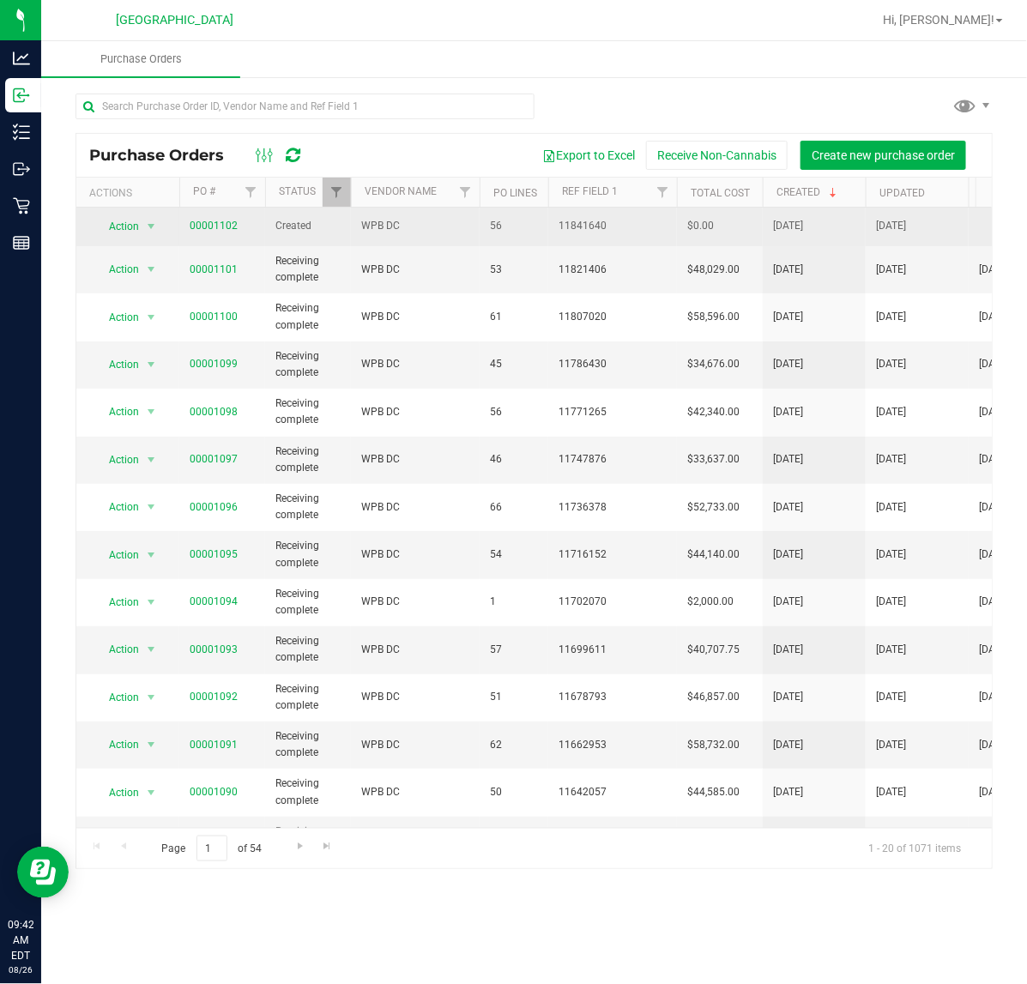
click at [215, 232] on span "00001102" at bounding box center [214, 226] width 48 height 16
click at [212, 232] on link "00001102" at bounding box center [214, 226] width 48 height 12
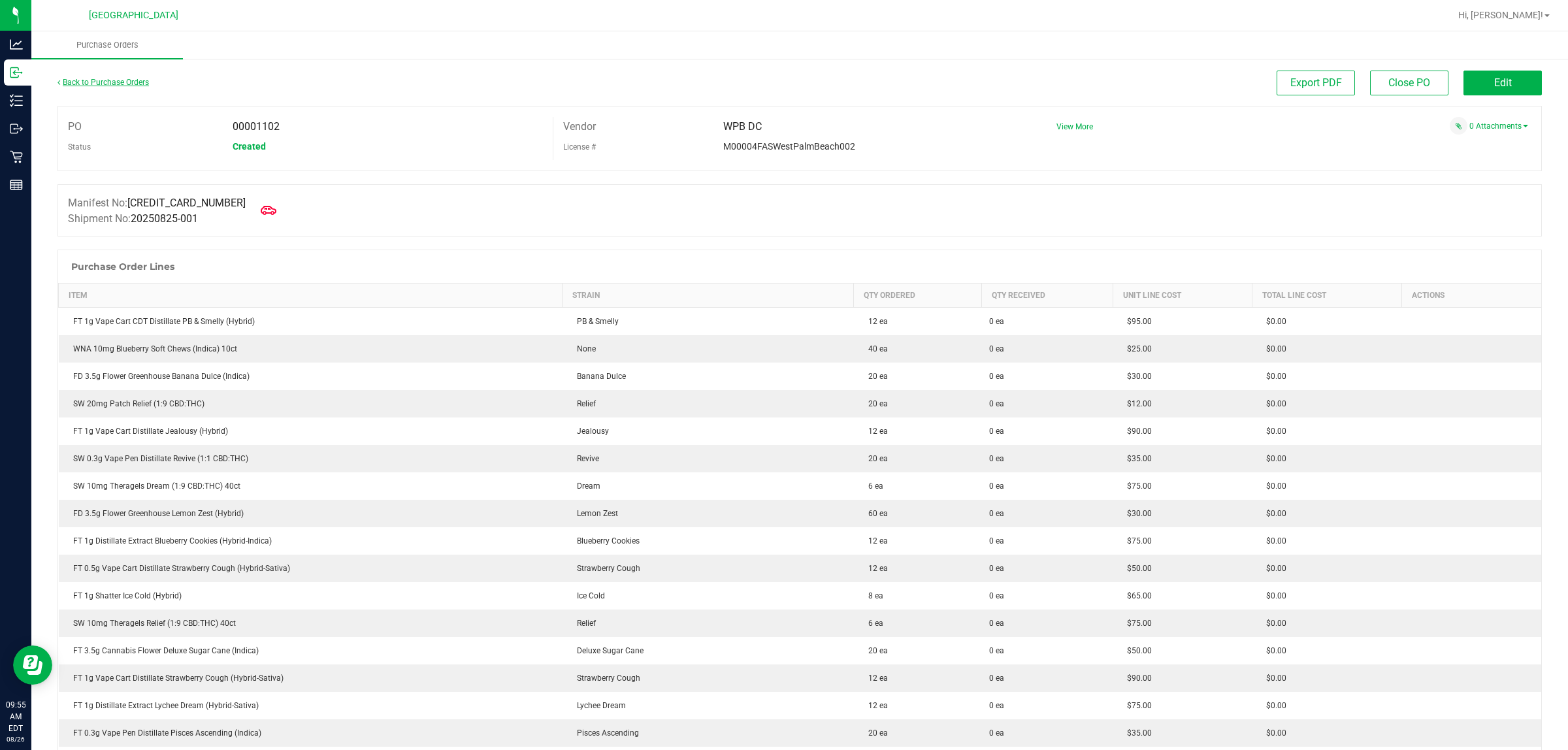
click at [65, 79] on link "Back to Purchase Orders" at bounding box center [103, 82] width 91 height 9
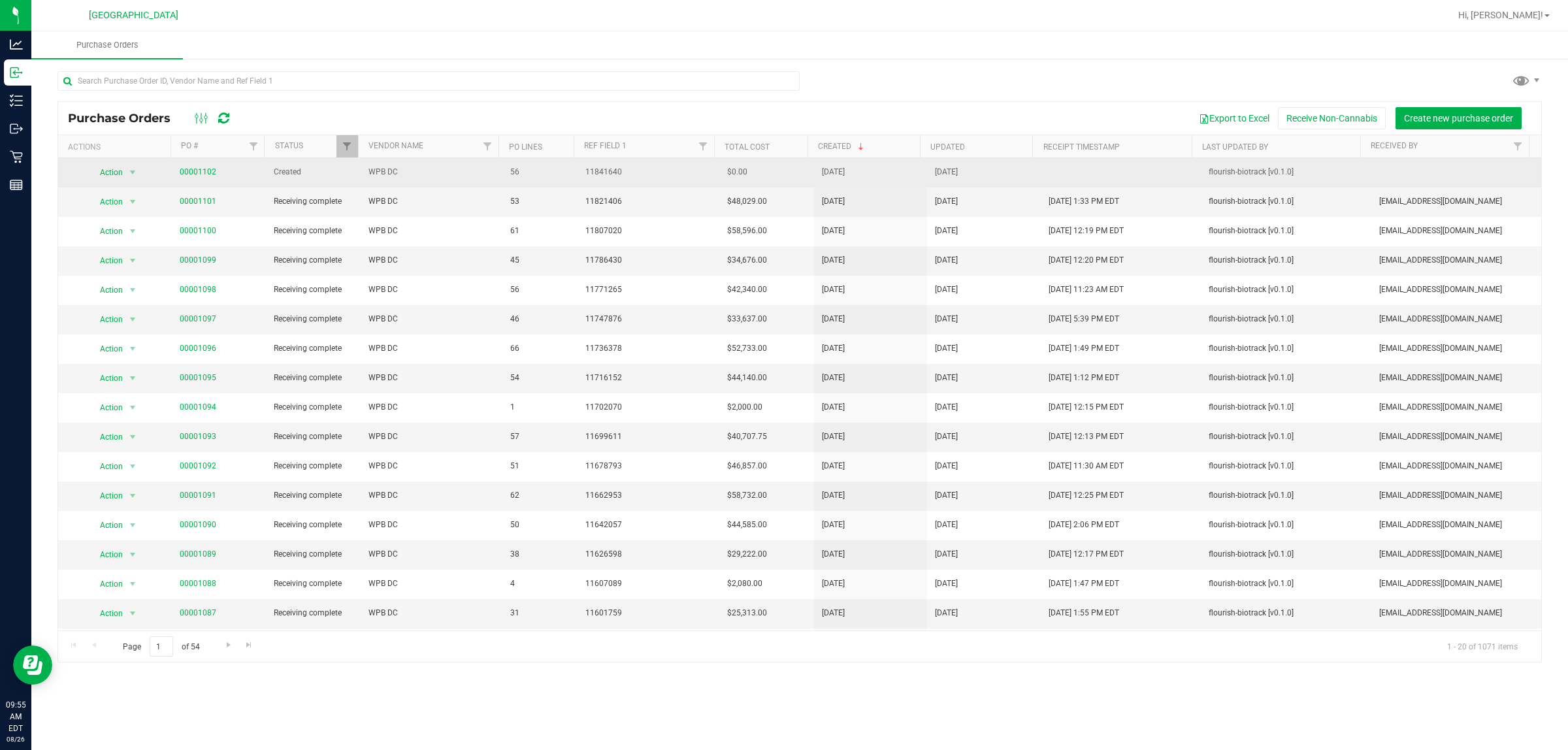
click at [194, 168] on span "00001102" at bounding box center [198, 172] width 37 height 12
click at [193, 170] on link "00001102" at bounding box center [198, 172] width 37 height 9
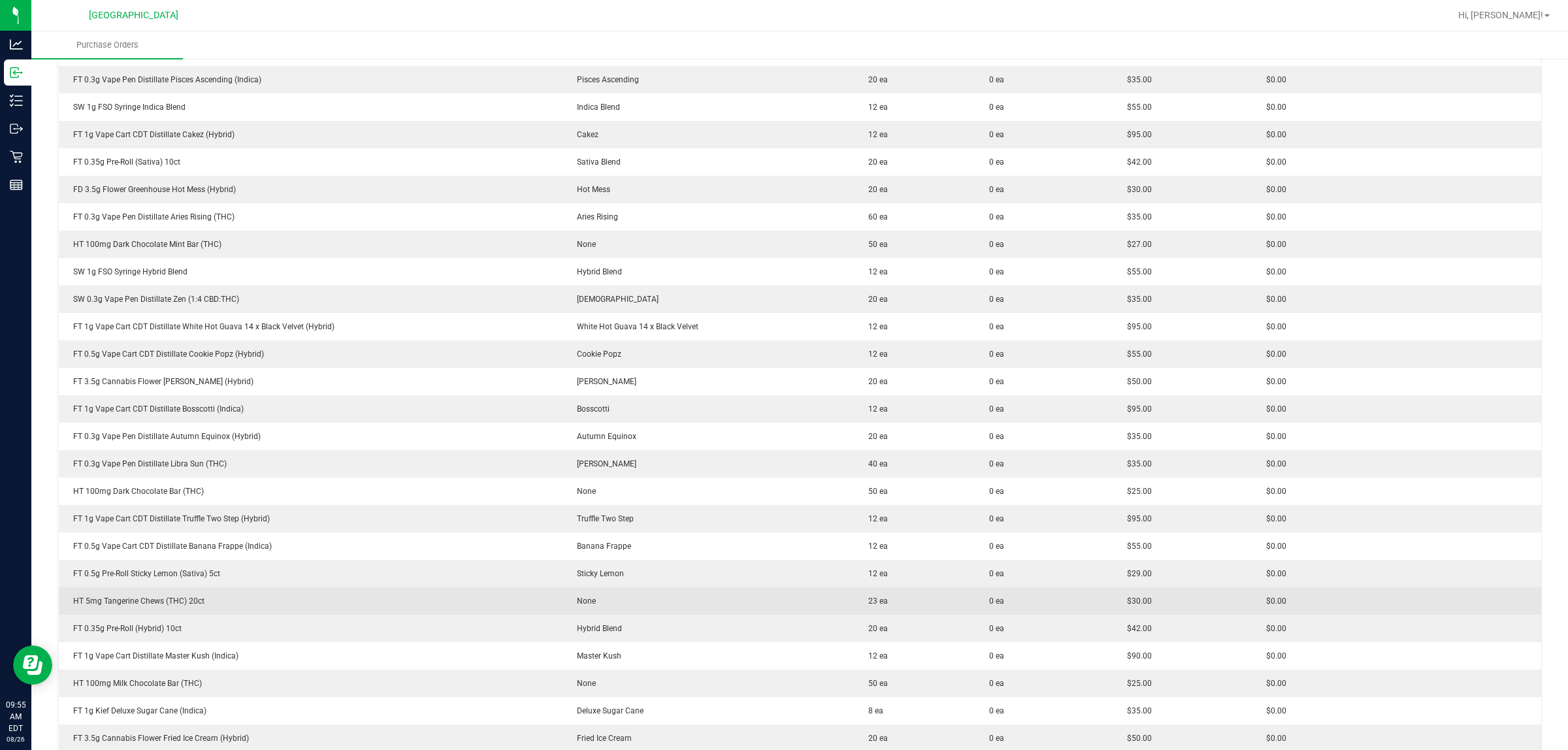
scroll to position [735, 0]
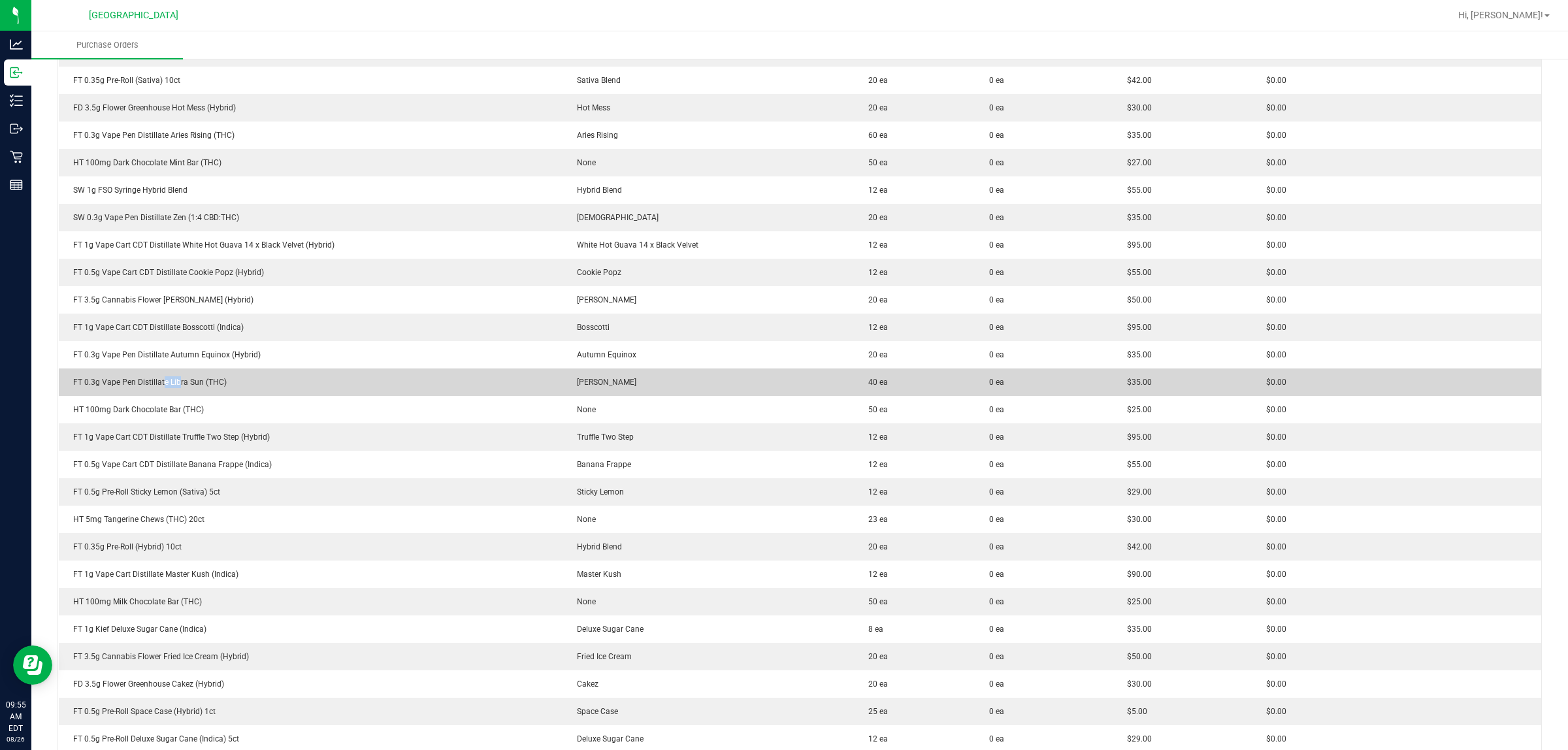
drag, startPoint x: 164, startPoint y: 382, endPoint x: 183, endPoint y: 387, distance: 19.6
click at [183, 387] on div "FT 0.3g Vape Pen Distillate Libra Sun (THC)" at bounding box center [310, 381] width 488 height 11
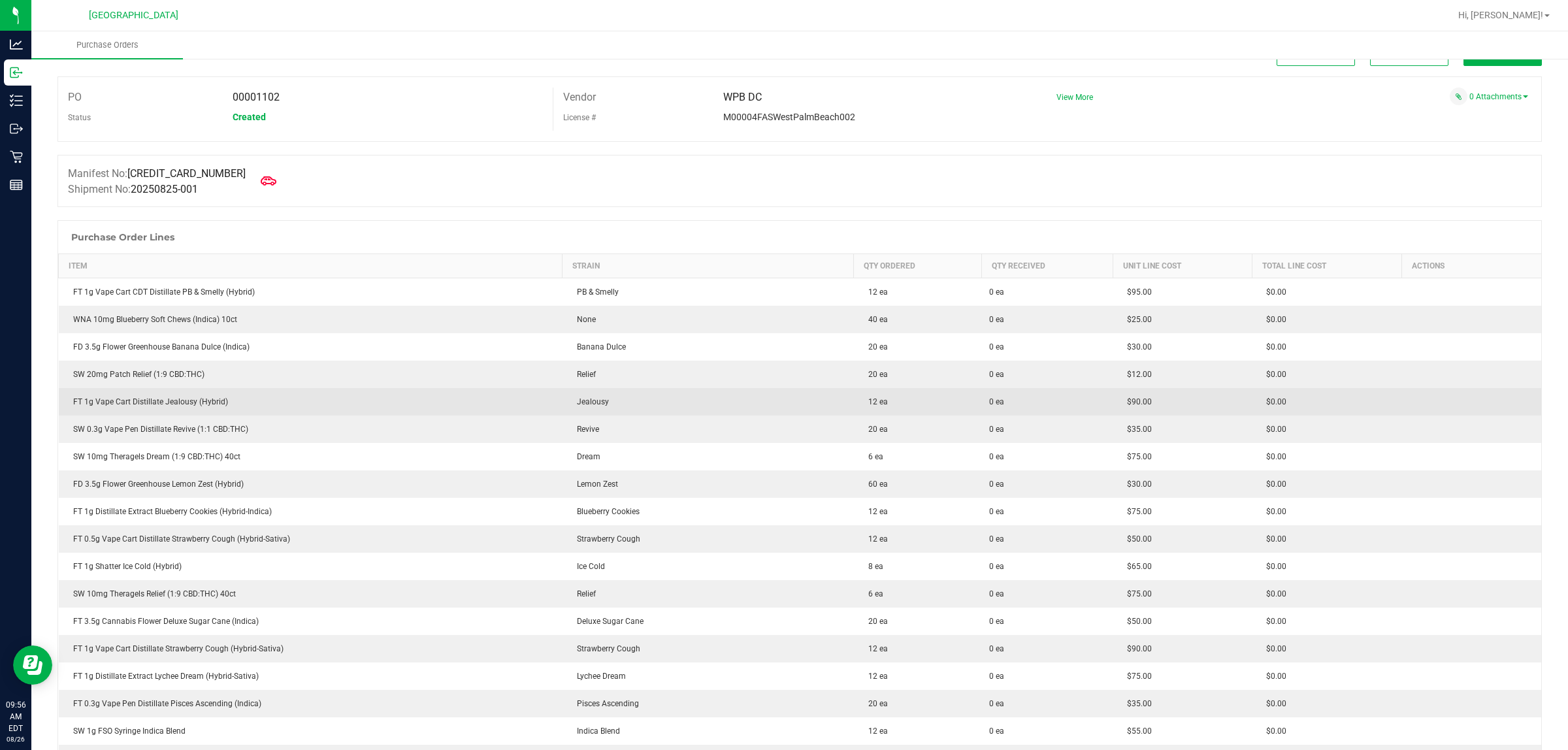
scroll to position [0, 0]
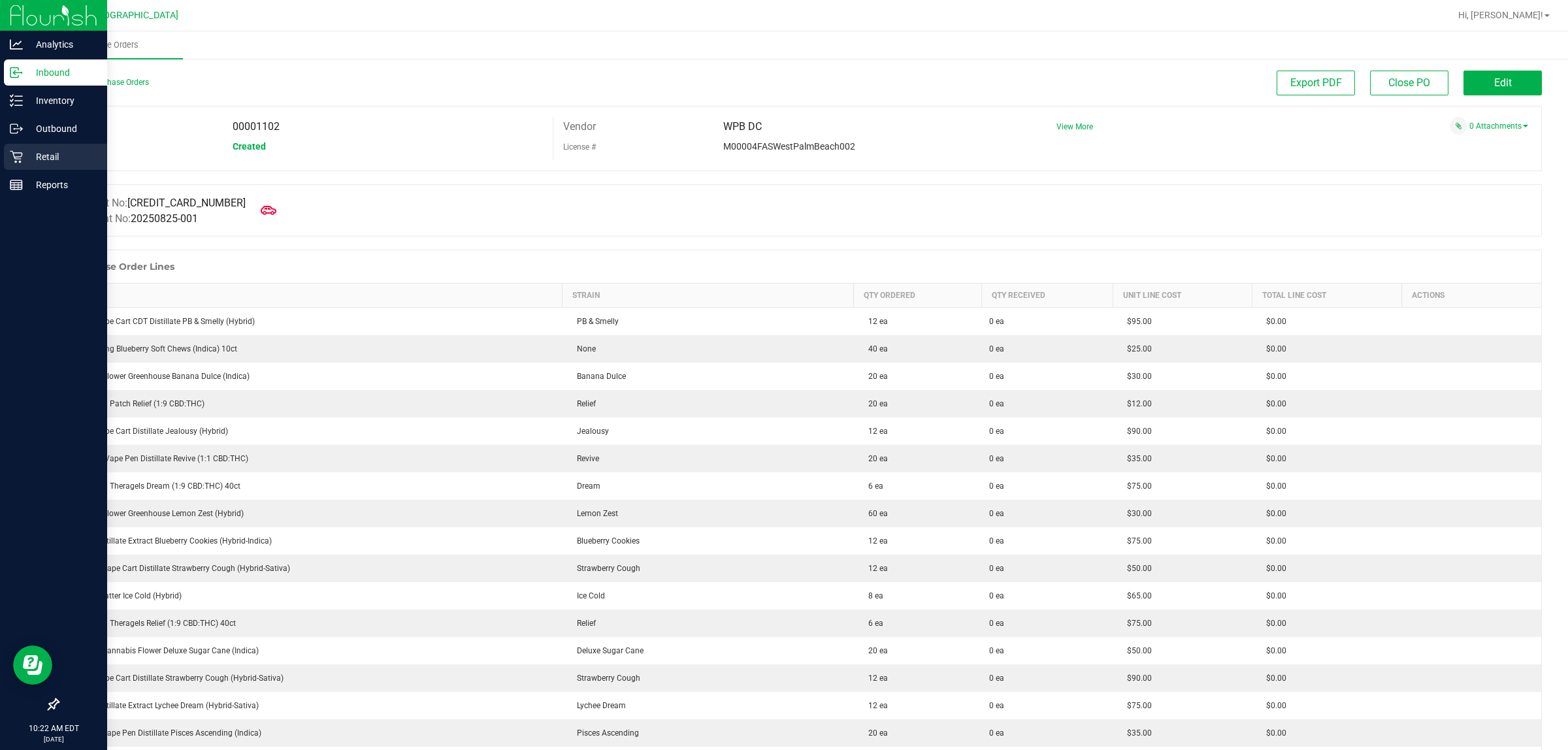
click at [24, 163] on p "Retail" at bounding box center [62, 157] width 78 height 16
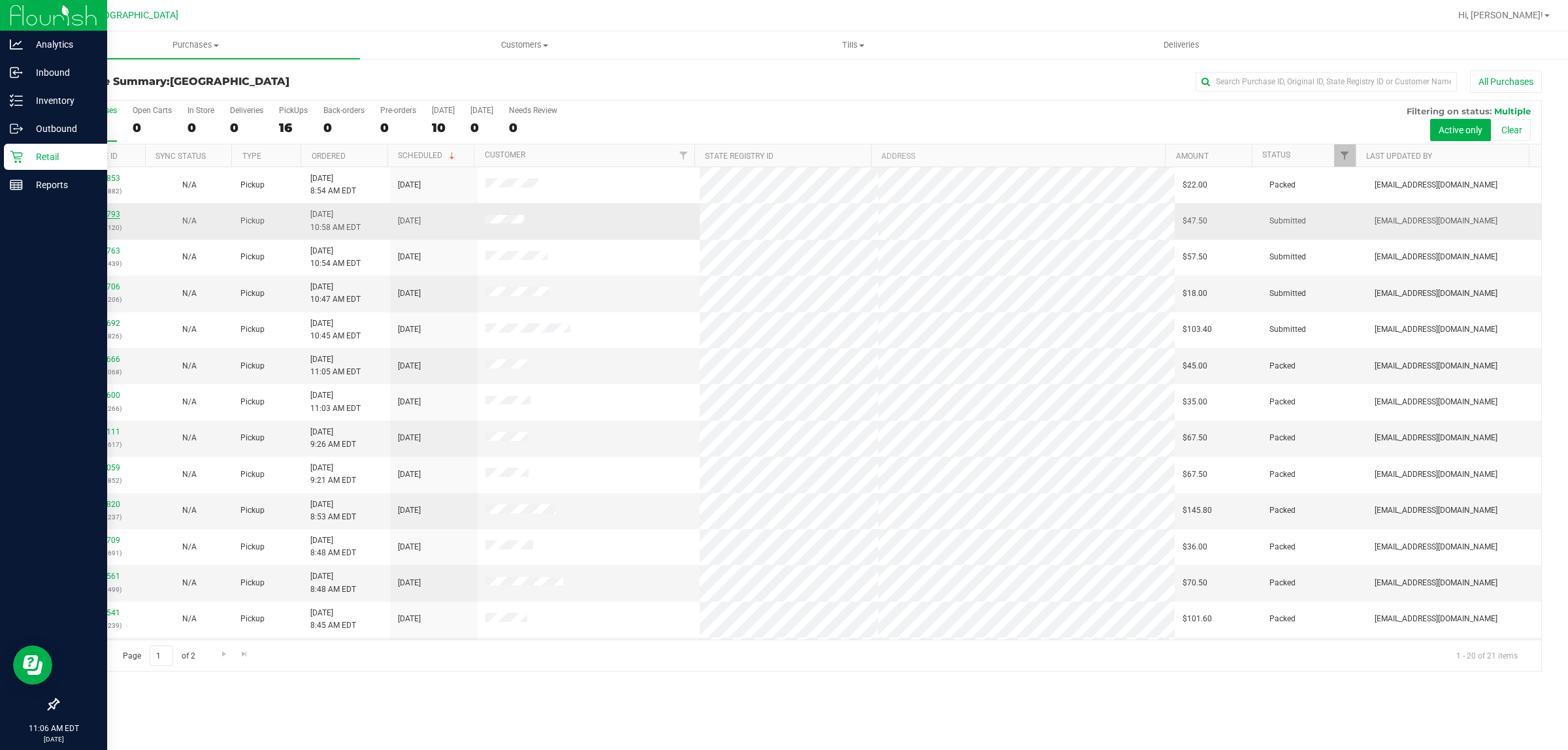
click at [104, 217] on link "11848793" at bounding box center [102, 214] width 37 height 9
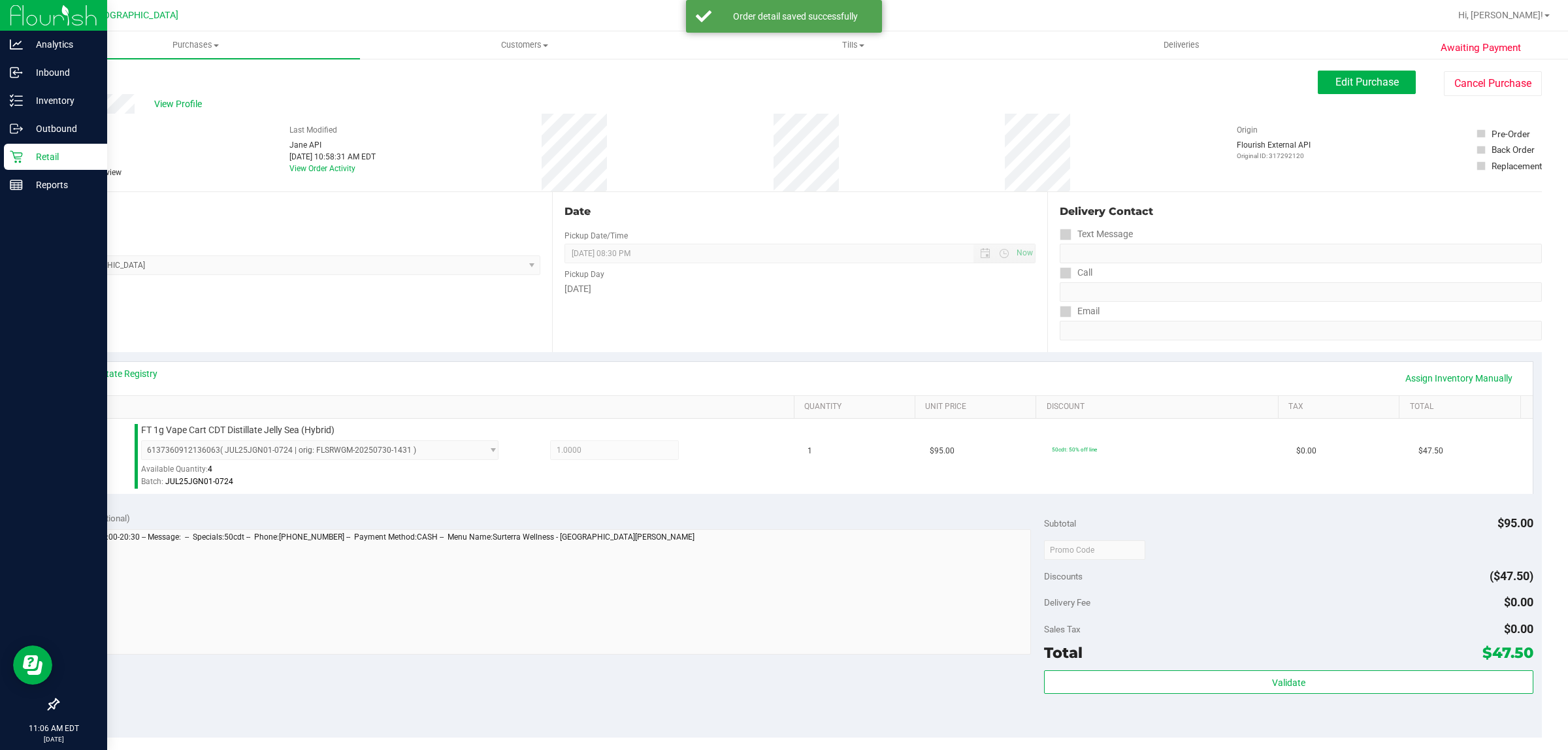
click at [781, 646] on div "Total $47.50" at bounding box center [1289, 652] width 489 height 24
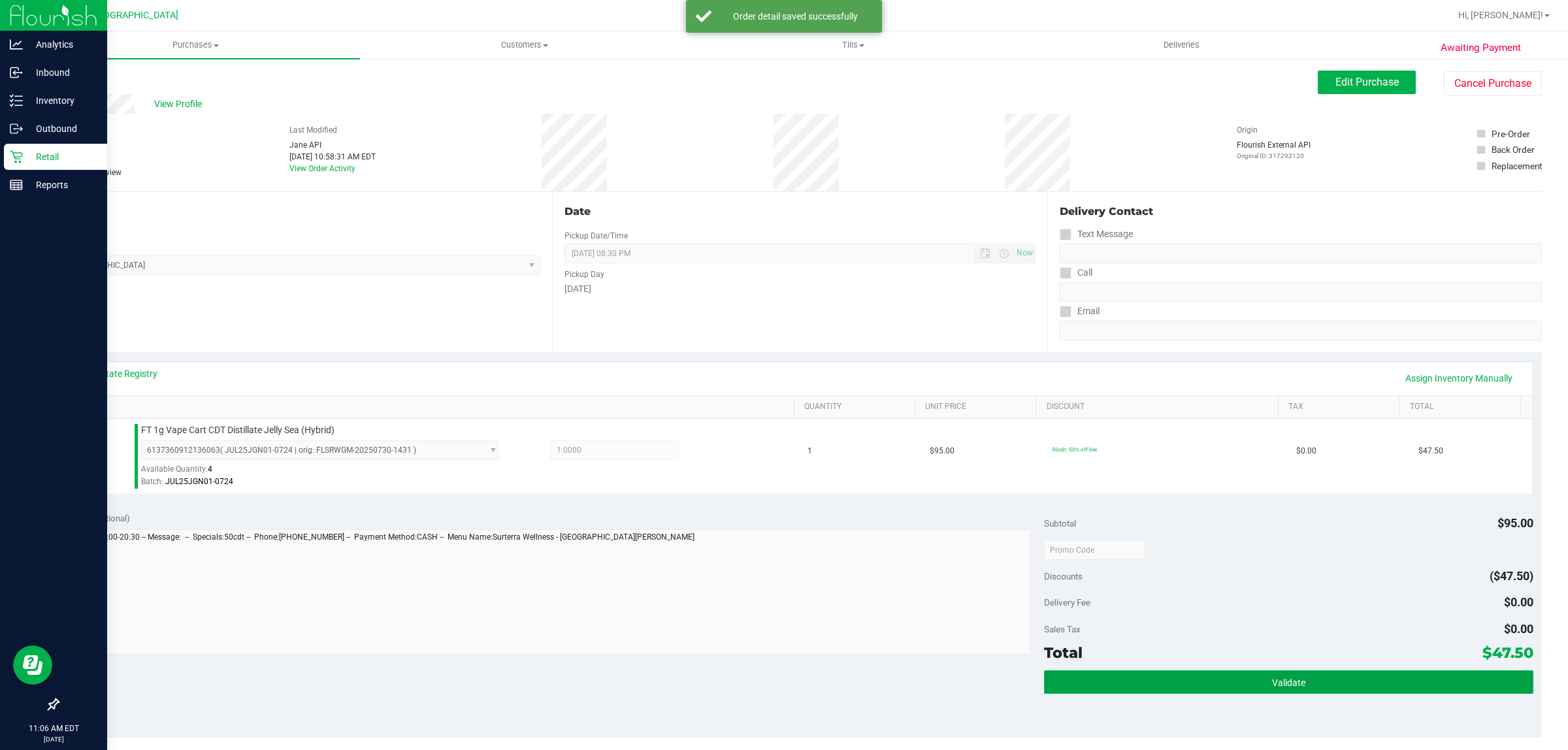
click at [781, 674] on button "Validate" at bounding box center [1289, 681] width 489 height 24
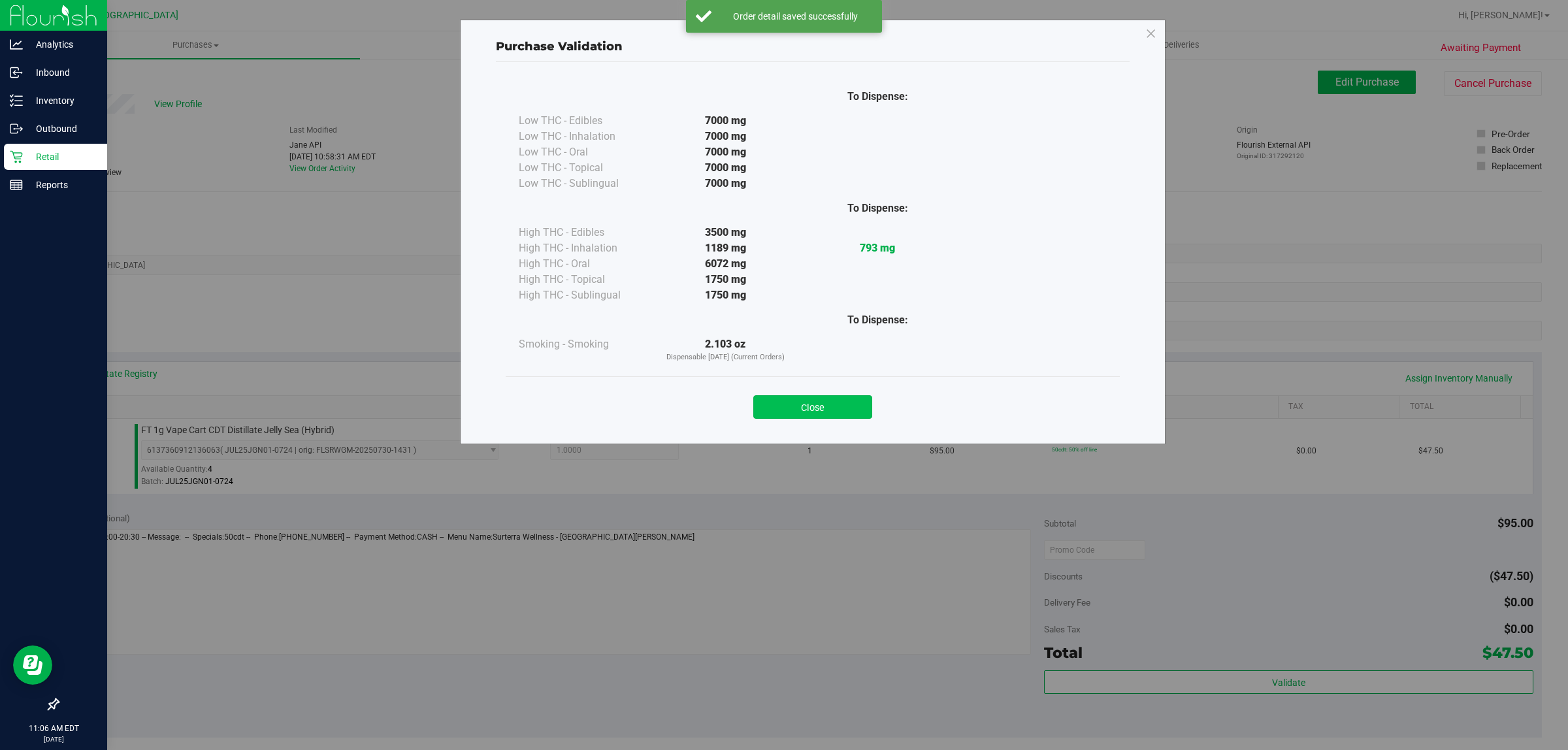
click at [781, 409] on button "Close" at bounding box center [813, 407] width 119 height 24
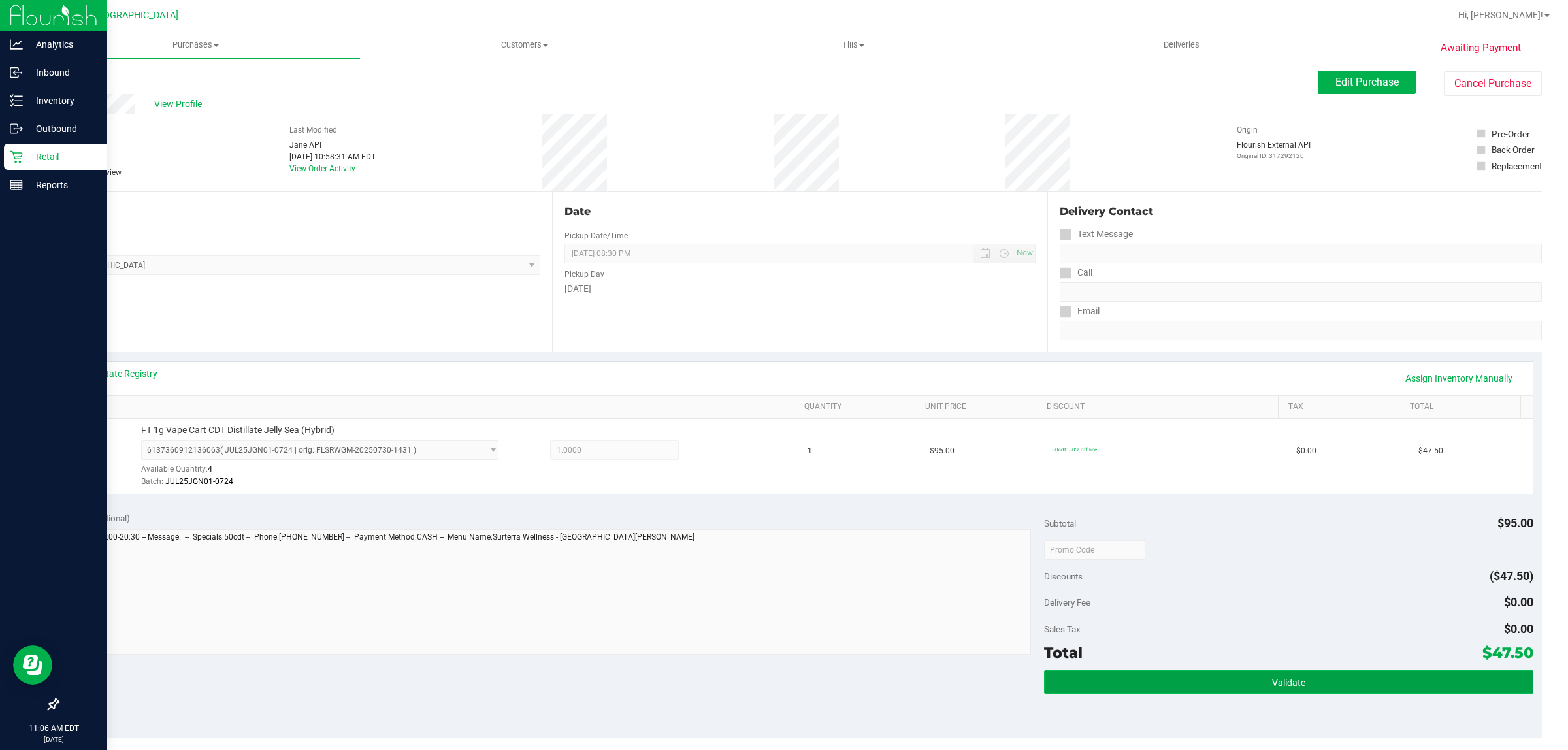
click at [781, 685] on span "Validate" at bounding box center [1289, 682] width 34 height 11
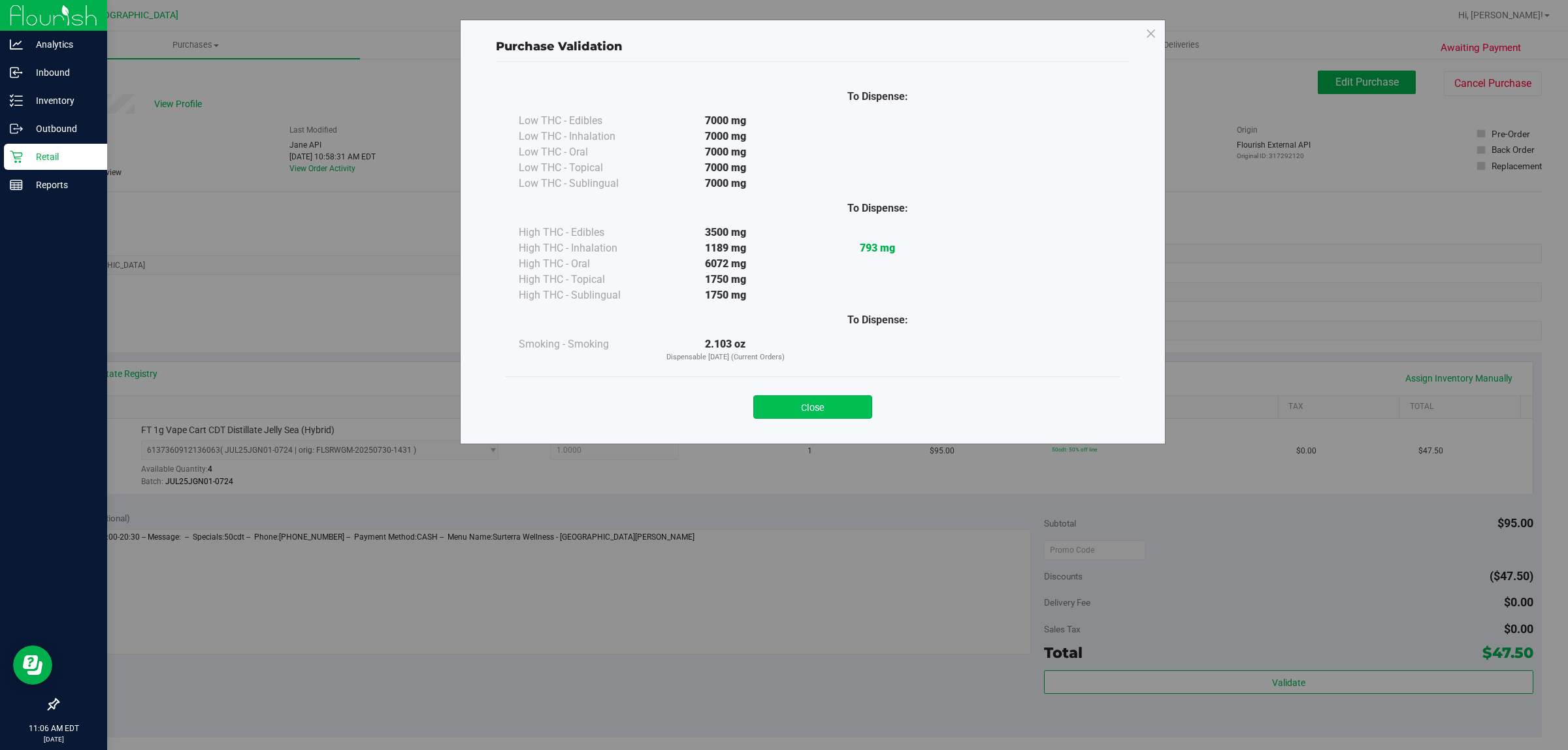
click at [781, 416] on button "Close" at bounding box center [813, 407] width 119 height 24
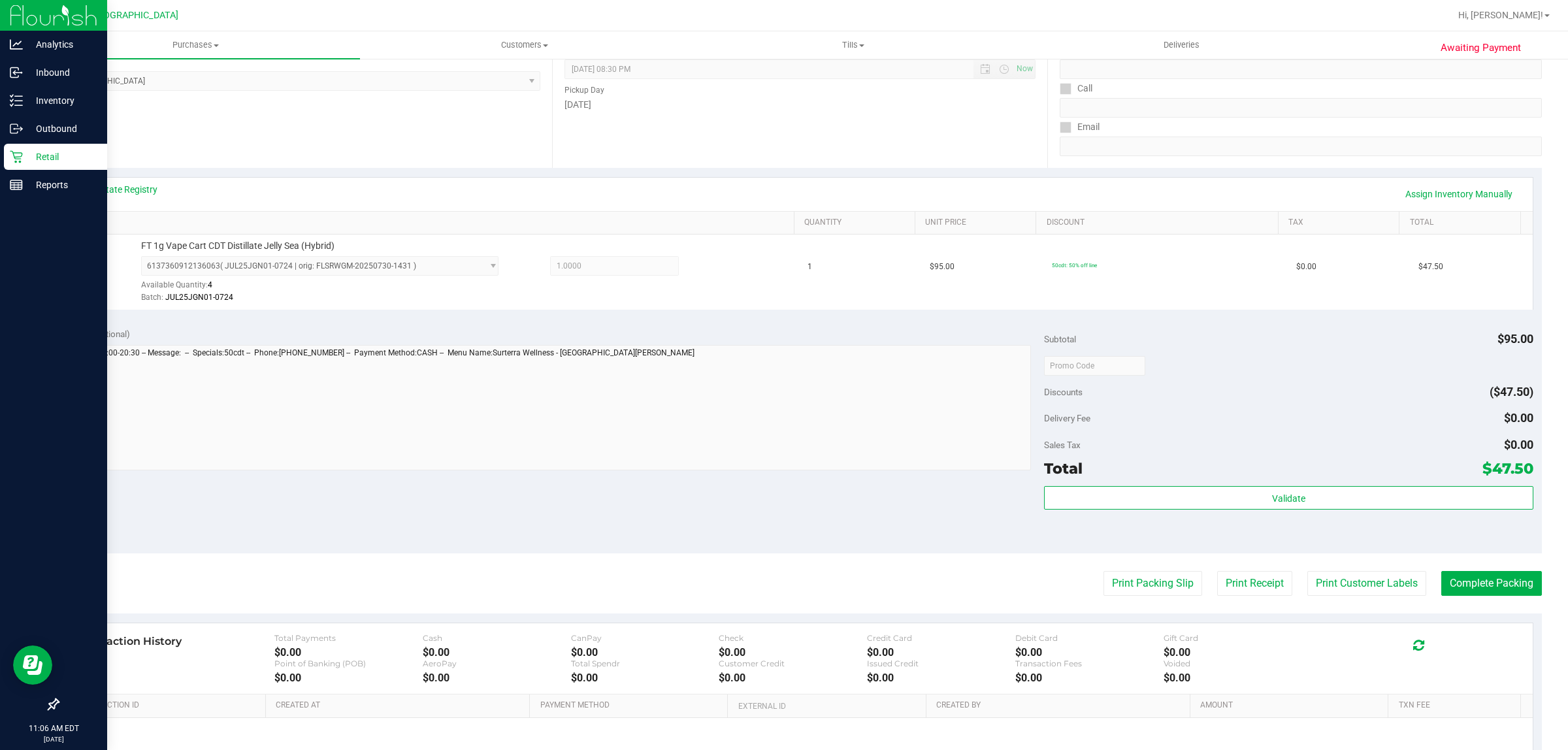
scroll to position [318, 0]
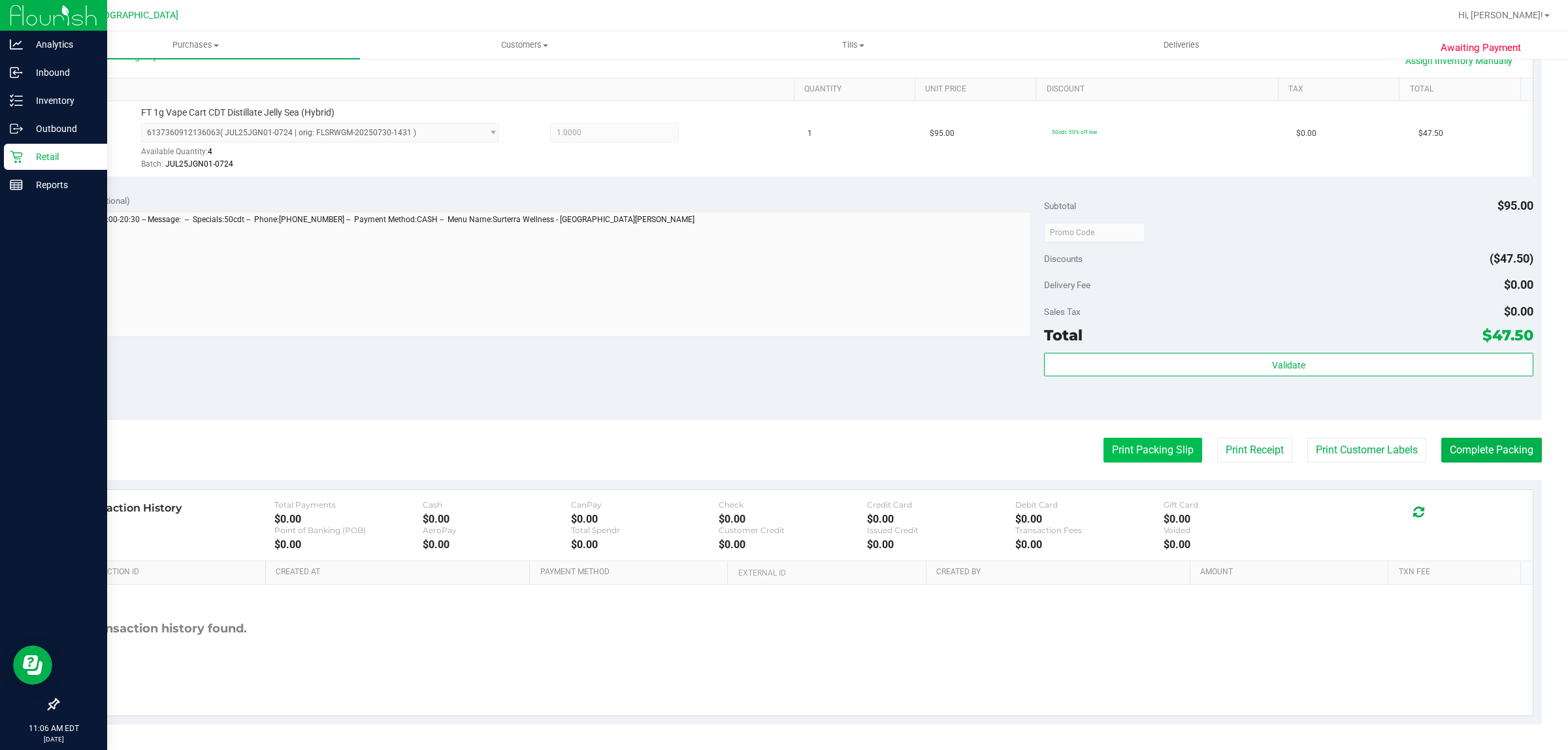
click at [781, 448] on button "Print Packing Slip" at bounding box center [1153, 450] width 99 height 25
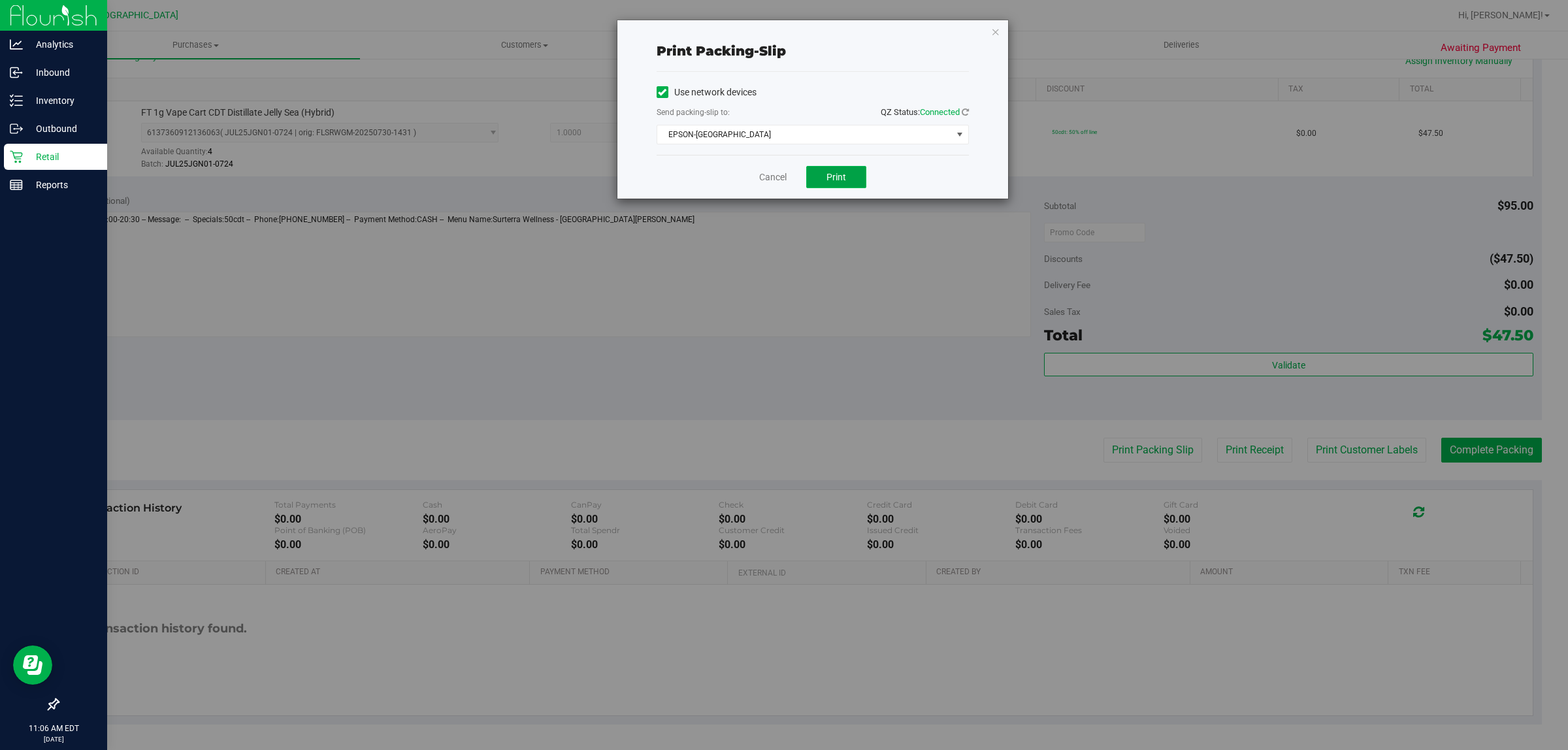
click at [781, 181] on button "Print" at bounding box center [835, 177] width 60 height 22
click at [768, 180] on link "Cancel" at bounding box center [773, 177] width 27 height 14
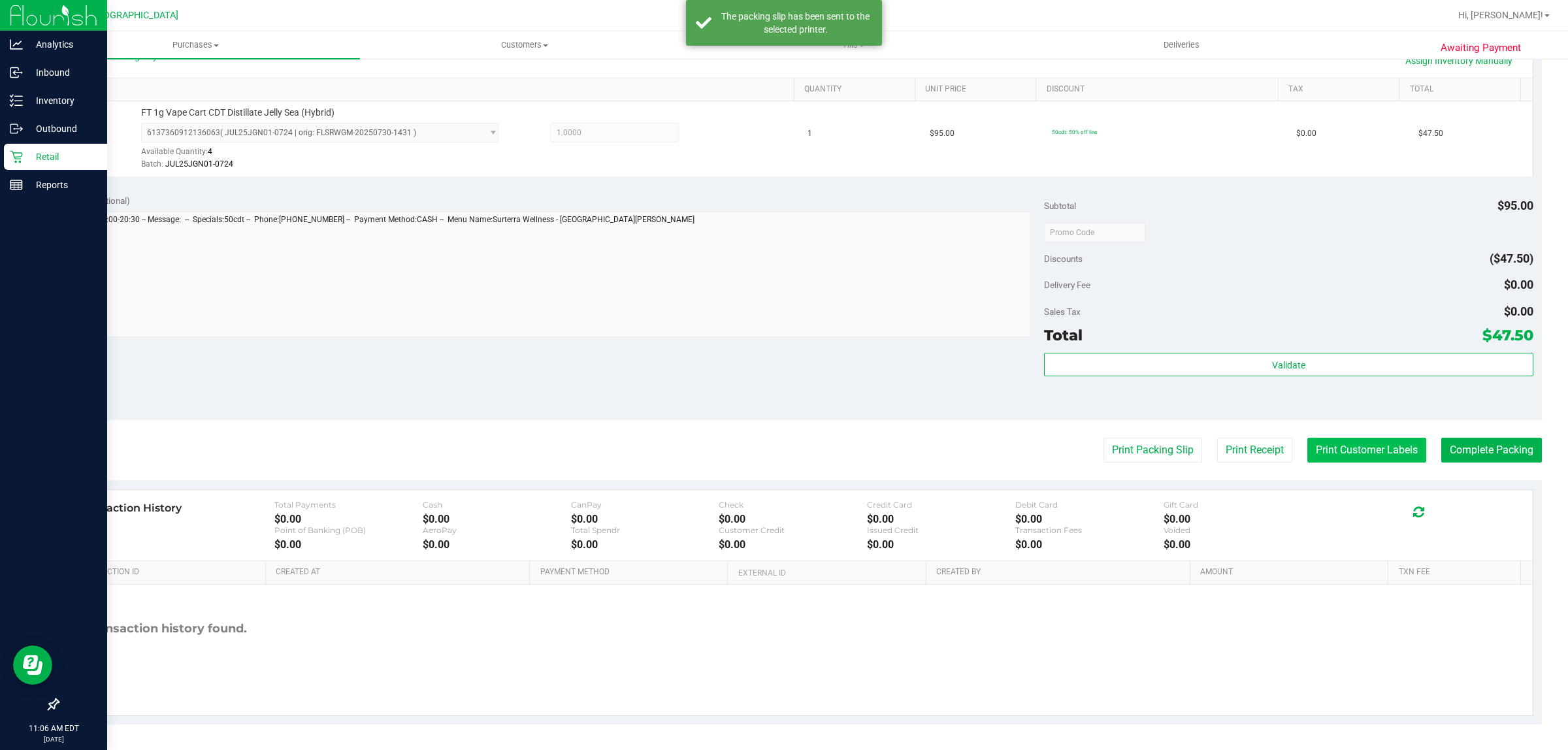
click at [781, 442] on button "Print Customer Labels" at bounding box center [1366, 450] width 119 height 25
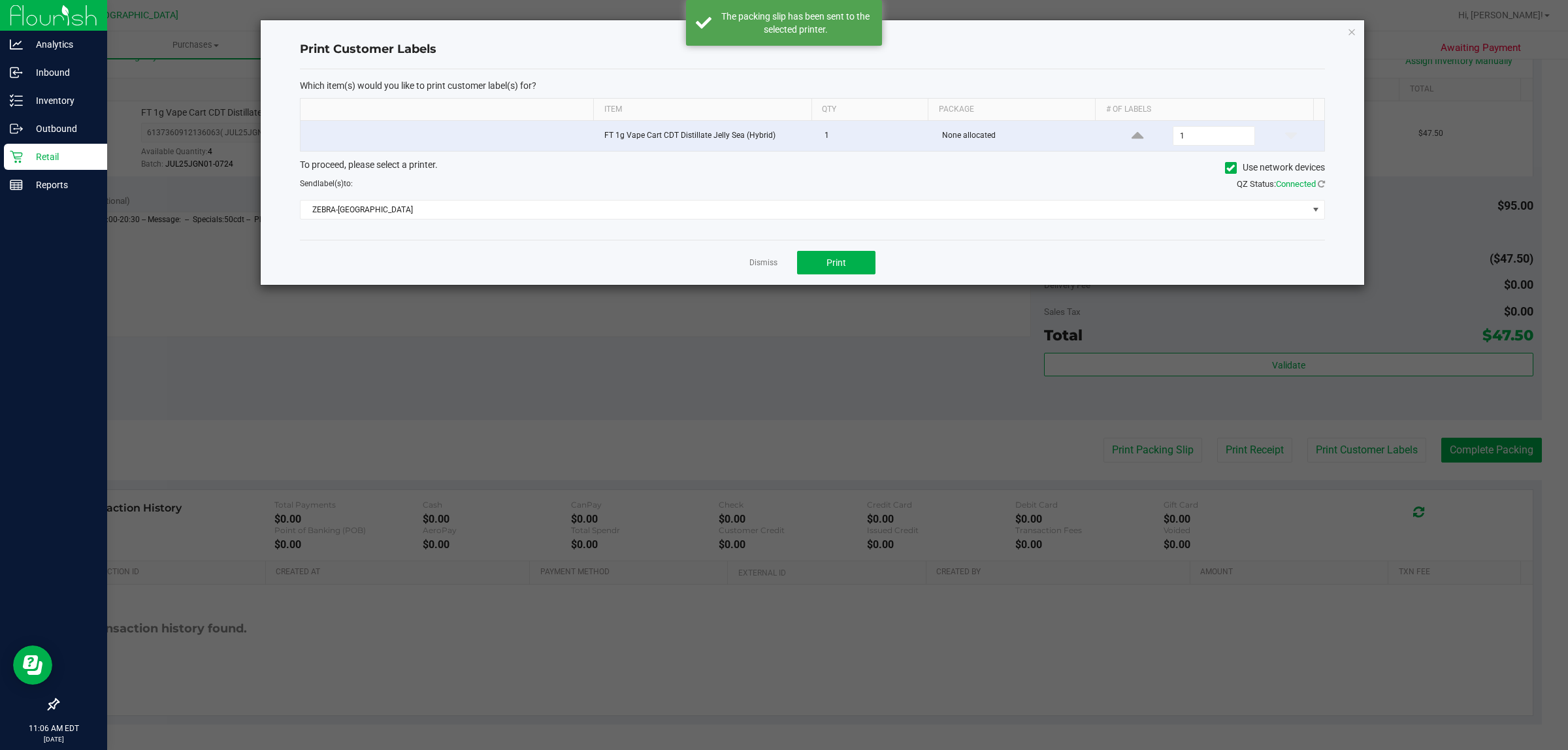
click at [781, 276] on div "Dismiss Print" at bounding box center [813, 262] width 1025 height 45
click at [781, 261] on span "Print" at bounding box center [836, 263] width 20 height 11
click at [765, 264] on link "Dismiss" at bounding box center [763, 263] width 28 height 11
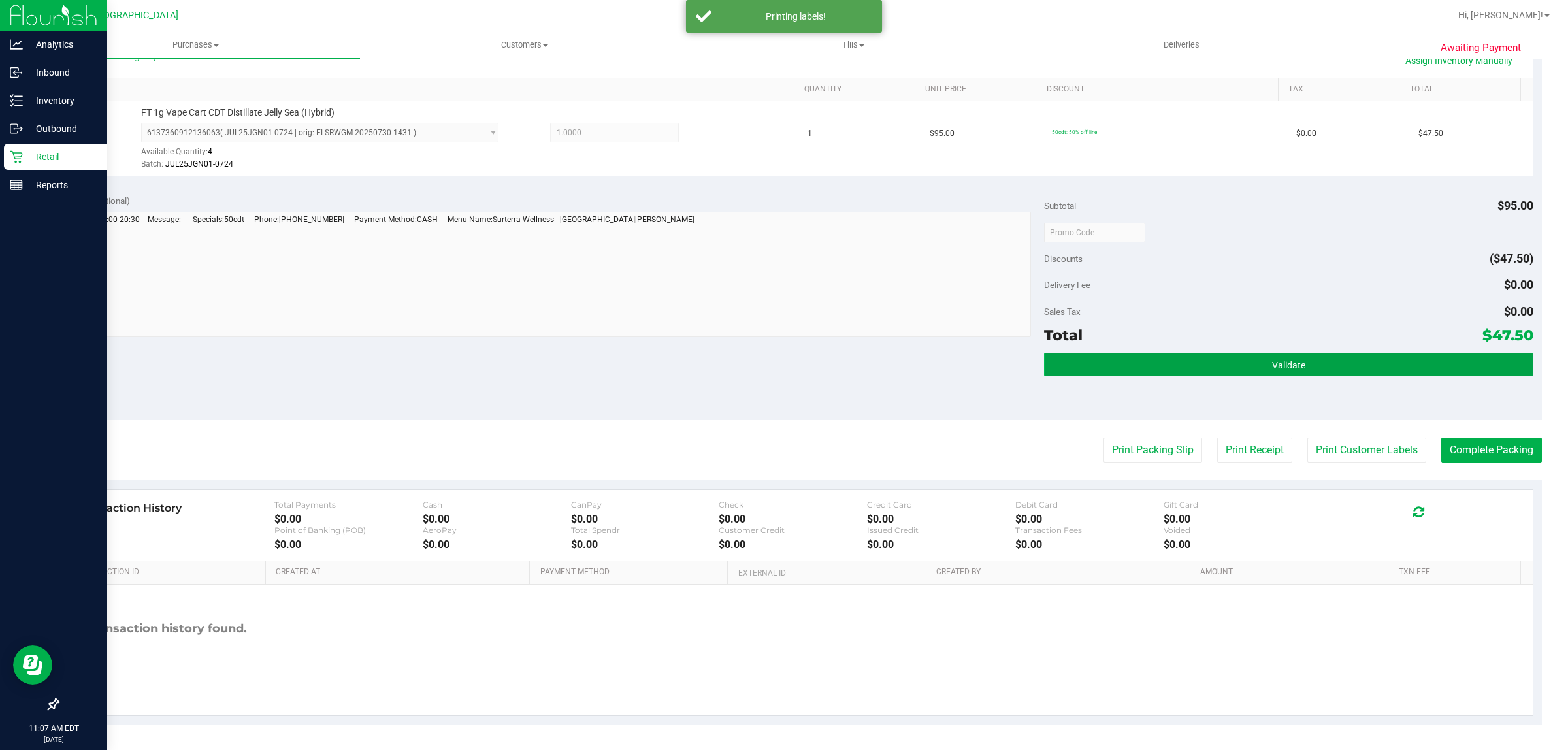
click at [781, 356] on button "Validate" at bounding box center [1289, 364] width 489 height 24
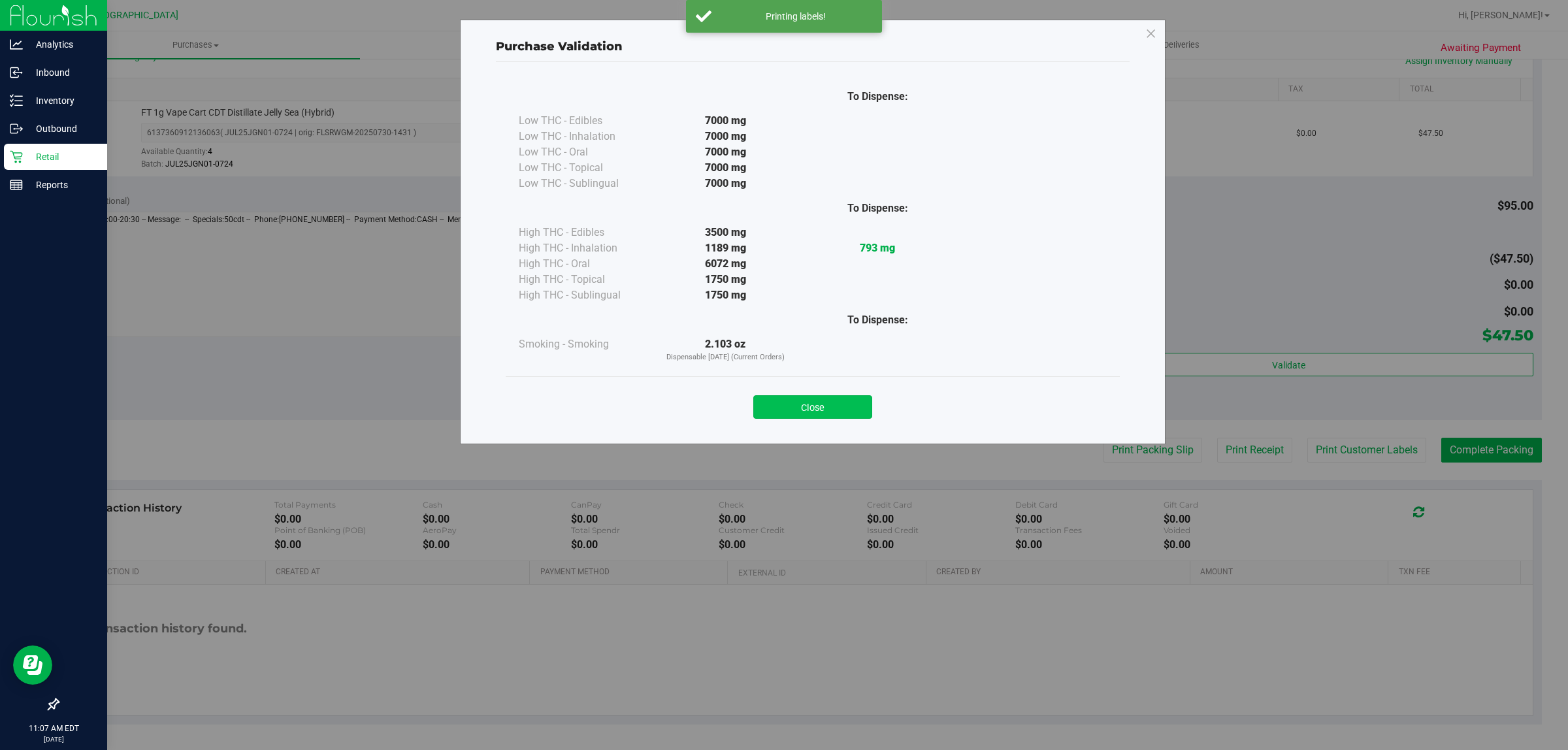
click at [781, 415] on button "Close" at bounding box center [813, 407] width 119 height 24
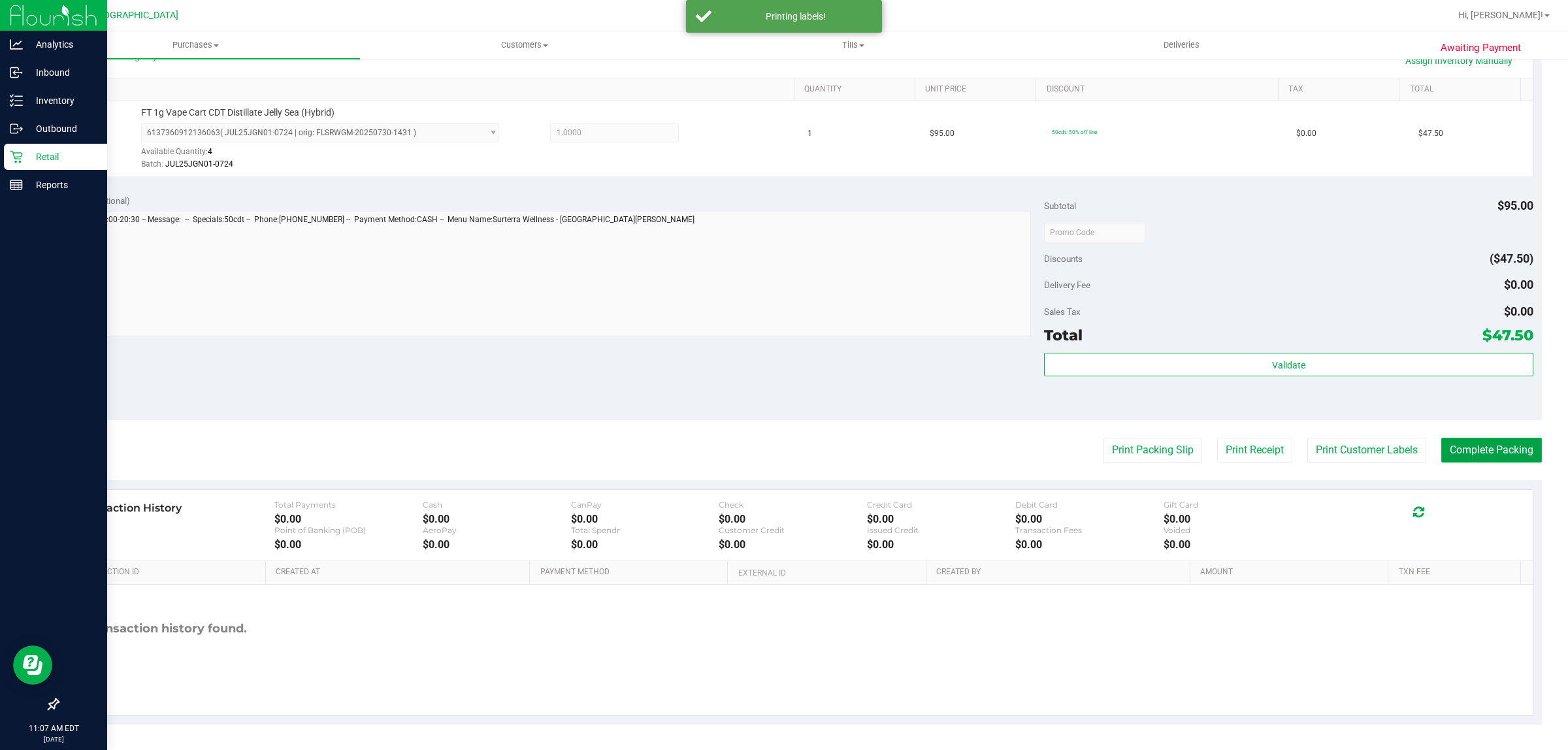
click at [781, 455] on button "Complete Packing" at bounding box center [1491, 450] width 101 height 25
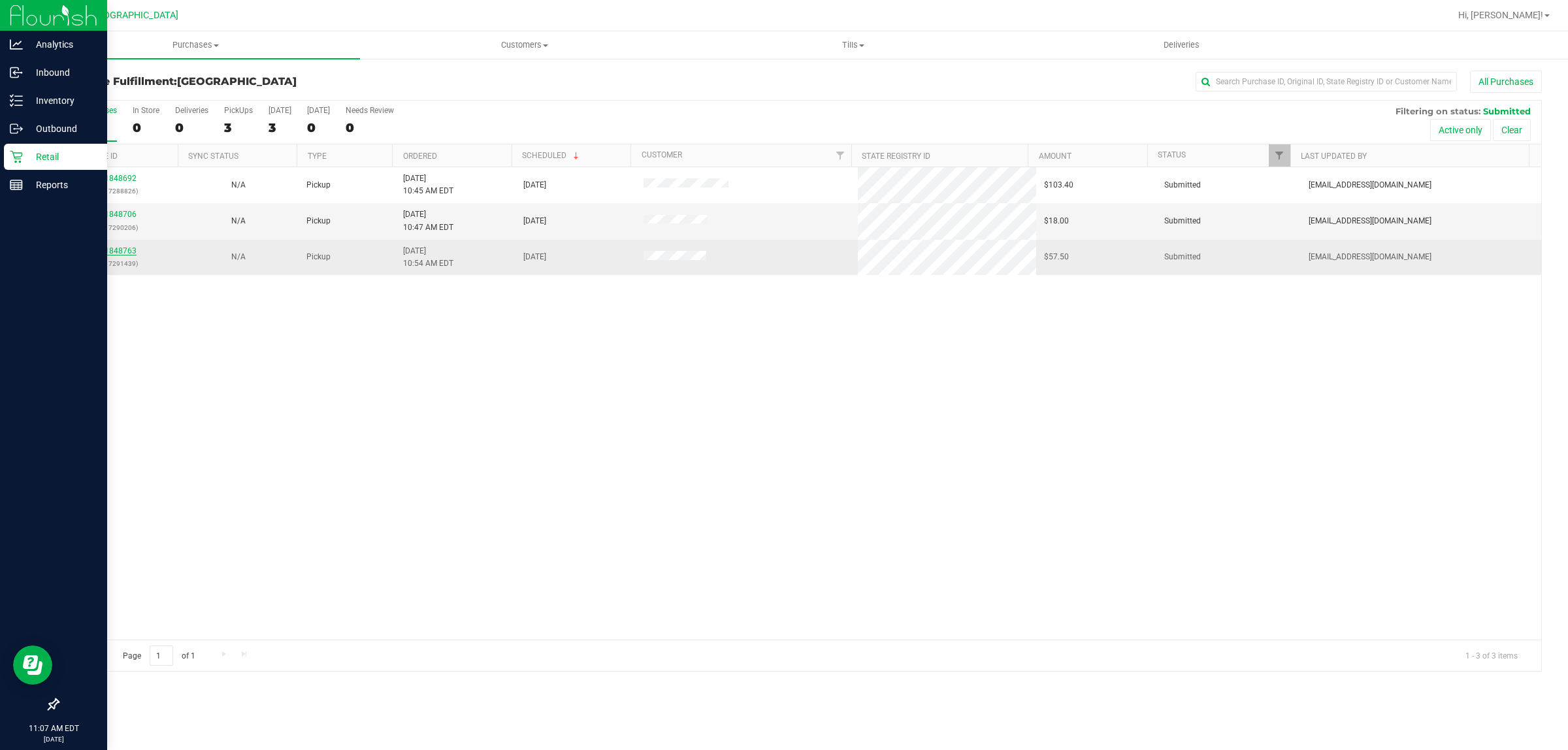
click at [126, 255] on link "11848763" at bounding box center [118, 251] width 37 height 9
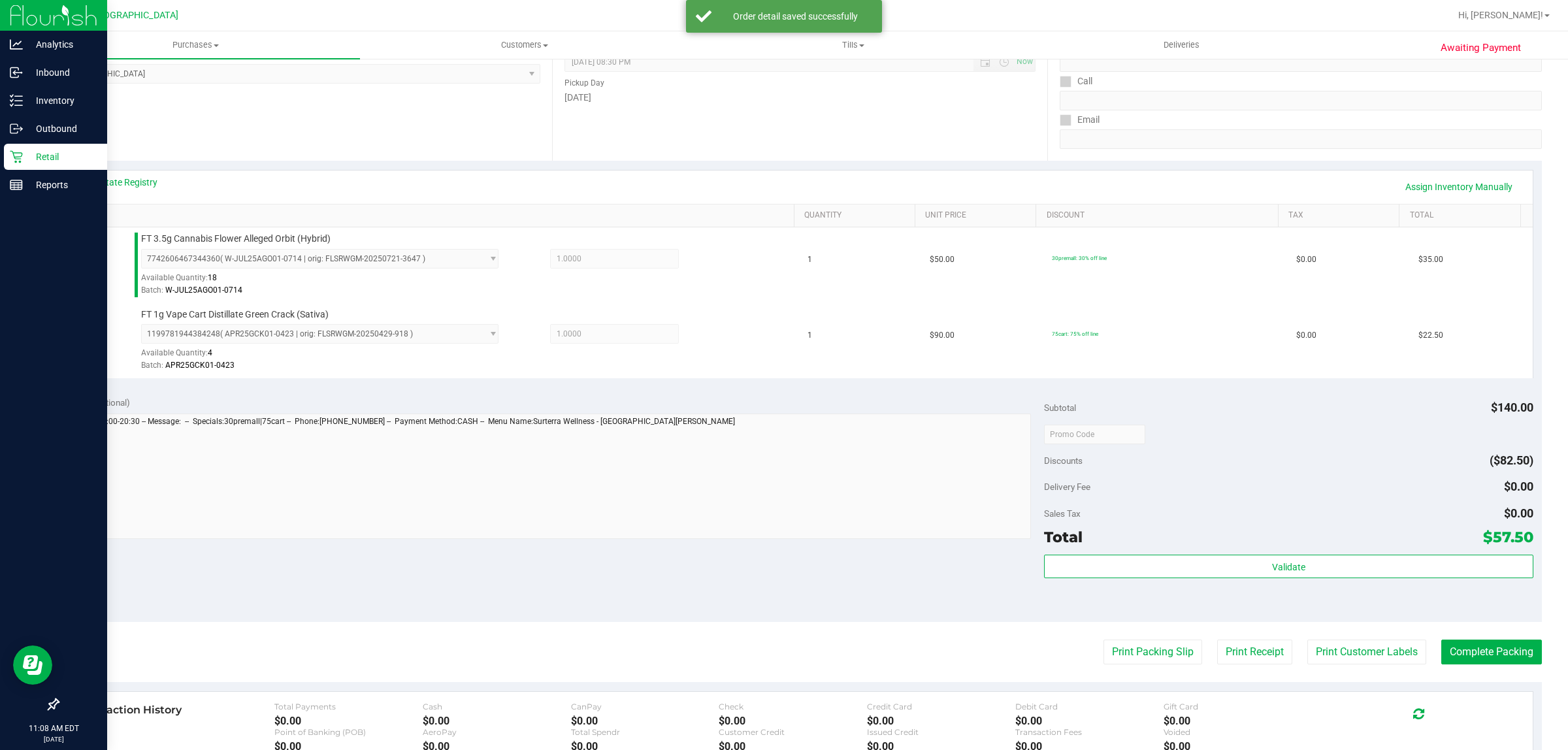
scroll to position [196, 0]
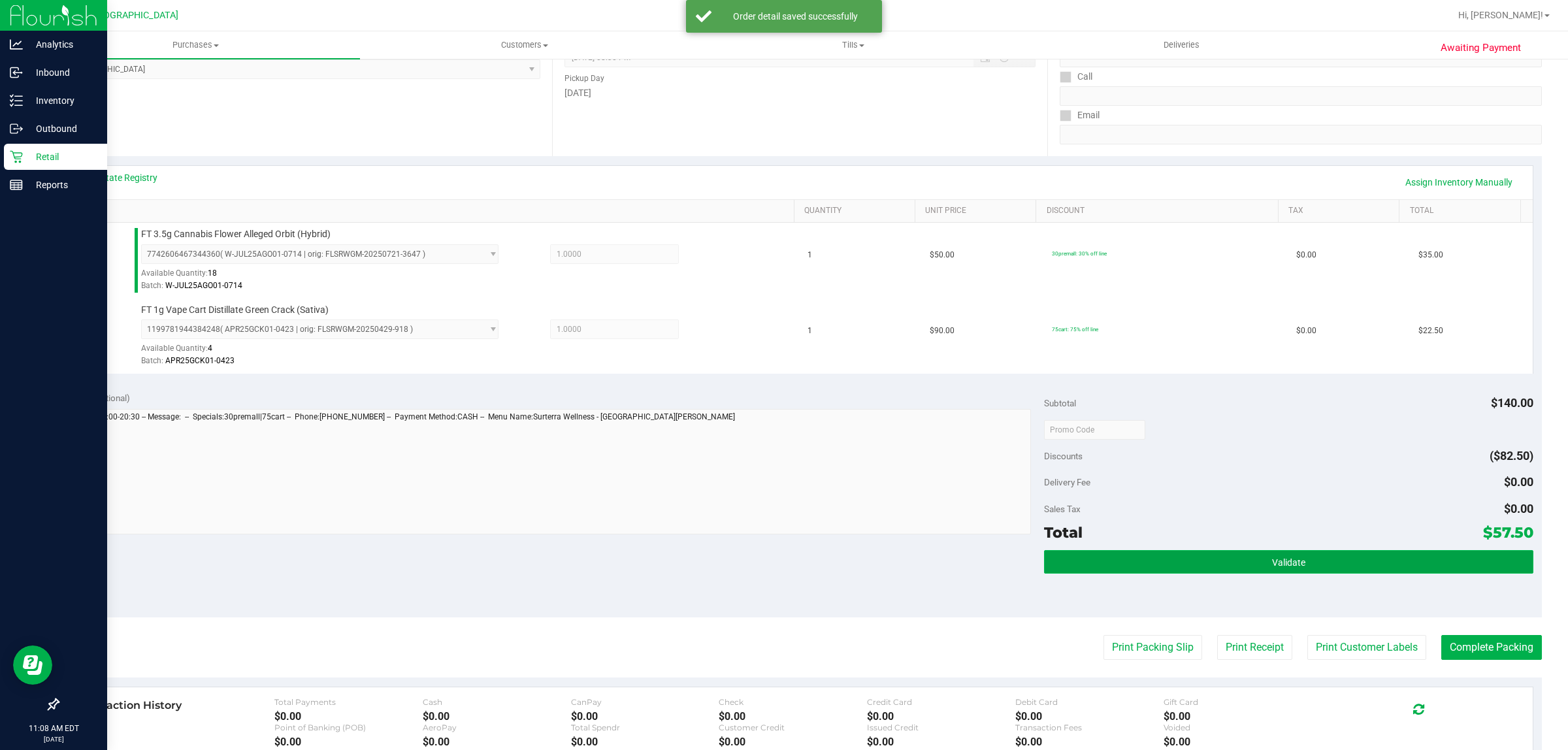
click at [781, 555] on button "Validate" at bounding box center [1289, 561] width 489 height 24
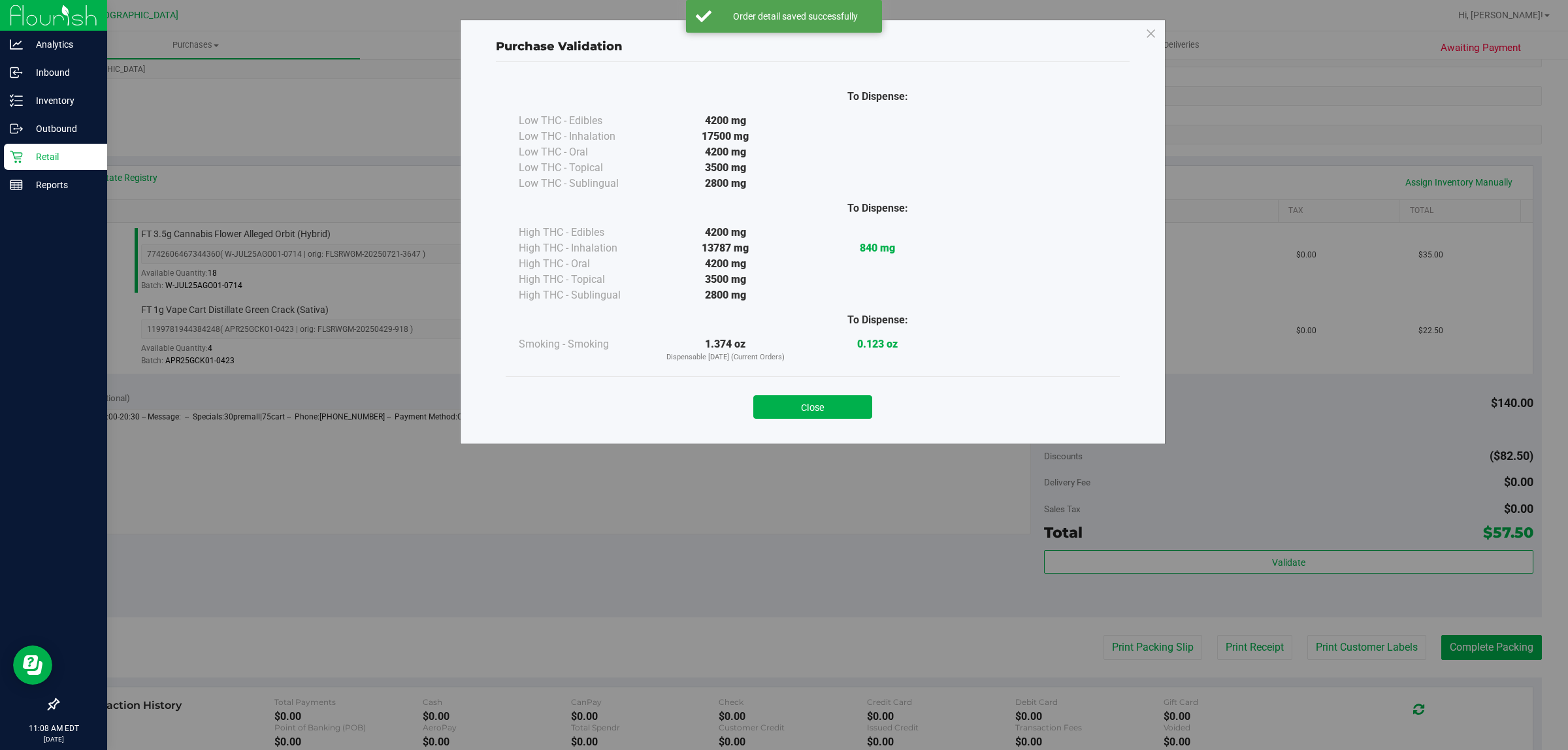
click at [781, 433] on div "Purchase Validation To Dispense: Low THC - Edibles 4200 mg" at bounding box center [813, 232] width 705 height 425
click at [781, 418] on button "Close" at bounding box center [813, 407] width 119 height 24
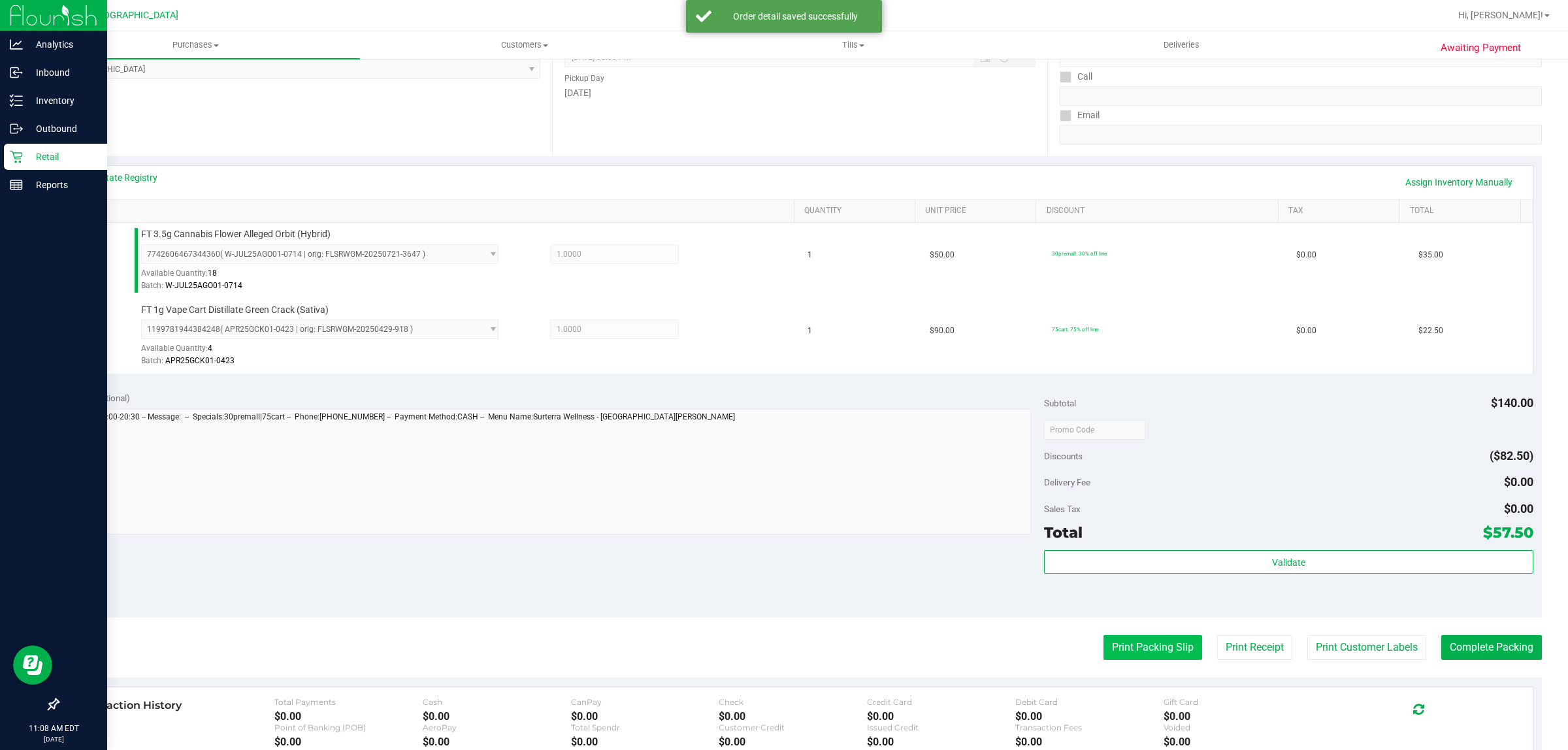
click at [781, 649] on button "Print Packing Slip" at bounding box center [1153, 647] width 99 height 25
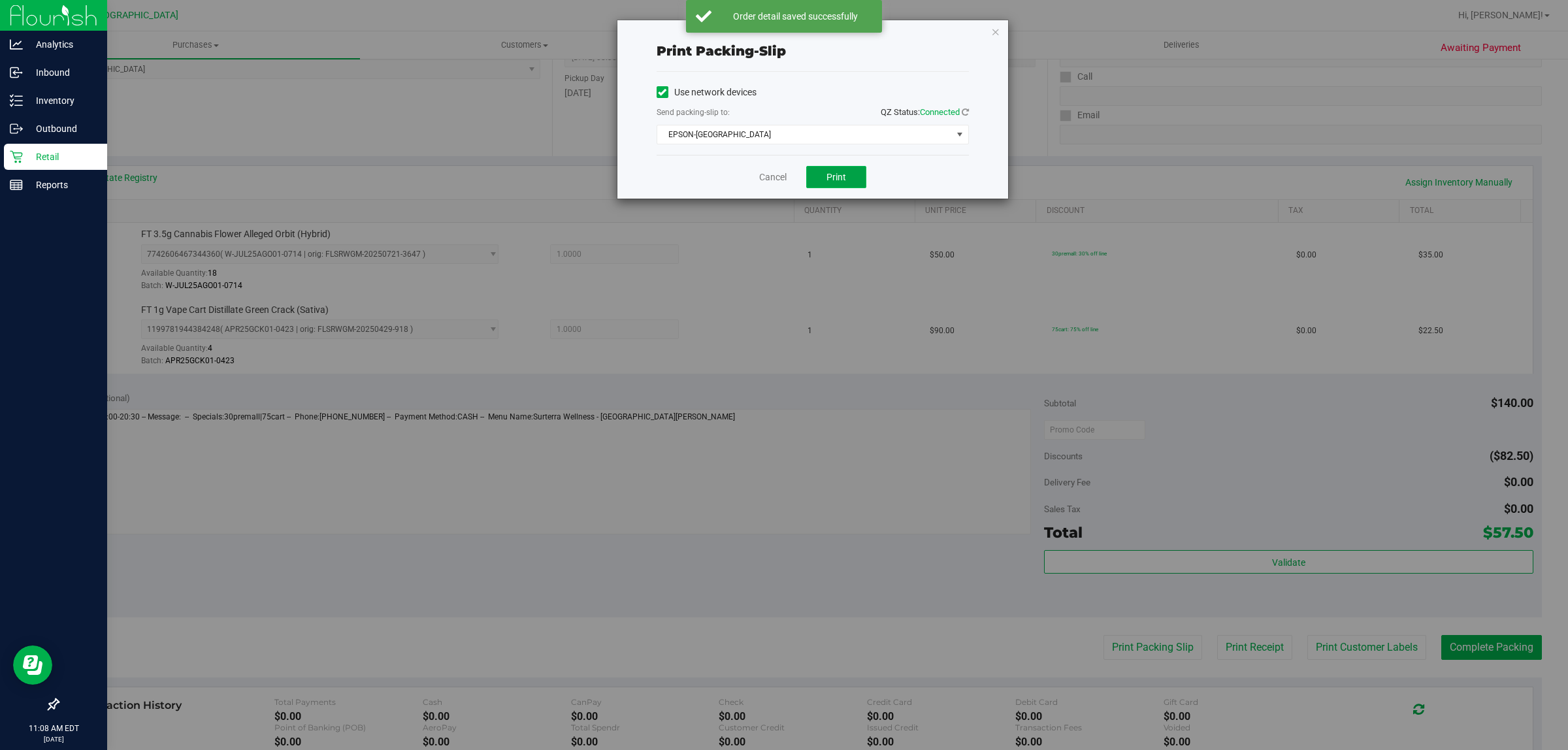
click at [781, 185] on button "Print" at bounding box center [835, 177] width 60 height 22
click at [771, 177] on link "Cancel" at bounding box center [773, 177] width 27 height 14
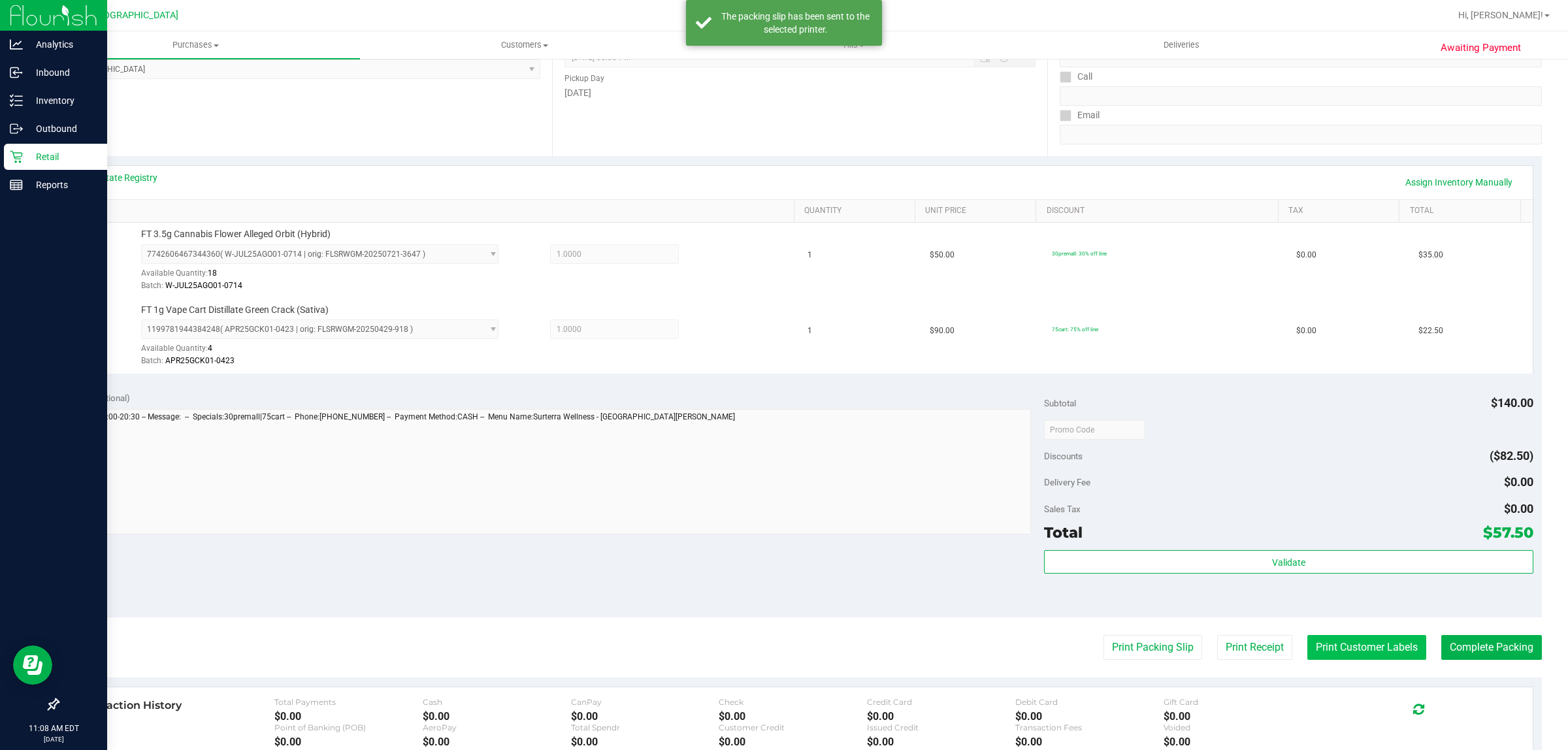
click at [781, 654] on button "Print Customer Labels" at bounding box center [1366, 647] width 119 height 25
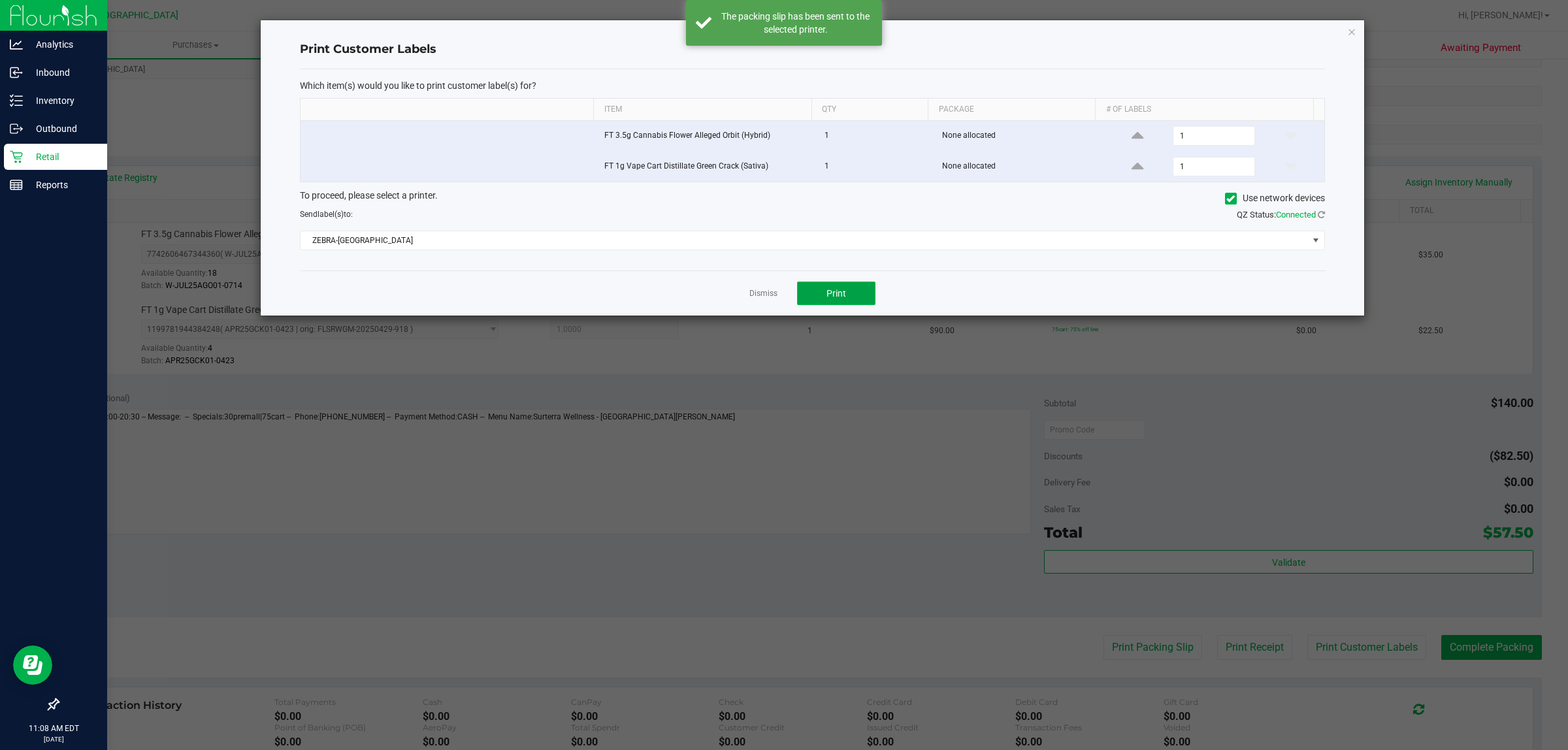
click at [781, 302] on button "Print" at bounding box center [835, 293] width 78 height 24
click at [761, 298] on link "Dismiss" at bounding box center [763, 293] width 28 height 11
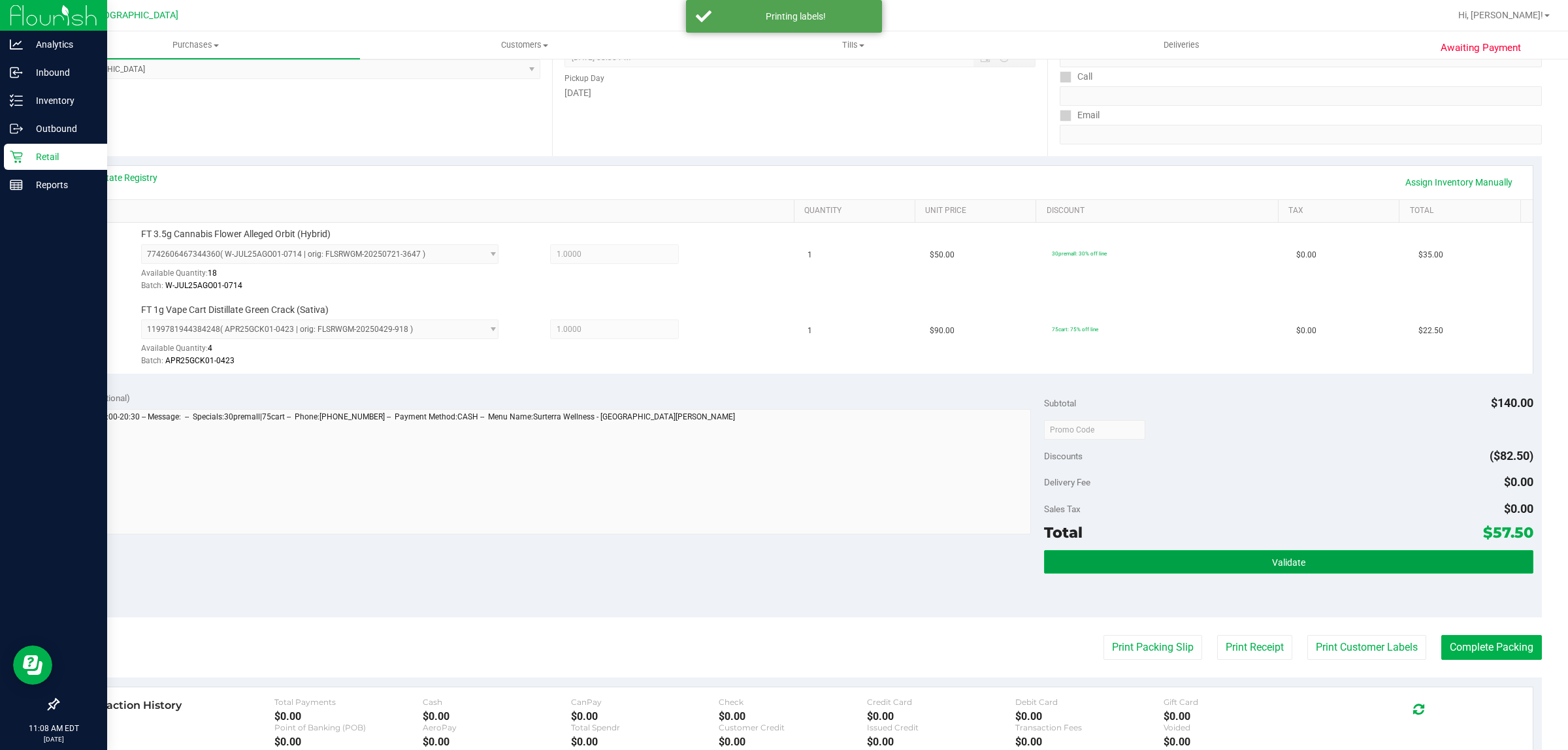
click at [781, 570] on button "Validate" at bounding box center [1289, 561] width 489 height 24
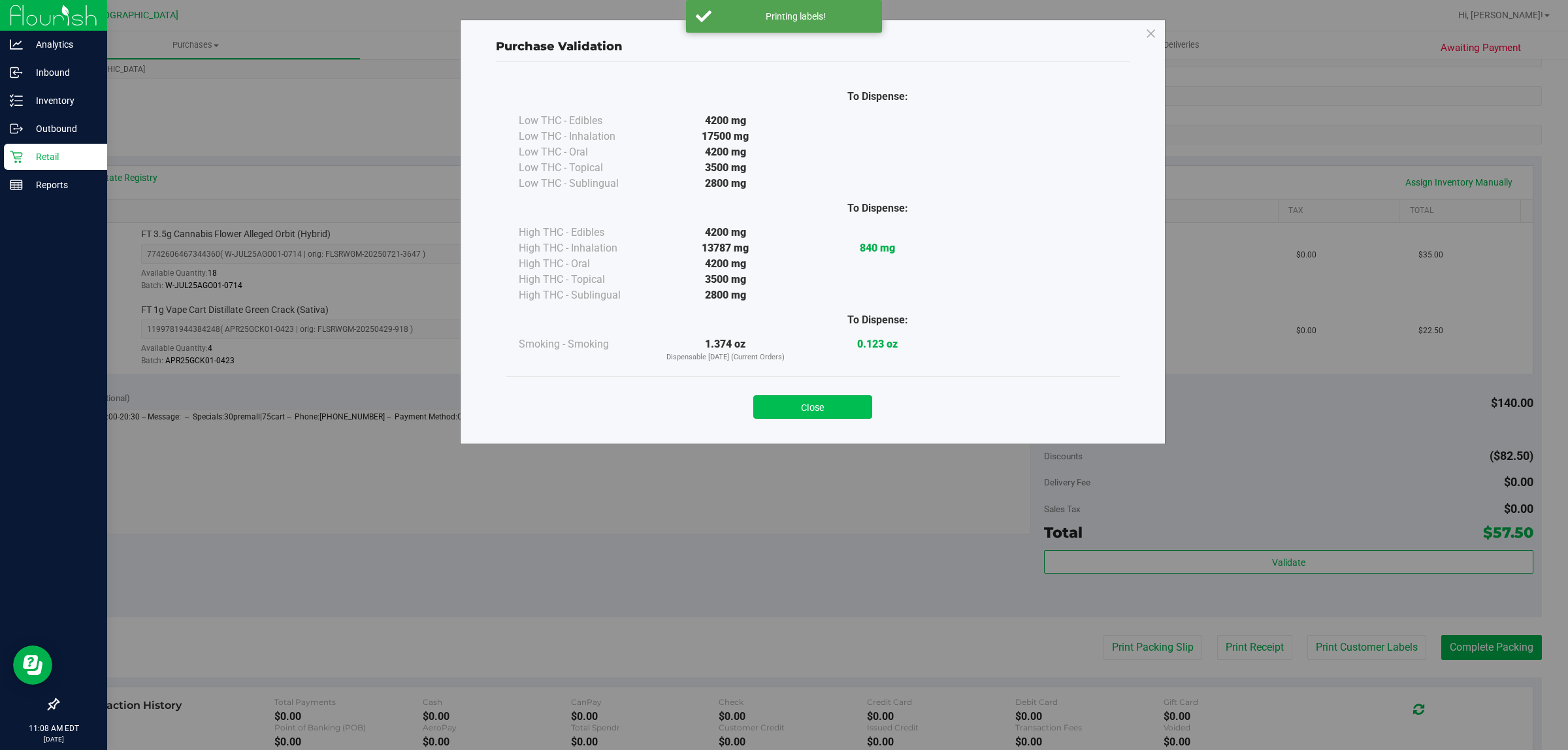
click at [781, 401] on button "Close" at bounding box center [813, 407] width 119 height 24
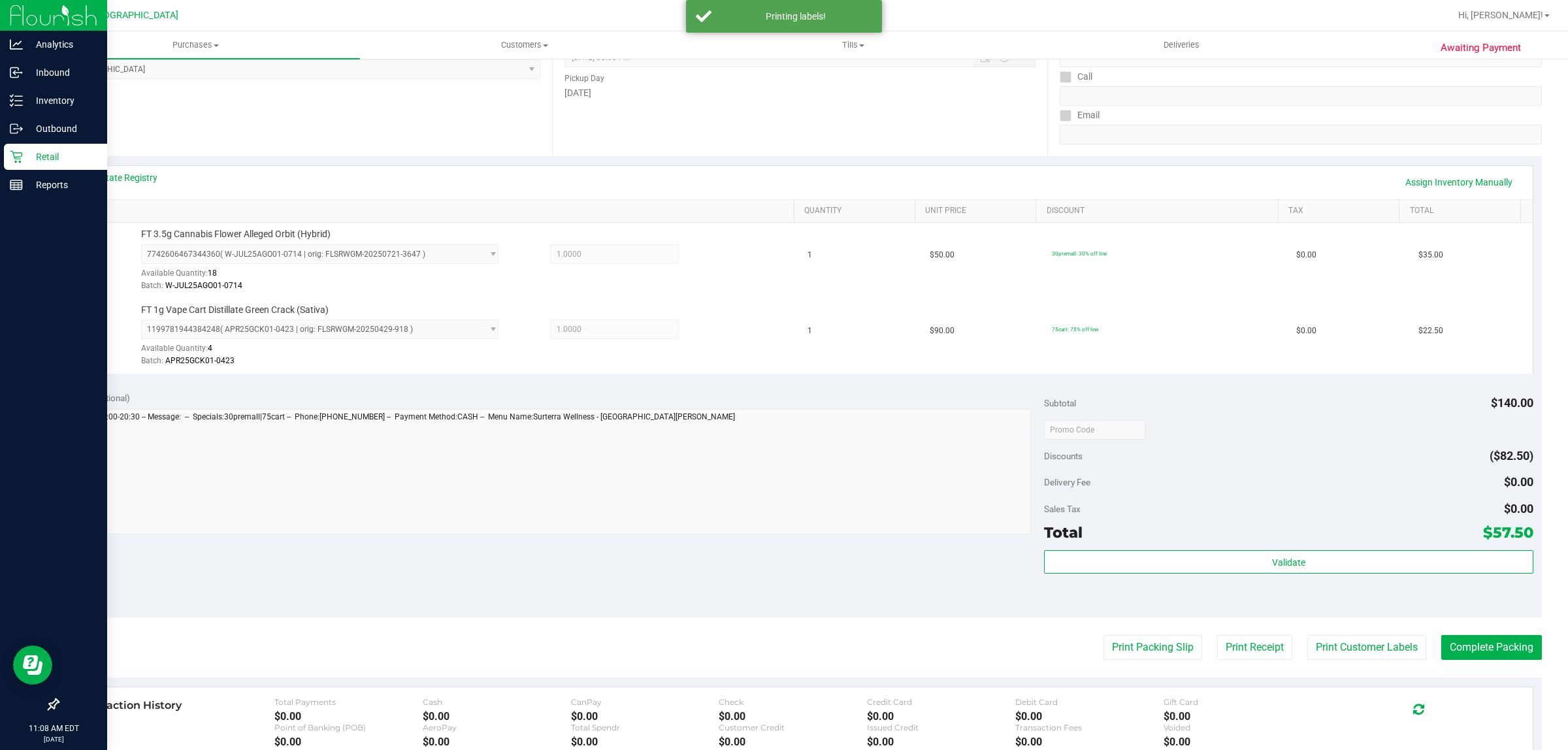
click at [781, 691] on div "Transaction History Total Payments $0.00 Cash $0.00 CanPay $0.00 Check $0.00 Cr…" at bounding box center [800, 722] width 1465 height 71
click at [781, 647] on button "Complete Packing" at bounding box center [1491, 647] width 101 height 25
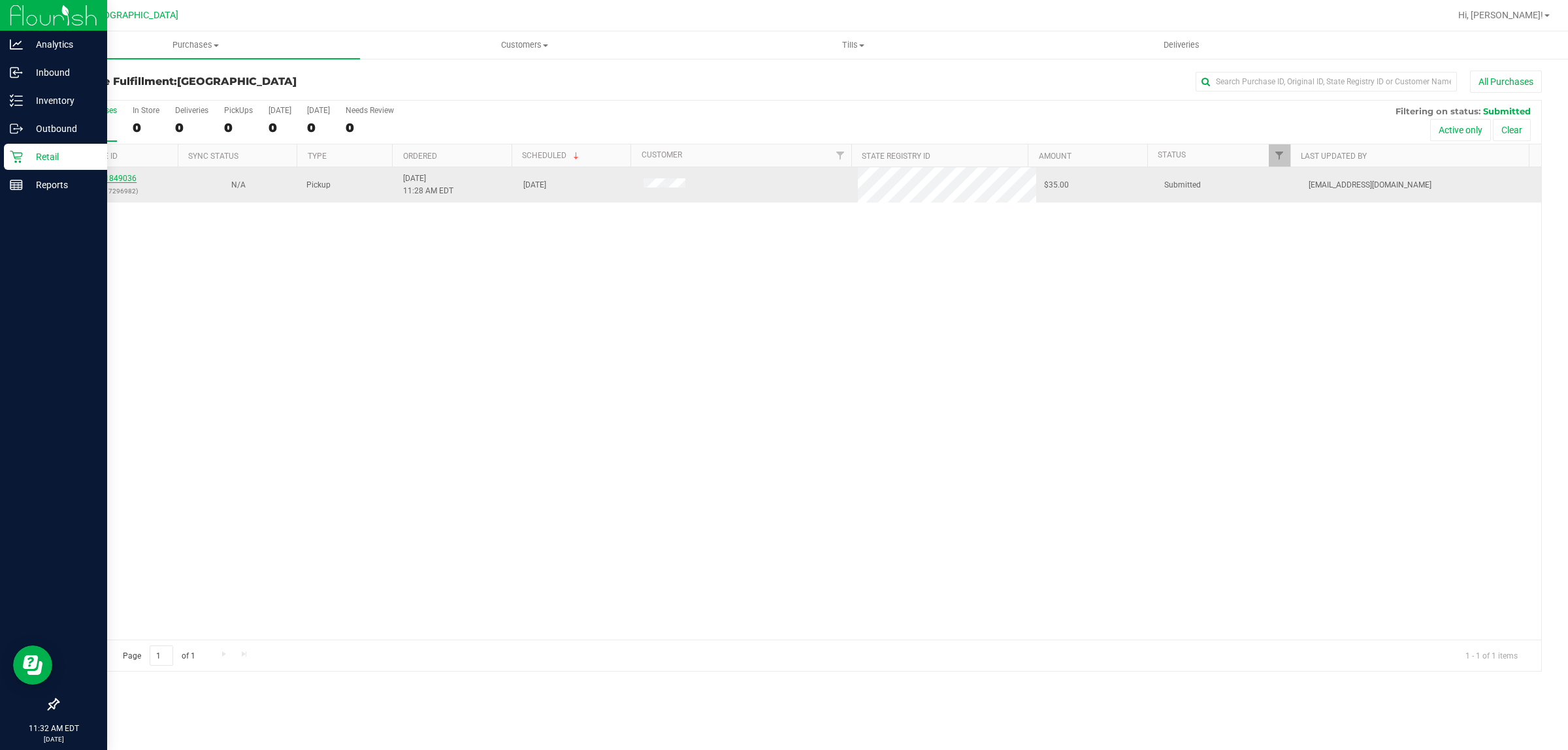
click at [118, 183] on link "11849036" at bounding box center [118, 178] width 37 height 9
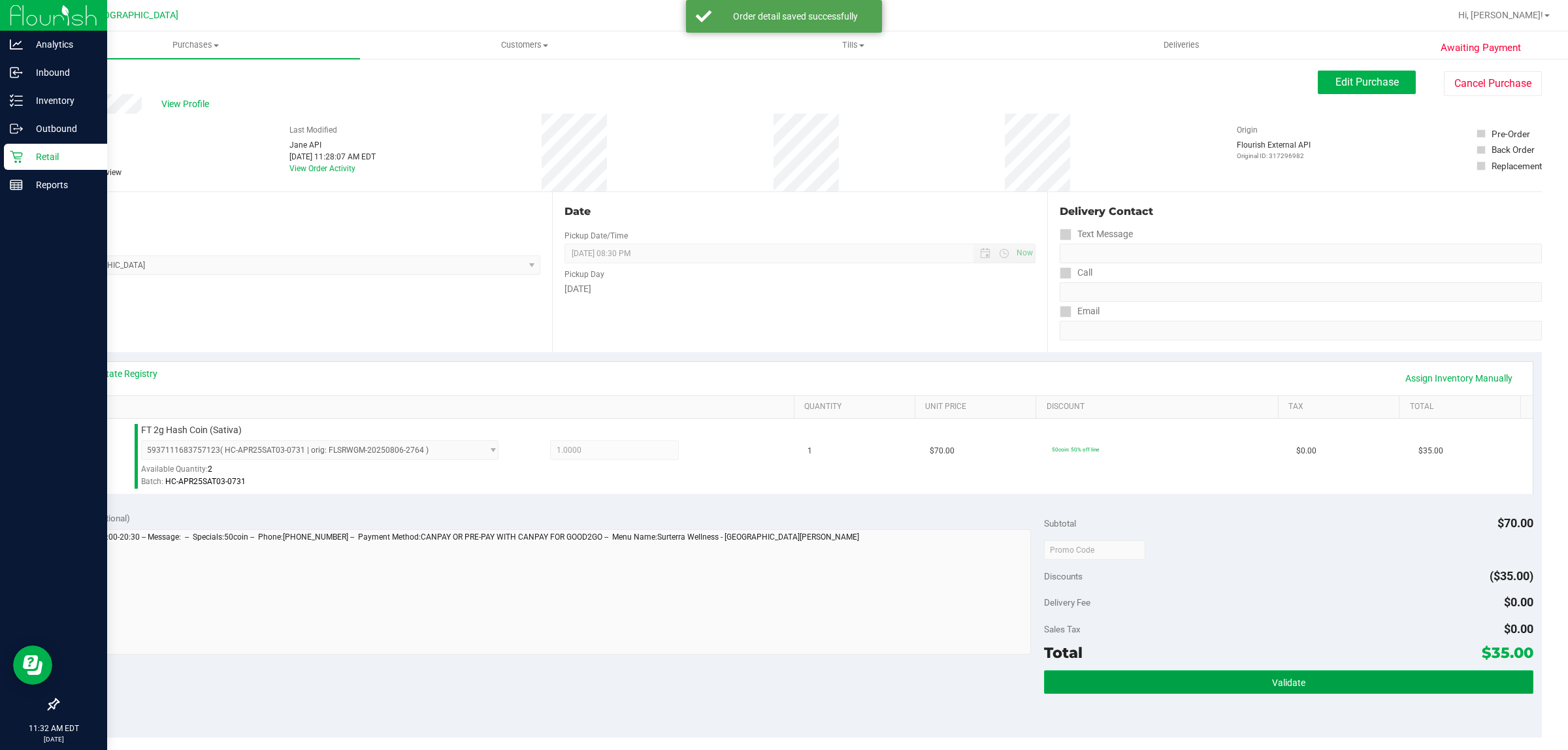
click at [781, 677] on button "Validate" at bounding box center [1289, 681] width 489 height 24
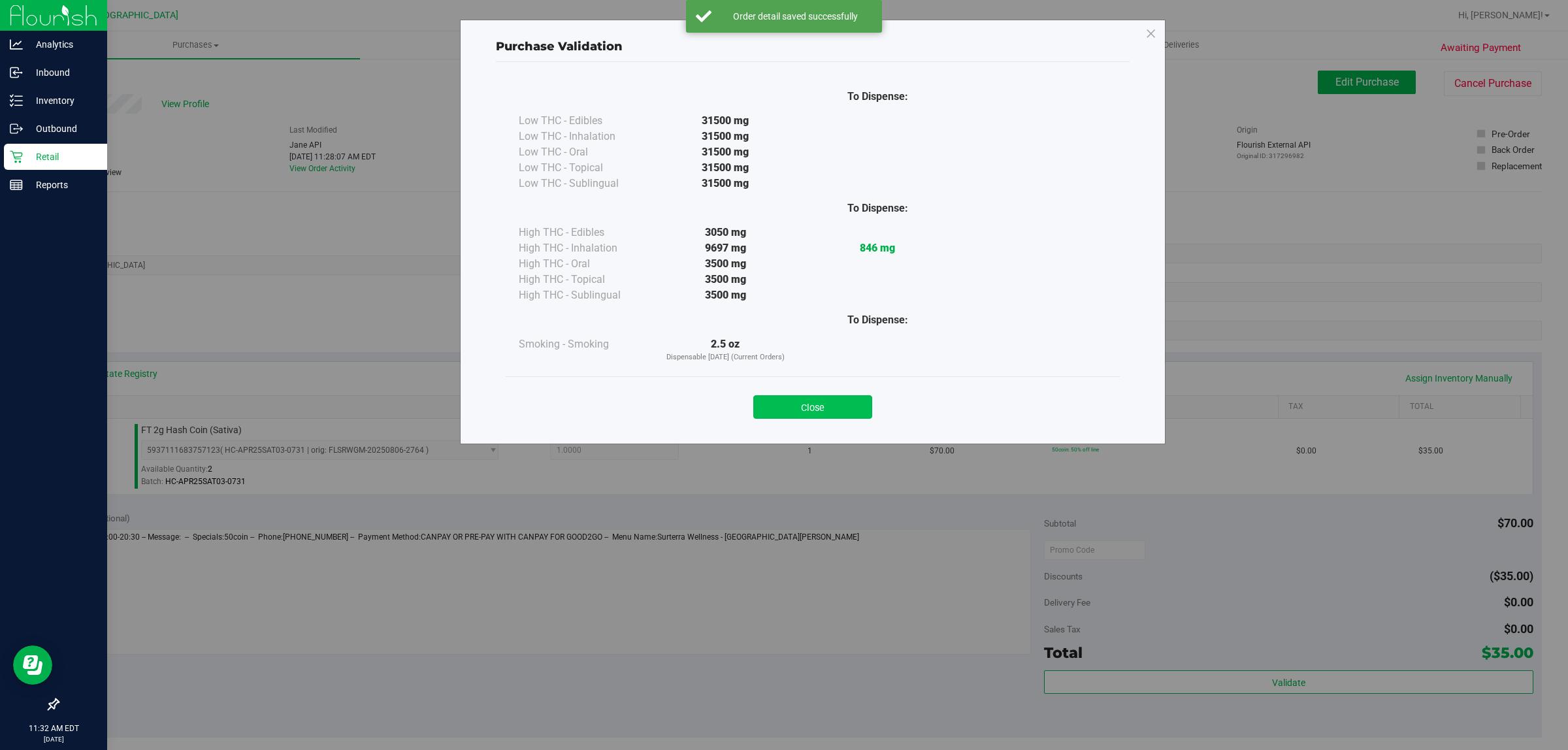
click at [781, 402] on button "Close" at bounding box center [813, 407] width 119 height 24
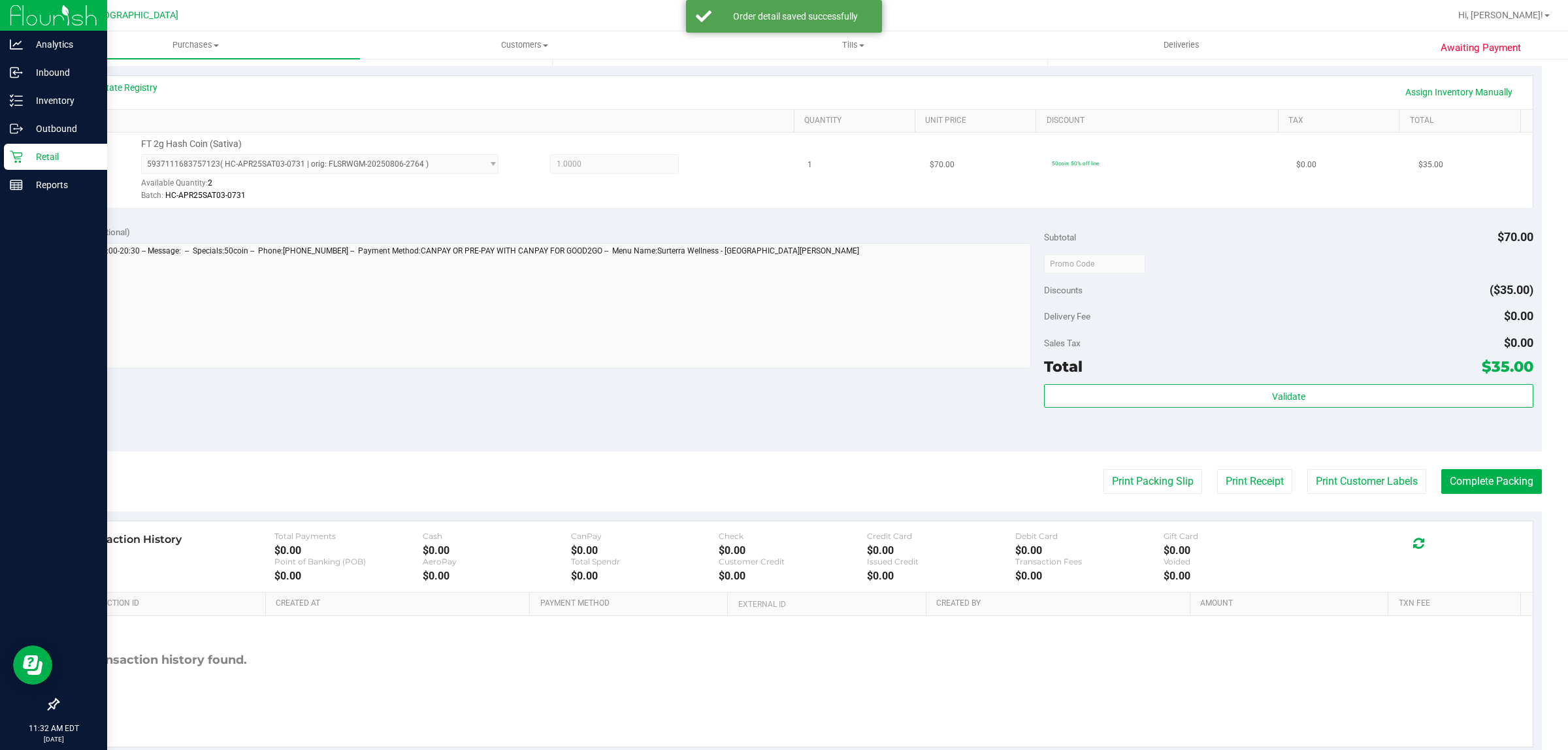
scroll to position [318, 0]
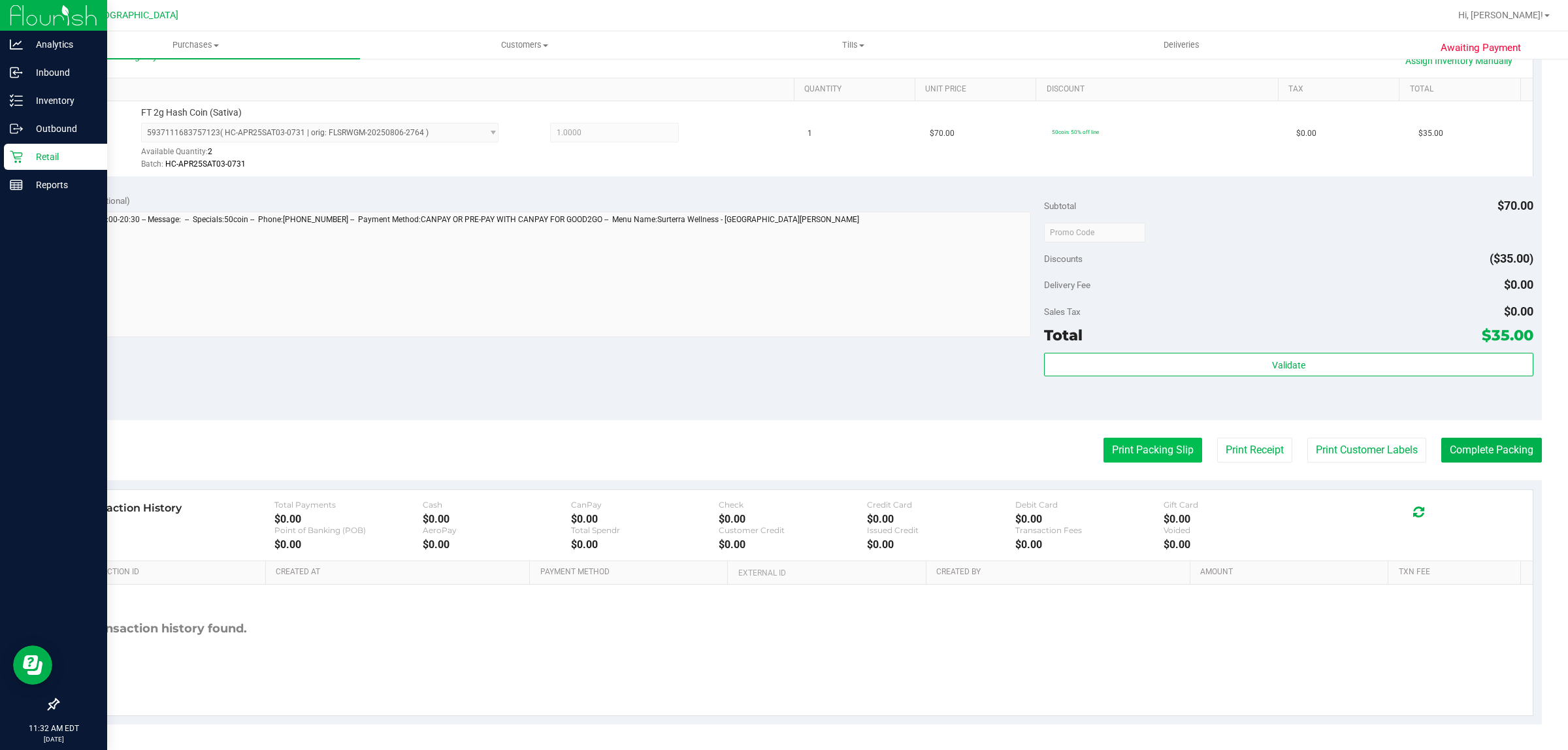
click at [781, 459] on button "Print Packing Slip" at bounding box center [1153, 450] width 99 height 25
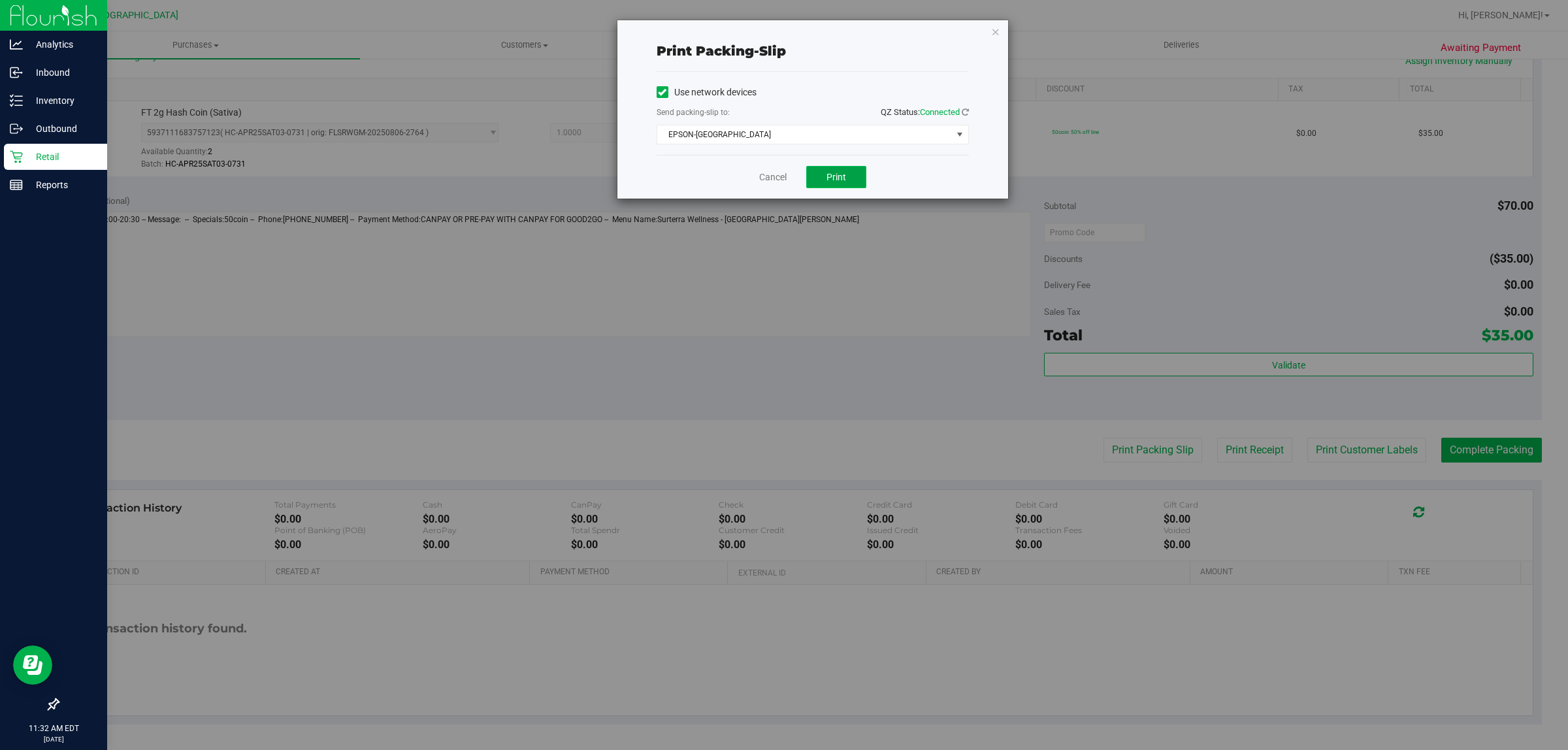
click at [781, 181] on span "Print" at bounding box center [836, 177] width 20 height 11
click at [769, 177] on link "Cancel" at bounding box center [773, 177] width 27 height 14
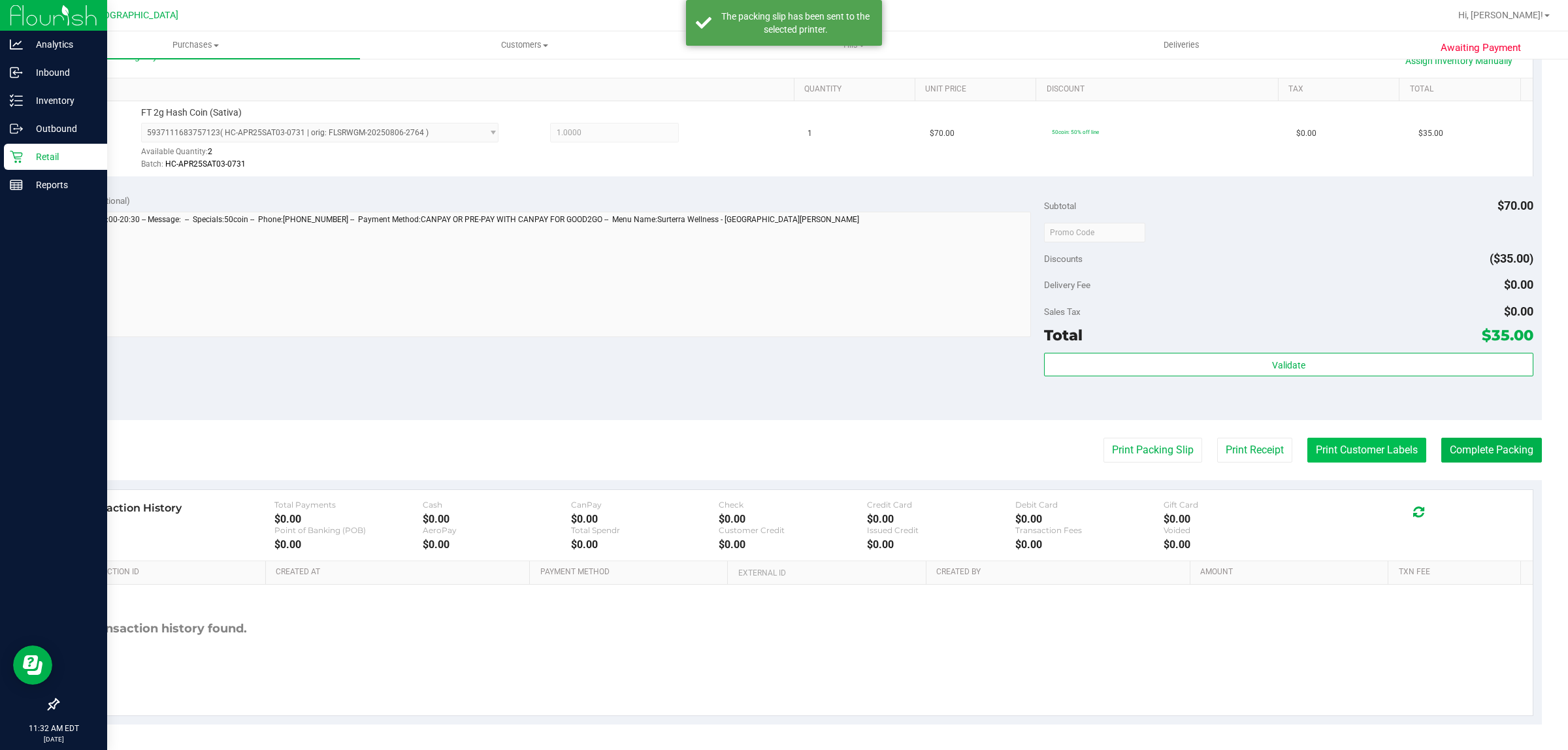
click at [781, 459] on button "Print Customer Labels" at bounding box center [1366, 450] width 119 height 25
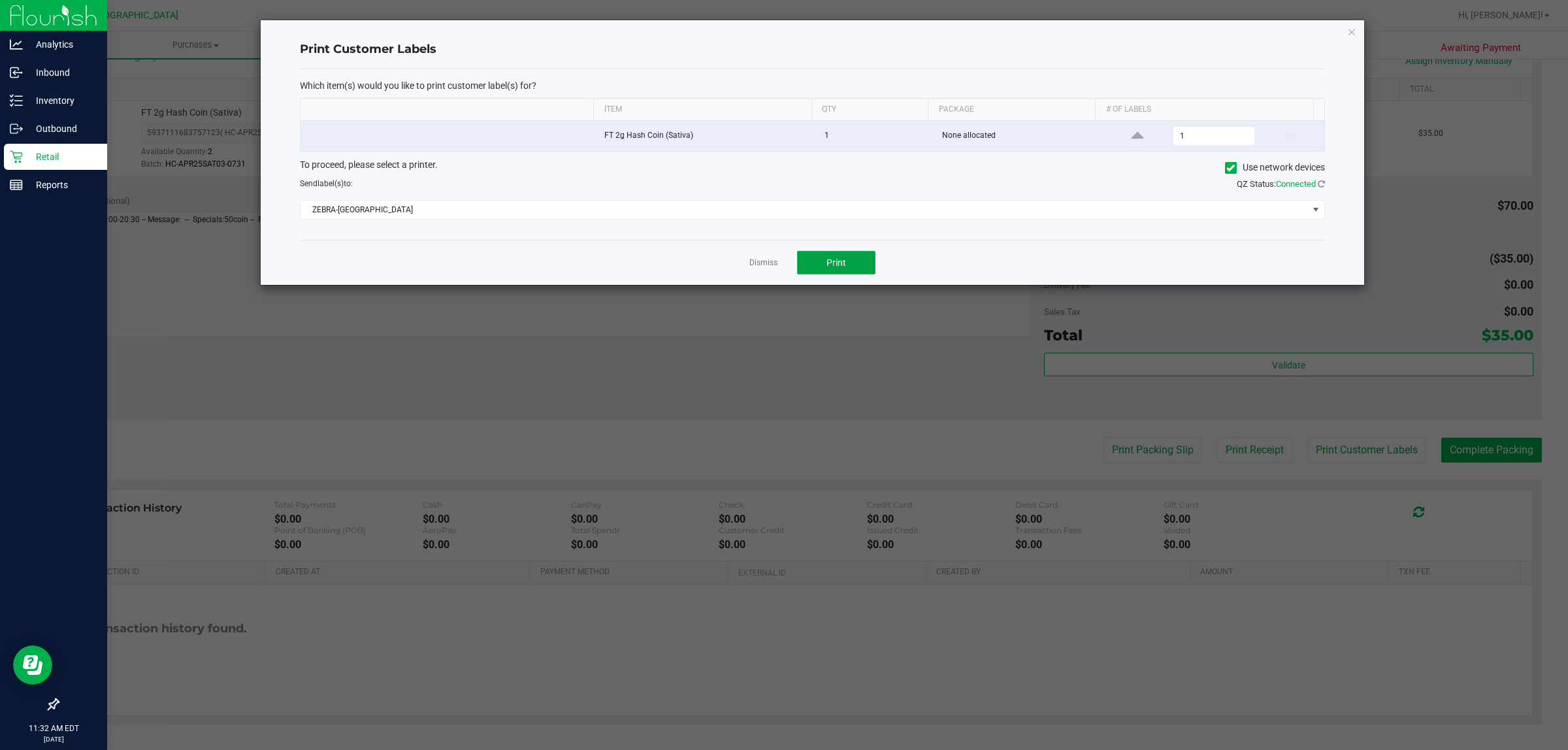
click at [781, 262] on button "Print" at bounding box center [835, 262] width 78 height 24
click at [765, 261] on link "Dismiss" at bounding box center [763, 263] width 28 height 11
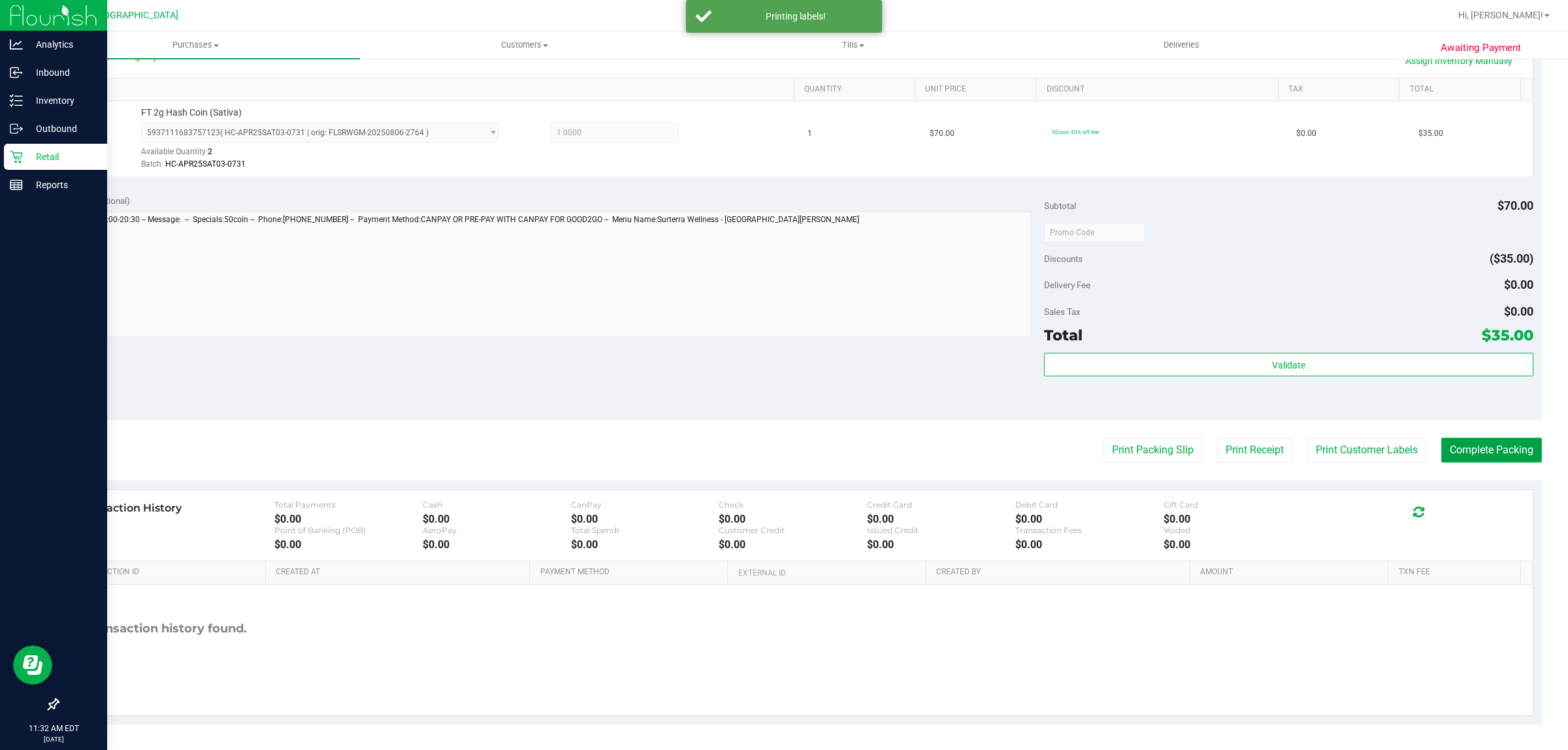
click at [781, 452] on button "Complete Packing" at bounding box center [1491, 450] width 101 height 25
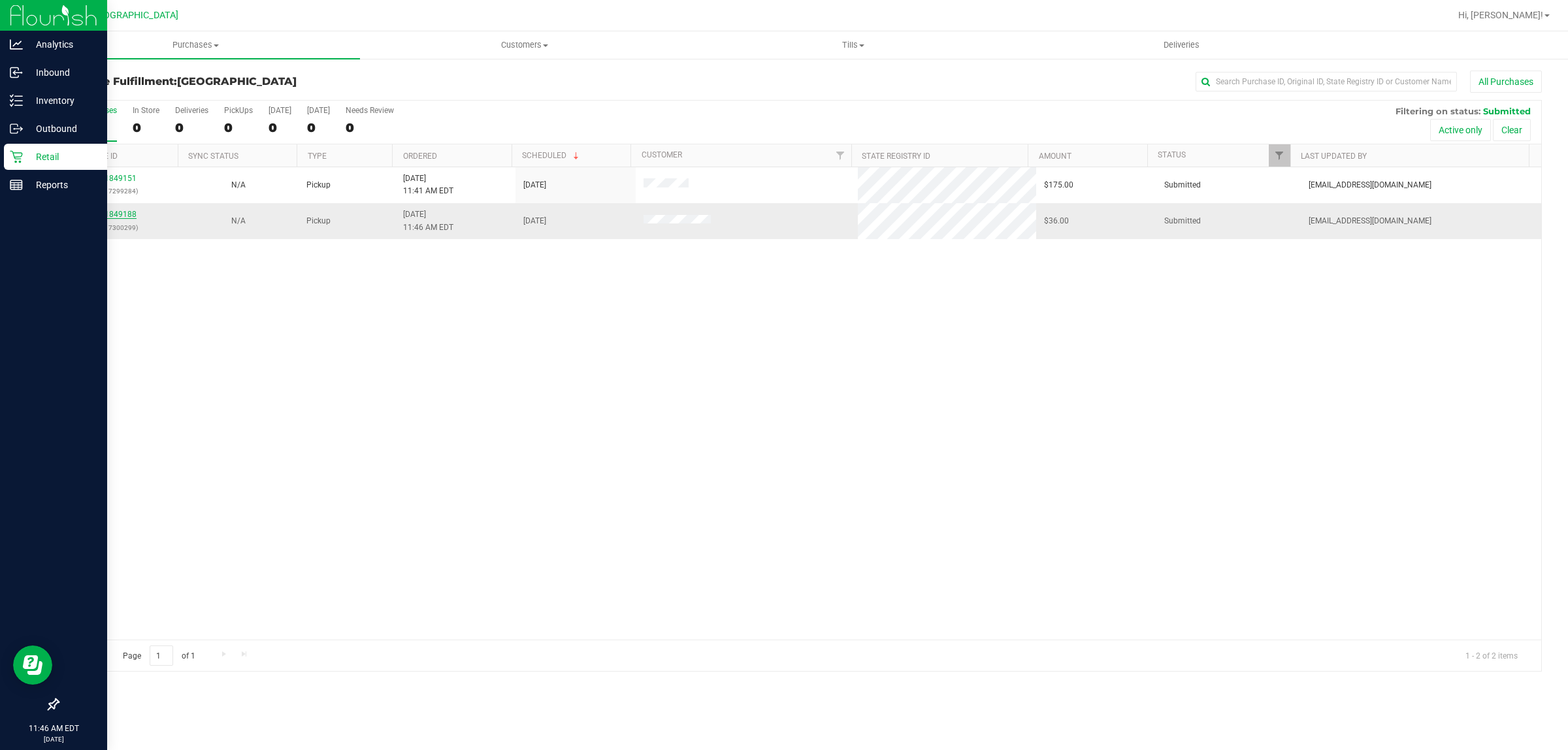
click at [110, 217] on link "11849188" at bounding box center [118, 214] width 37 height 9
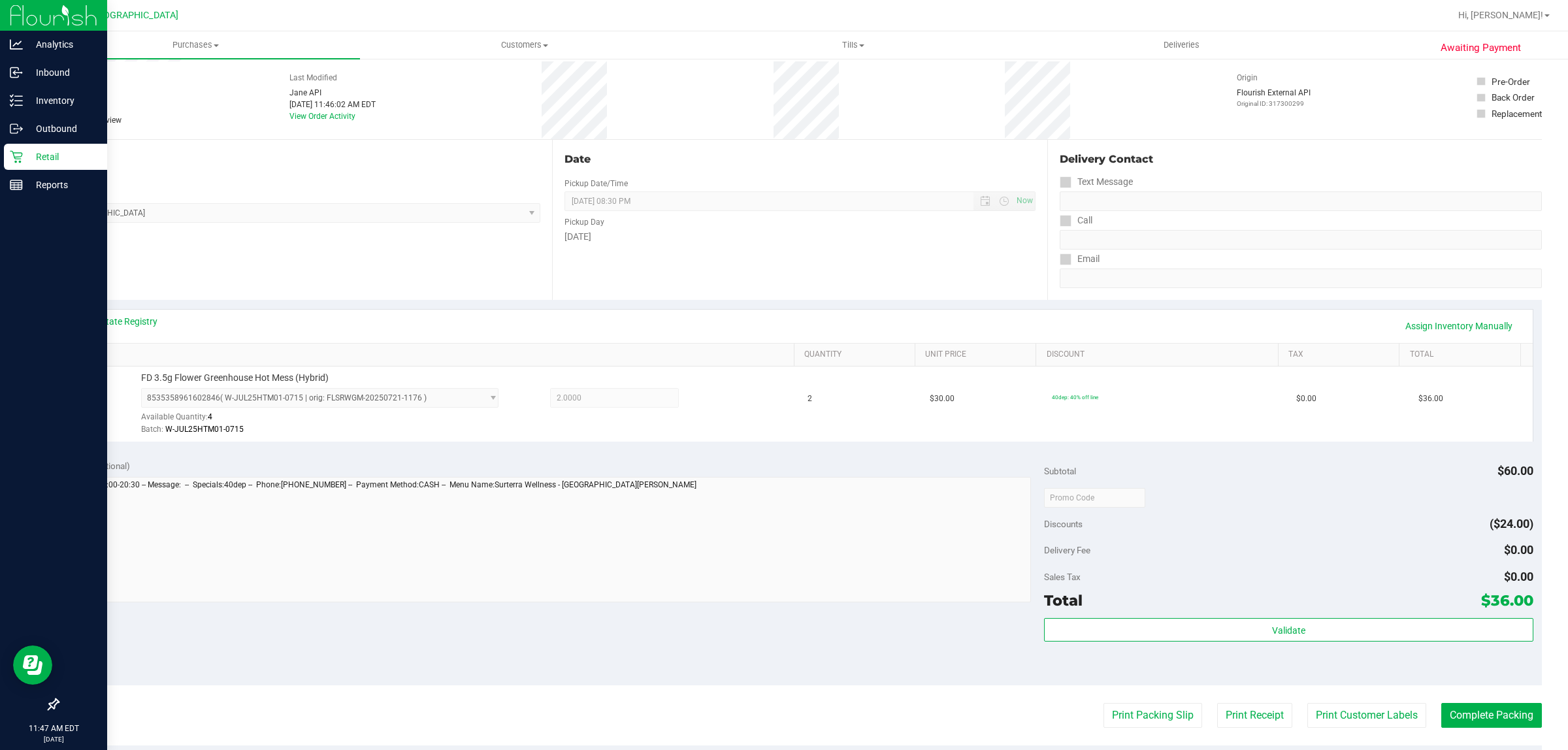
scroll to position [81, 0]
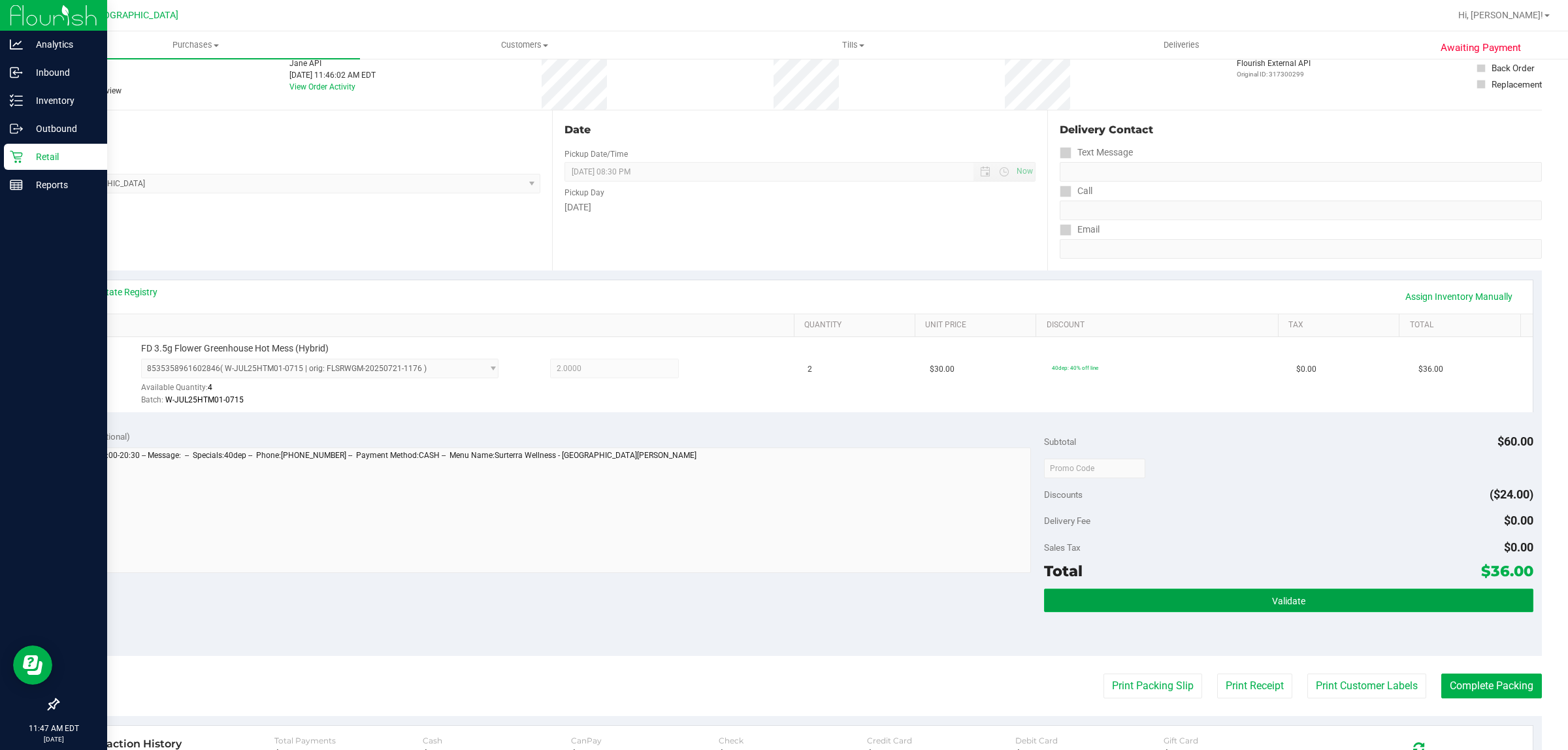
click at [781, 599] on button "Validate" at bounding box center [1289, 600] width 489 height 24
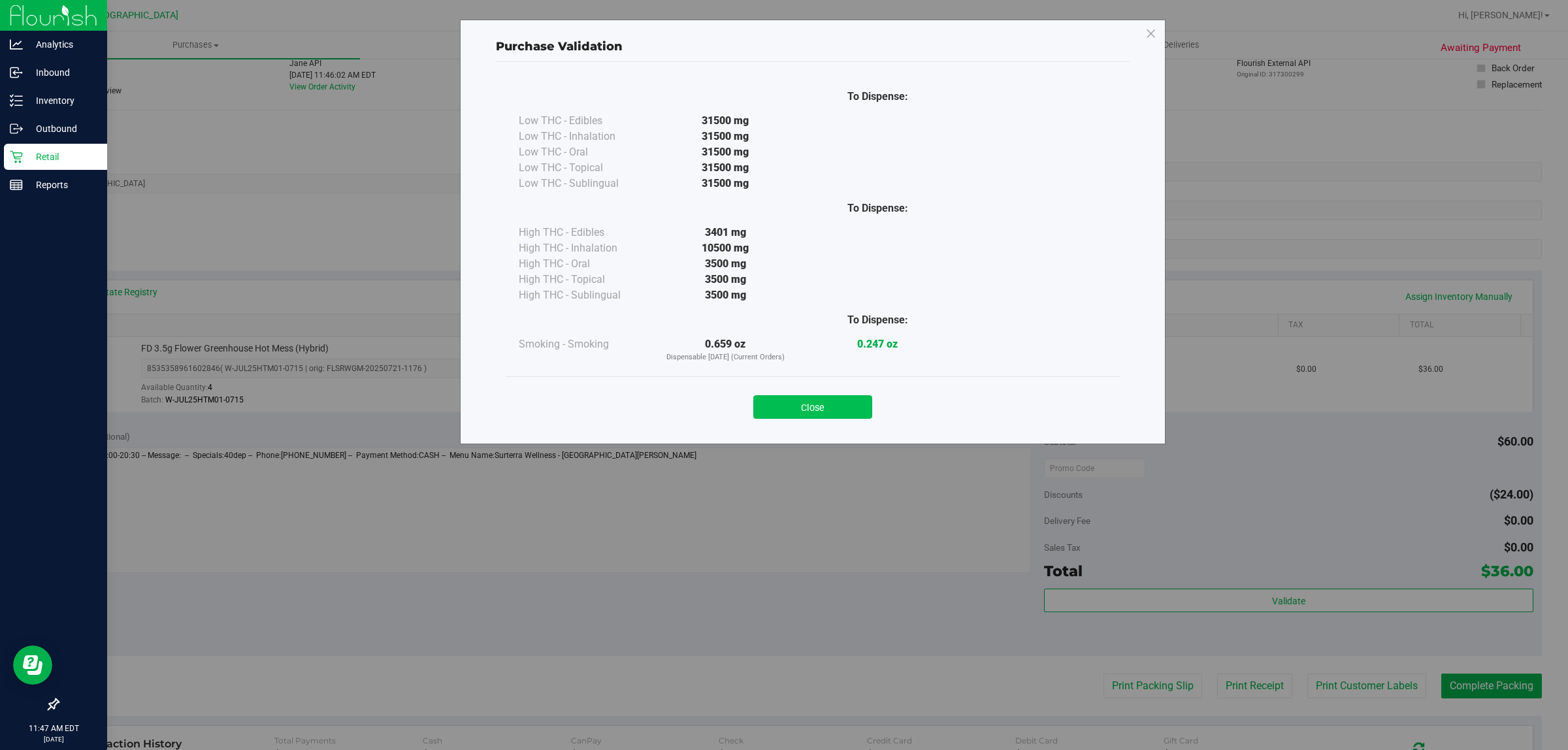
click at [781, 398] on button "Close" at bounding box center [813, 407] width 119 height 24
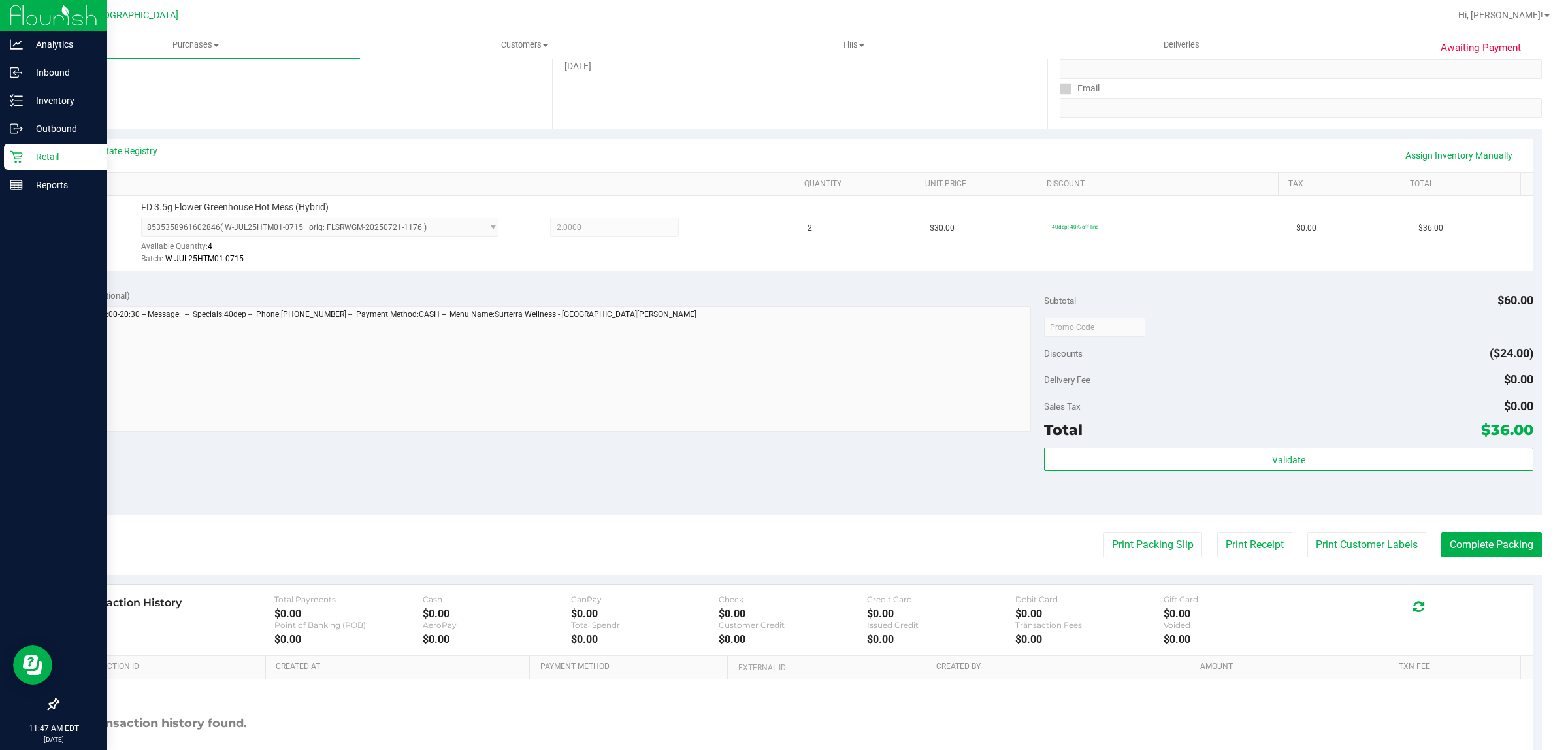
scroll to position [318, 0]
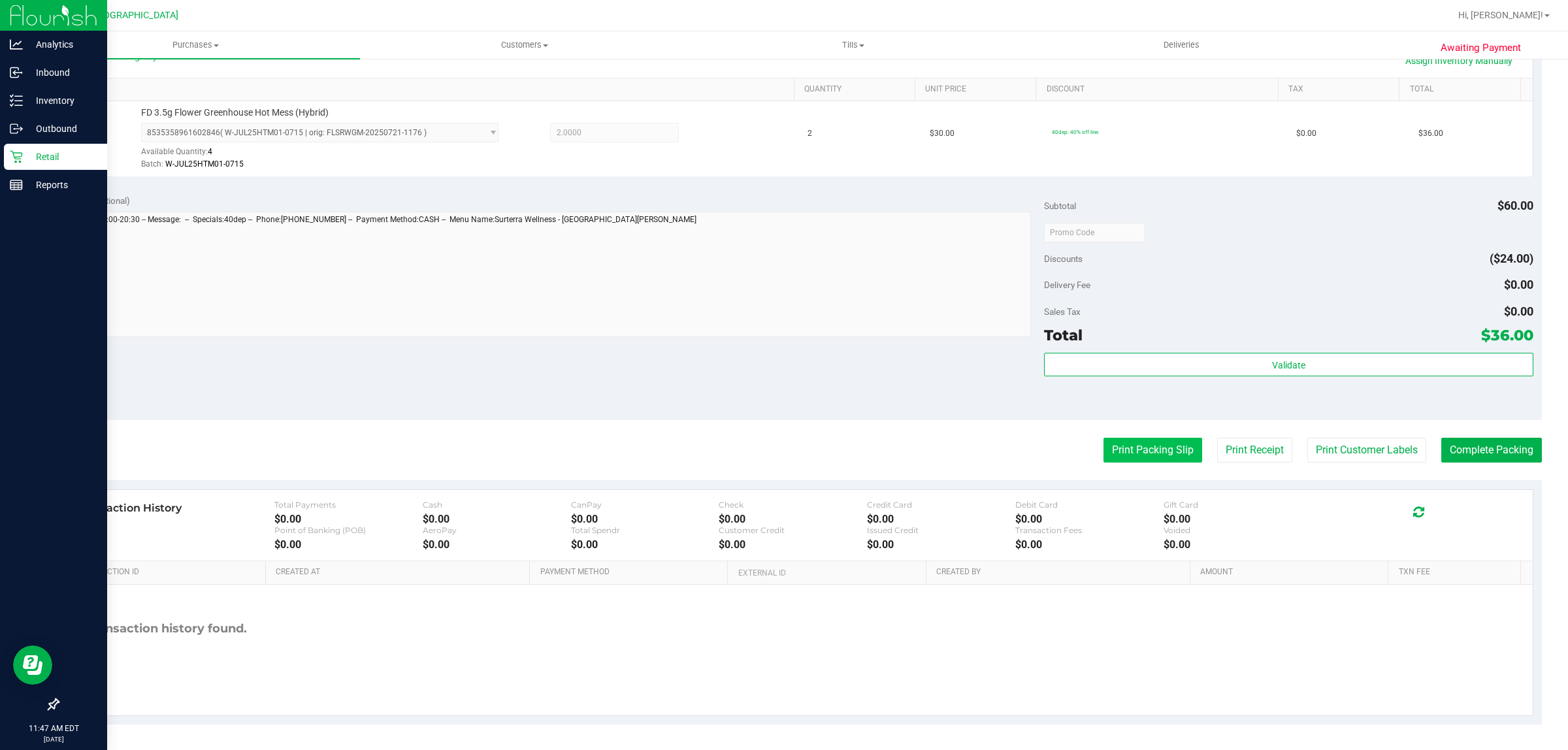
click at [781, 455] on button "Print Packing Slip" at bounding box center [1153, 450] width 99 height 25
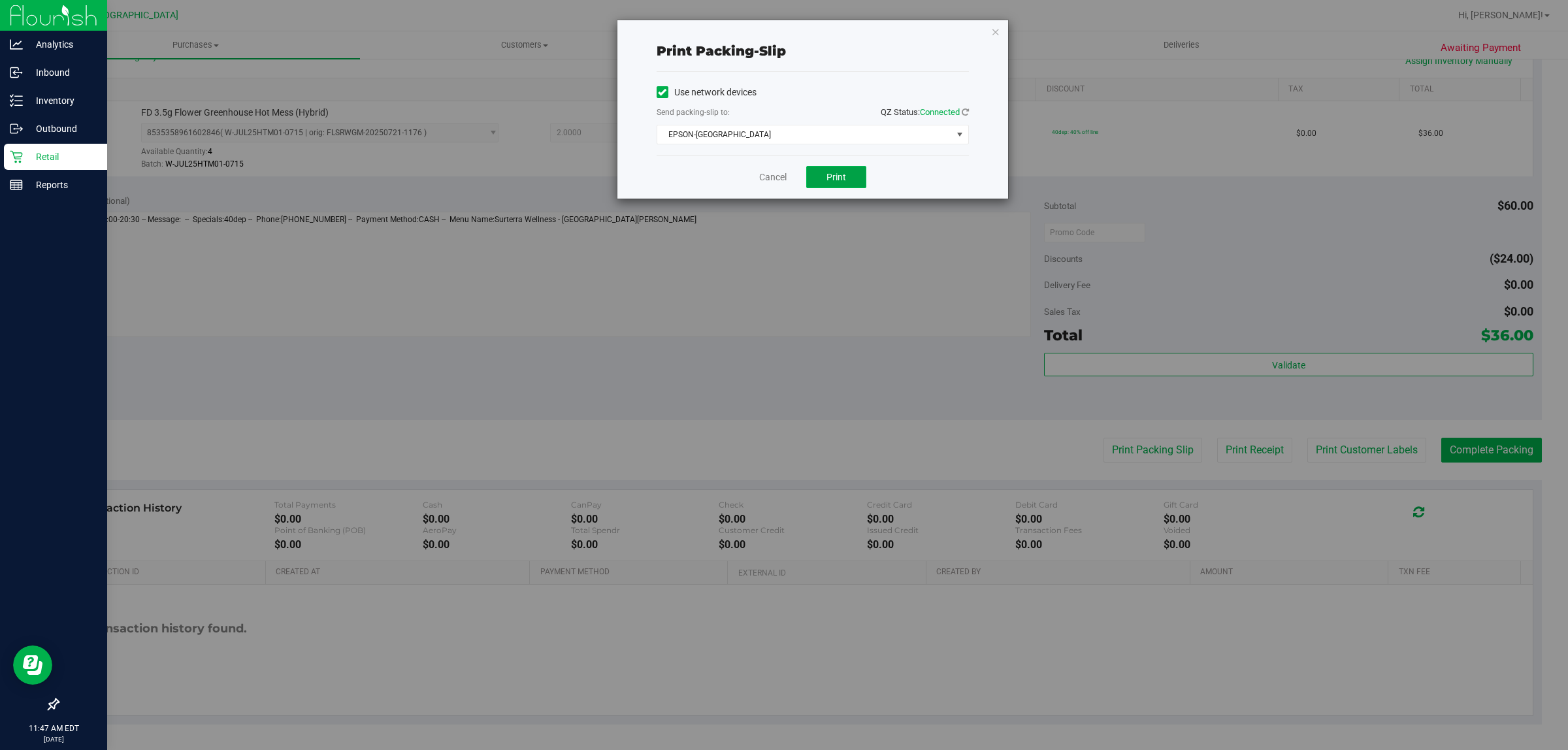
click at [781, 180] on button "Print" at bounding box center [835, 177] width 60 height 22
click at [768, 178] on link "Cancel" at bounding box center [773, 177] width 27 height 14
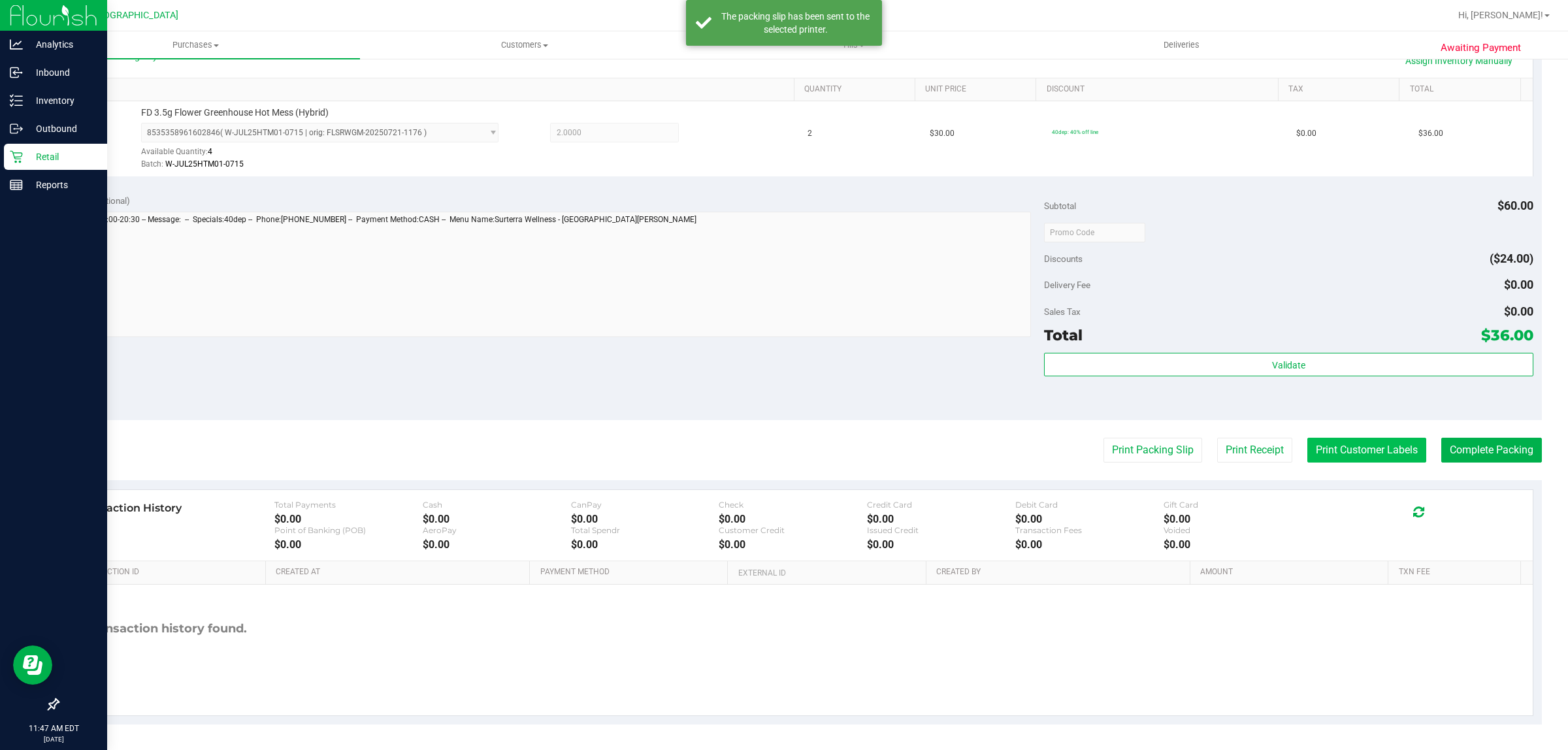
click at [781, 455] on button "Print Customer Labels" at bounding box center [1366, 450] width 119 height 25
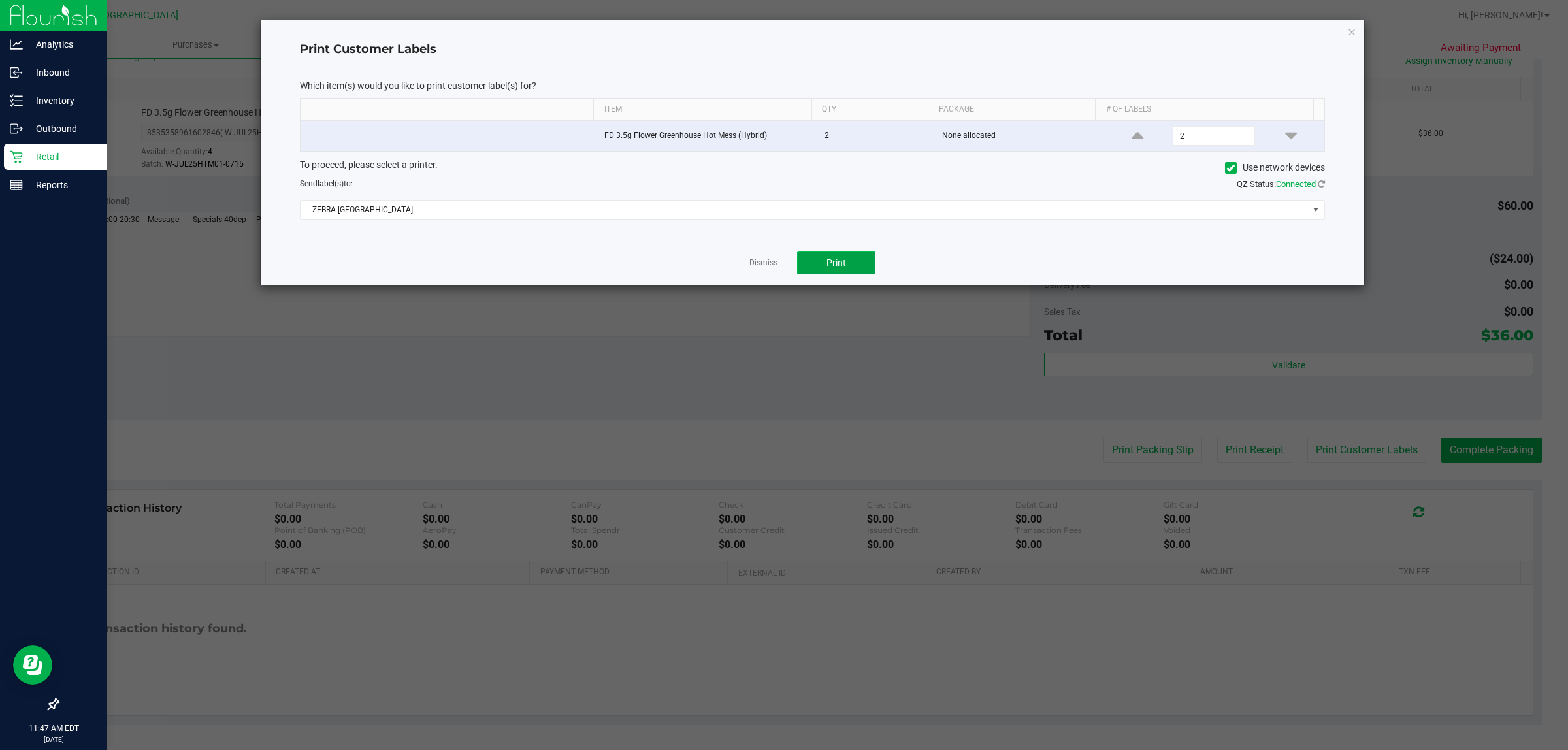
click at [781, 260] on button "Print" at bounding box center [835, 262] width 78 height 24
click at [768, 264] on link "Dismiss" at bounding box center [763, 263] width 28 height 11
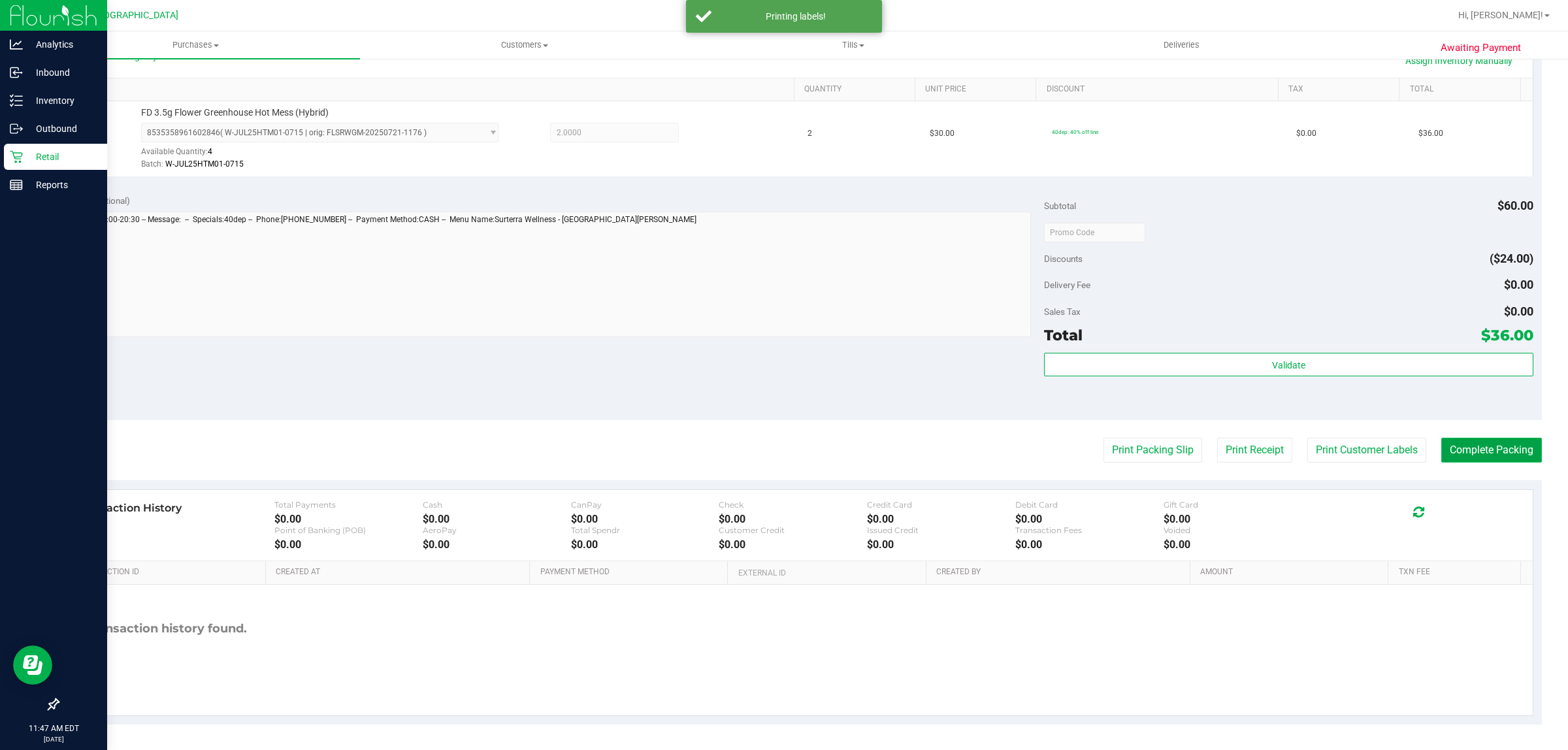
click at [781, 452] on button "Complete Packing" at bounding box center [1491, 450] width 101 height 25
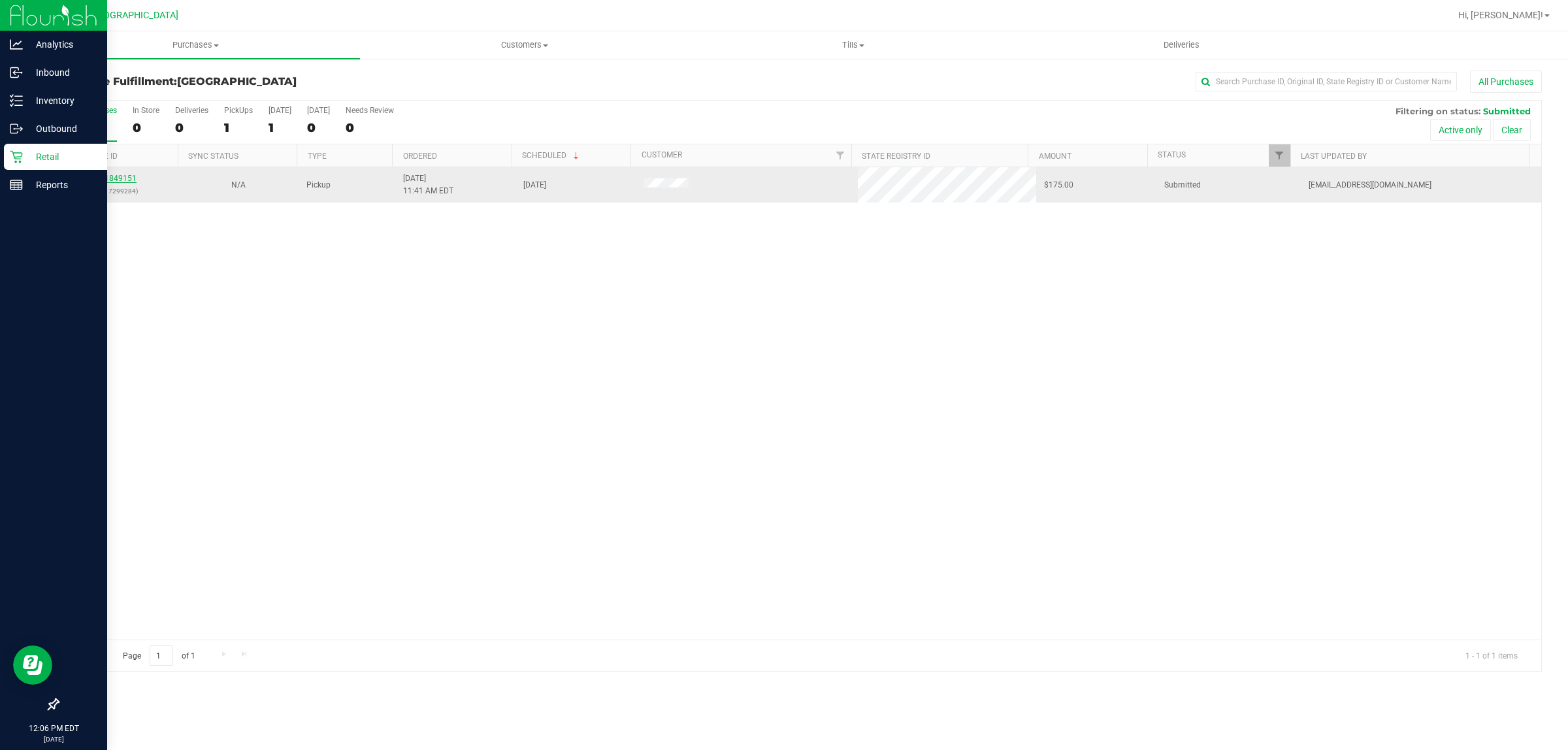
click at [121, 181] on link "11849151" at bounding box center [118, 178] width 37 height 9
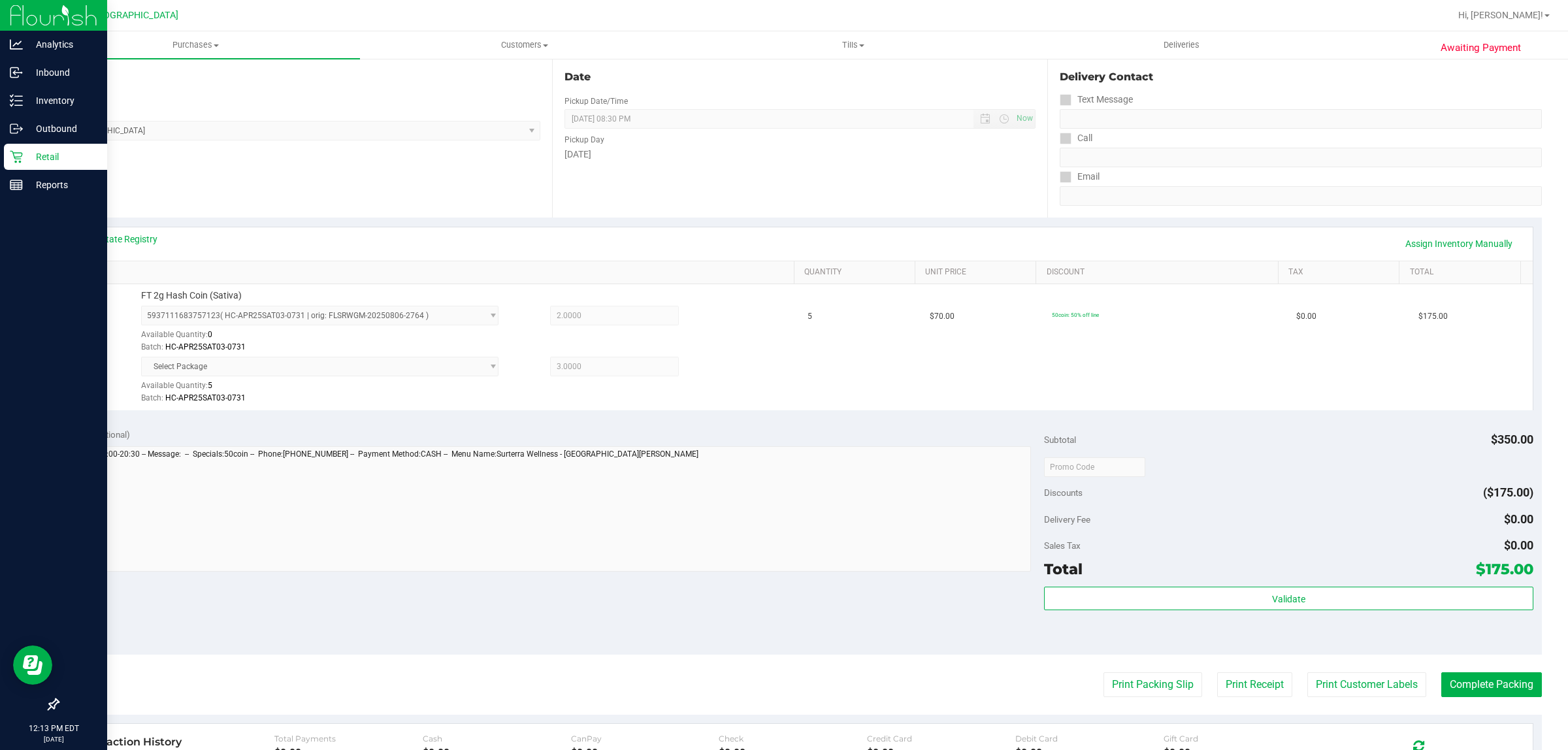
scroll to position [369, 0]
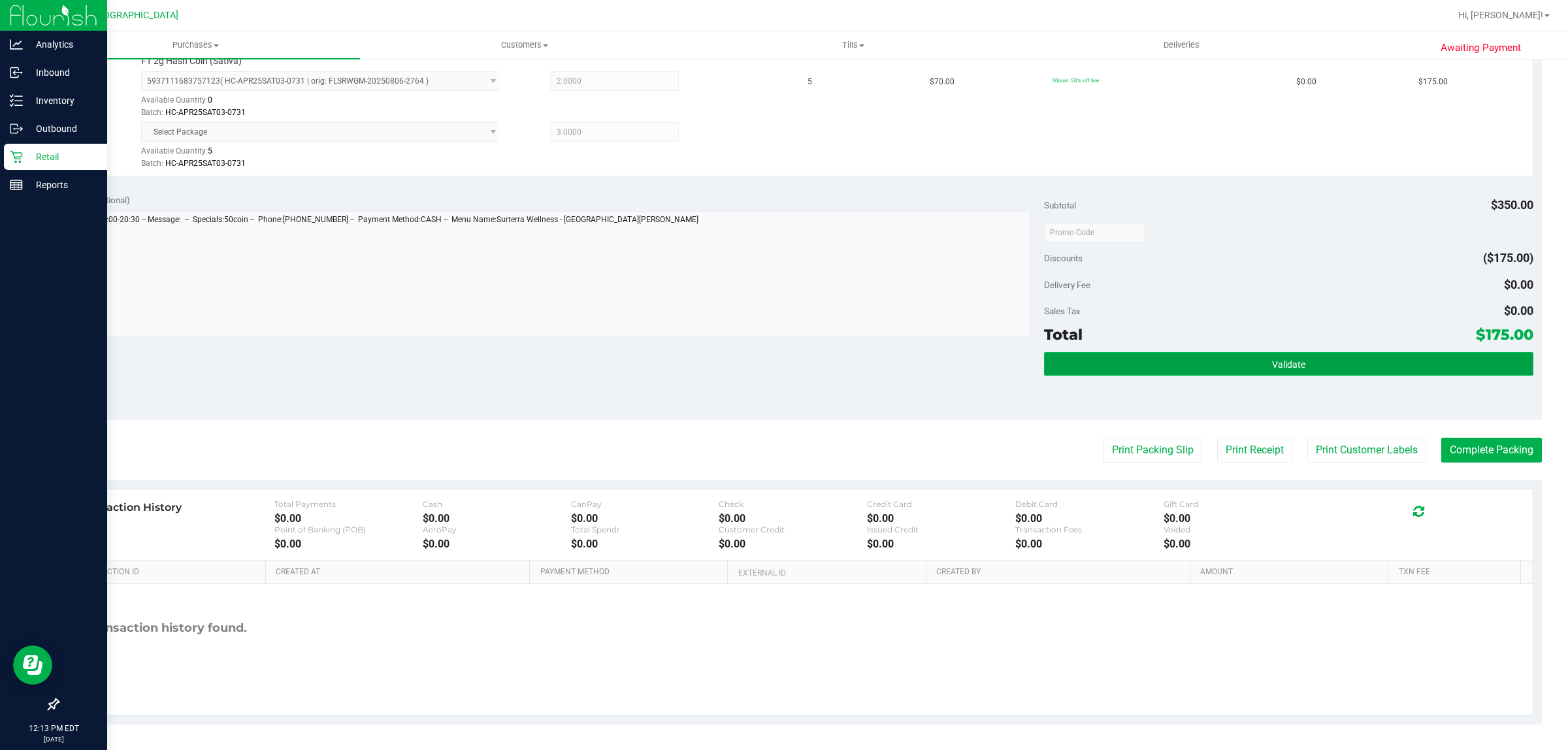
click at [781, 365] on span "Validate" at bounding box center [1289, 365] width 34 height 11
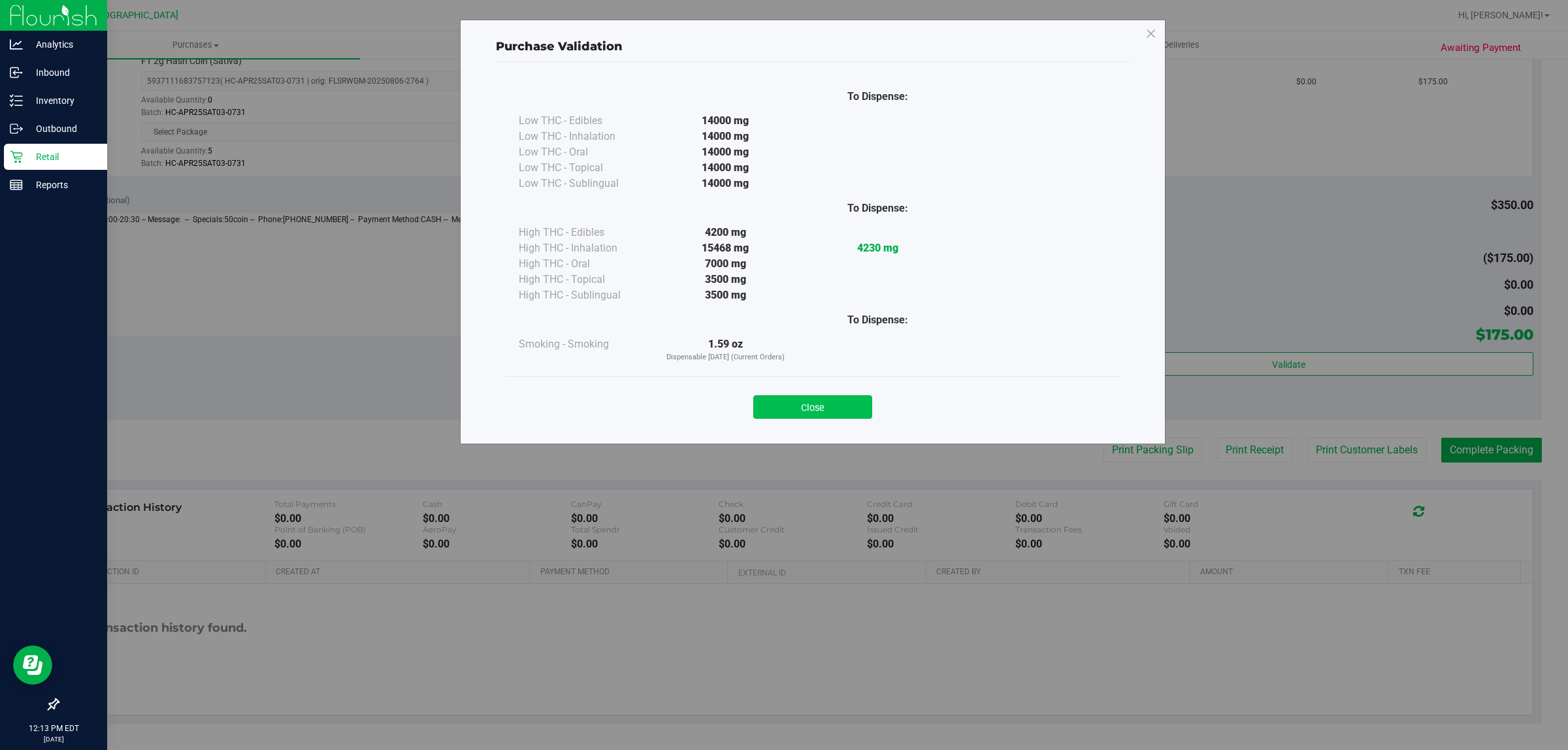
click at [781, 415] on button "Close" at bounding box center [813, 407] width 119 height 24
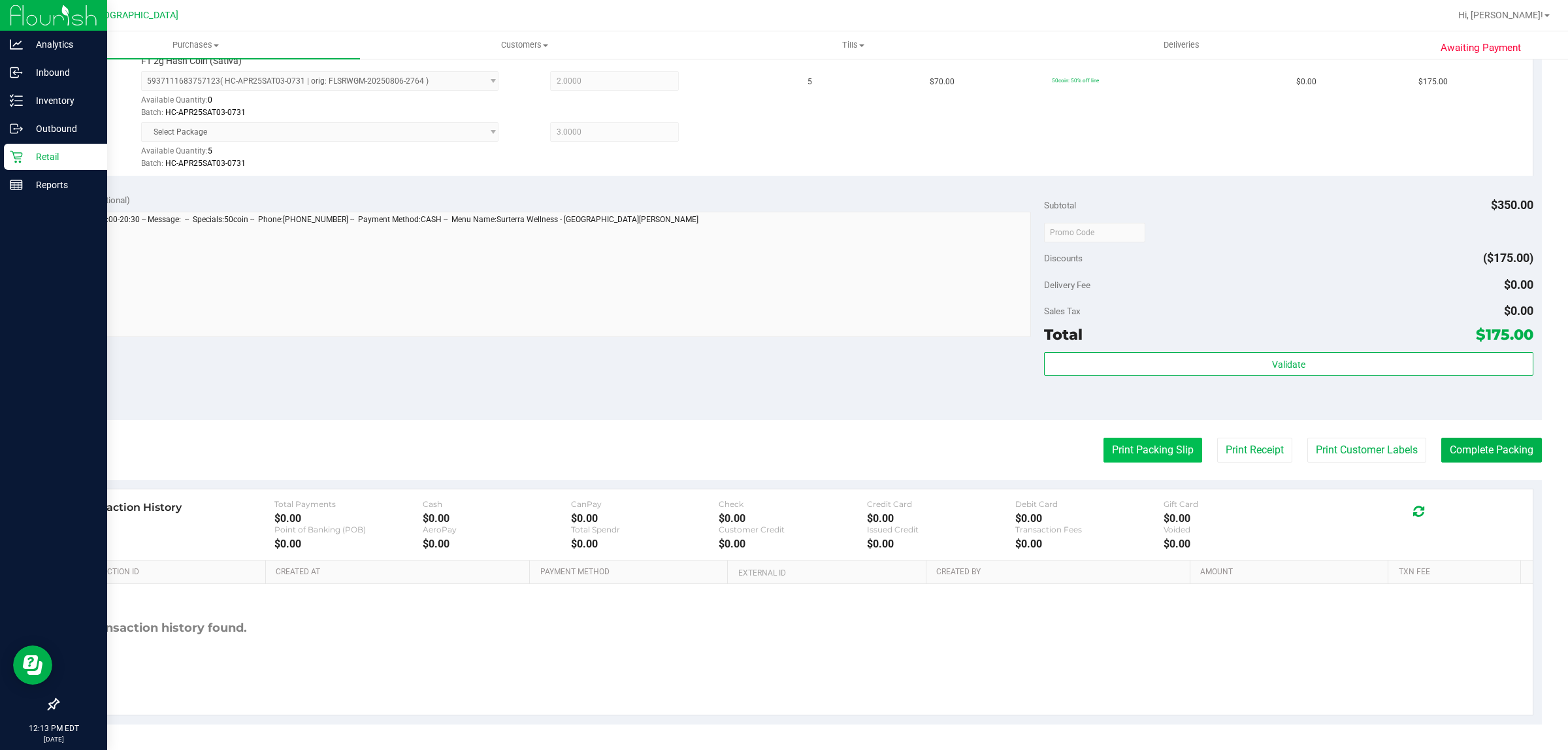
click at [781, 459] on button "Print Packing Slip" at bounding box center [1153, 450] width 99 height 25
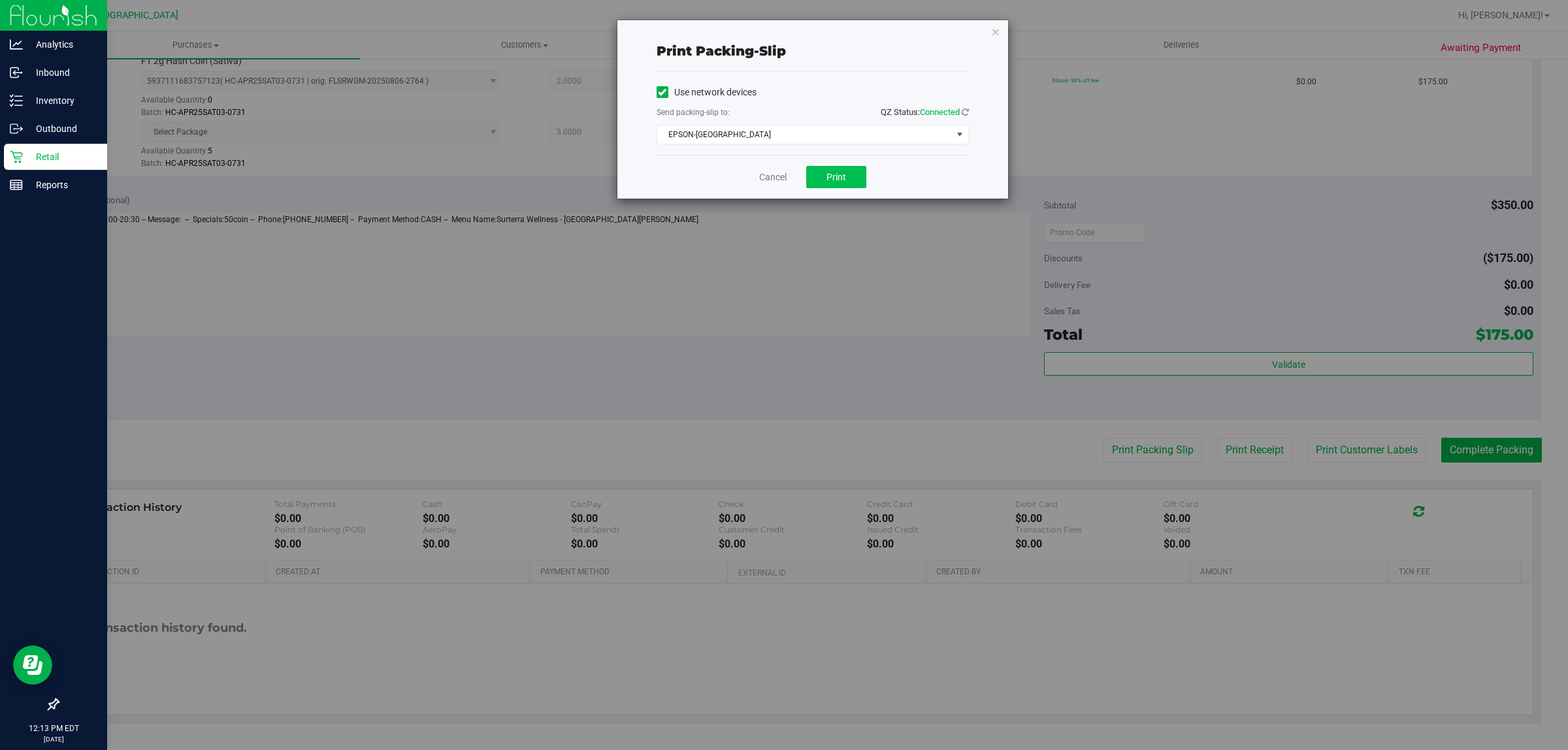
click at [781, 168] on div "Cancel Print" at bounding box center [813, 176] width 312 height 43
click at [781, 174] on button "Print" at bounding box center [835, 177] width 60 height 22
click at [765, 177] on link "Cancel" at bounding box center [773, 177] width 27 height 14
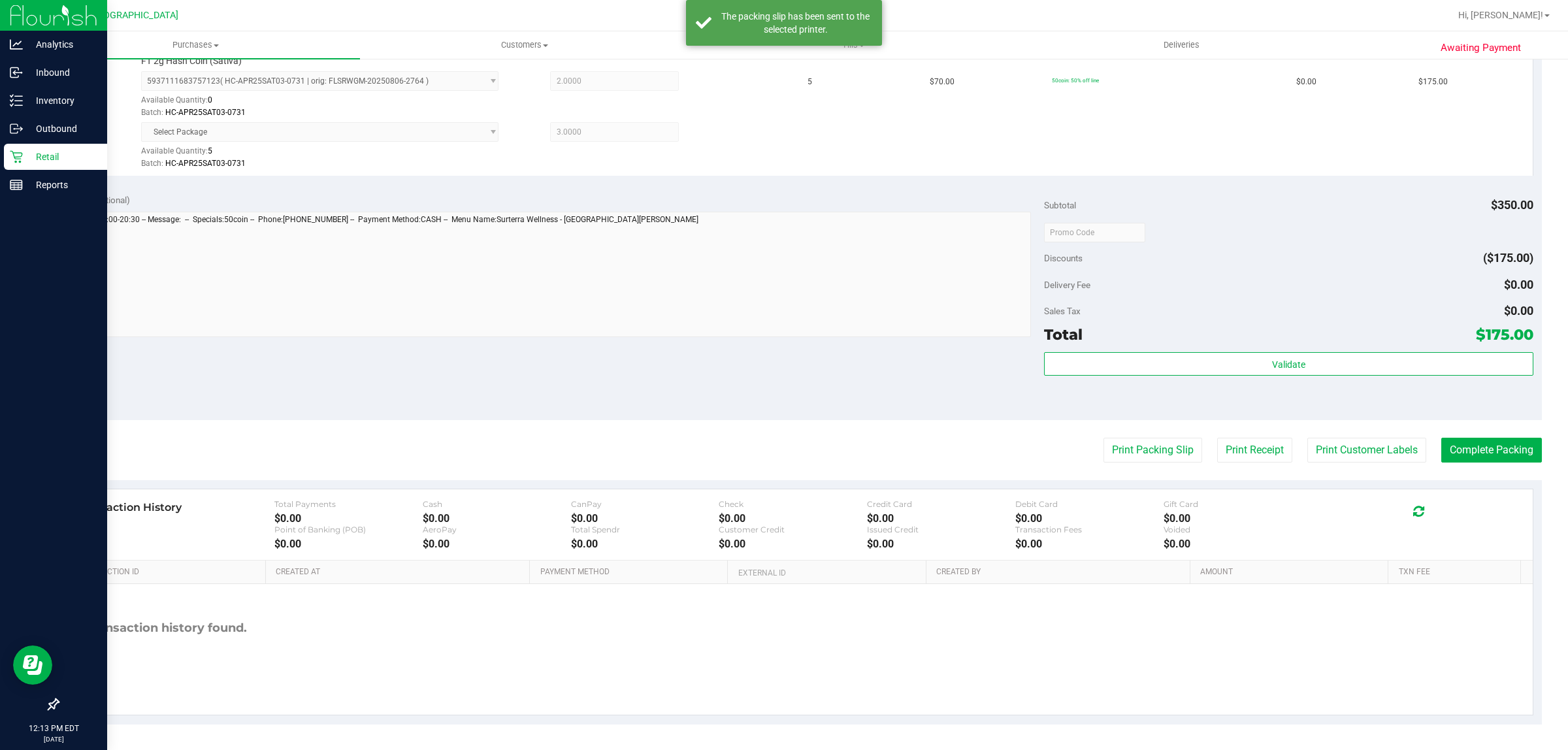
click at [781, 471] on purchase-details "Back Edit Purchase Cancel Purchase View Profile # 11849151 BioTrack ID: - Submi…" at bounding box center [799, 212] width 1484 height 1023
click at [781, 448] on button "Print Customer Labels" at bounding box center [1366, 450] width 119 height 25
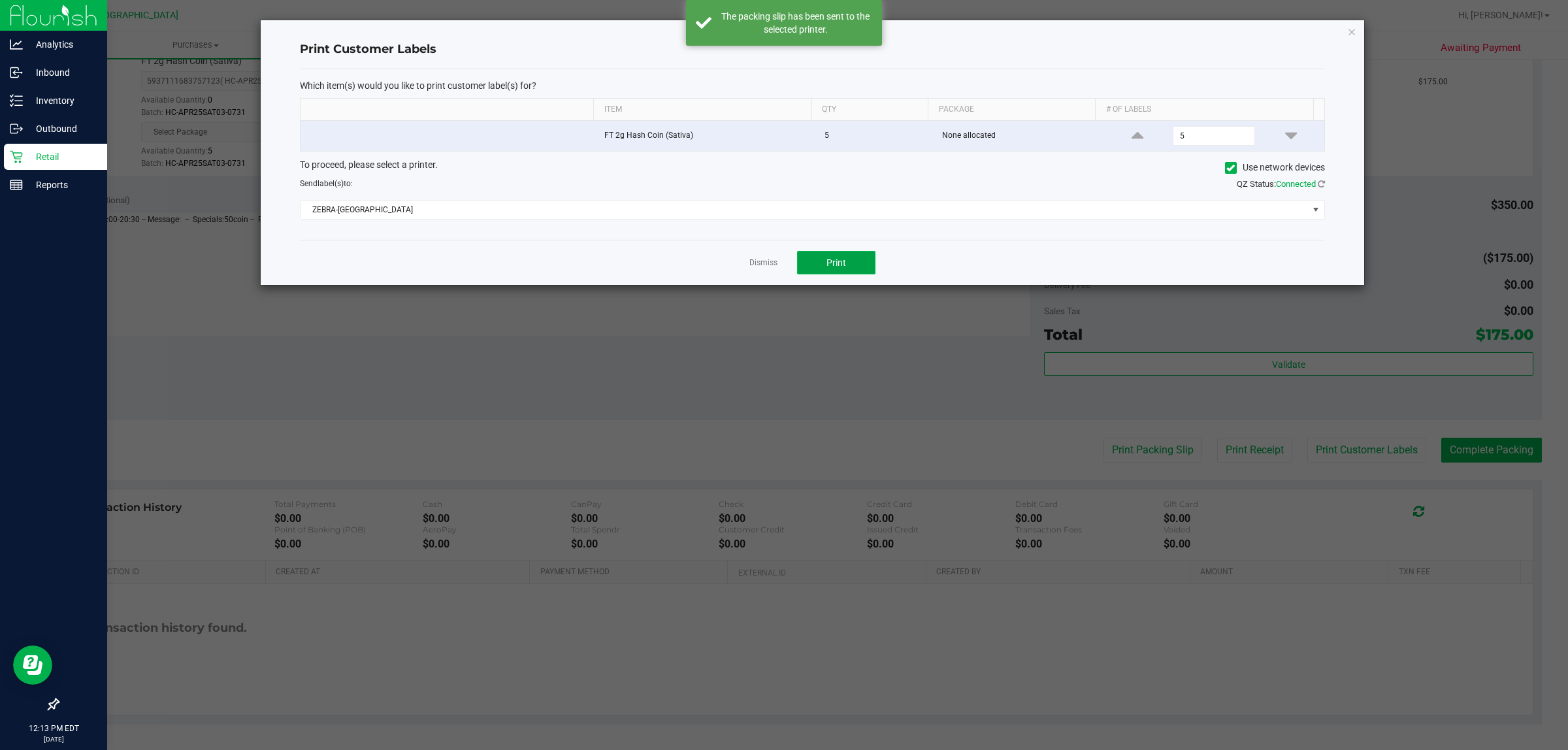
click at [781, 270] on button "Print" at bounding box center [835, 262] width 78 height 24
click at [752, 265] on link "Dismiss" at bounding box center [763, 263] width 28 height 11
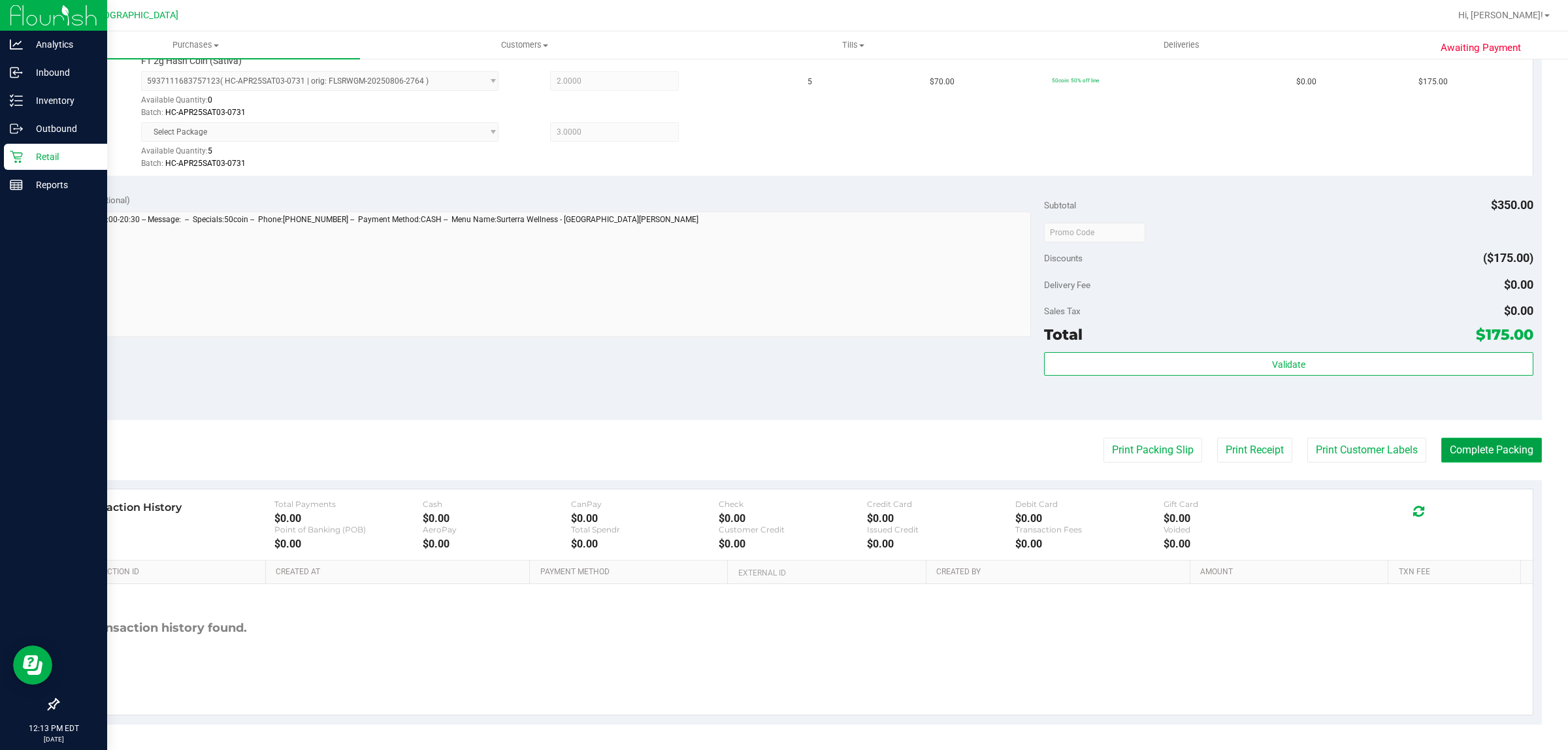
click at [781, 445] on button "Complete Packing" at bounding box center [1491, 450] width 101 height 25
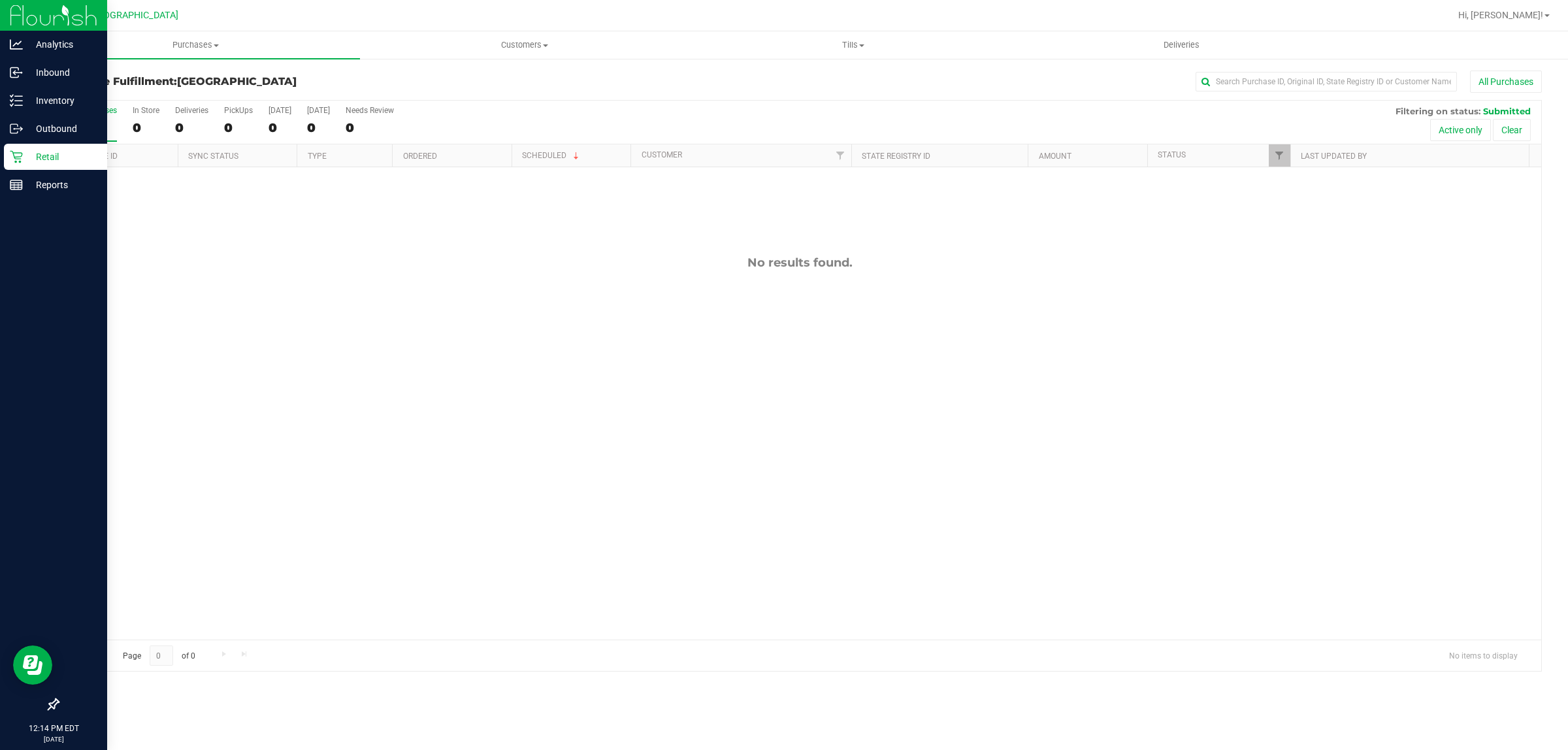
click at [34, 154] on p "Retail" at bounding box center [62, 157] width 78 height 16
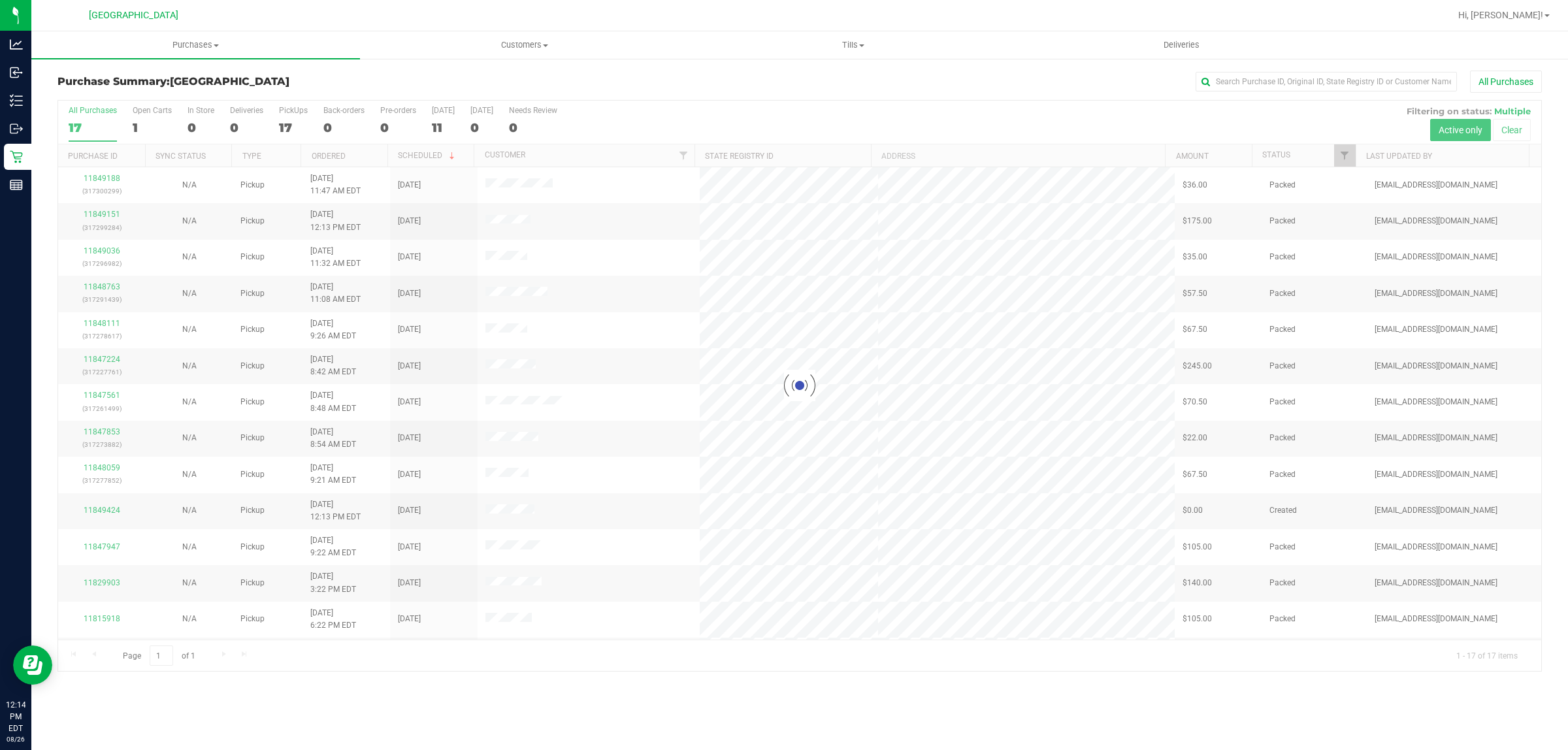
click at [781, 155] on div at bounding box center [799, 385] width 1483 height 570
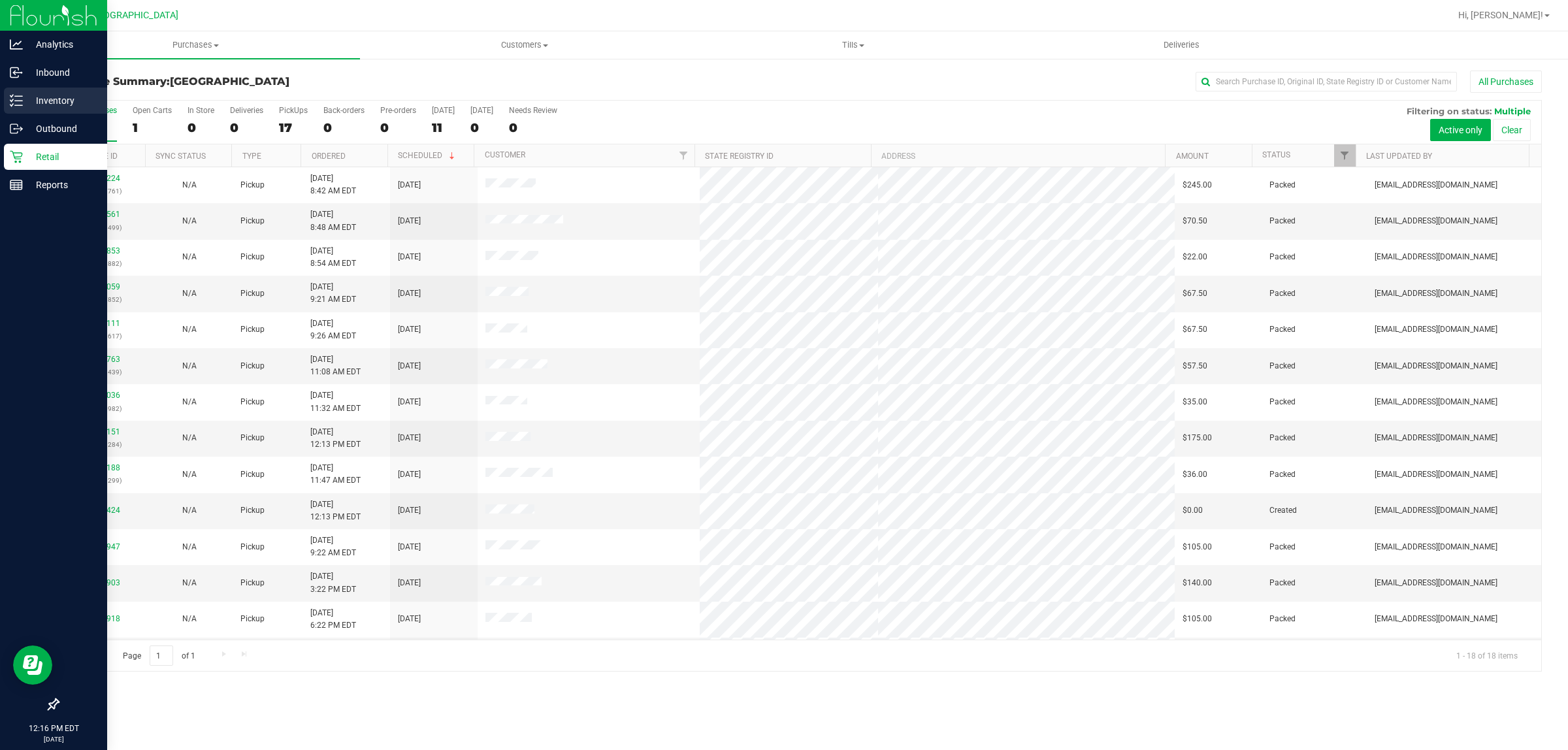
click at [53, 98] on p "Inventory" at bounding box center [62, 101] width 78 height 16
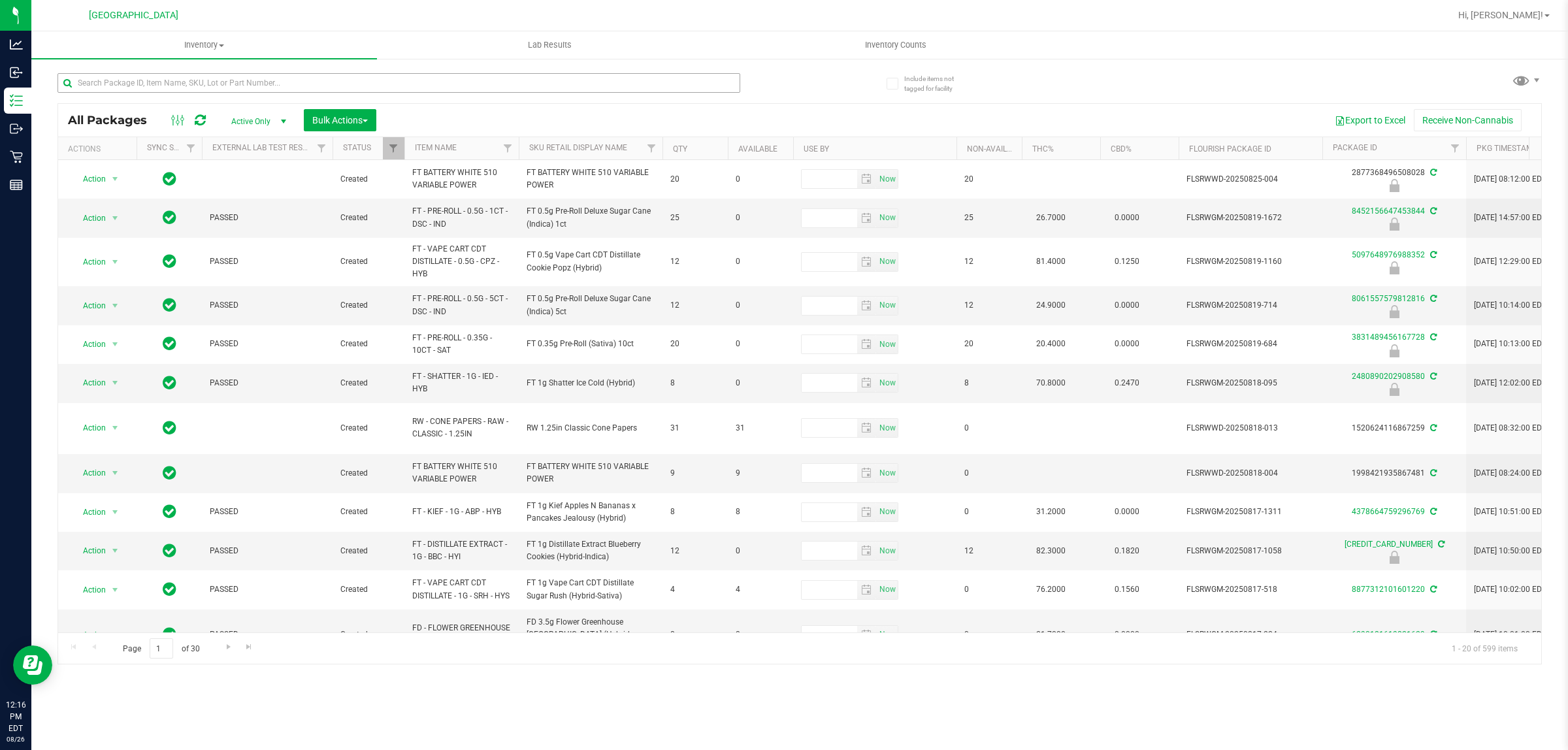
drag, startPoint x: 201, startPoint y: 66, endPoint x: 209, endPoint y: 78, distance: 14.4
click at [206, 66] on div at bounding box center [428, 82] width 742 height 42
click at [209, 78] on input "text" at bounding box center [398, 83] width 682 height 20
type input "hash"
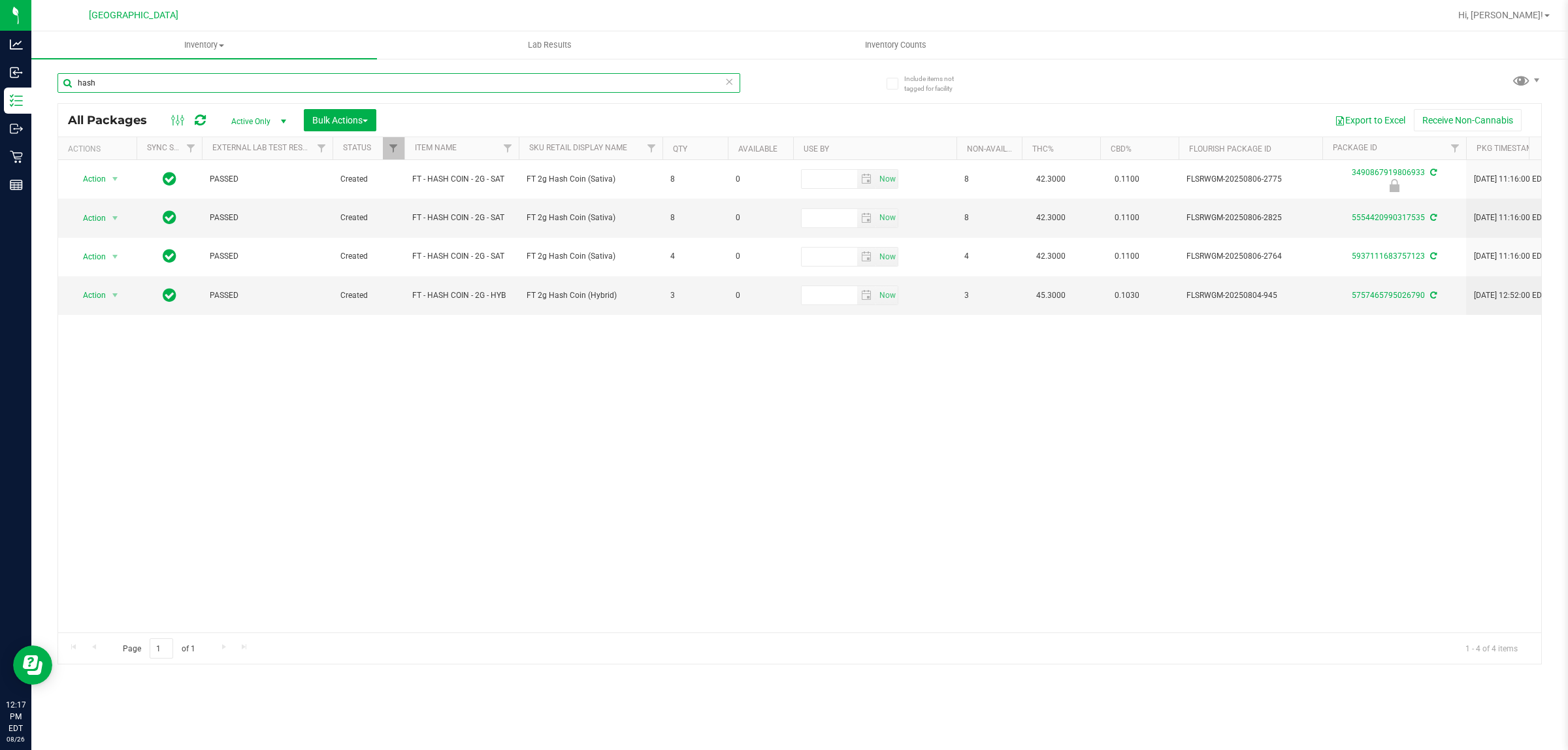
click at [124, 80] on input "hash" at bounding box center [398, 83] width 682 height 20
type input "2604481076029698"
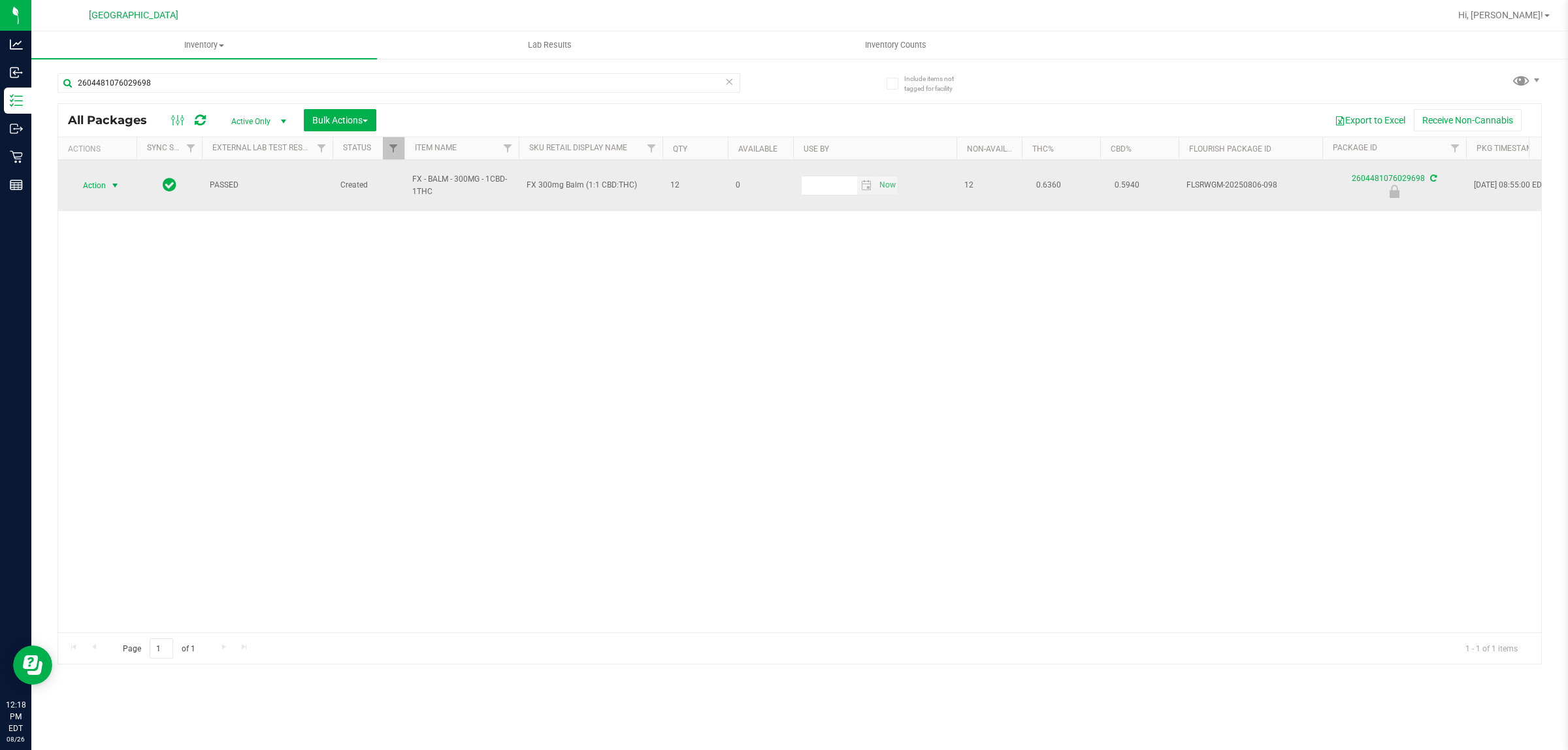
click at [111, 180] on span "select" at bounding box center [115, 186] width 11 height 11
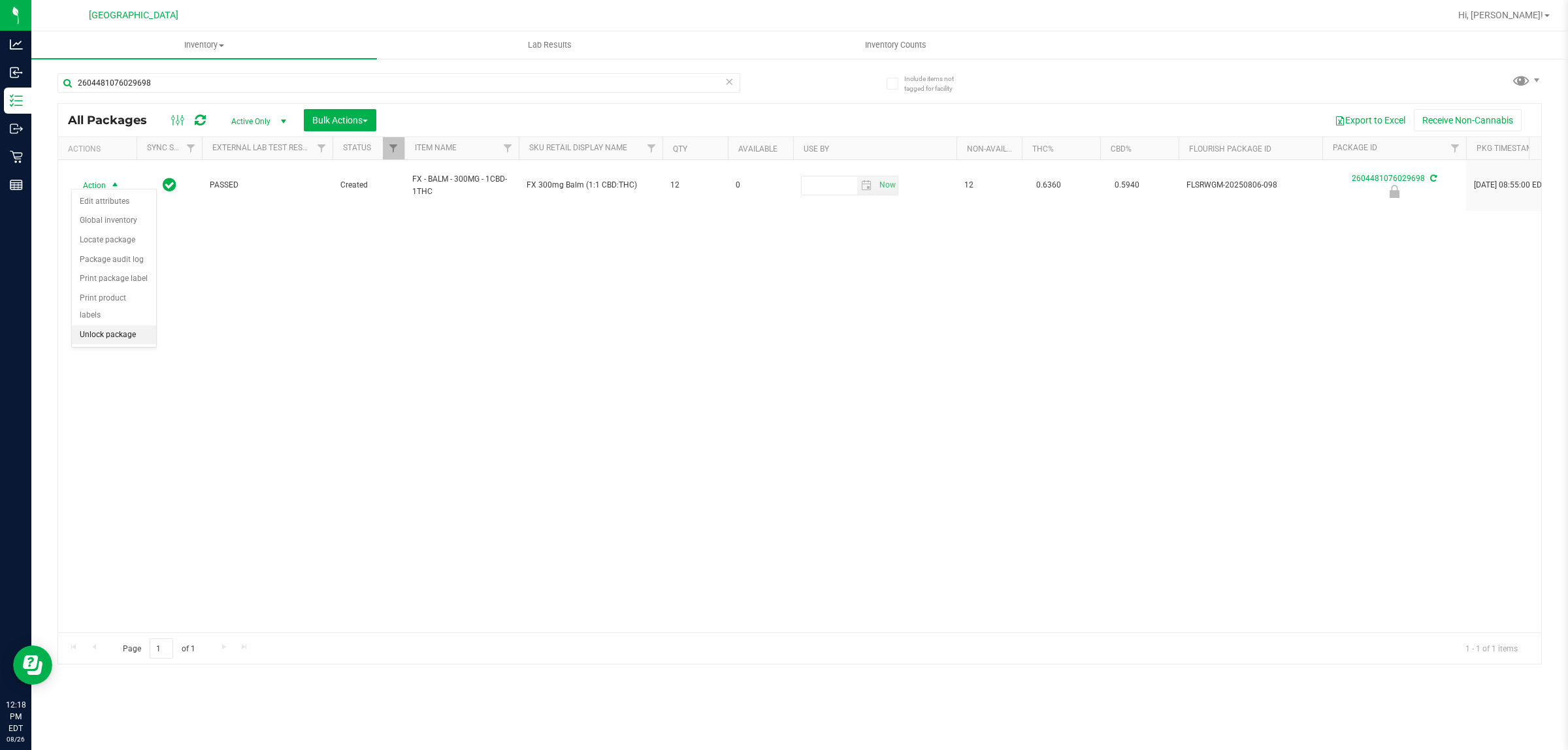
click at [117, 325] on li "Unlock package" at bounding box center [113, 335] width 85 height 20
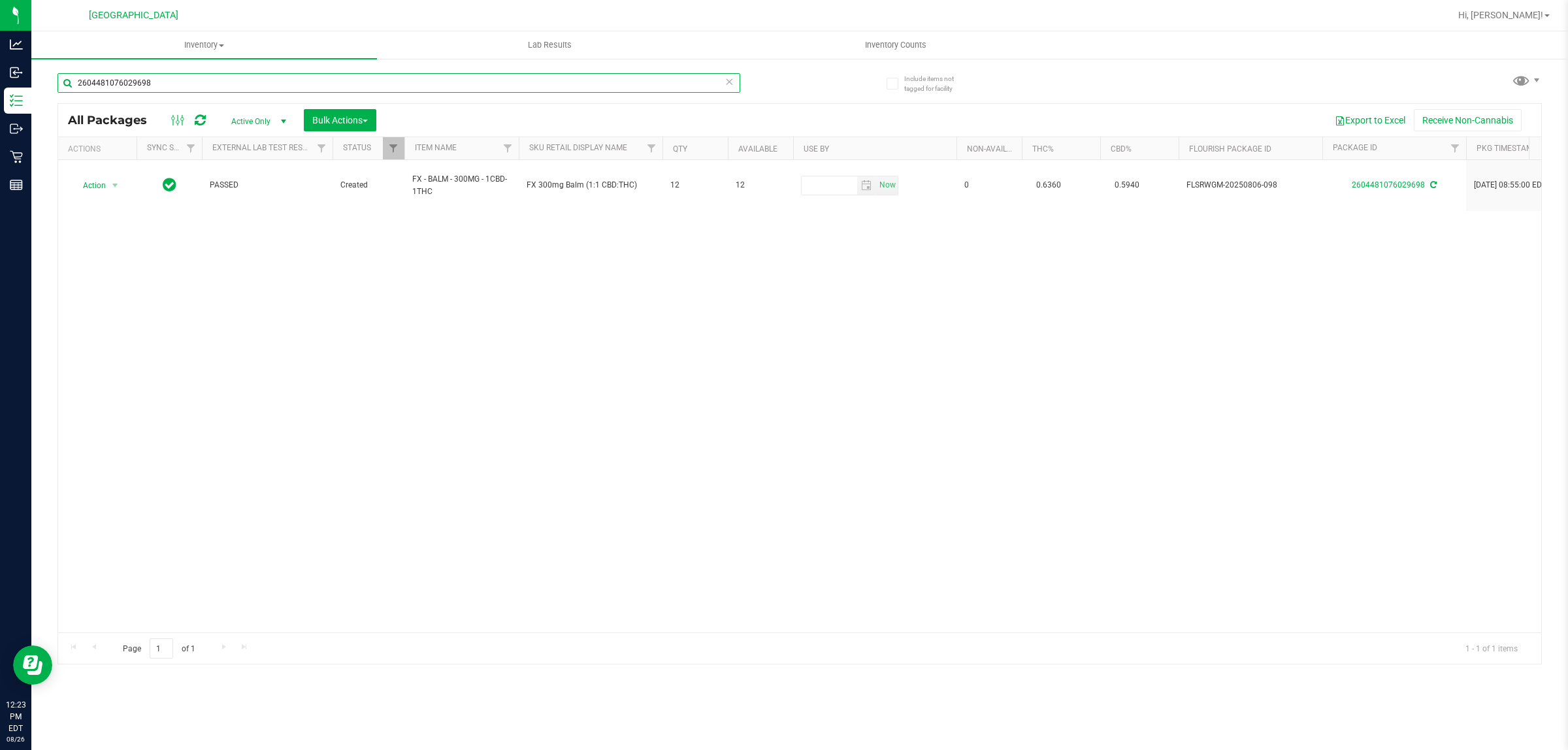
click at [232, 90] on input "2604481076029698" at bounding box center [398, 83] width 682 height 20
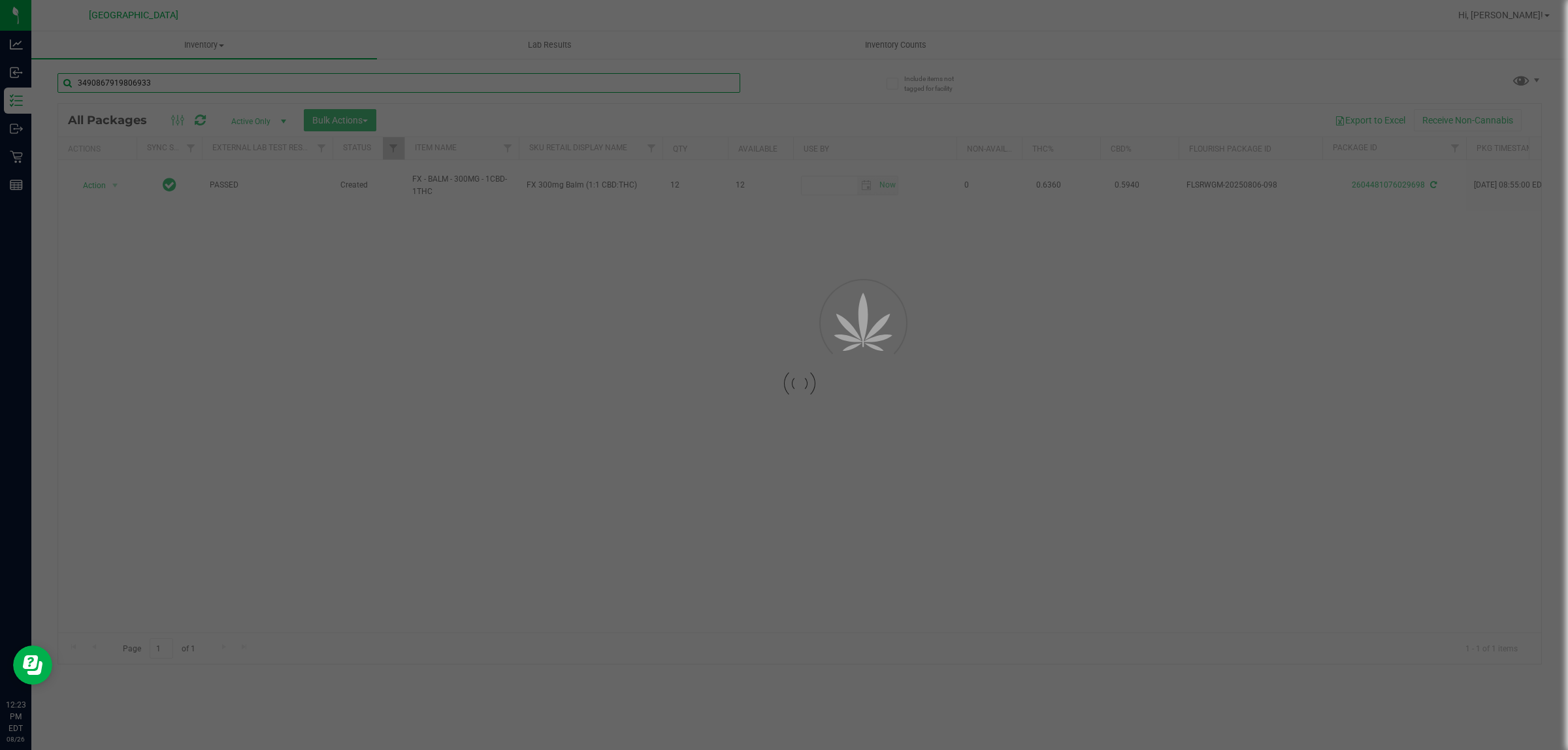
type input "3490867919806933"
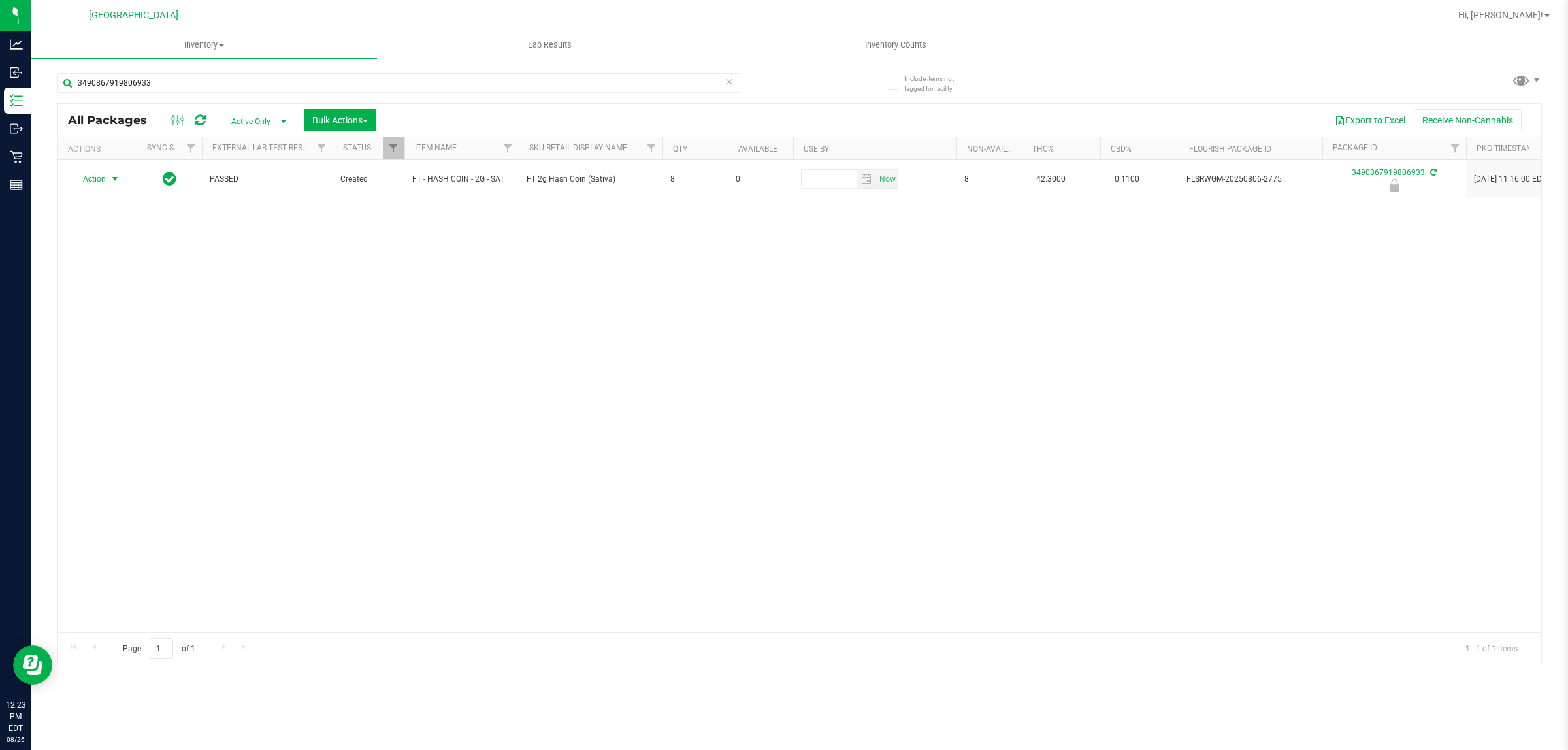
click at [113, 180] on span "select" at bounding box center [115, 179] width 11 height 11
click at [108, 325] on li "Unlock package" at bounding box center [113, 335] width 85 height 20
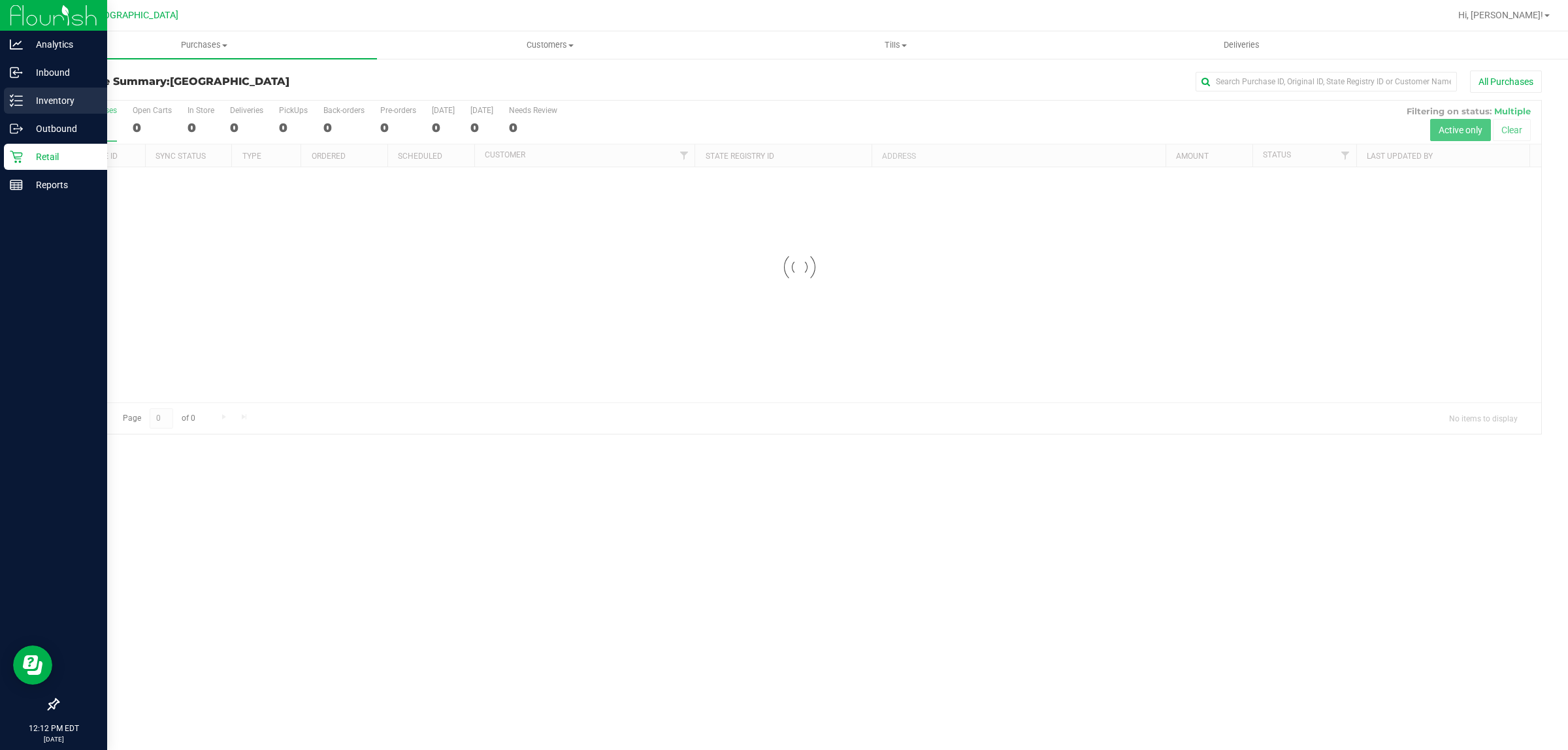
click at [37, 108] on p "Inventory" at bounding box center [62, 101] width 78 height 16
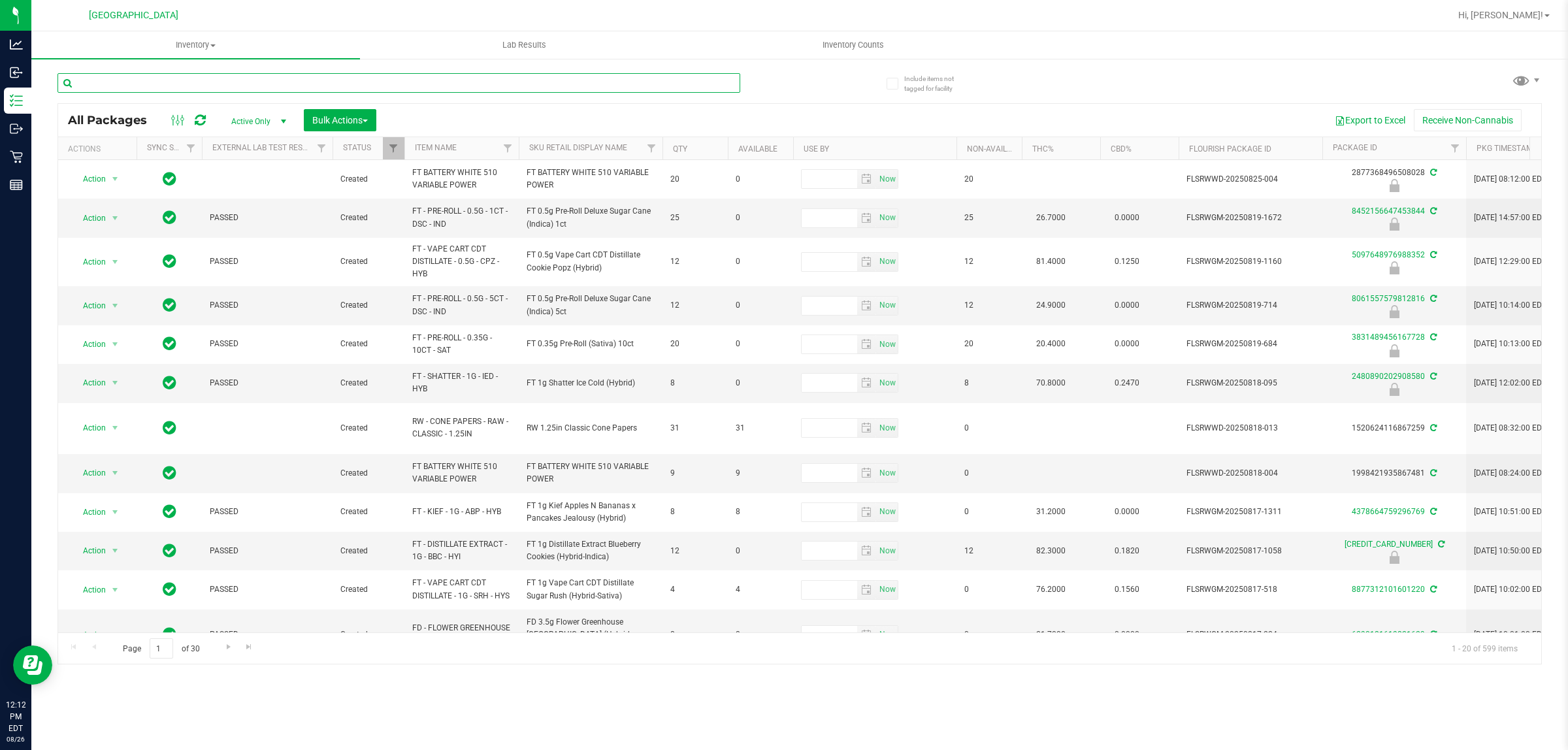
click at [196, 80] on input "text" at bounding box center [398, 83] width 682 height 20
type input "2825"
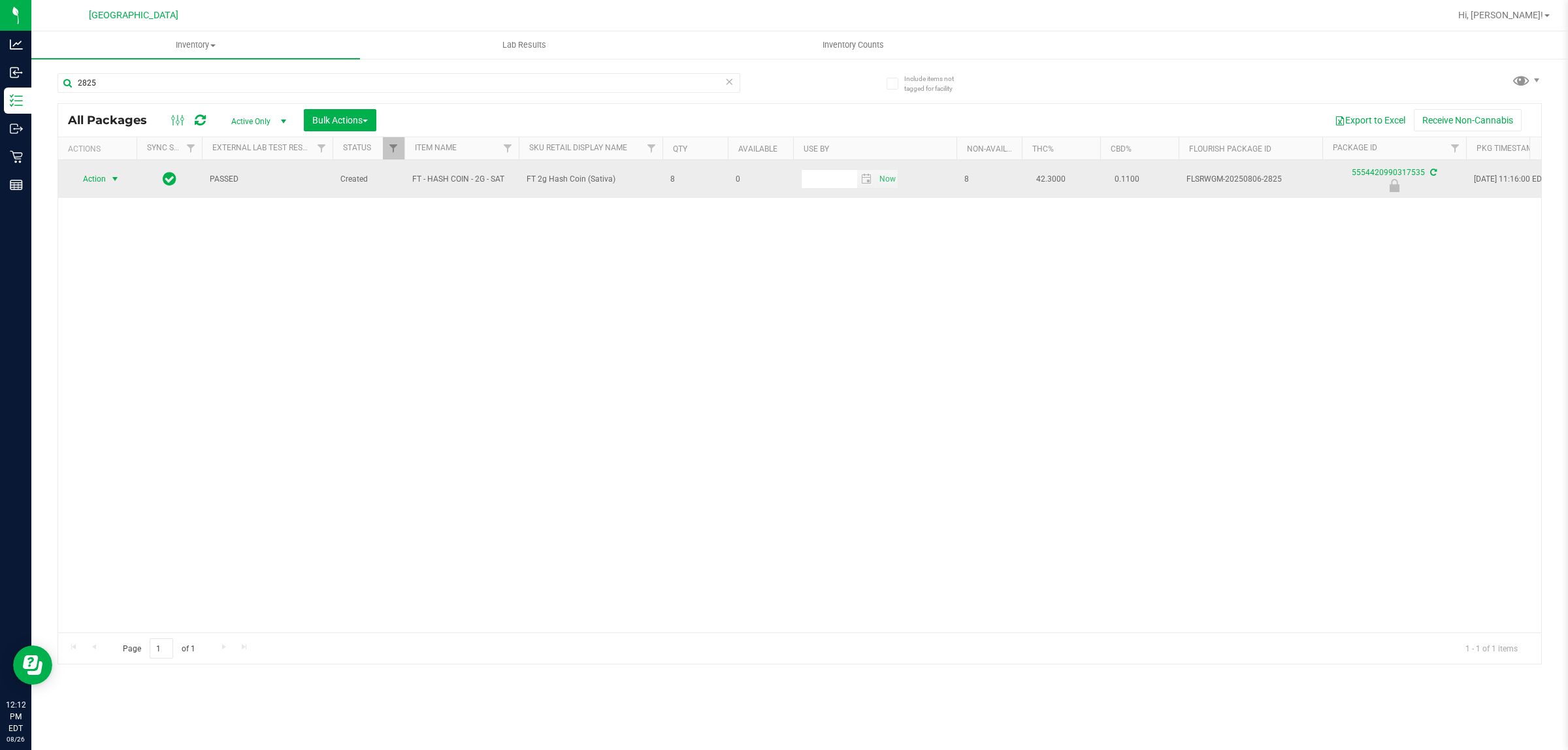
click at [114, 177] on span "select" at bounding box center [115, 179] width 11 height 11
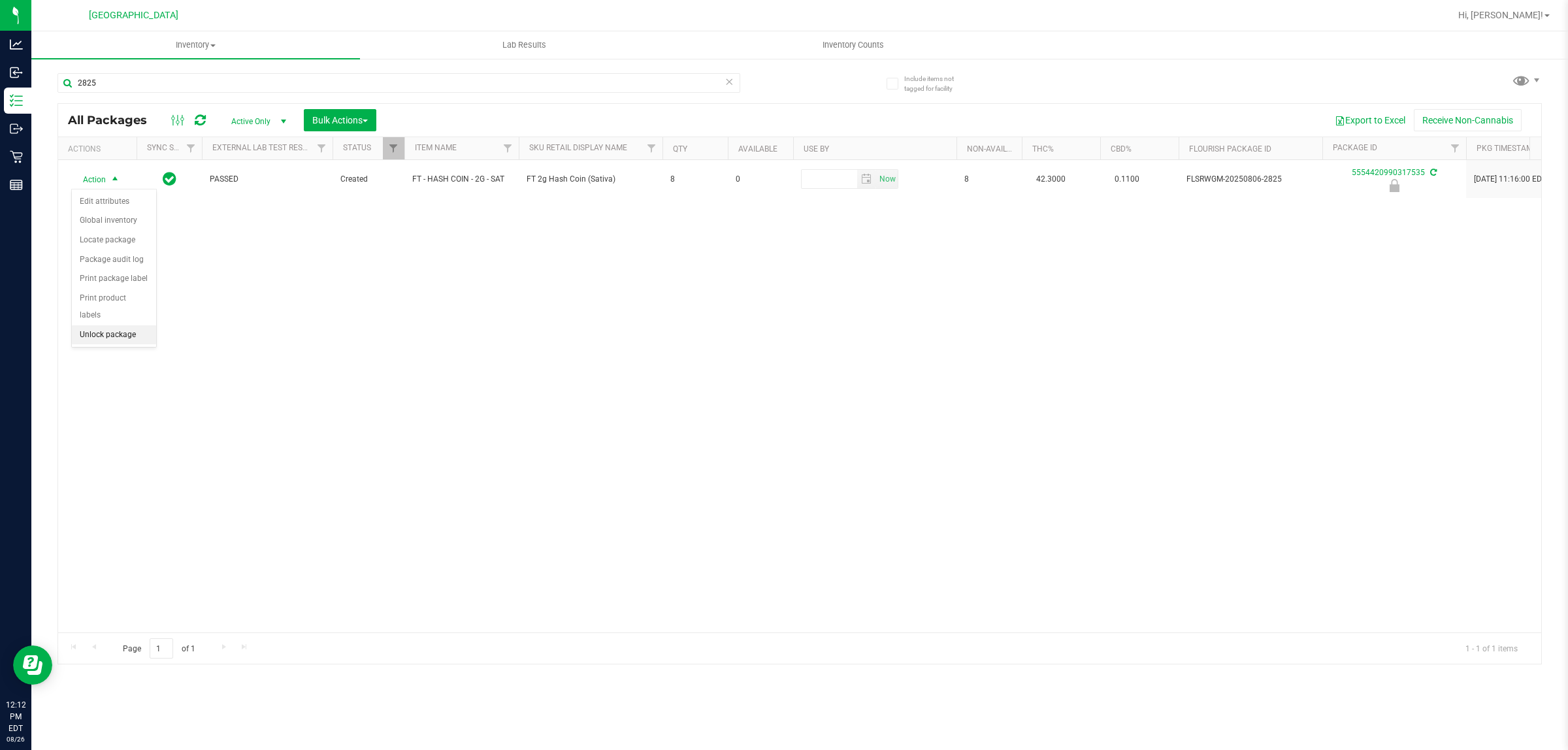
click at [109, 325] on li "Unlock package" at bounding box center [113, 335] width 85 height 20
